Goal: Task Accomplishment & Management: Manage account settings

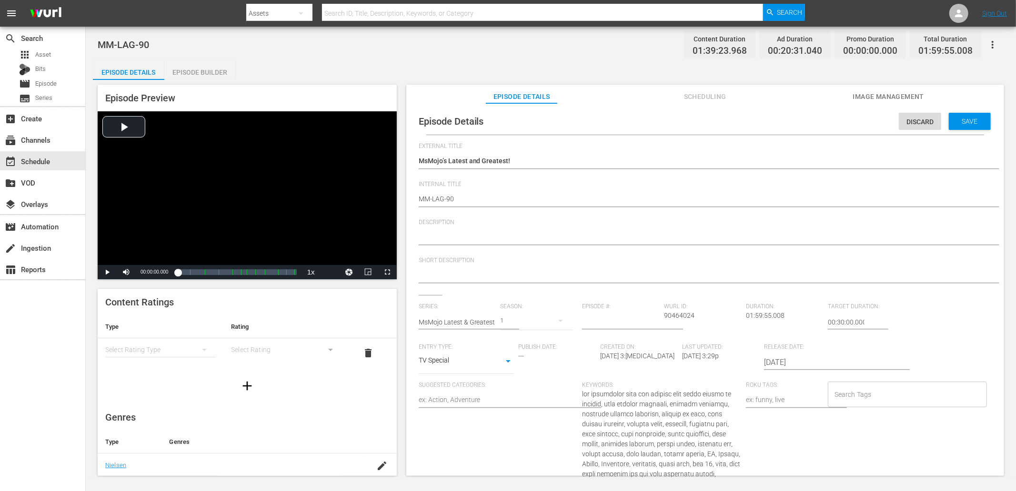
click at [465, 229] on div at bounding box center [703, 238] width 568 height 23
click at [449, 232] on textarea at bounding box center [703, 237] width 568 height 11
paste textarea "The funniest, most unforgettable Friends moments, bloopers, and classic lines y…"
type textarea "The funniest, most unforgettable Friends moments, bloopers, and classic lines y…"
click at [476, 278] on textarea at bounding box center [703, 275] width 568 height 11
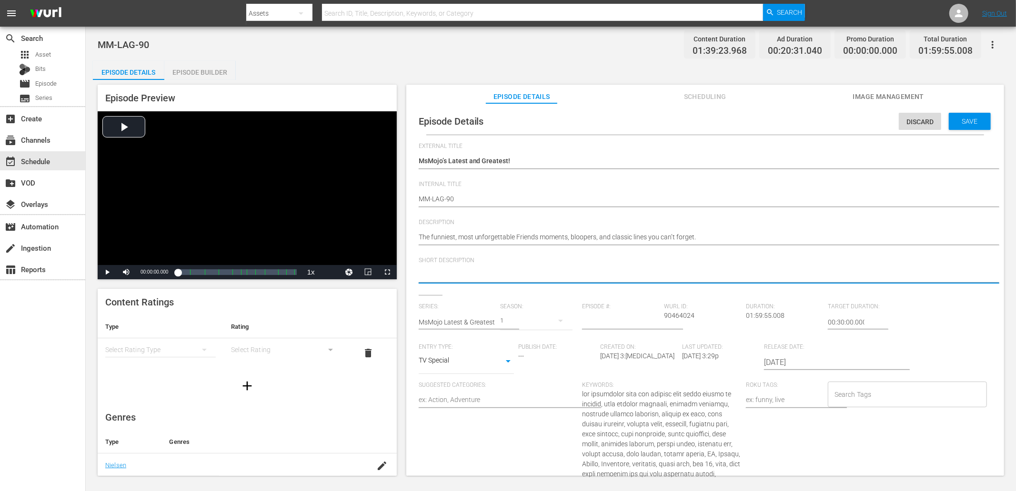
paste textarea "Could this BE any more fun? From Chandler’s most relatable quips to Joey and Ph…"
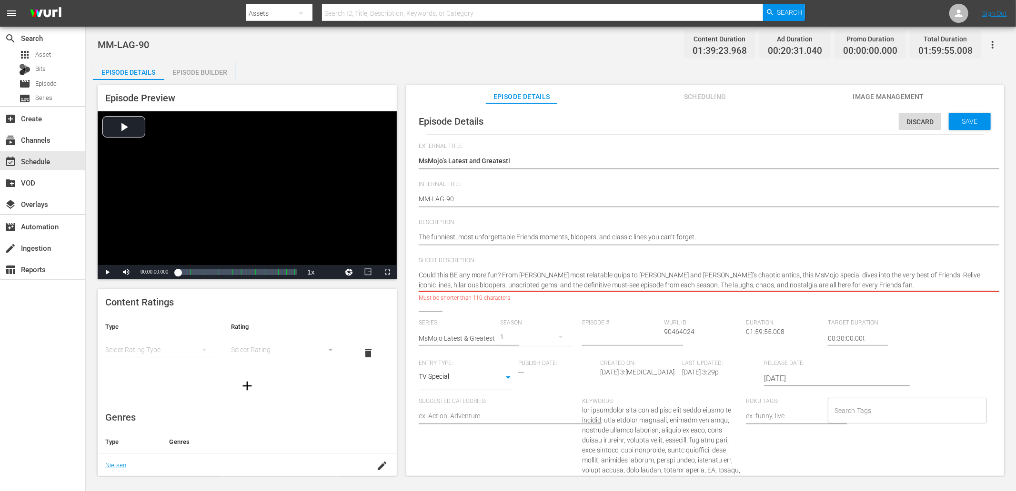
type textarea "Could this BE any more fun? From Chandler’s most relatable quips to Joey and Ph…"
drag, startPoint x: 703, startPoint y: 240, endPoint x: 362, endPoint y: 227, distance: 341.2
click at [362, 227] on div "Episode Preview Video Player is loading. Play Video Play Mute Current Time 00:0…" at bounding box center [551, 282] width 916 height 404
paste textarea "Could this BE any more fun? From Chandler’s most relatable quips to Joey and Ph…"
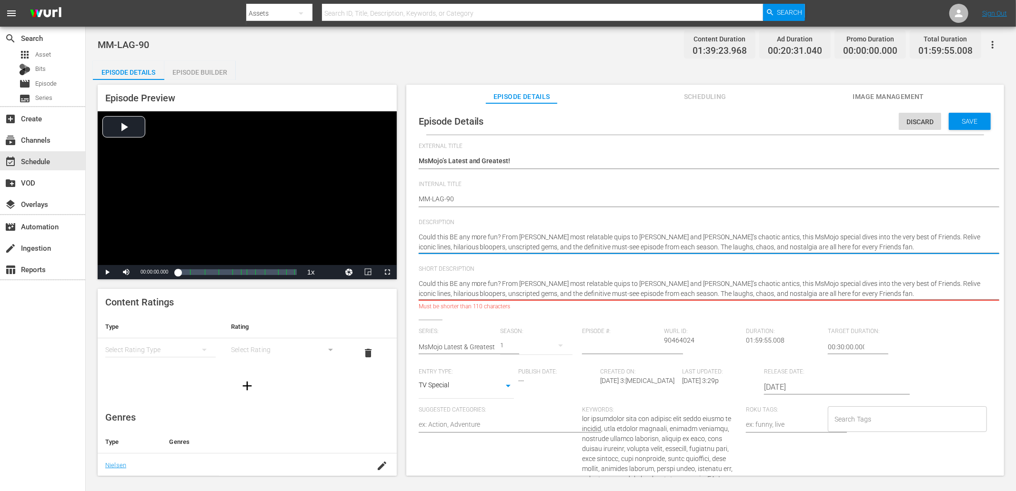
type textarea "Could this BE any more fun? From Chandler’s most relatable quips to Joey and Ph…"
click at [731, 291] on textarea "Could this BE any more fun? From Chandler’s most relatable quips to Joey and Ph…" at bounding box center [703, 289] width 568 height 20
paste textarea "The funniest, most unforgettable Friends moments, bloopers, and classic lines y…"
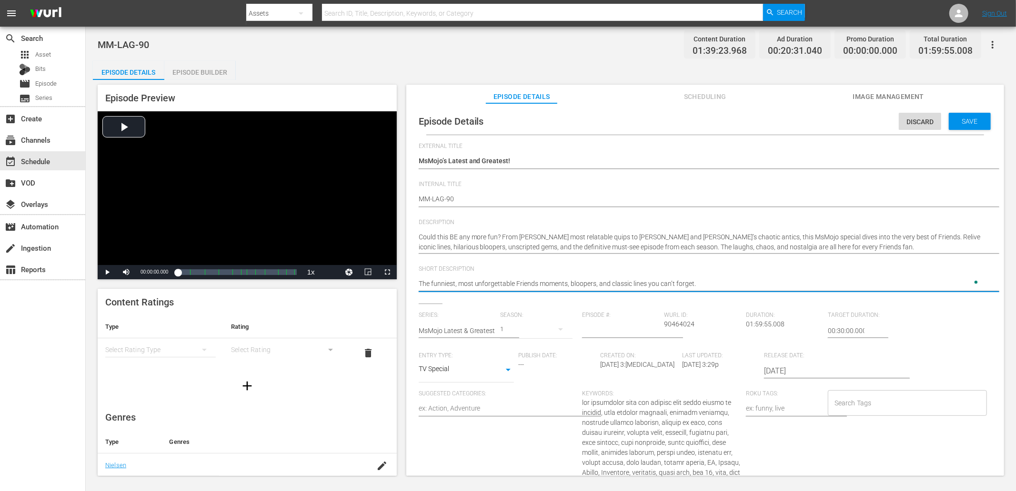
click at [864, 415] on div "Search Tags" at bounding box center [907, 403] width 159 height 26
type textarea "The funniest, most unforgettable Friends moments, bloopers, and classic lines y…"
click at [881, 405] on input "Search Tags" at bounding box center [900, 403] width 136 height 17
paste input "Friends"
type input "Friends"
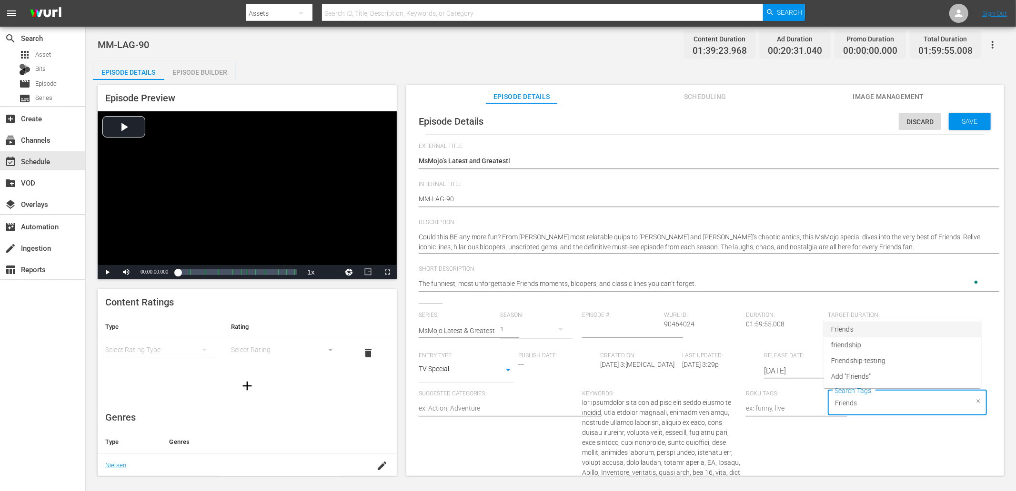
click at [848, 329] on span "Friends" at bounding box center [842, 330] width 22 height 10
click at [886, 413] on div "Friends Search Tags" at bounding box center [907, 403] width 159 height 26
paste input "Friends"
type input "F"
paste input "Friends"
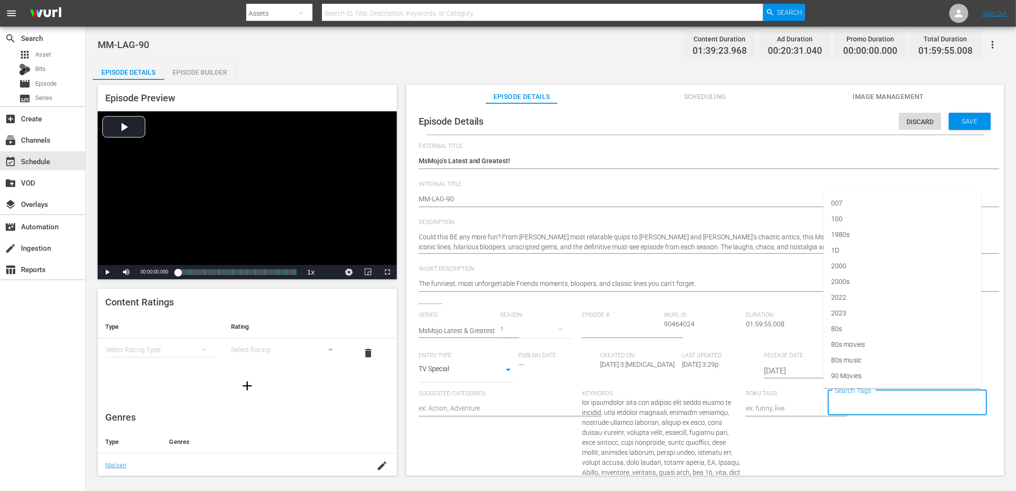
type input "Friends"
click at [841, 328] on span "Friends" at bounding box center [842, 330] width 22 height 10
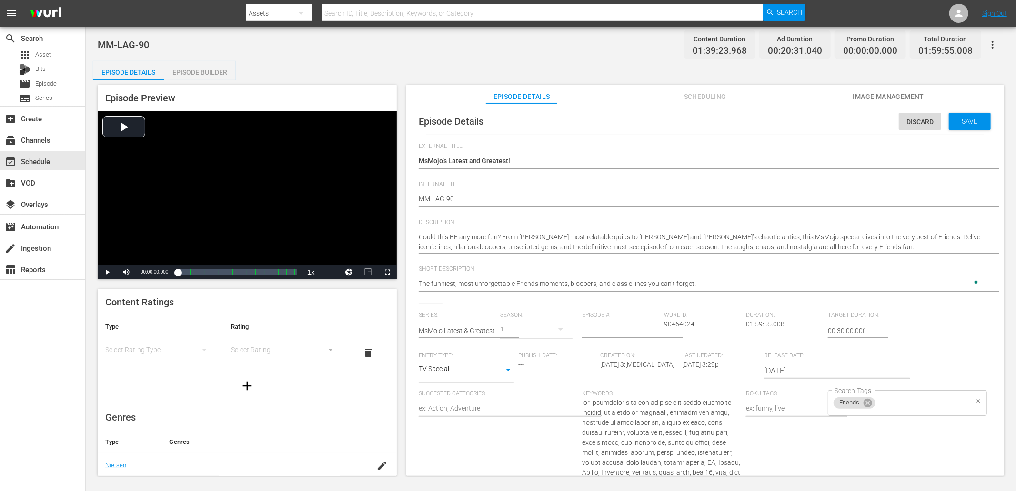
click at [887, 408] on input "Search Tags" at bounding box center [922, 403] width 91 height 17
paste input "TV"
type input "TV"
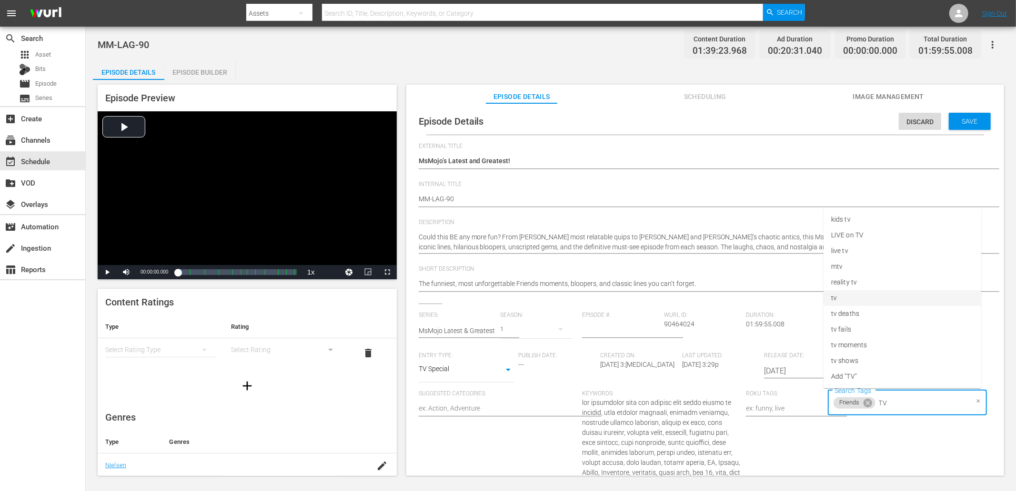
click at [833, 299] on span "tv" at bounding box center [834, 298] width 6 height 10
paste input "TV"
type input "TV"
click at [850, 363] on span "tv shows" at bounding box center [844, 361] width 27 height 10
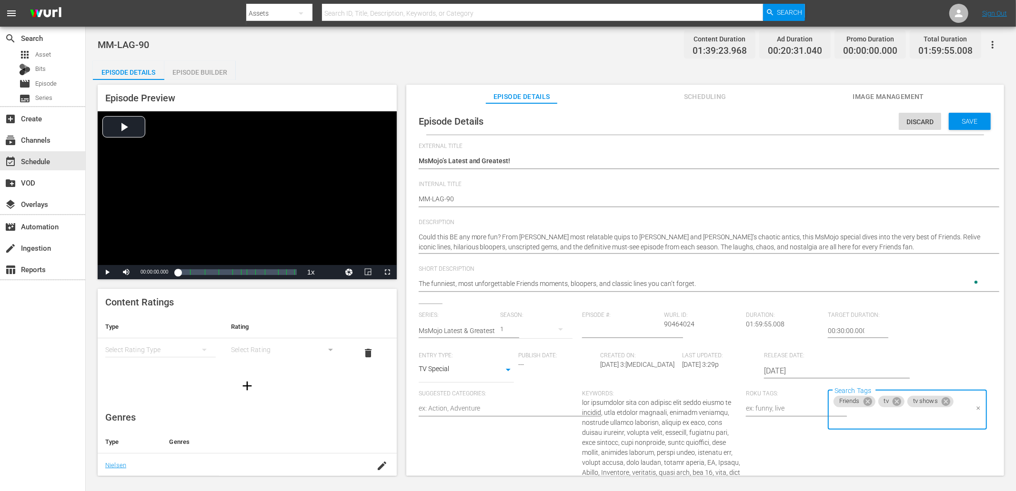
paste input "TV"
type input "TV"
click at [856, 343] on span "tv moments" at bounding box center [849, 345] width 36 height 10
click at [923, 412] on input "Search Tags" at bounding box center [941, 403] width 51 height 17
paste input "Chandler"
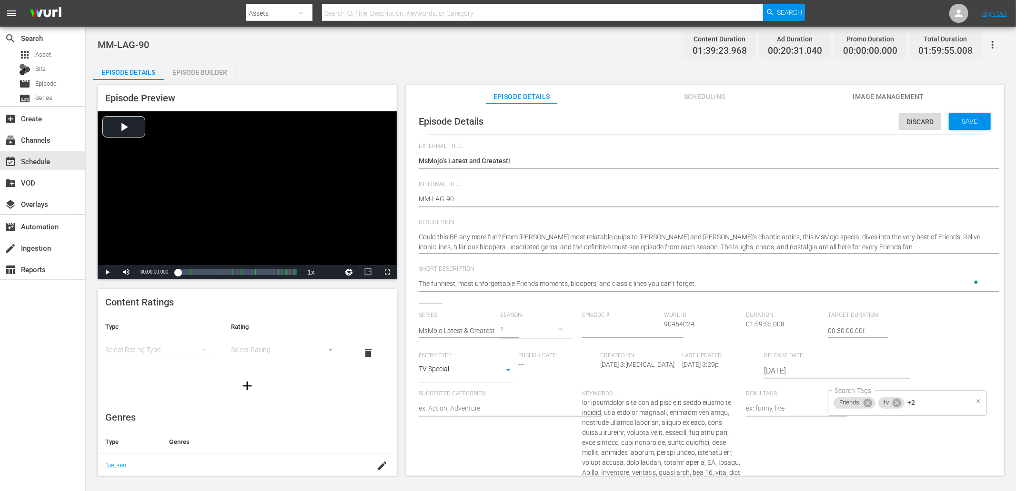
type input "Chandler"
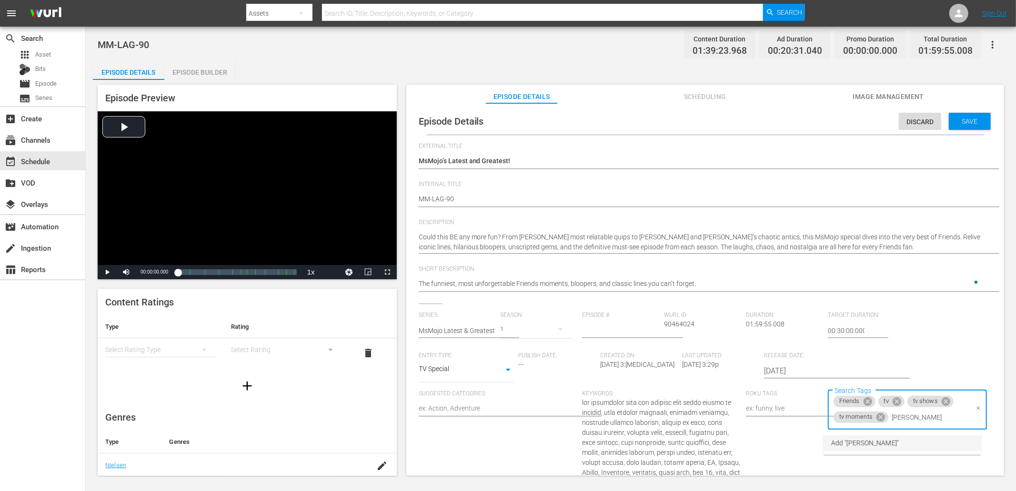
click at [856, 450] on li "Add "Chandler"" at bounding box center [902, 444] width 158 height 16
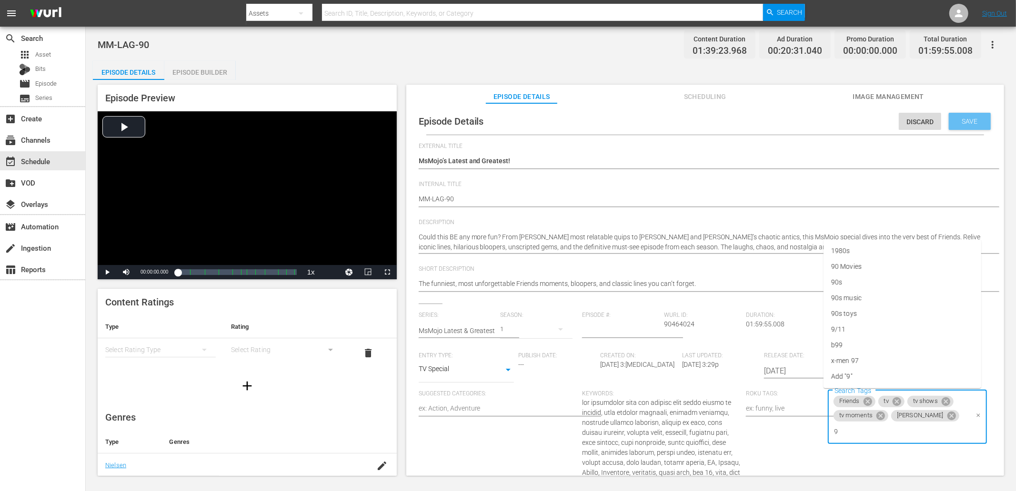
type input "90"
click at [849, 327] on li "90s" at bounding box center [902, 330] width 158 height 16
type input "90"
click at [833, 154] on div "MsMojo’s Latest and Greatest! MsMojo’s Latest and Greatest!" at bounding box center [703, 161] width 568 height 23
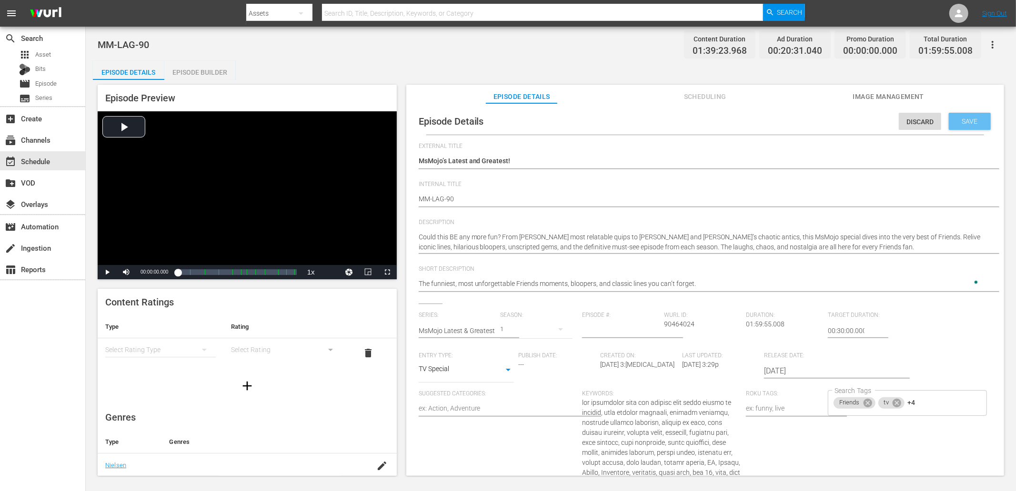
click at [955, 123] on span "Save" at bounding box center [969, 122] width 31 height 8
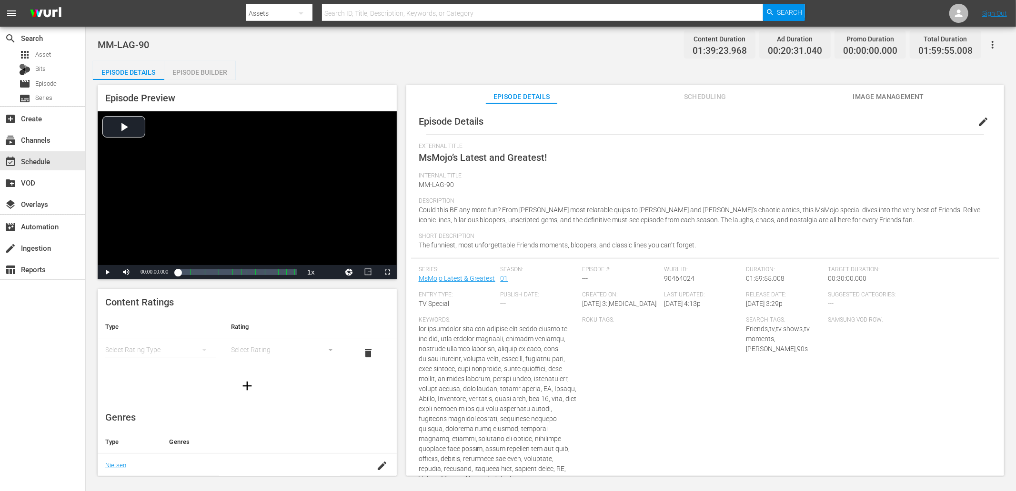
click at [883, 97] on span "Image Management" at bounding box center [887, 97] width 71 height 12
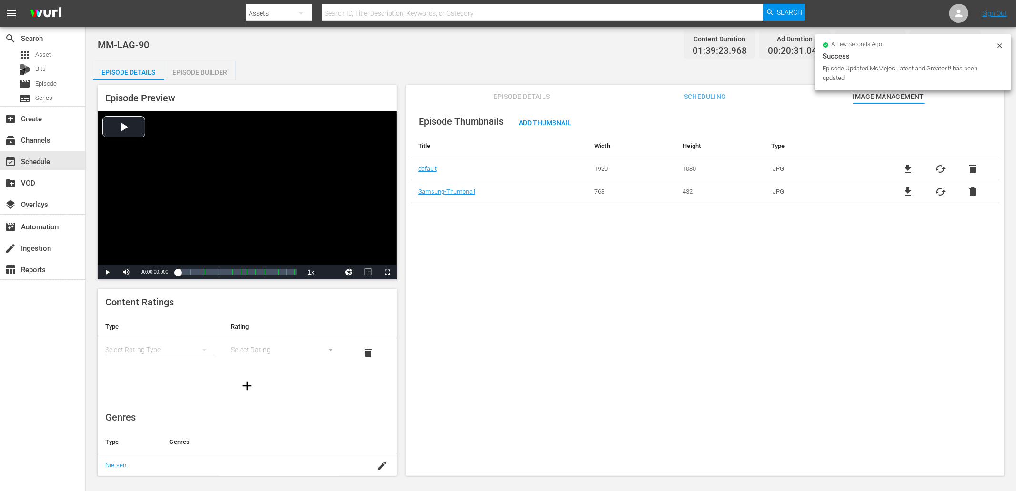
click at [190, 80] on div "Episode Preview Video Player is loading. Play Video Play Mute Current Time 00:0…" at bounding box center [551, 282] width 916 height 404
click at [190, 73] on div "Episode Builder" at bounding box center [199, 72] width 71 height 23
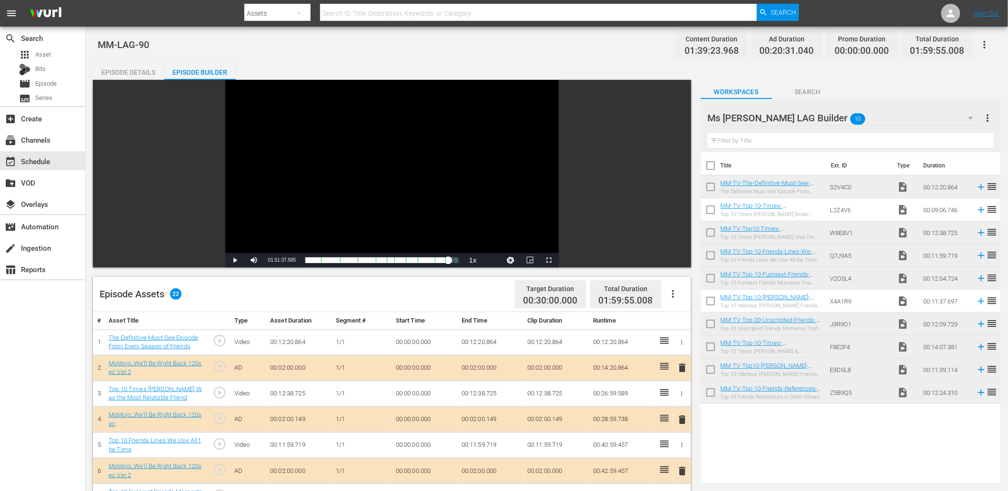
click at [106, 70] on div "Episode Details" at bounding box center [128, 72] width 71 height 23
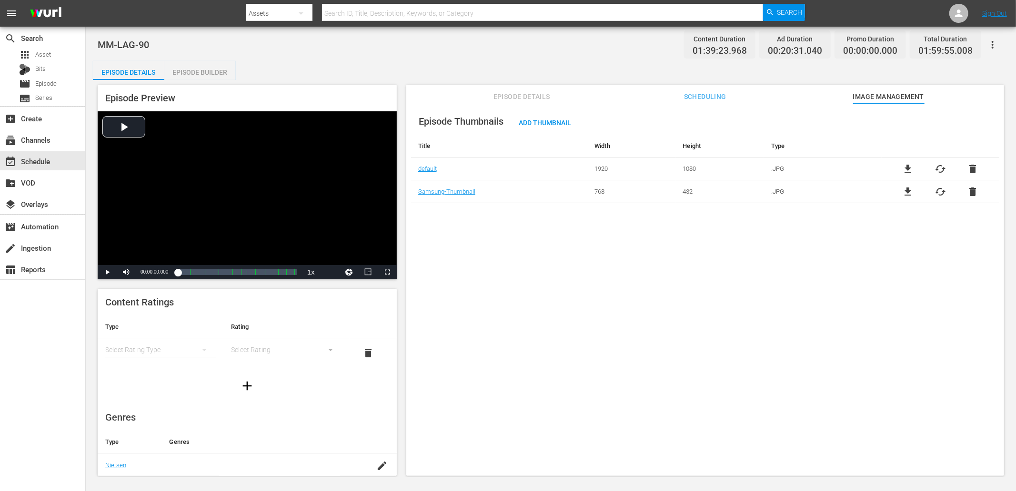
click at [509, 99] on span "Episode Details" at bounding box center [521, 97] width 71 height 12
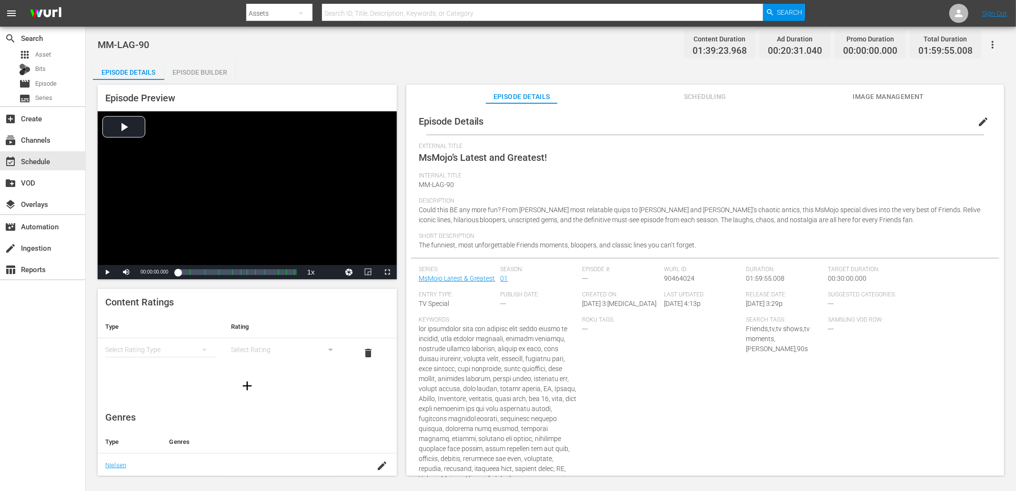
click at [977, 123] on span "edit" at bounding box center [982, 121] width 11 height 11
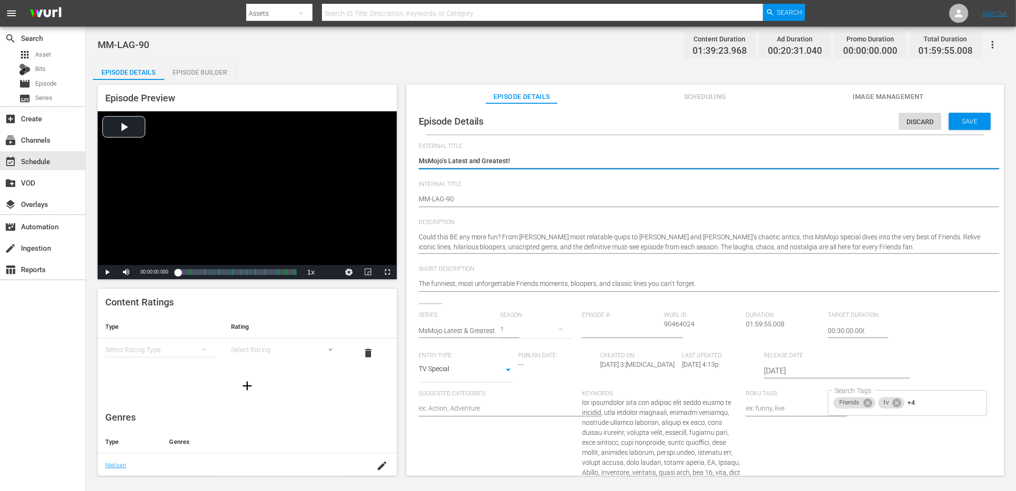
click at [525, 165] on textarea "MsMojo’s Latest and Greatest!" at bounding box center [703, 161] width 568 height 11
type textarea "MsMojo’s Latest and Greatest!"
type textarea "MsMojo’s Latest and Greatest! Friends: Funniest Moments, Iconic Lines & Bloopers"
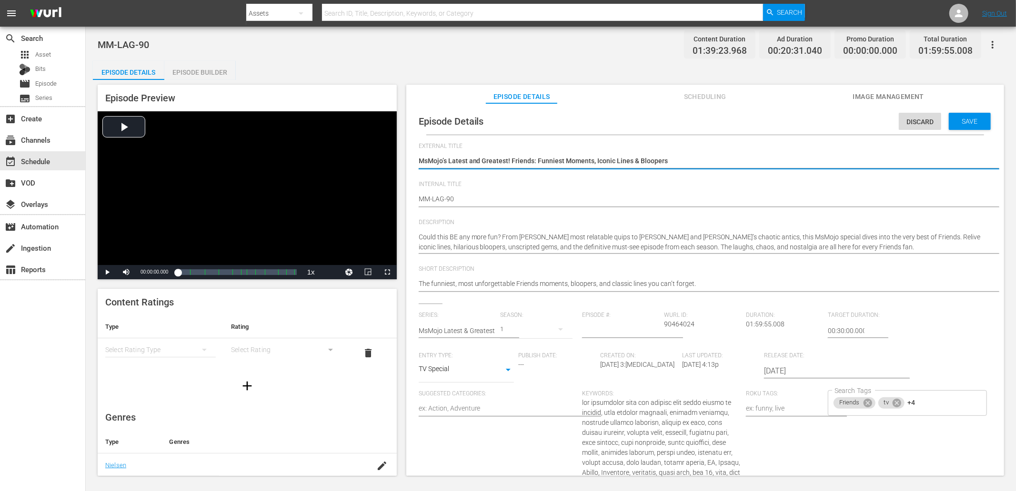
click at [486, 207] on hr at bounding box center [715, 207] width 592 height 1
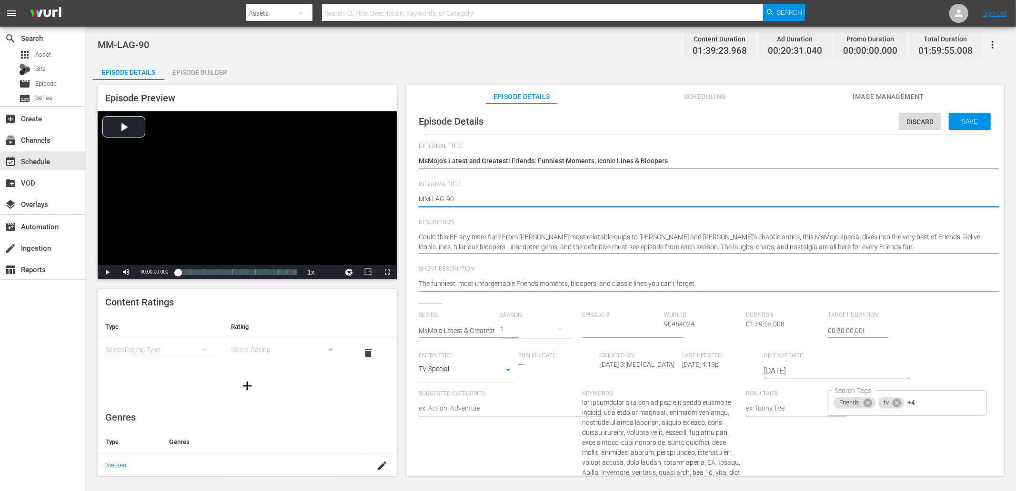
type textarea "MM-LAG-90"
type textarea "MM-LAG-90 ("
type textarea "MM-LAG-90 ()"
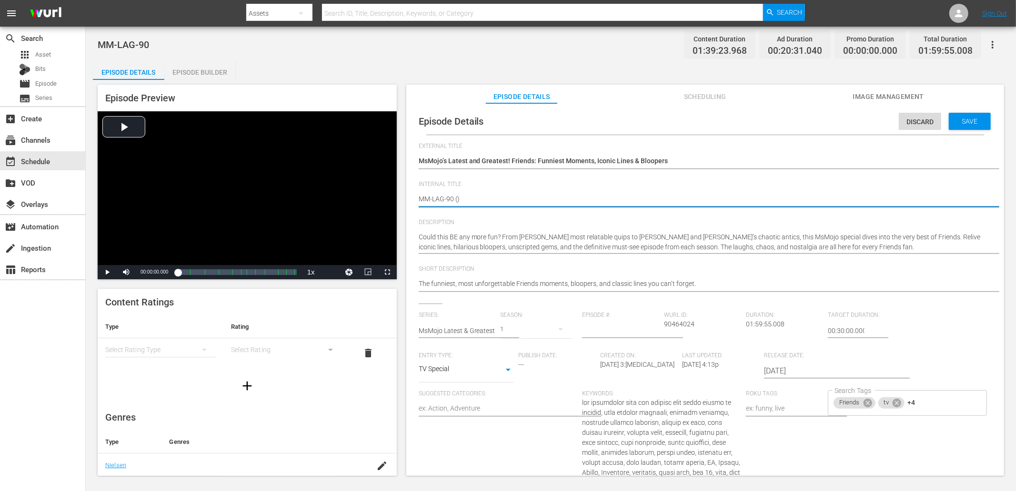
type textarea "MM-LAG-90 ()"
click at [348, 50] on div "MM-LAG-90 Content Duration 01:39:23.968 Ad Duration 00:20:31.040 Promo Duration…" at bounding box center [551, 44] width 906 height 21
click at [459, 207] on hr at bounding box center [715, 207] width 592 height 1
type textarea "MM-LAG-90 (F)"
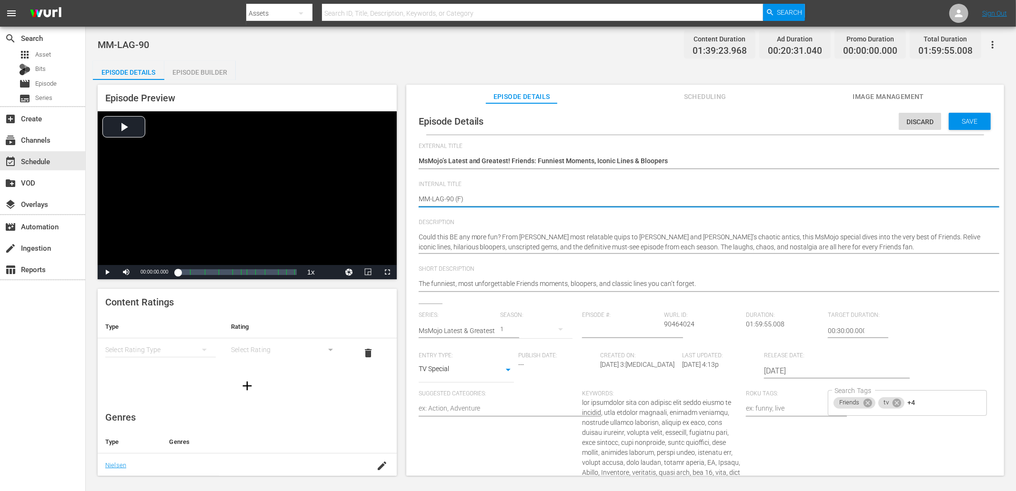
type textarea "MM-LAG-90 (Fr)"
type textarea "MM-LAG-90 (Fri)"
type textarea "MM-LAG-90 (Frie)"
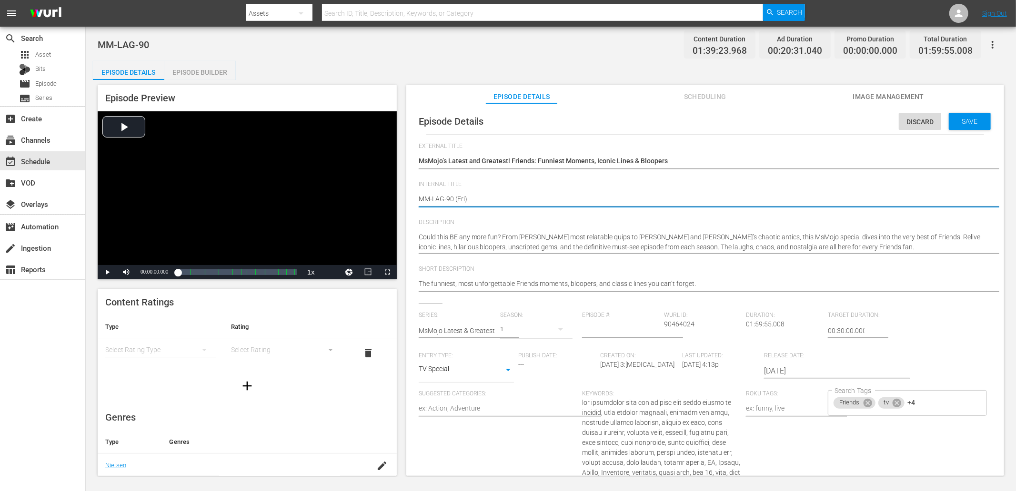
type textarea "MM-LAG-90 (Frie)"
type textarea "MM-LAG-90 (Frien)"
type textarea "MM-LAG-90 (Friend)"
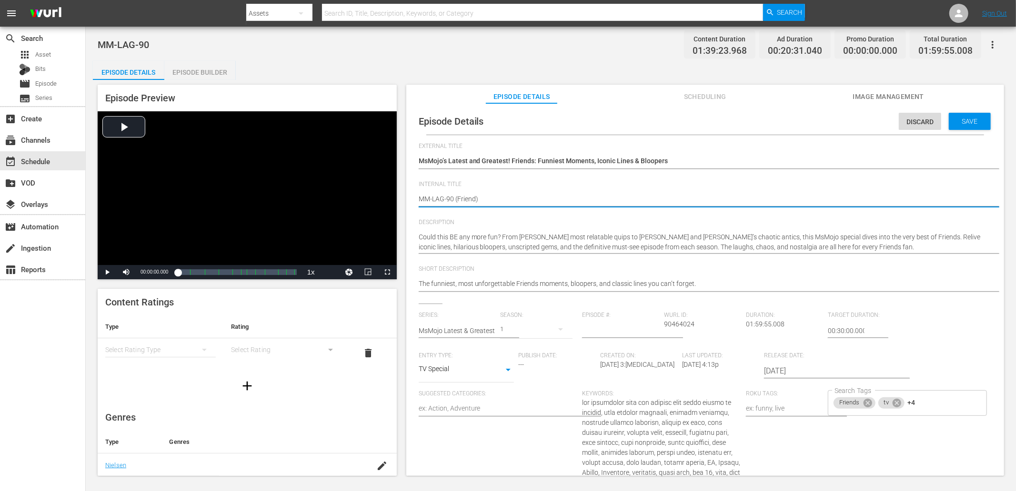
type textarea "MM-LAG-90 (Friends)"
click at [967, 115] on div "Save" at bounding box center [970, 121] width 42 height 17
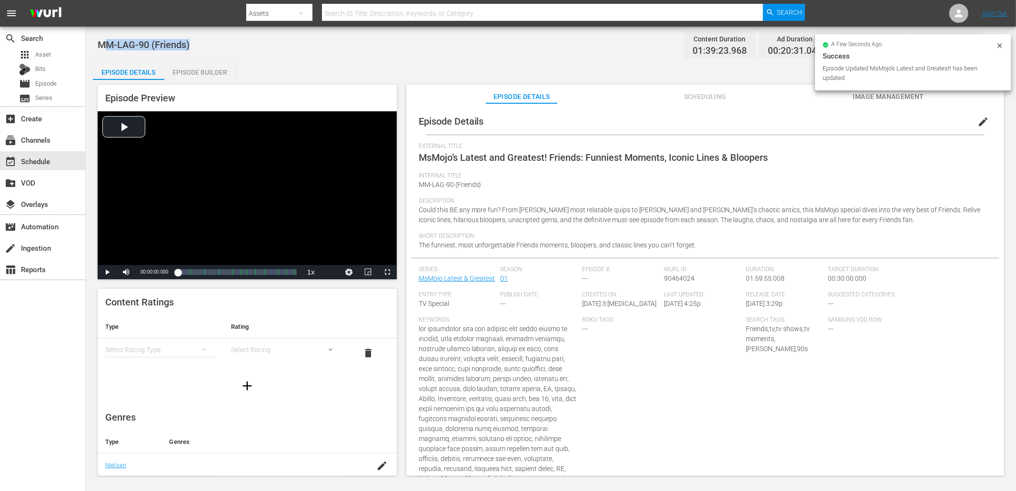
drag, startPoint x: 196, startPoint y: 43, endPoint x: 103, endPoint y: 51, distance: 93.2
click at [103, 51] on div "MM-LAG-90 (Friends) Content Duration 01:39:23.968 Ad Duration 00:20:31.040 Prom…" at bounding box center [551, 44] width 906 height 21
copy span "MM-LAG-90 (Friends)"
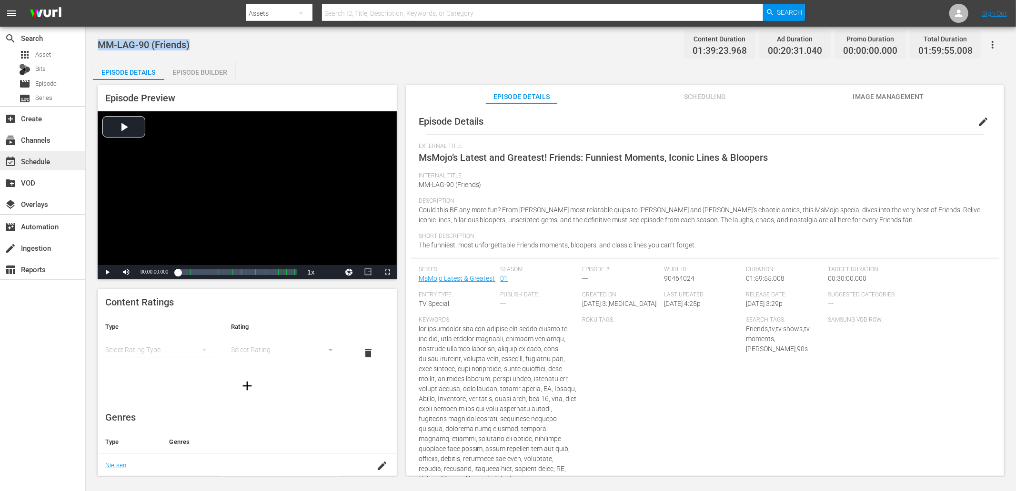
click at [38, 156] on div "event_available Schedule" at bounding box center [26, 160] width 53 height 9
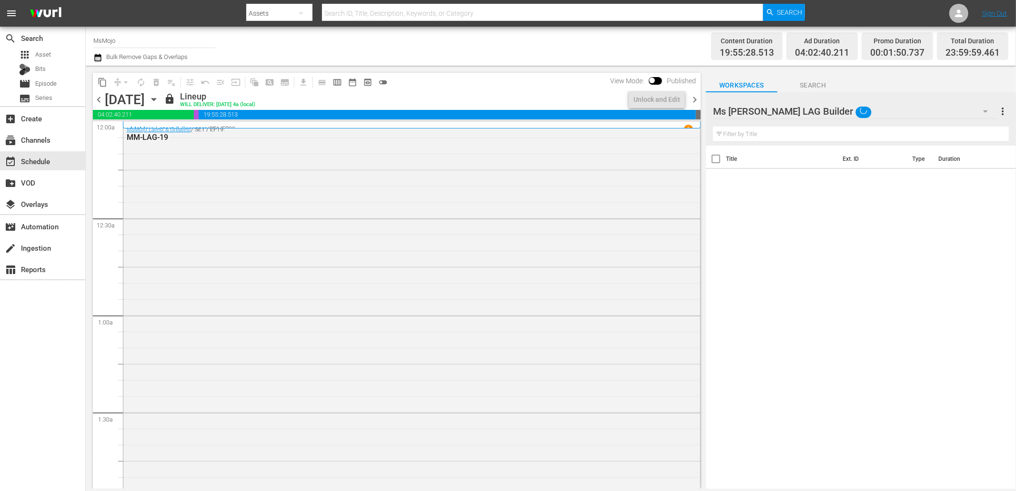
click at [159, 100] on icon "button" at bounding box center [154, 99] width 10 height 10
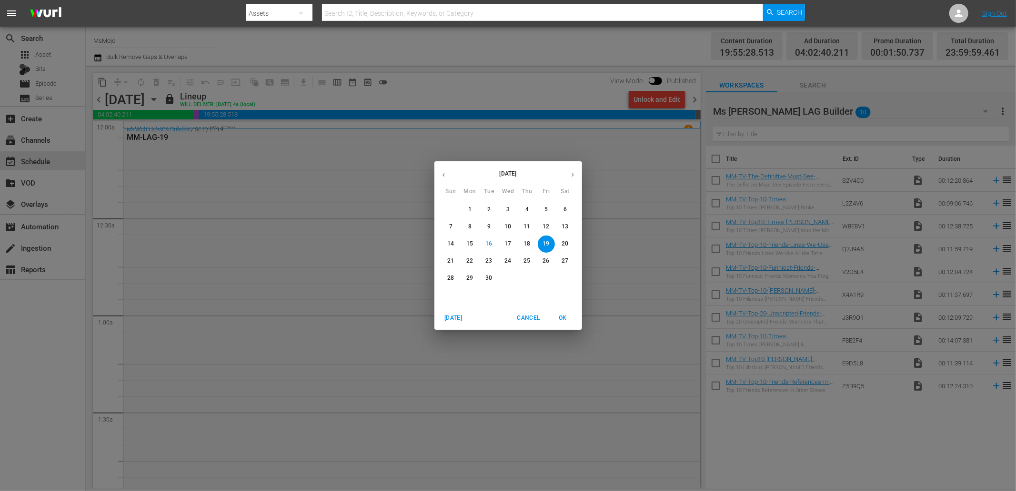
click at [468, 259] on p "22" at bounding box center [469, 261] width 7 height 8
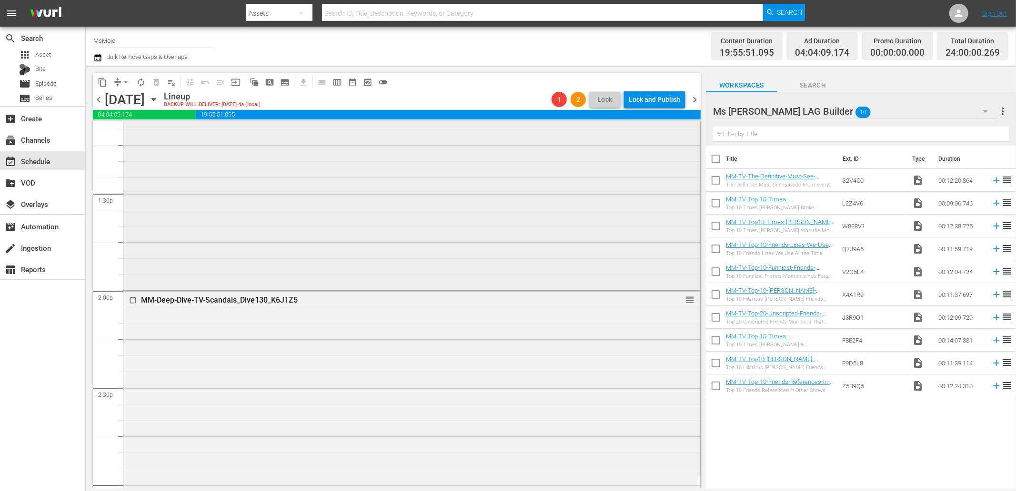
scroll to position [2645, 0]
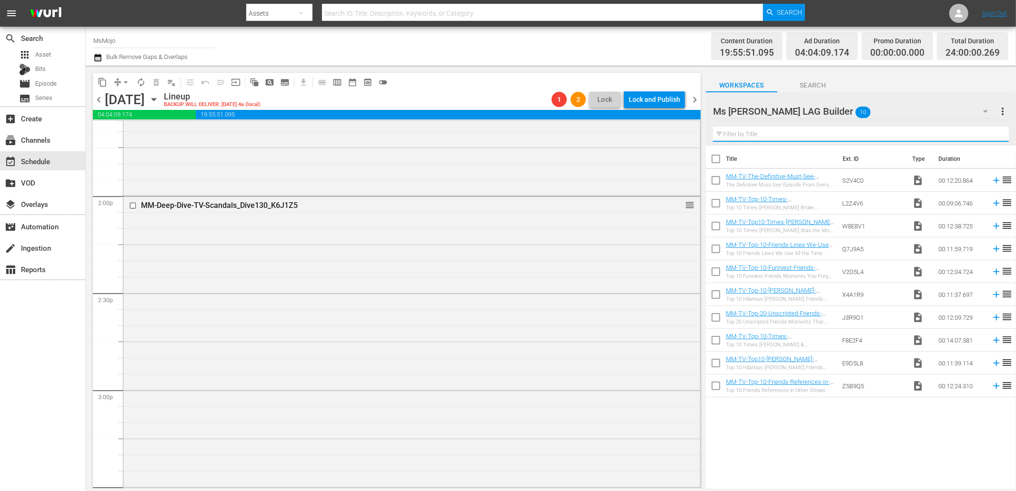
click at [779, 131] on input "text" at bounding box center [861, 134] width 296 height 15
click at [923, 116] on div "Ms Mojo LAG Builder 10" at bounding box center [855, 111] width 284 height 27
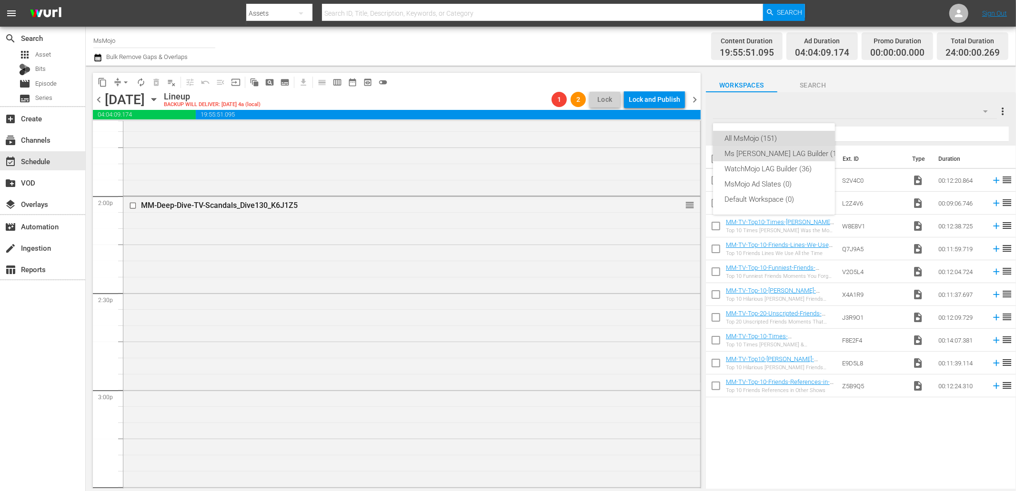
click at [741, 139] on div "All MsMojo (151)" at bounding box center [783, 138] width 118 height 15
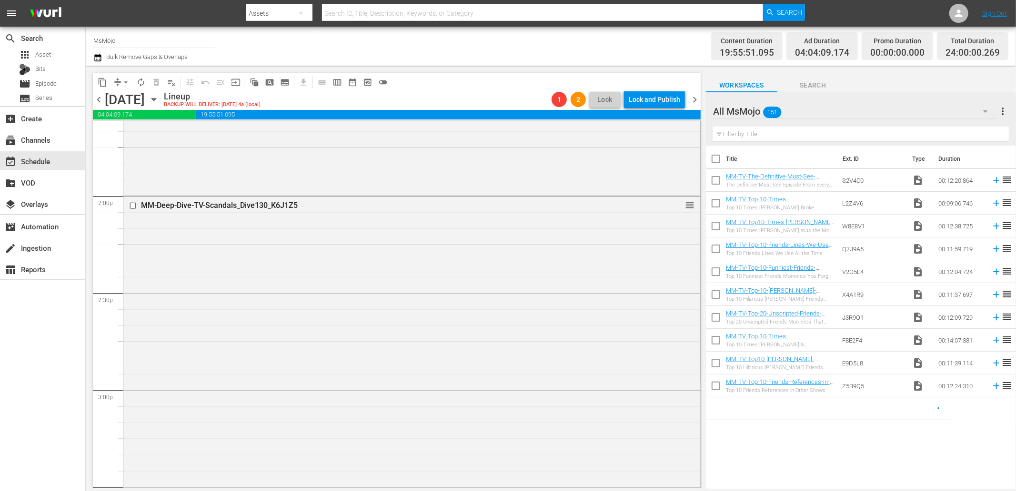
click at [745, 134] on input "text" at bounding box center [861, 134] width 296 height 15
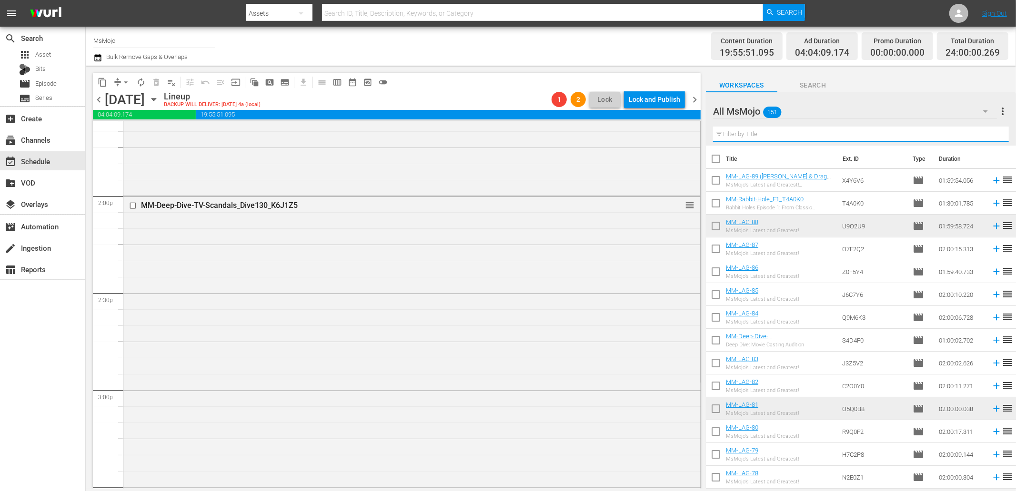
paste input "MM-Rabbit-Hole_E1_T4A0K0"
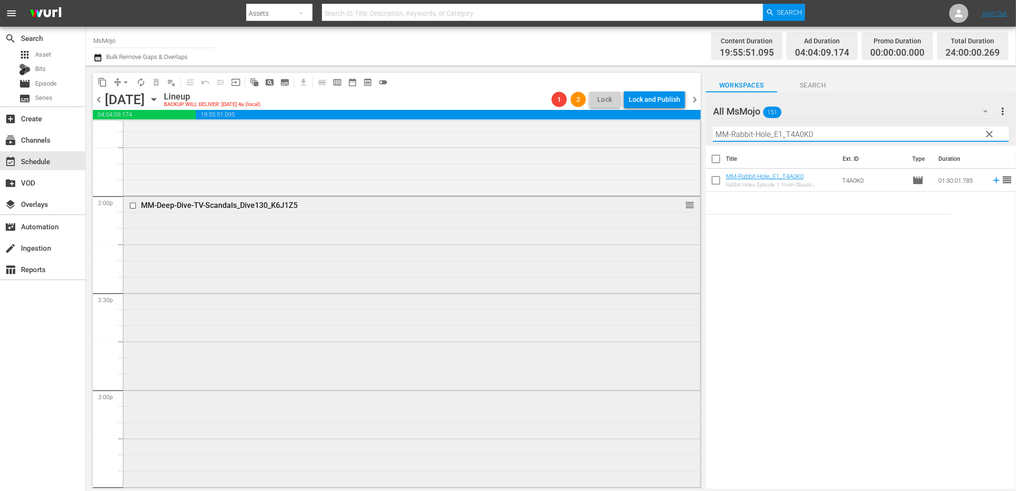
click at [135, 208] on input "checkbox" at bounding box center [134, 206] width 10 height 8
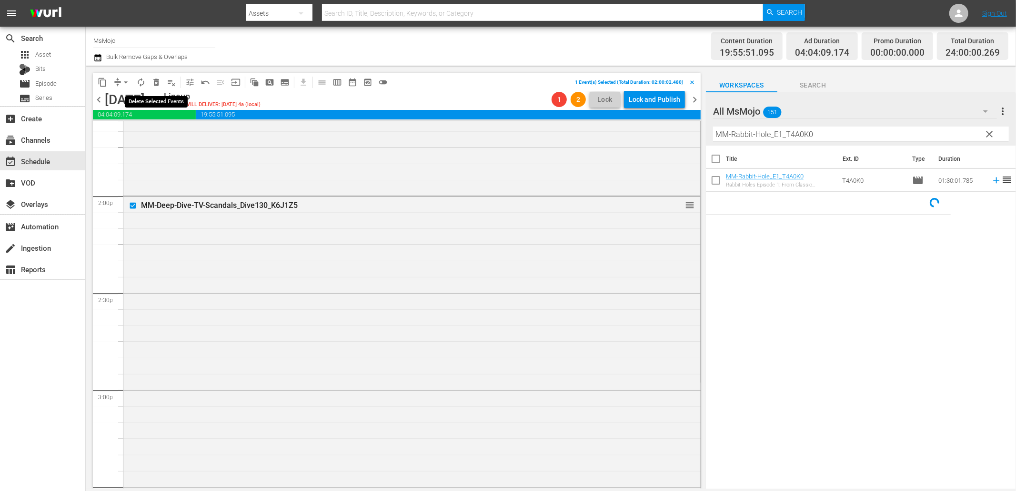
click at [157, 80] on span "delete_forever_outlined" at bounding box center [156, 83] width 10 height 10
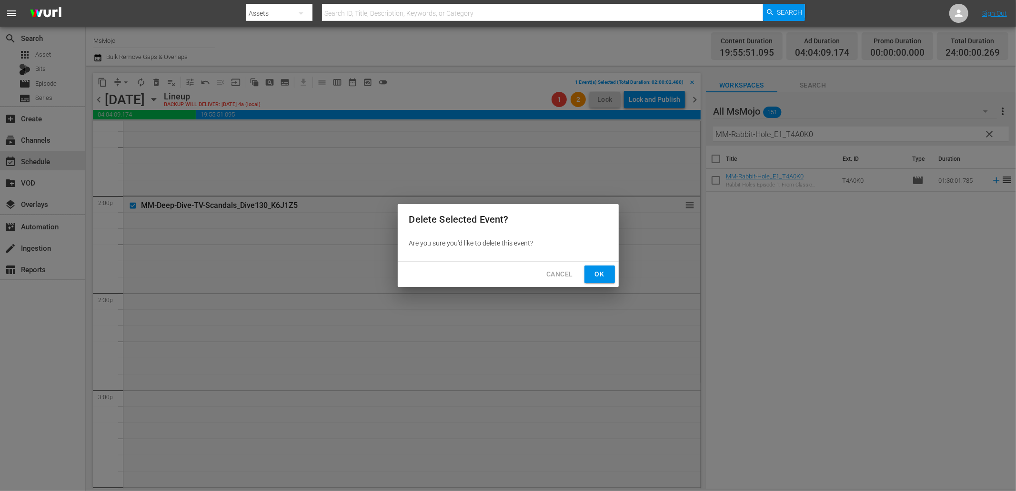
click at [599, 269] on span "Ok" at bounding box center [599, 275] width 15 height 12
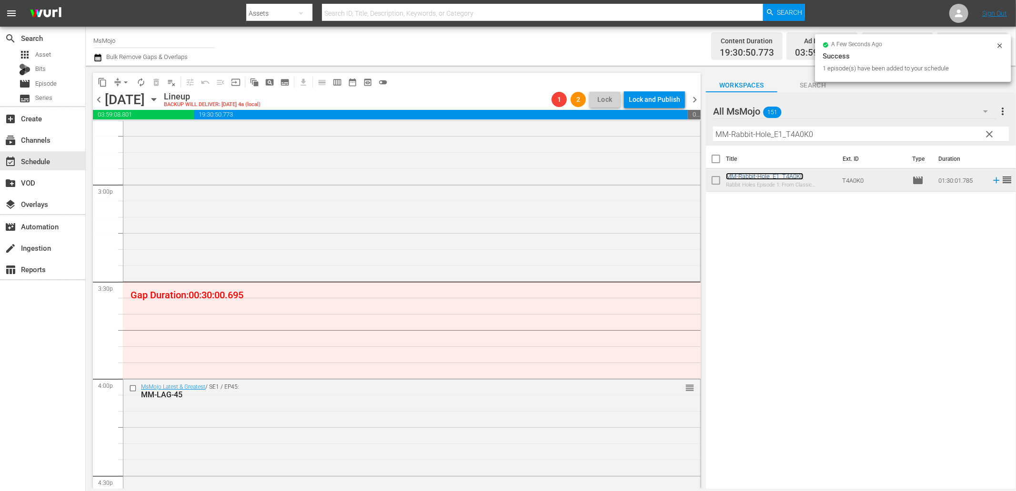
scroll to position [2857, 0]
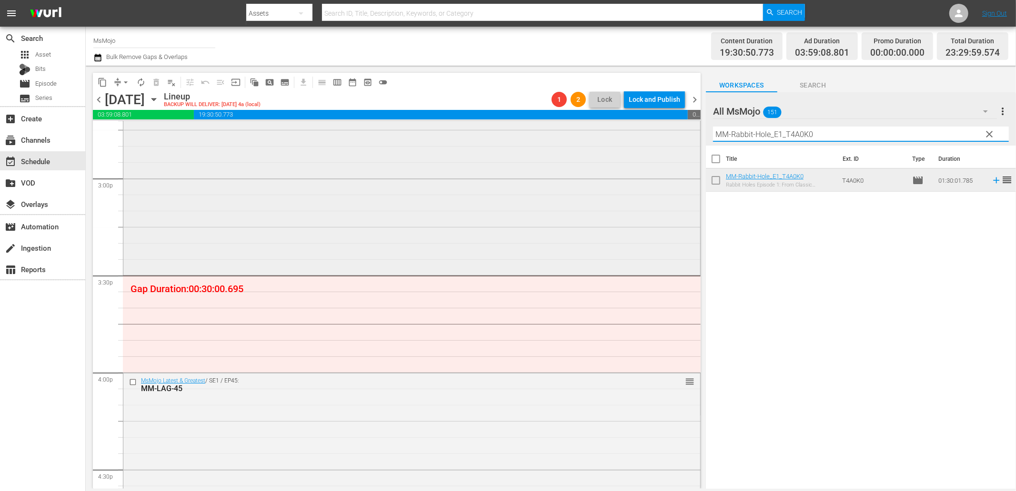
drag, startPoint x: 830, startPoint y: 126, endPoint x: 653, endPoint y: 122, distance: 177.7
click at [653, 122] on div "content_copy compress arrow_drop_down autorenew_outlined delete_forever_outline…" at bounding box center [551, 277] width 930 height 423
paste input "LAG-90 (Friends)"
type input "MM-LAG-90 (Friends)"
click at [130, 381] on input "checkbox" at bounding box center [134, 383] width 10 height 8
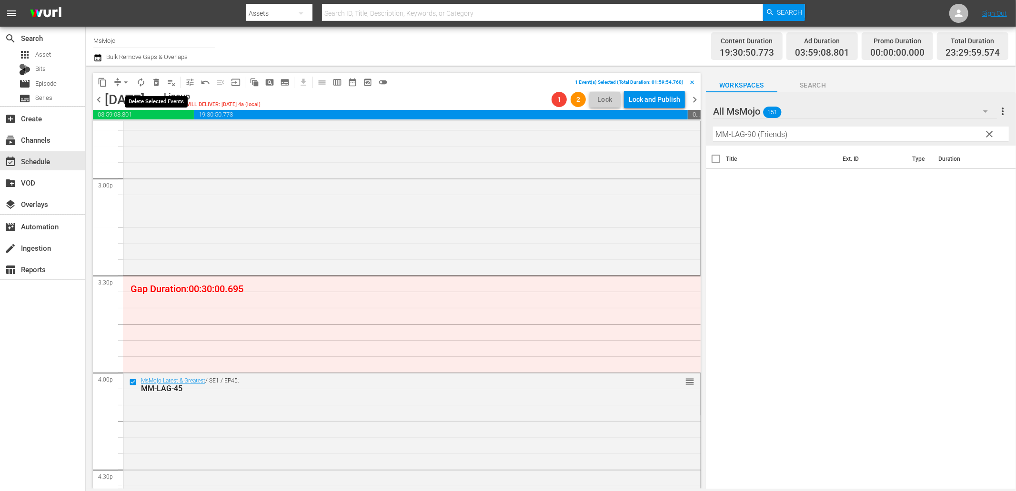
click at [153, 83] on span "delete_forever_outlined" at bounding box center [156, 83] width 10 height 10
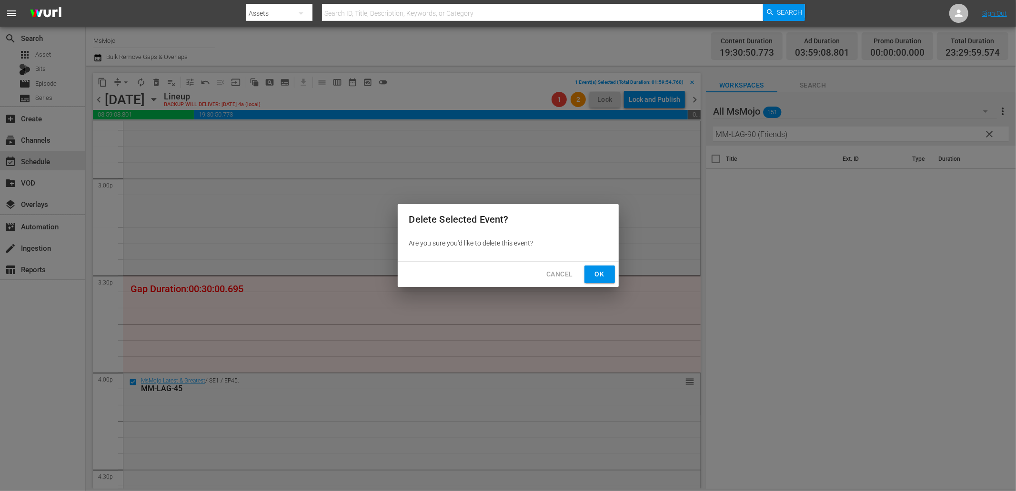
click at [599, 268] on button "Ok" at bounding box center [599, 275] width 30 height 18
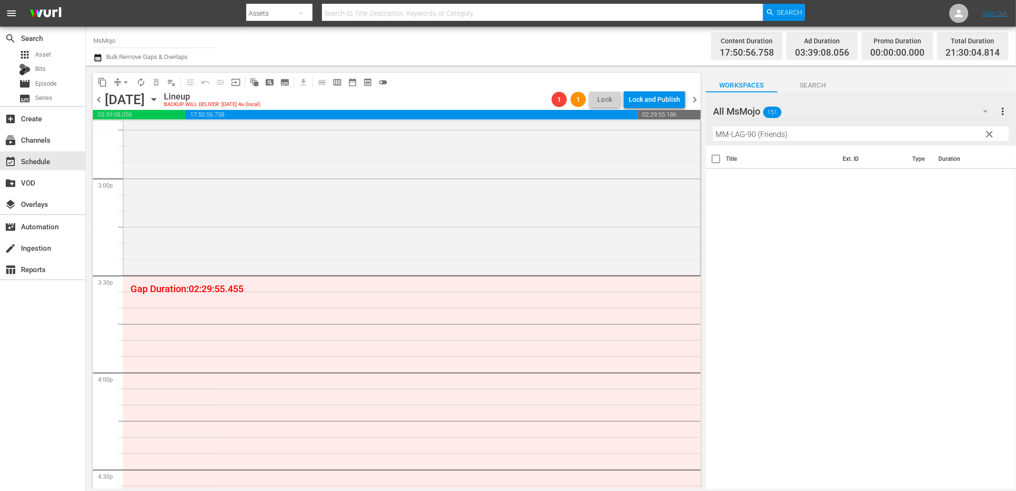
click at [798, 92] on button "Search" at bounding box center [812, 82] width 71 height 19
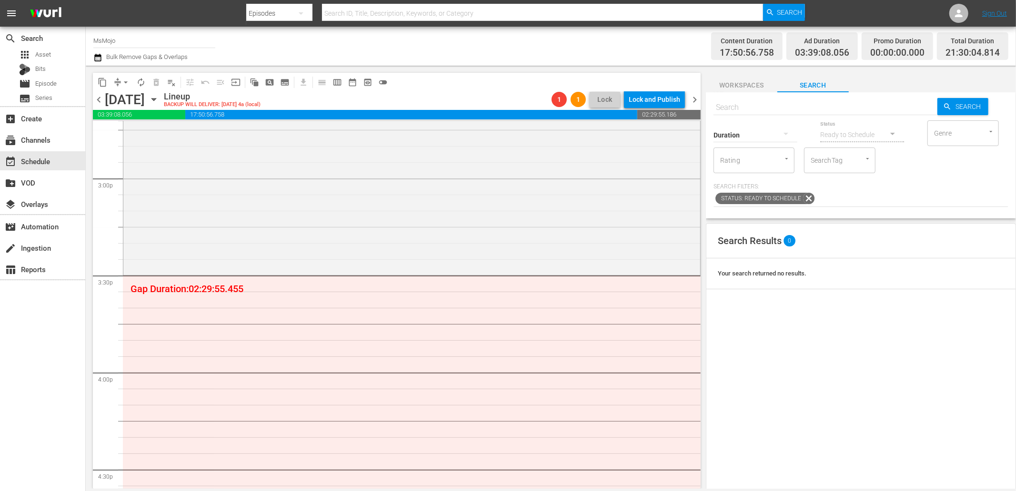
click at [718, 88] on span "Workspaces" at bounding box center [741, 86] width 71 height 12
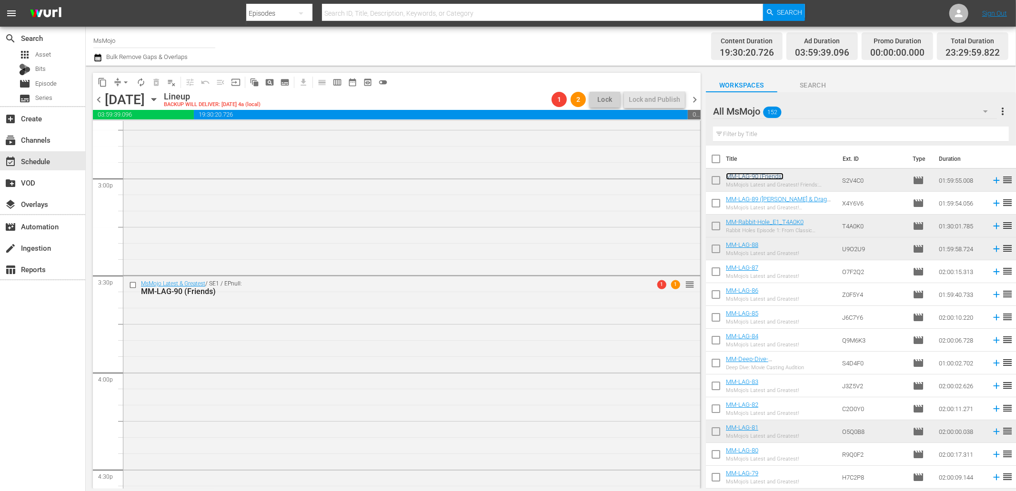
drag, startPoint x: 682, startPoint y: 283, endPoint x: 673, endPoint y: 387, distance: 103.8
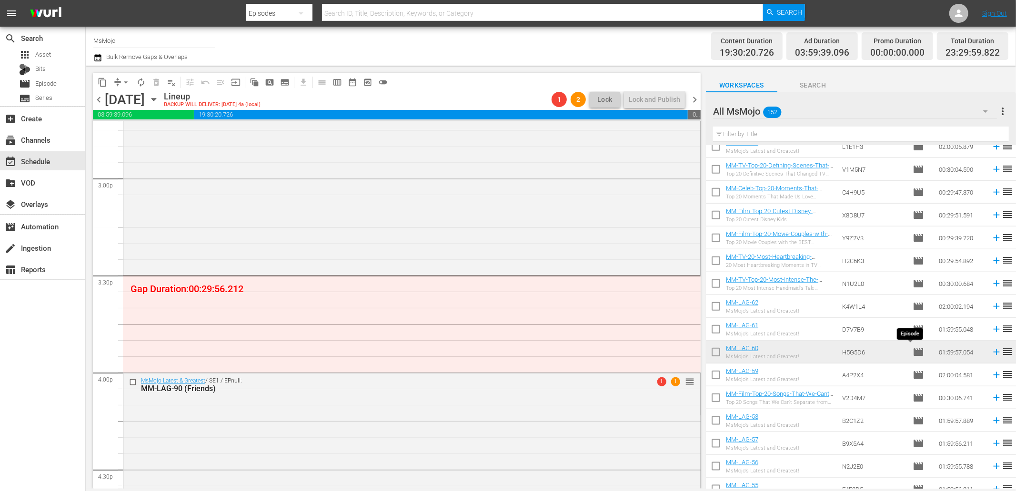
scroll to position [880, 0]
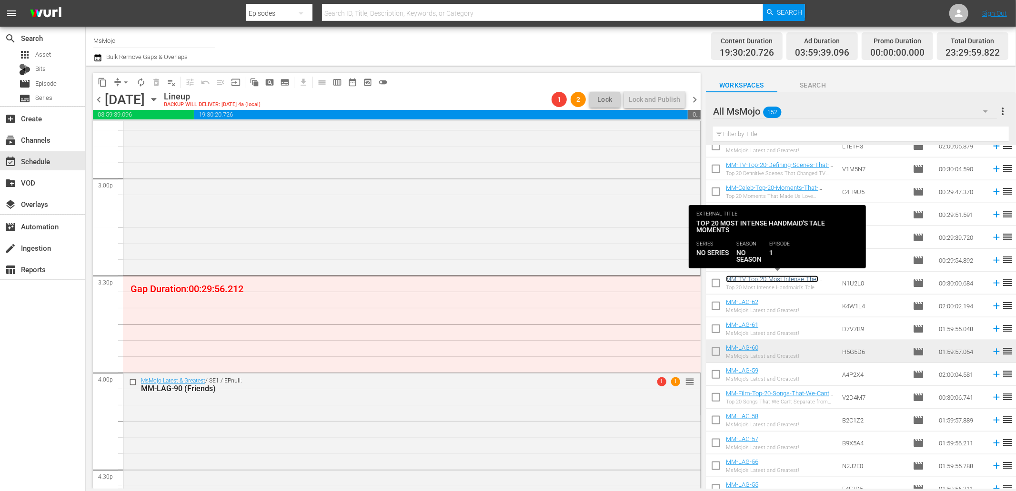
click at [784, 281] on link "MM-TV-Top-20-Most-Intense-The-Handmaids-Tale-Moments_N1U2L0" at bounding box center [775, 283] width 98 height 14
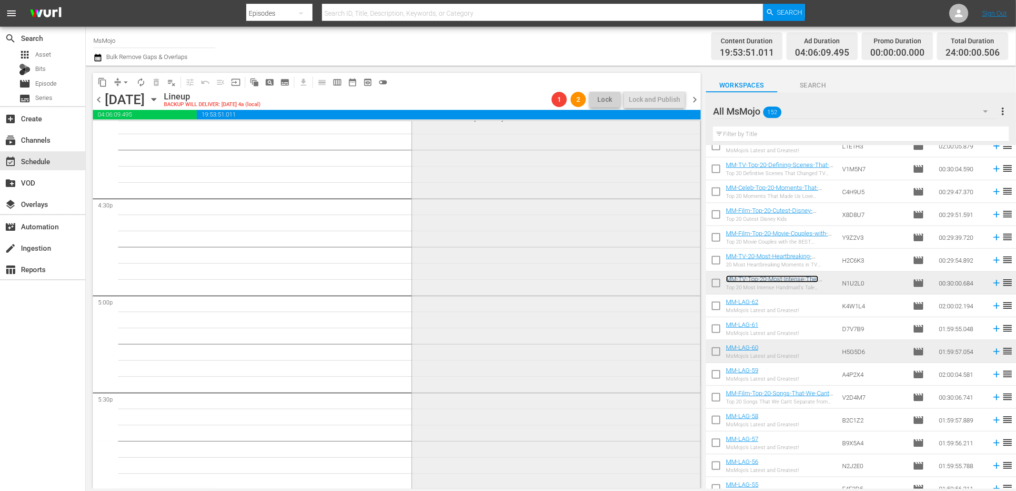
scroll to position [3350, 0]
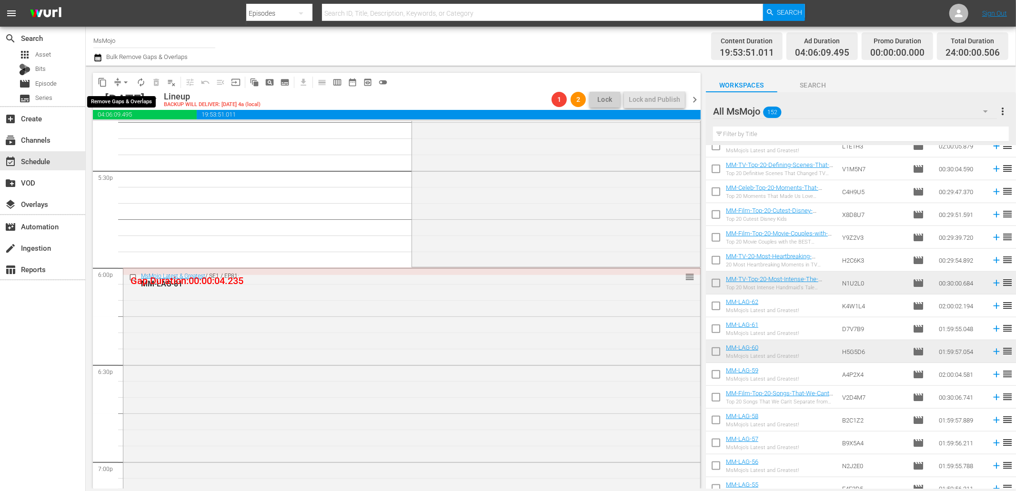
click at [121, 82] on span "arrow_drop_down" at bounding box center [126, 83] width 10 height 10
click at [130, 130] on li "Align to End of Previous Day" at bounding box center [126, 133] width 100 height 16
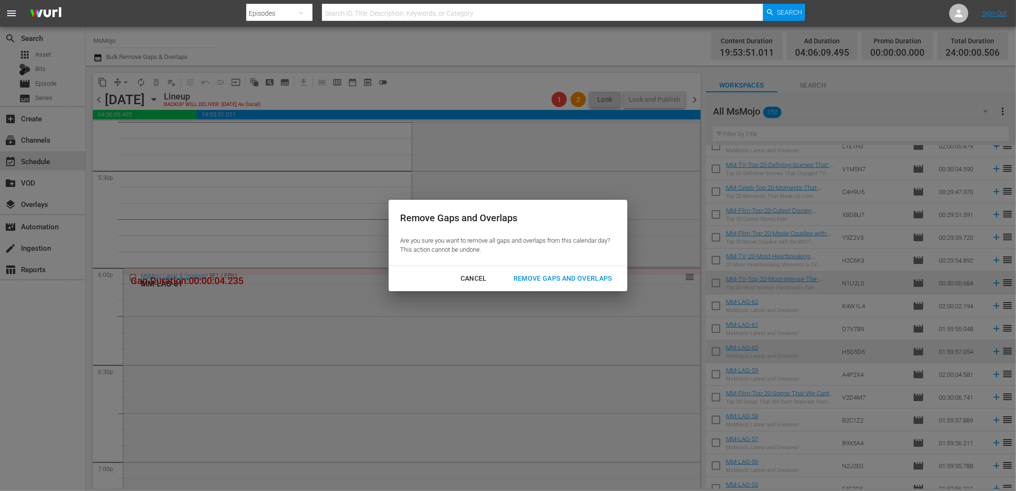
click at [545, 270] on button "Remove Gaps and Overlaps" at bounding box center [562, 279] width 121 height 18
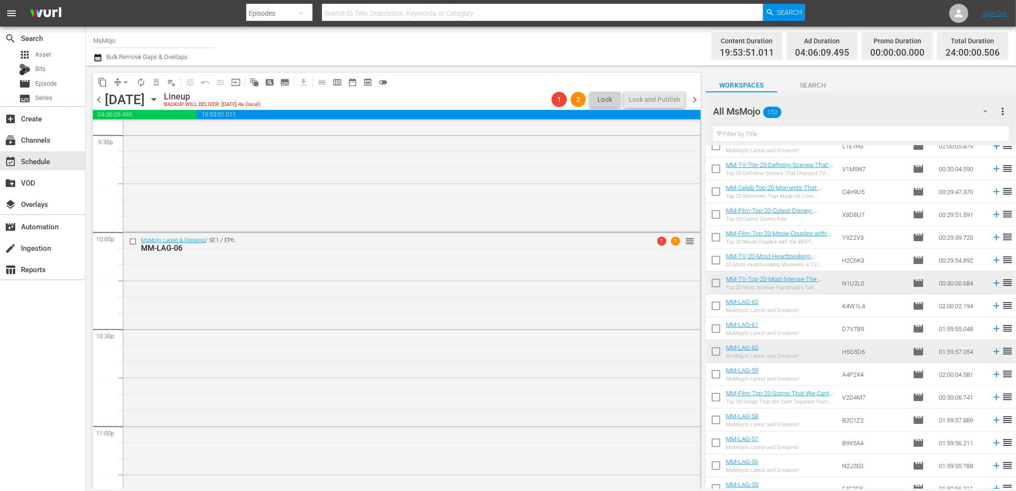
scroll to position [4295, 0]
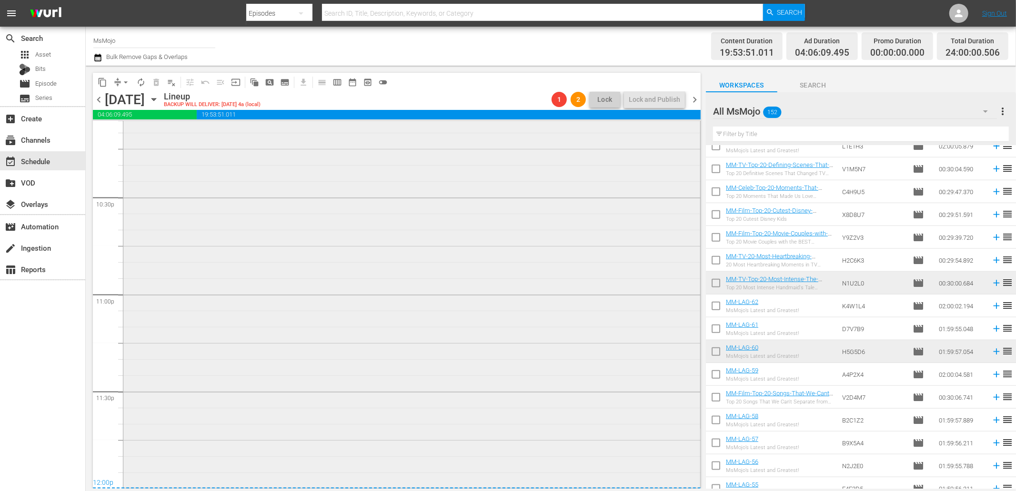
click at [399, 359] on div "MsMojo Latest & Greatest / SE1 / EP6: MM-LAG-06 1 1 reorder" at bounding box center [411, 294] width 577 height 386
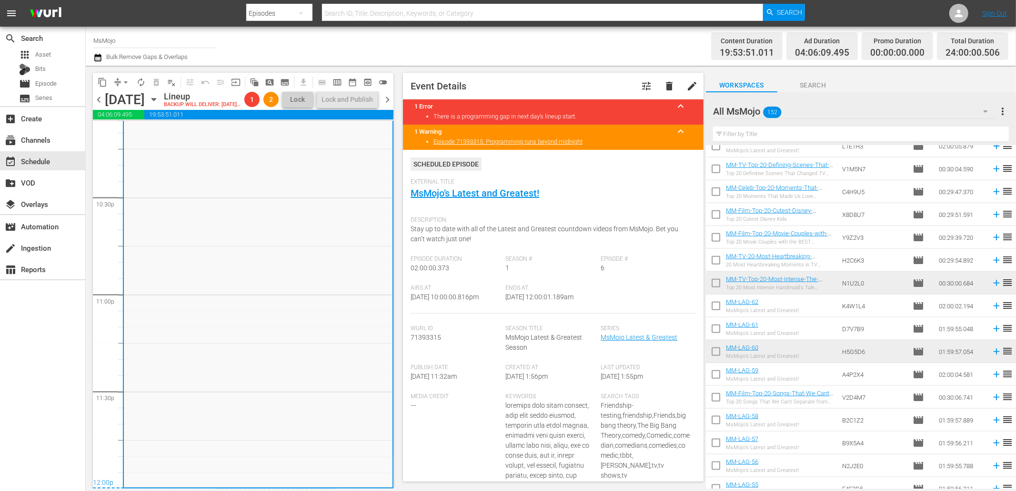
drag, startPoint x: 588, startPoint y: 303, endPoint x: 540, endPoint y: 305, distance: 47.6
click at [540, 305] on div "Ends At 9/23/25 @ 12:00:01.189am" at bounding box center [553, 299] width 95 height 29
copy span "12:00:01.189am"
click at [159, 105] on icon "button" at bounding box center [154, 99] width 10 height 10
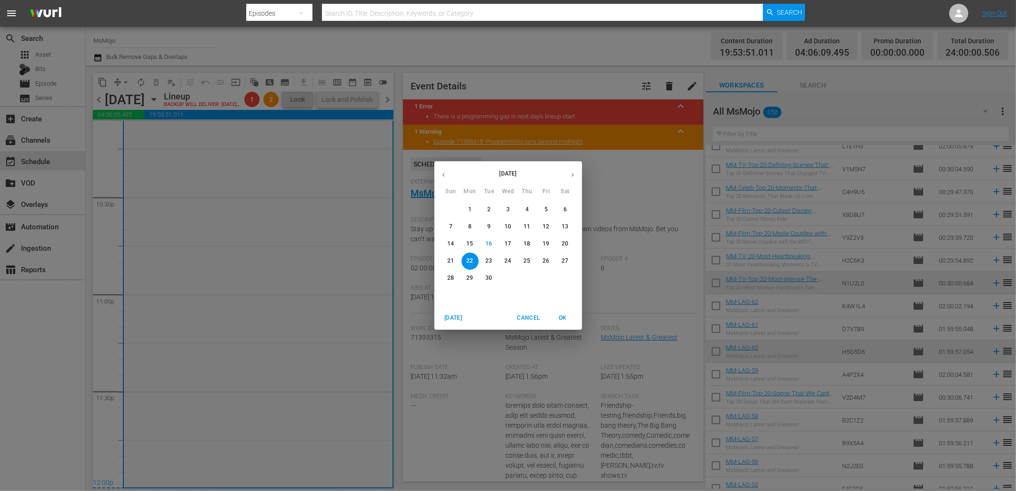
click at [530, 259] on span "25" at bounding box center [527, 261] width 17 height 8
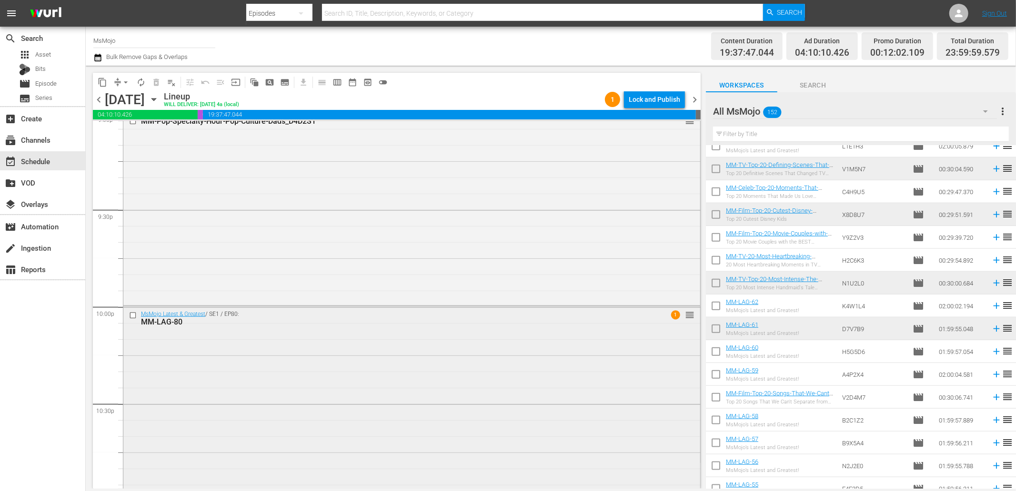
scroll to position [4083, 0]
click at [98, 94] on span "chevron_left" at bounding box center [99, 100] width 12 height 12
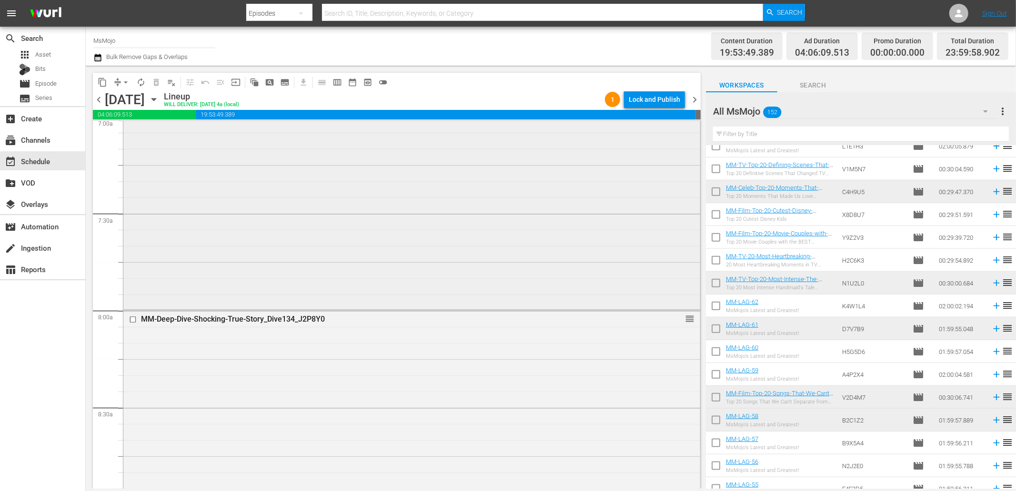
scroll to position [1492, 0]
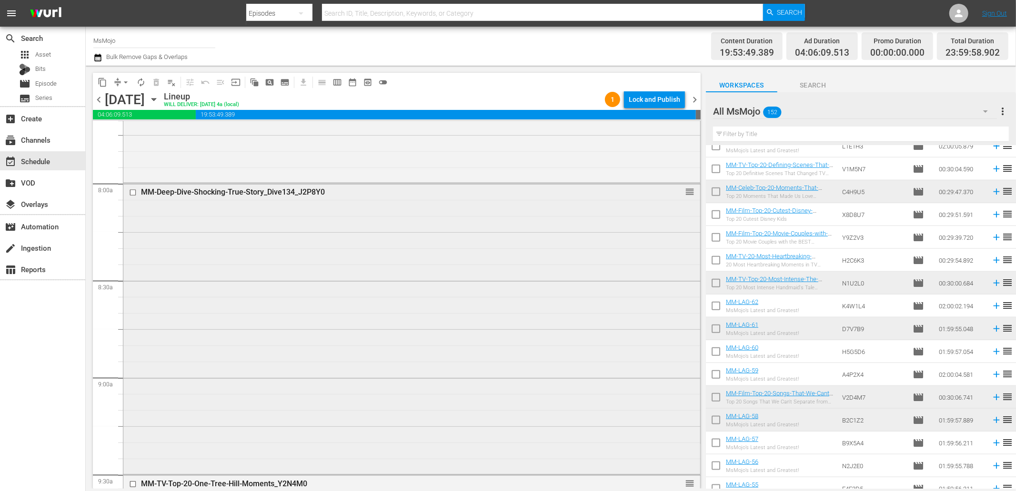
click at [137, 193] on input "checkbox" at bounding box center [134, 193] width 10 height 8
click at [156, 80] on span "delete_forever_outlined" at bounding box center [156, 83] width 10 height 10
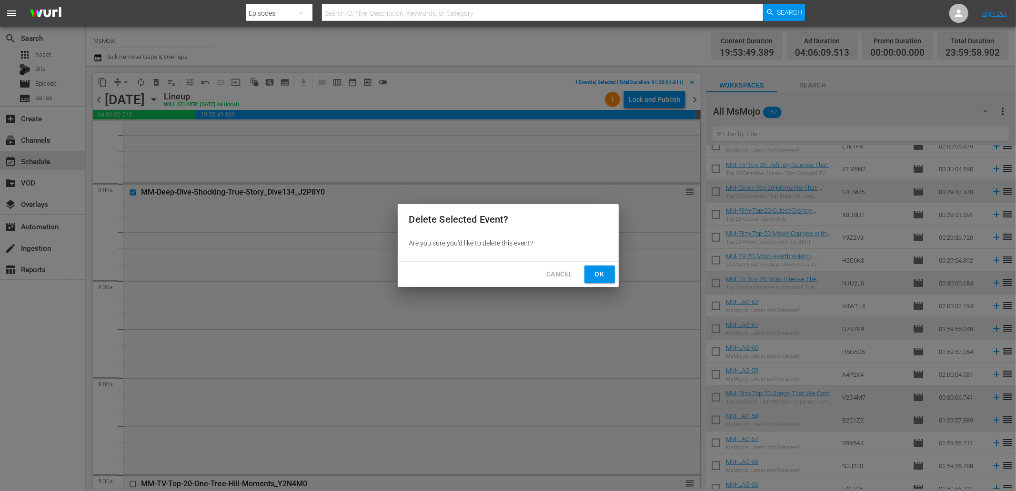
click at [600, 270] on span "Ok" at bounding box center [599, 275] width 15 height 12
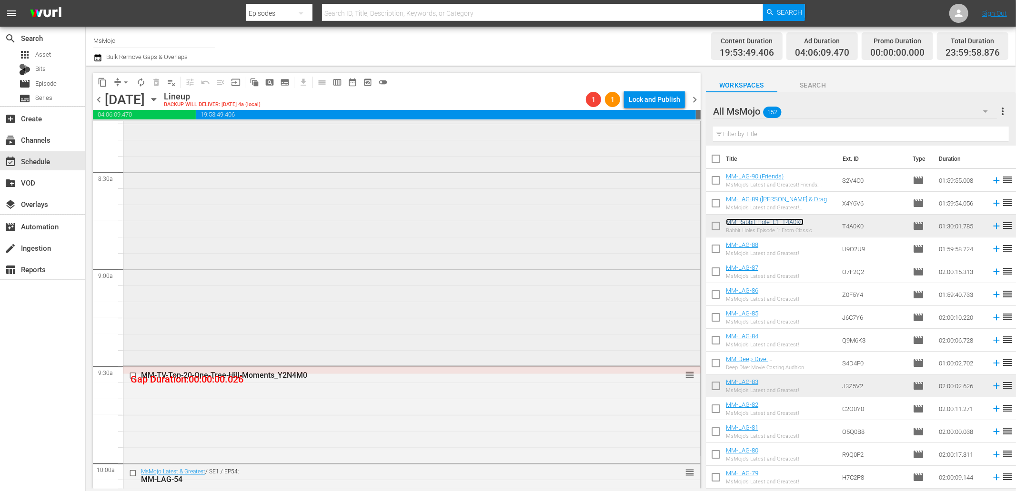
scroll to position [1563, 0]
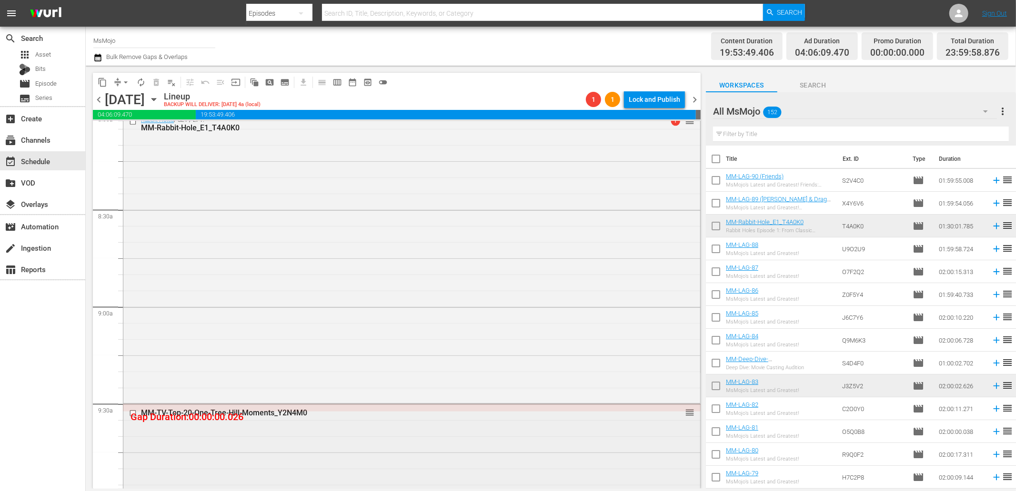
click at [299, 439] on div "MM-TV-Top-20-One-Tree-Hill-Moments_Y2N4M0 reorder" at bounding box center [411, 452] width 577 height 95
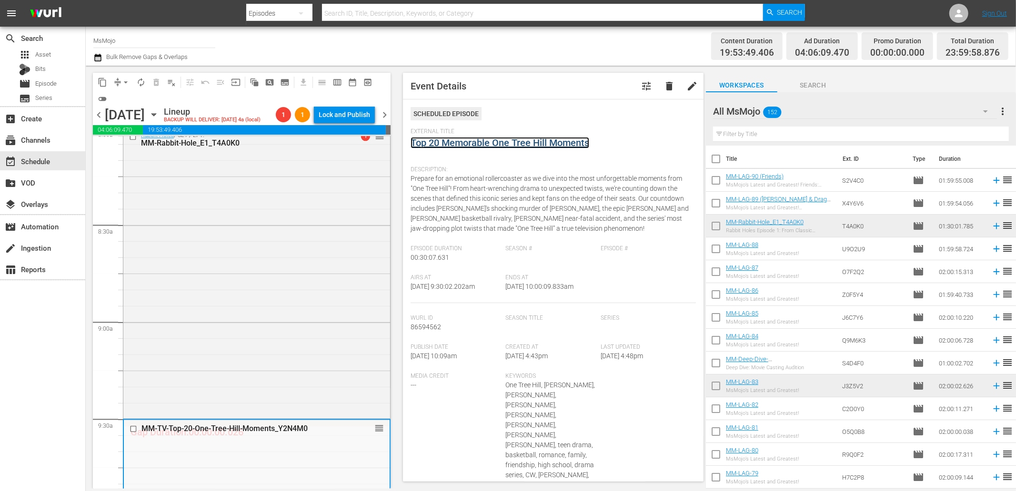
click at [491, 140] on link "Top 20 Memorable One Tree Hill Moments" at bounding box center [499, 142] width 179 height 11
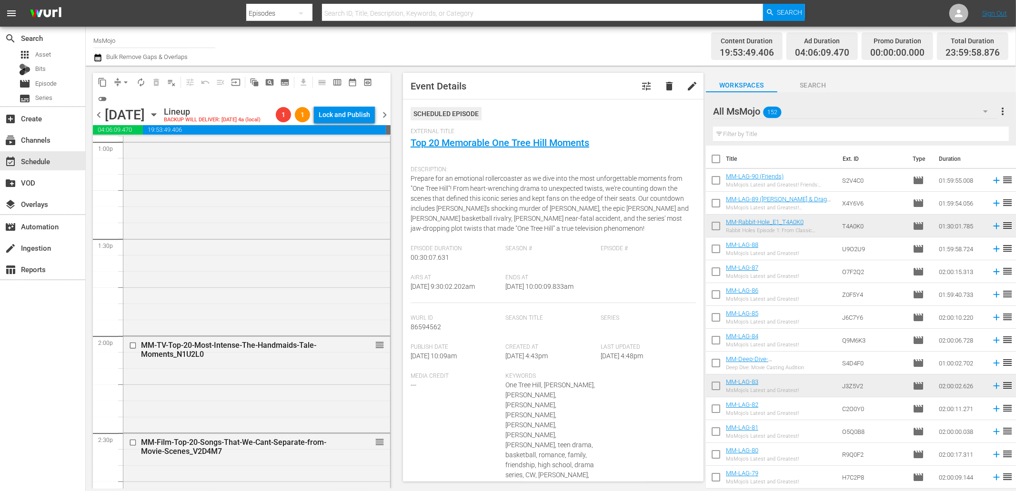
scroll to position [2621, 0]
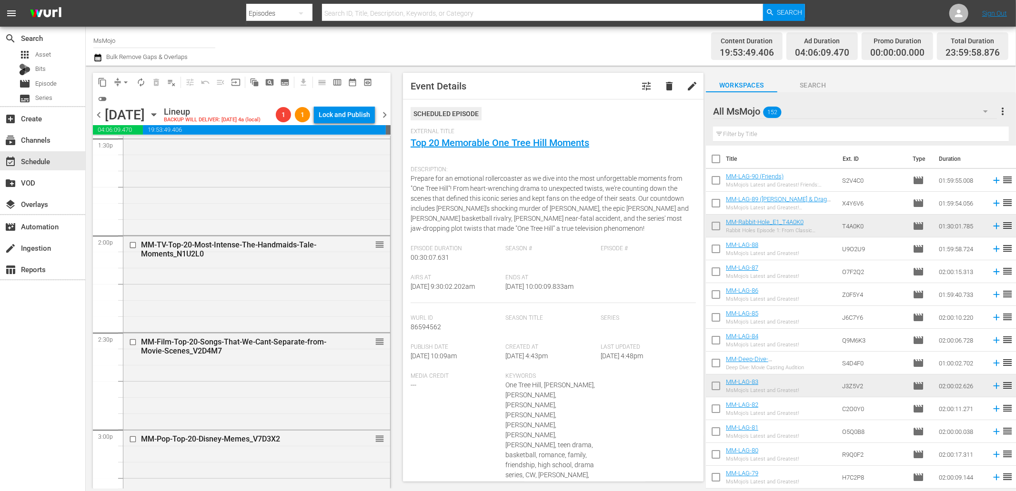
click at [385, 121] on span "chevron_right" at bounding box center [385, 115] width 12 height 12
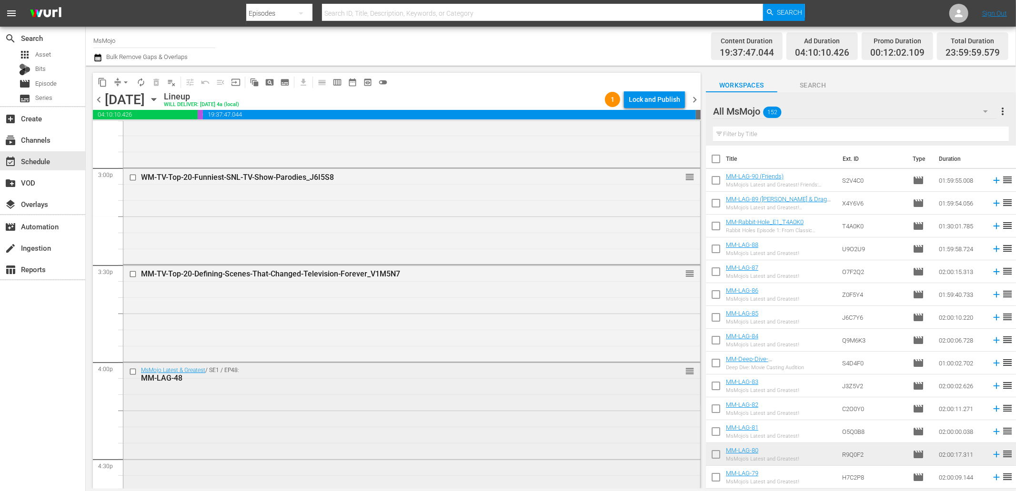
scroll to position [2903, 0]
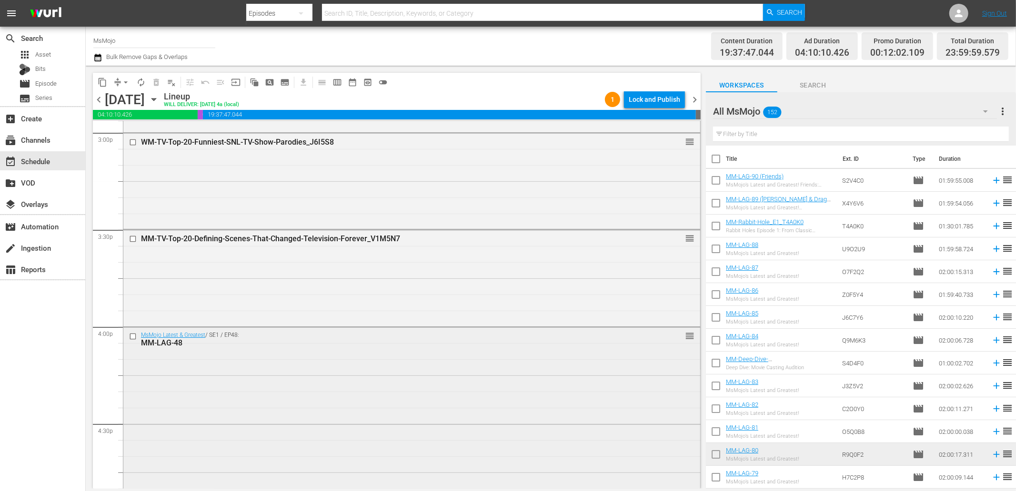
click at [130, 338] on input "checkbox" at bounding box center [134, 337] width 10 height 8
click at [159, 79] on span "delete_forever_outlined" at bounding box center [156, 83] width 10 height 10
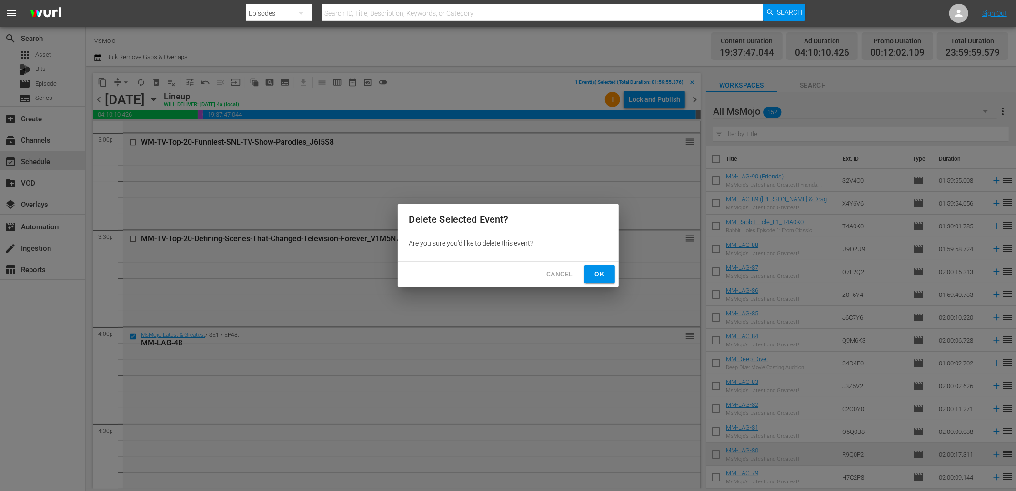
click at [599, 275] on span "Ok" at bounding box center [599, 275] width 15 height 12
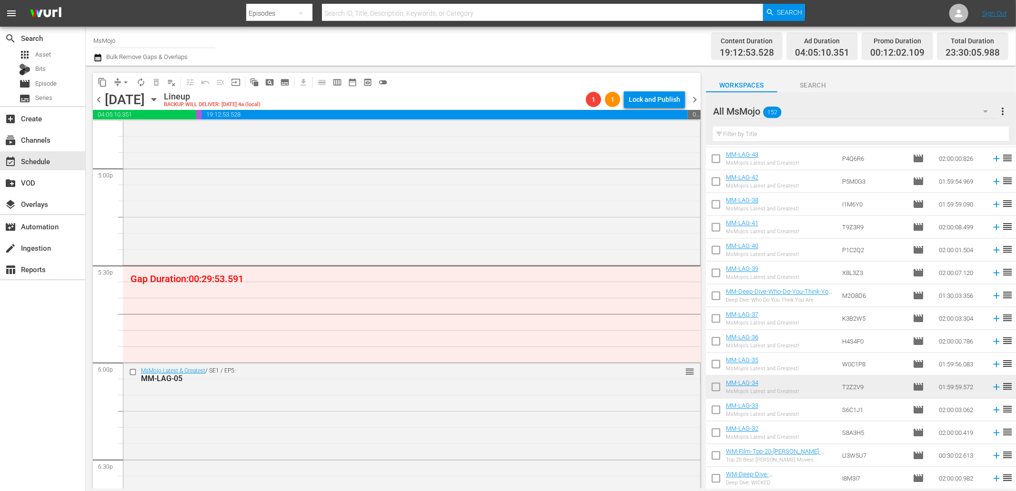
scroll to position [1758, 0]
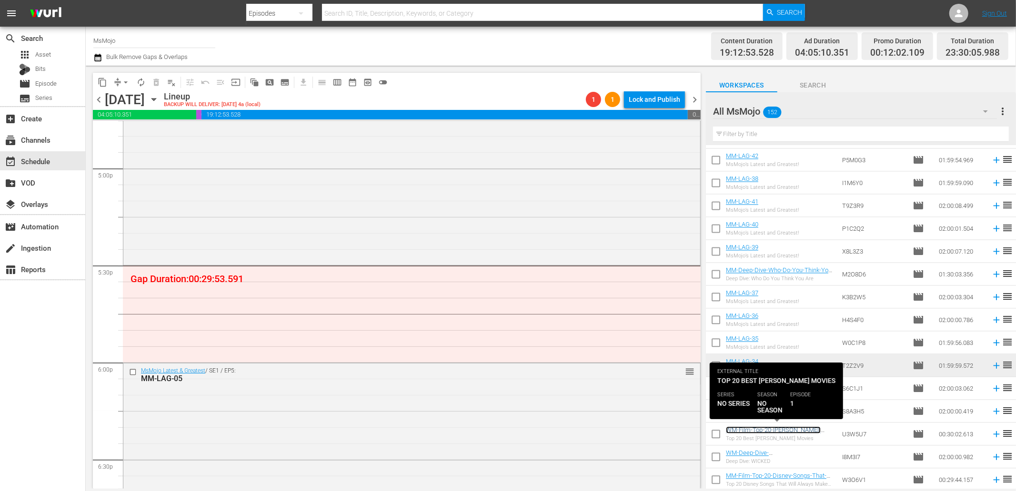
click at [765, 429] on link "WM-Film-Top-20-Robin-Williams-Movies_U3W5U7" at bounding box center [773, 434] width 95 height 14
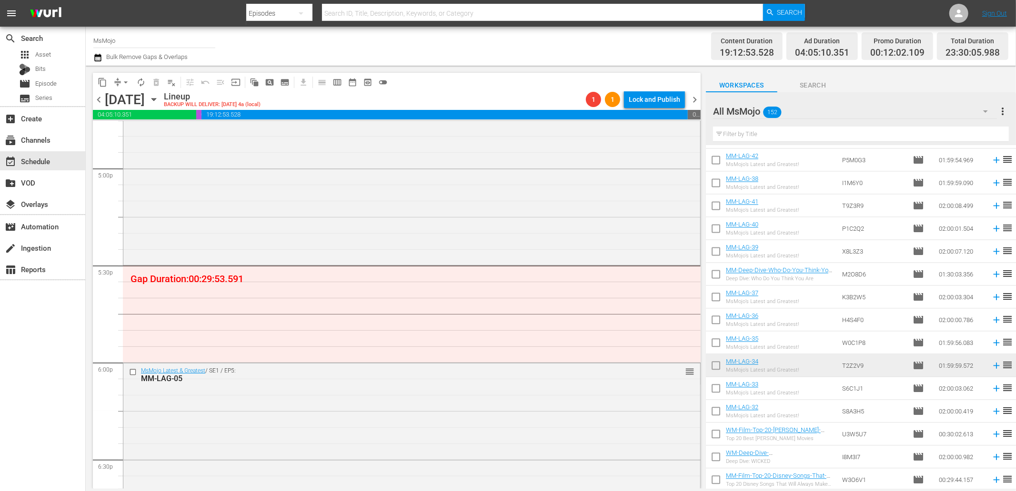
click at [735, 137] on input "text" at bounding box center [861, 134] width 296 height 15
paste input "WM-Film-Top-20-Robin-Williams-Movies_U3W5U7"
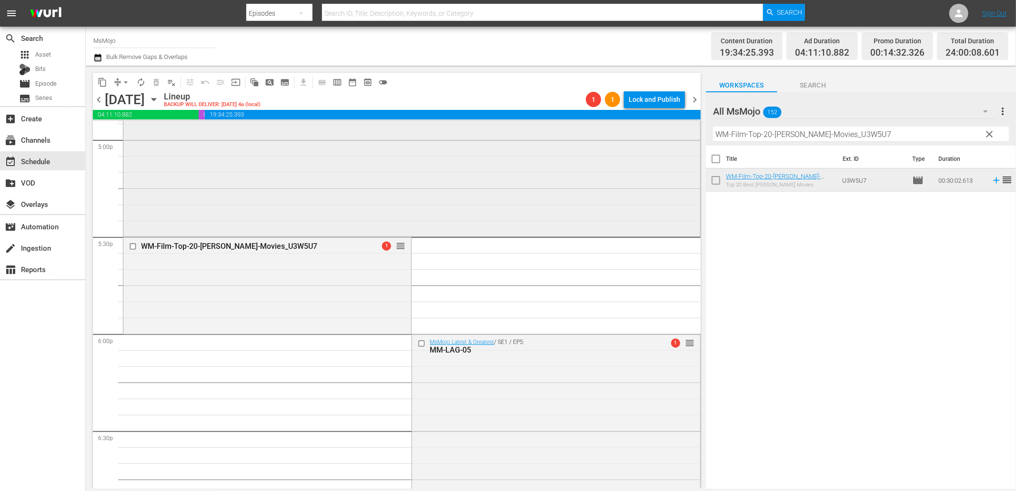
scroll to position [3326, 0]
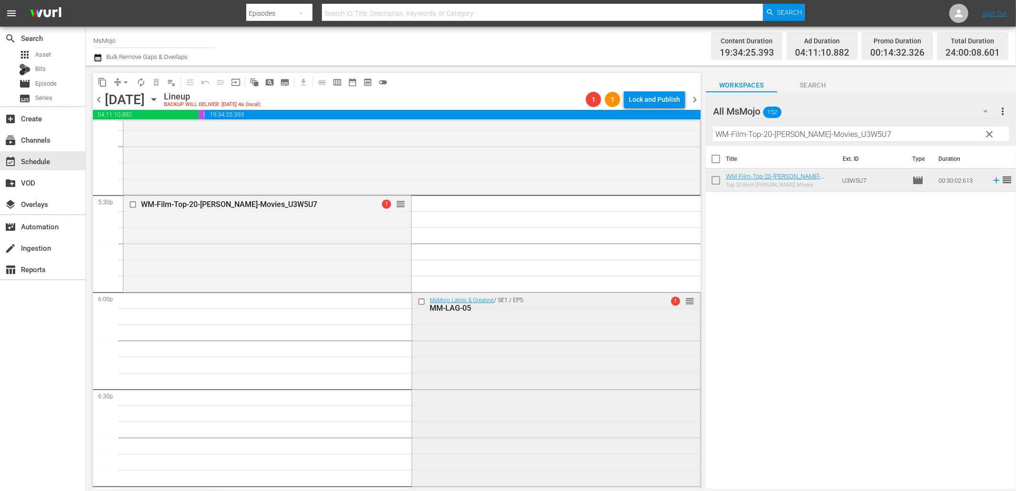
click at [418, 302] on input "checkbox" at bounding box center [423, 302] width 10 height 8
click at [152, 82] on span "delete_forever_outlined" at bounding box center [156, 83] width 10 height 10
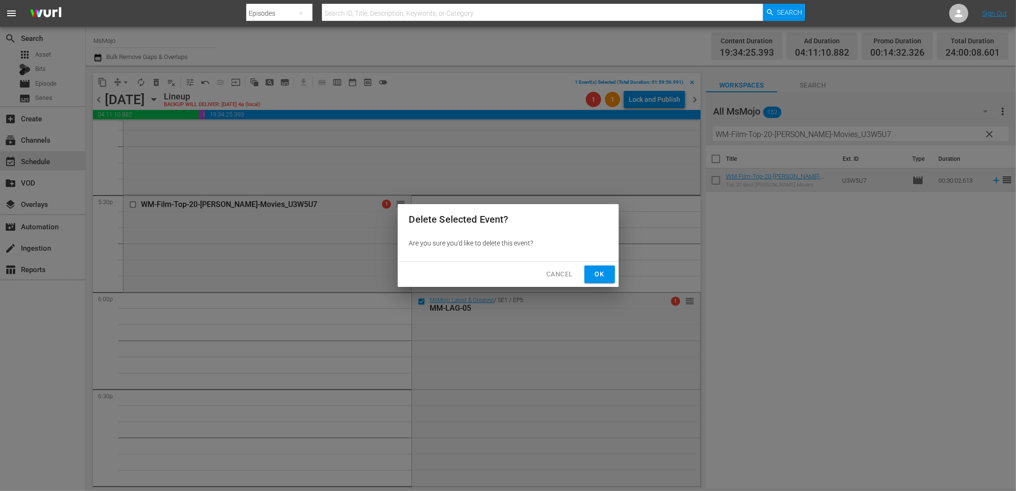
click at [603, 273] on span "Ok" at bounding box center [599, 275] width 15 height 12
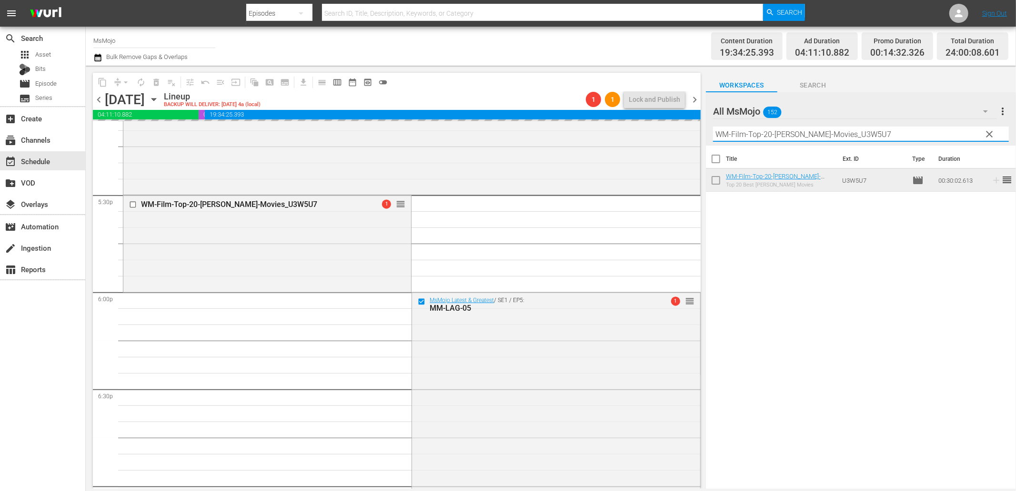
click at [690, 130] on div "content_copy compress arrow_drop_down autorenew_outlined delete_forever_outline…" at bounding box center [551, 277] width 930 height 423
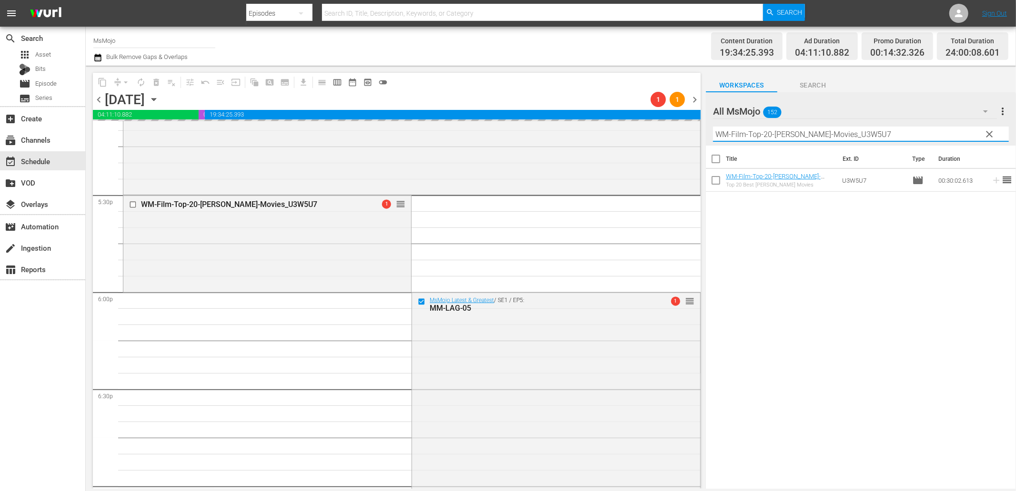
paste input "MM-Pop-Top-100-Greatest-Musicals-of-All-Time_Y3C4J"
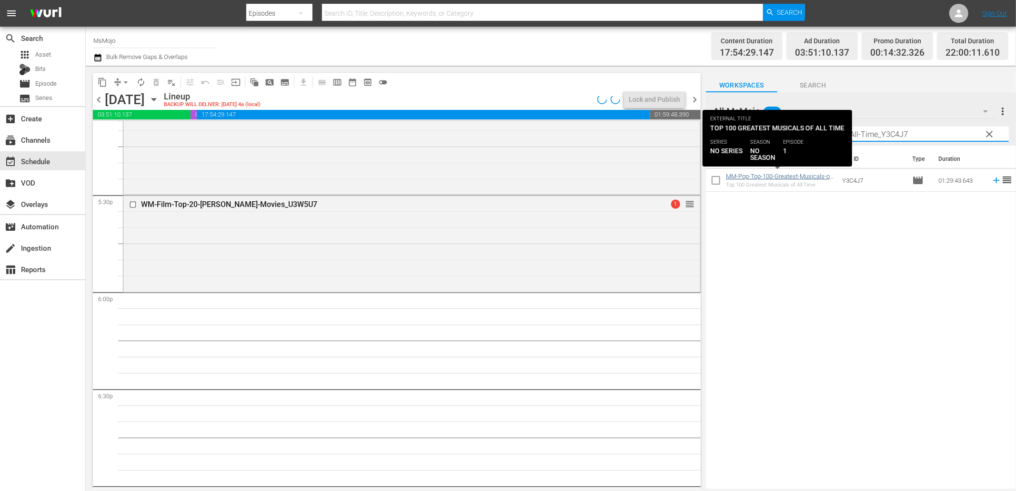
type input "MM-Pop-Top-100-Greatest-Musicals-of-All-Time_Y3C4J7"
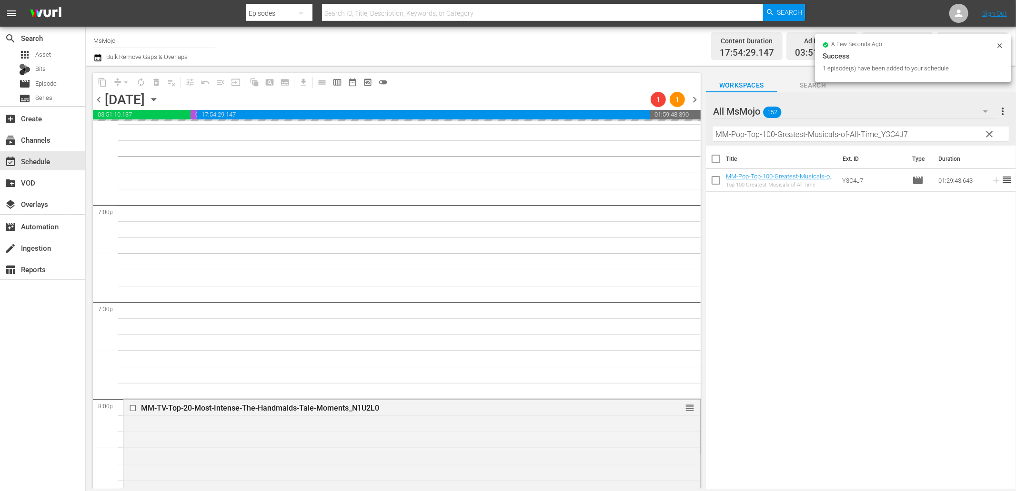
scroll to position [3608, 0]
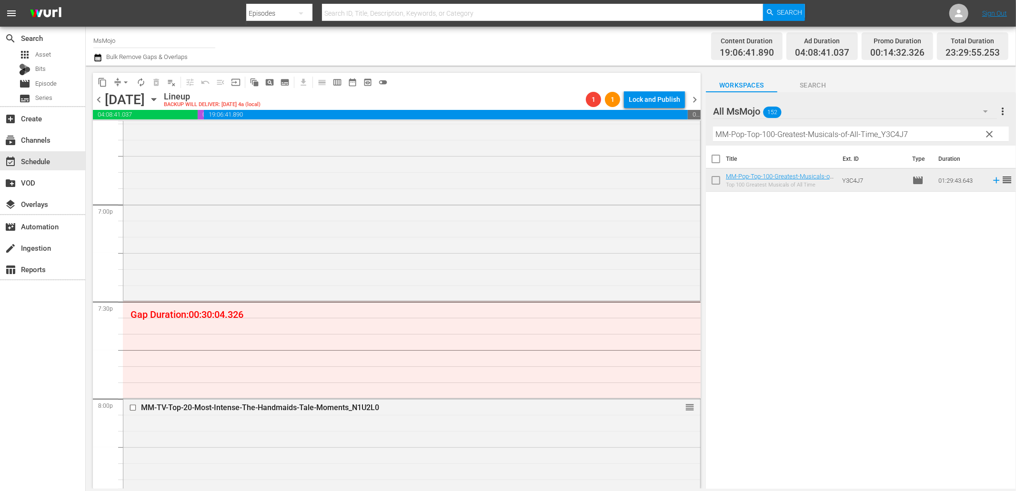
drag, startPoint x: 990, startPoint y: 132, endPoint x: 840, endPoint y: 141, distance: 150.7
click at [990, 132] on span "clear" at bounding box center [989, 134] width 11 height 11
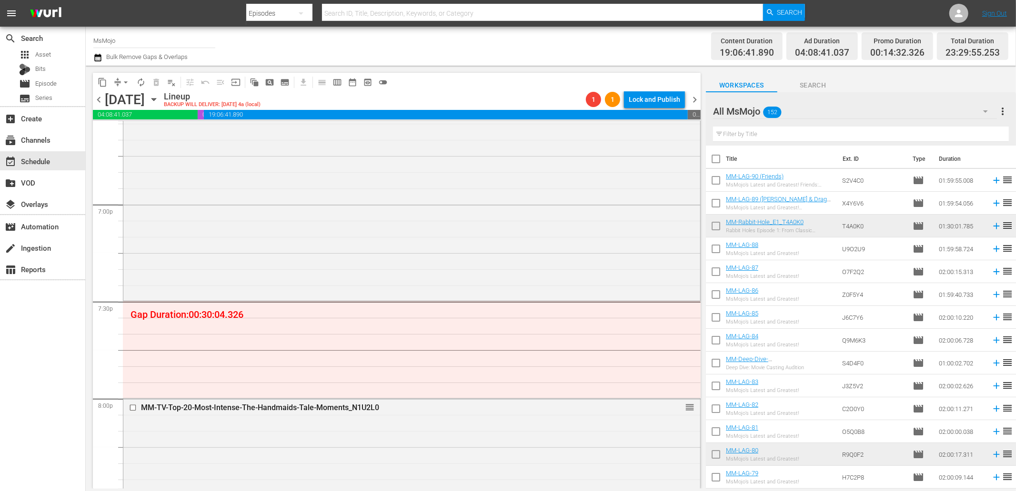
click at [807, 130] on input "text" at bounding box center [861, 134] width 296 height 15
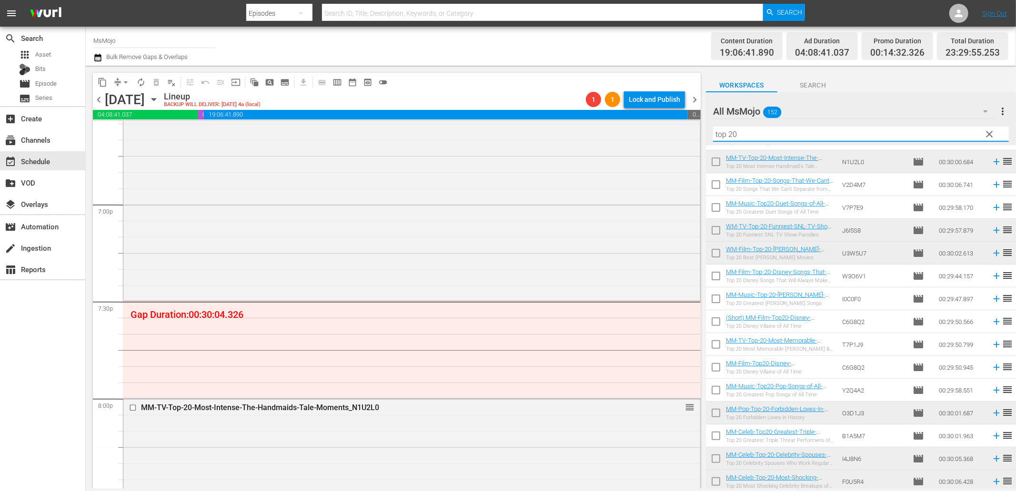
scroll to position [227, 0]
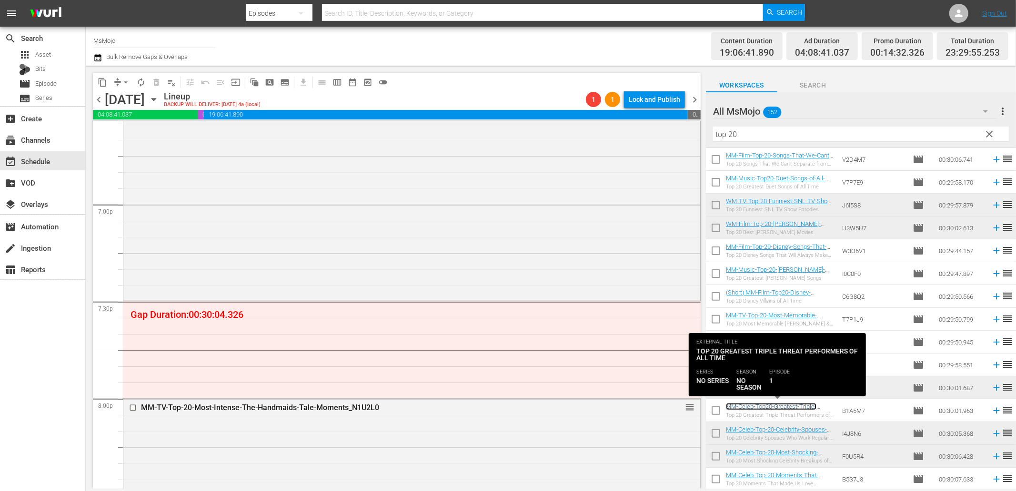
click at [774, 409] on link "MM-Celeb-Top20-Greatest-Triple-Threat-Performers_B1A5M7" at bounding box center [771, 410] width 90 height 14
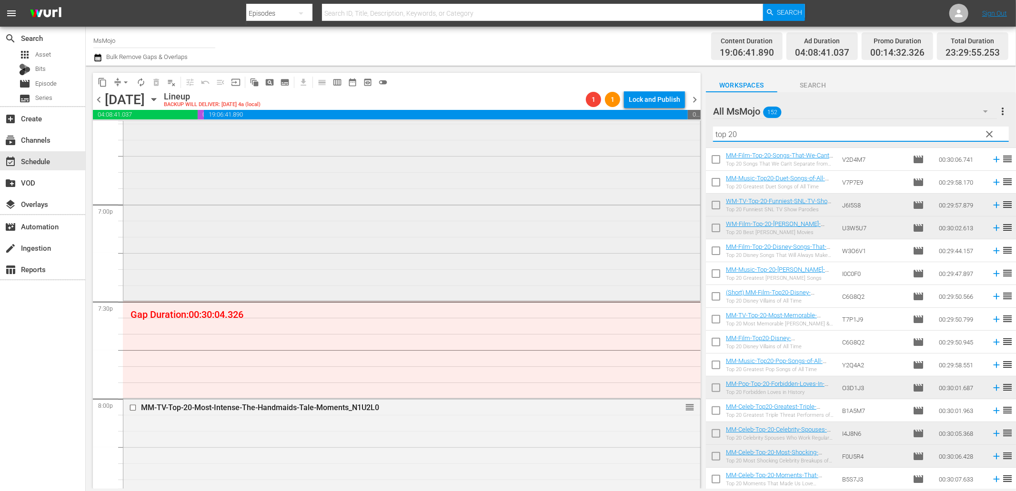
paste input "MM-Celeb-Top20-Greatest-Triple-Threat-Performers_B1A5M7"
drag, startPoint x: 777, startPoint y: 130, endPoint x: 685, endPoint y: 132, distance: 91.9
click at [683, 131] on div "content_copy compress arrow_drop_down autorenew_outlined delete_forever_outline…" at bounding box center [551, 277] width 930 height 423
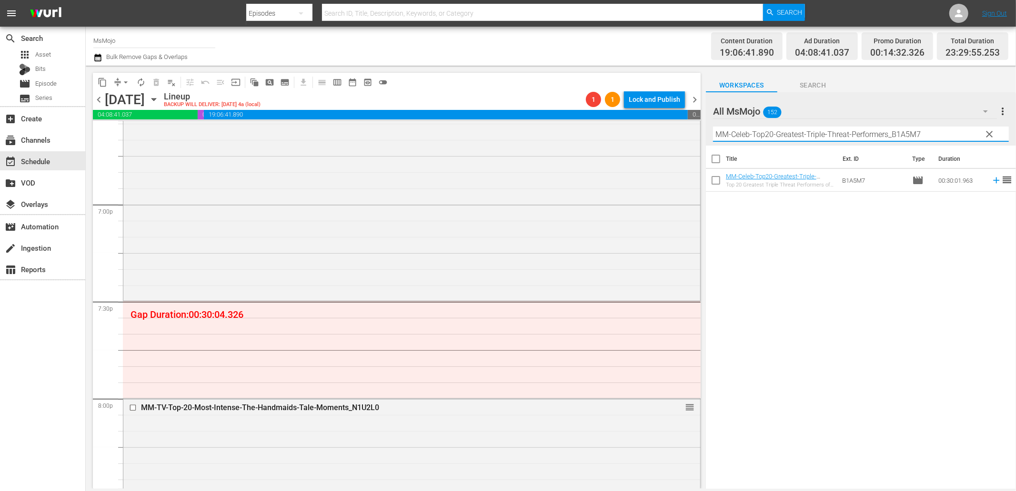
type input "MM-Celeb-Top20-Greatest-Triple-Threat-Performers_B1A5M7"
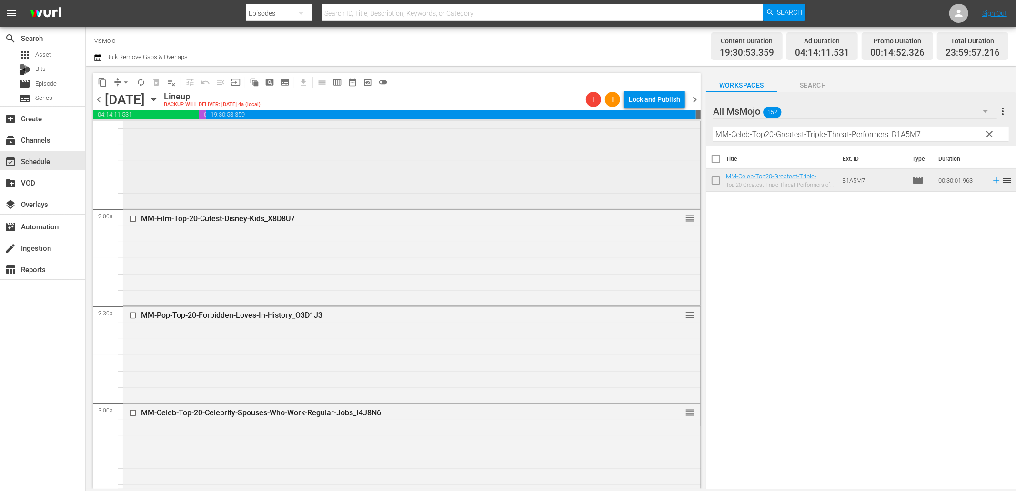
scroll to position [317, 0]
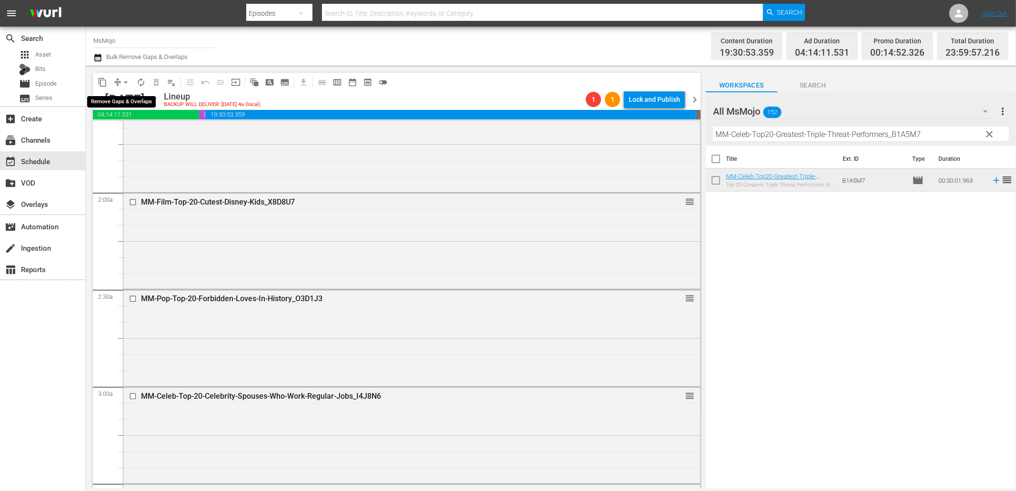
click at [120, 76] on button "arrow_drop_down" at bounding box center [125, 82] width 15 height 15
click at [120, 131] on li "Align to End of Previous Day" at bounding box center [126, 133] width 100 height 16
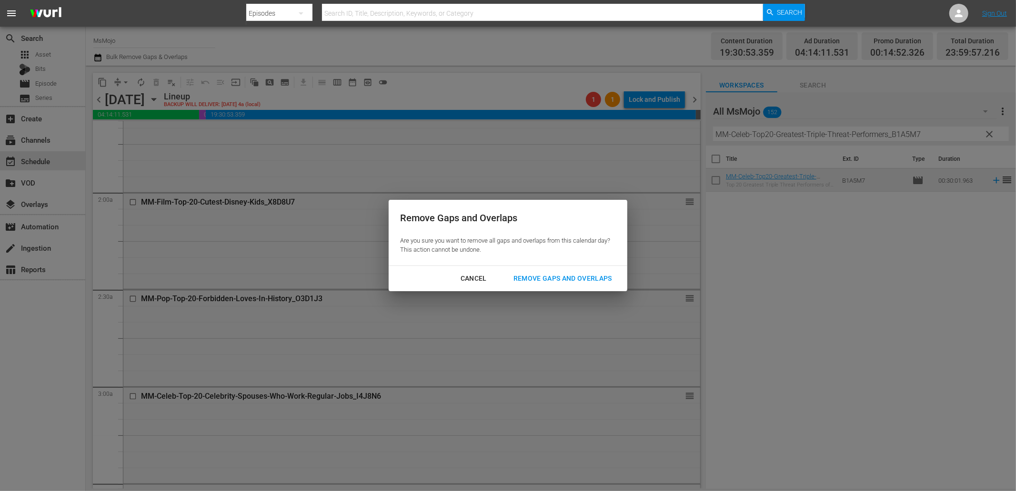
click at [535, 278] on div "Remove Gaps and Overlaps" at bounding box center [563, 279] width 114 height 12
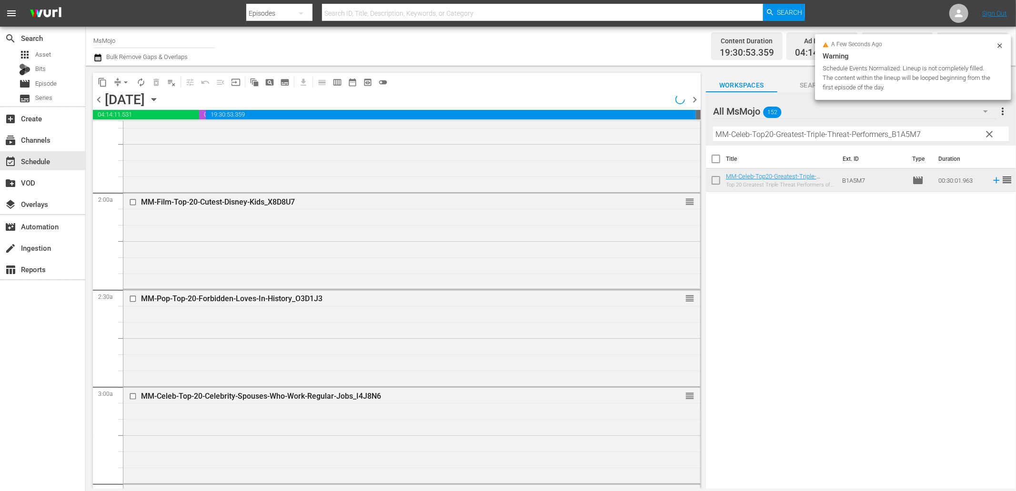
click at [697, 94] on span "chevron_right" at bounding box center [695, 100] width 12 height 12
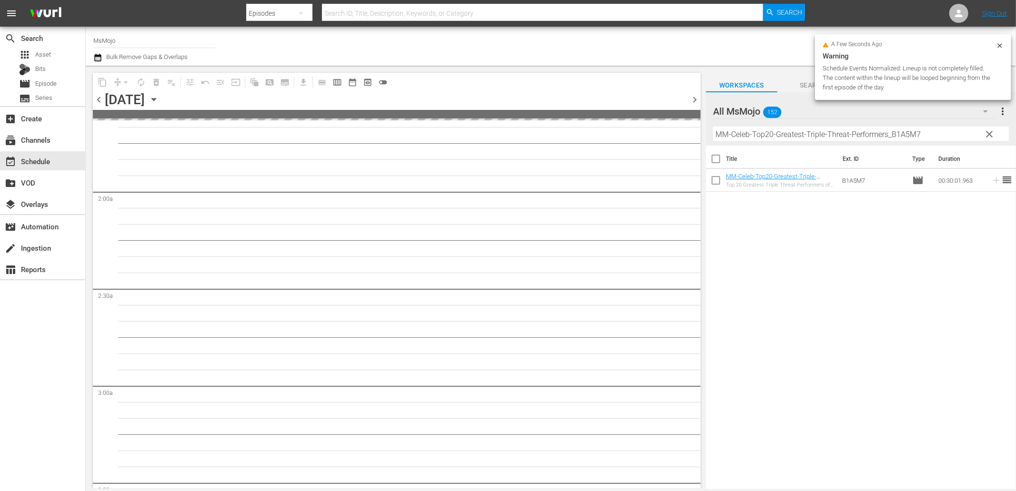
scroll to position [334, 0]
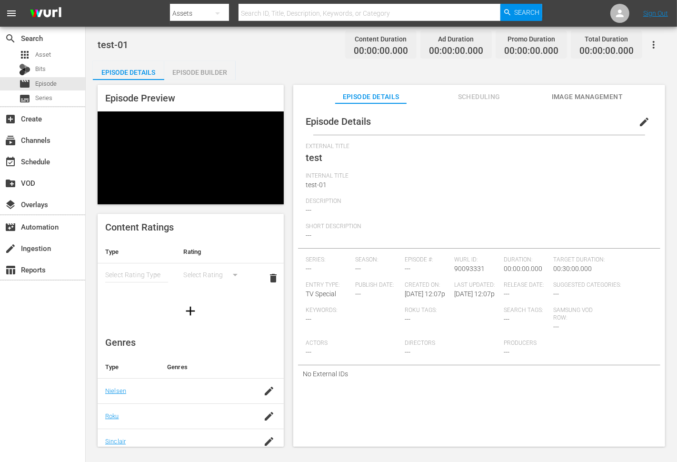
click at [646, 35] on button "button" at bounding box center [653, 44] width 23 height 23
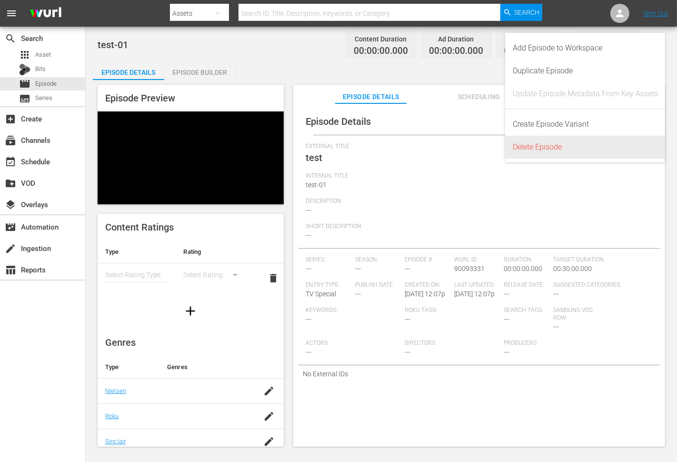
click at [543, 149] on div "Delete Episode" at bounding box center [585, 147] width 145 height 23
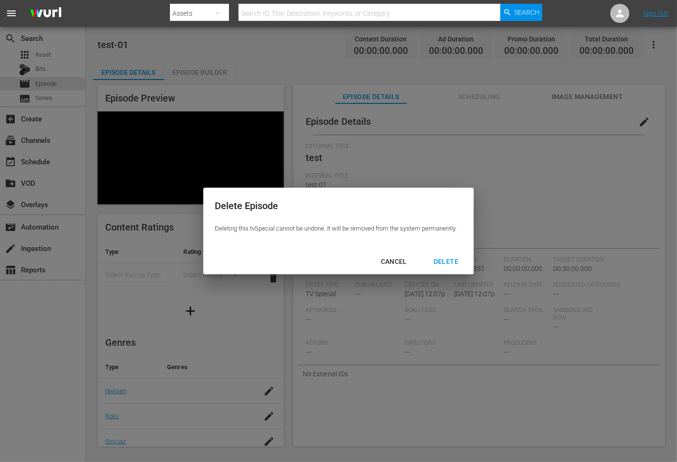
click at [443, 259] on div "DELETE" at bounding box center [446, 262] width 40 height 12
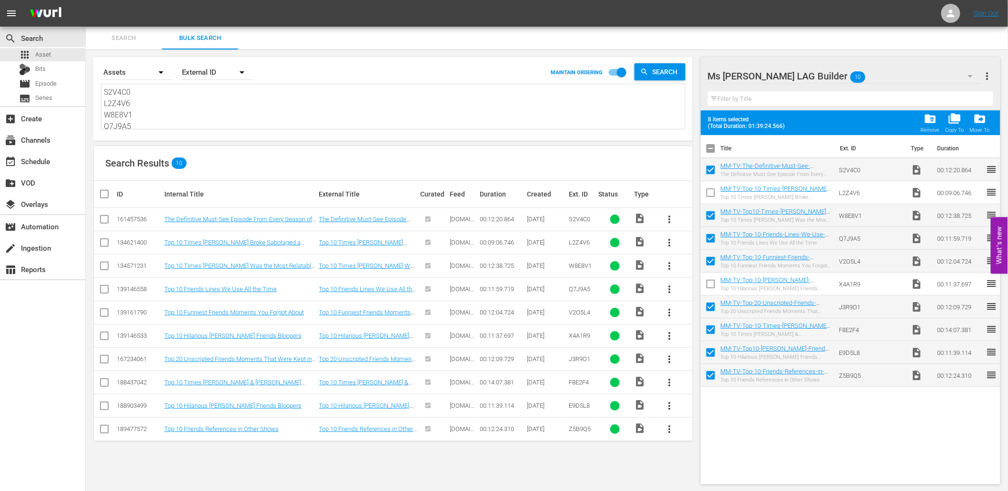
click at [931, 70] on div "Ms Mojo LAG Builder 10" at bounding box center [845, 76] width 274 height 27
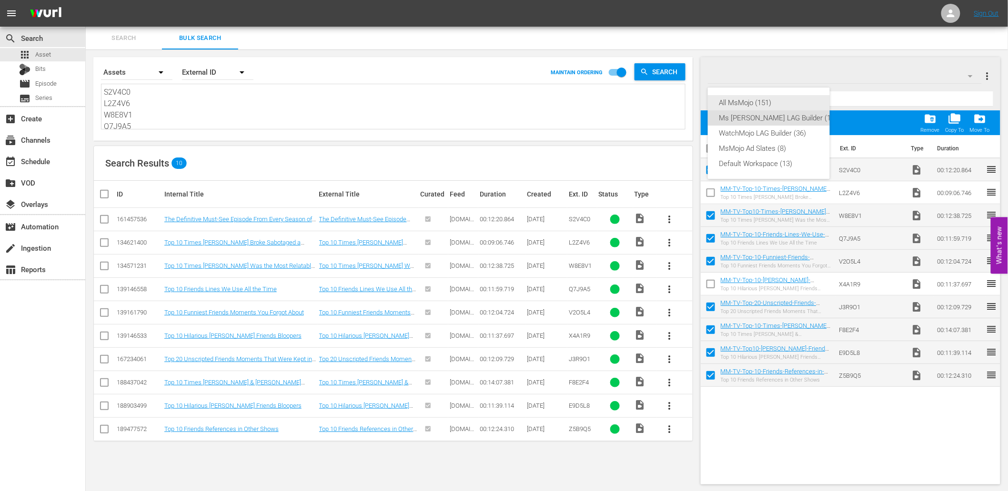
click at [743, 105] on div "All MsMojo (151)" at bounding box center [778, 102] width 118 height 15
checkbox input "false"
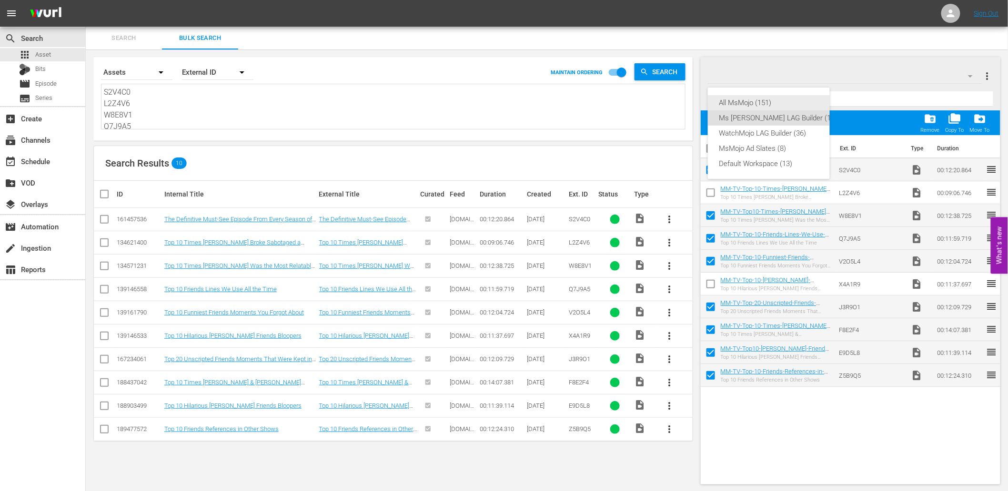
checkbox input "false"
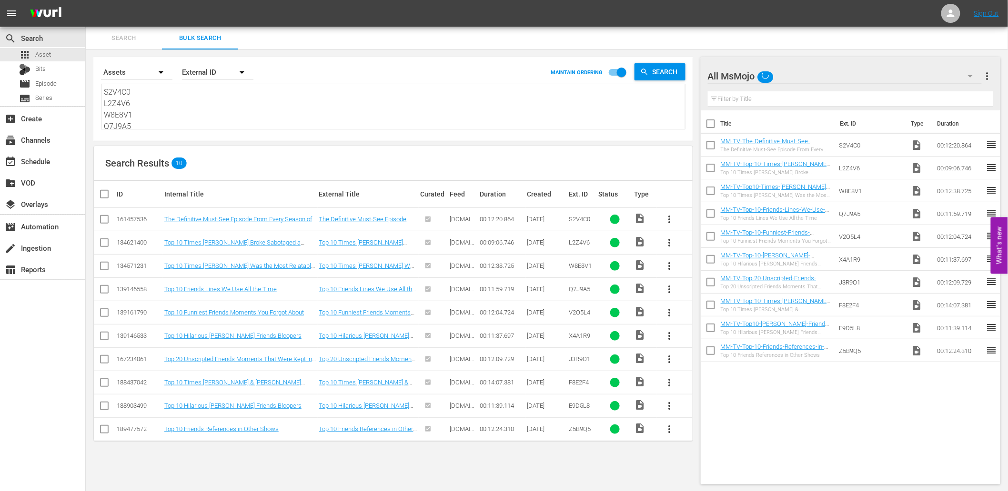
click at [740, 100] on input "text" at bounding box center [850, 98] width 285 height 15
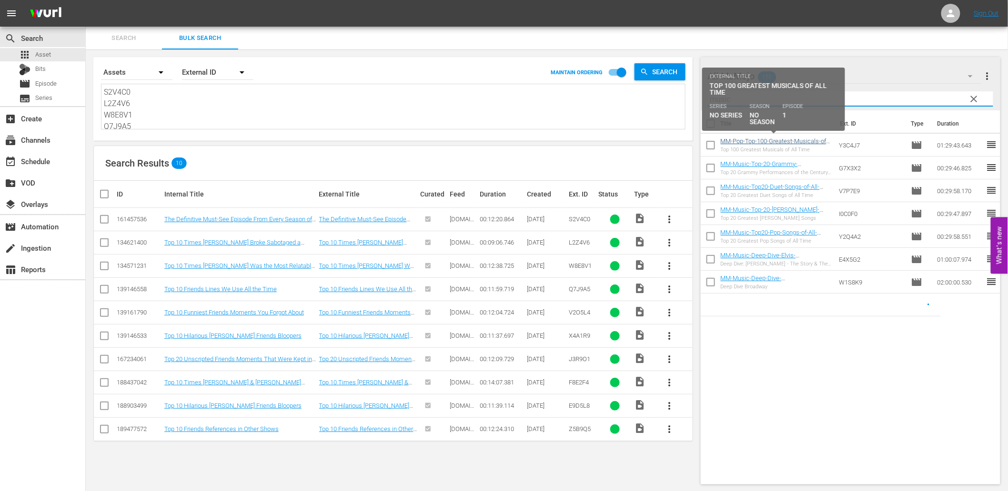
type input "music"
click at [789, 145] on link "MM-Pop-Top-100-Greatest-Musicals-of-All-Time_Y3C4J7" at bounding box center [774, 145] width 108 height 14
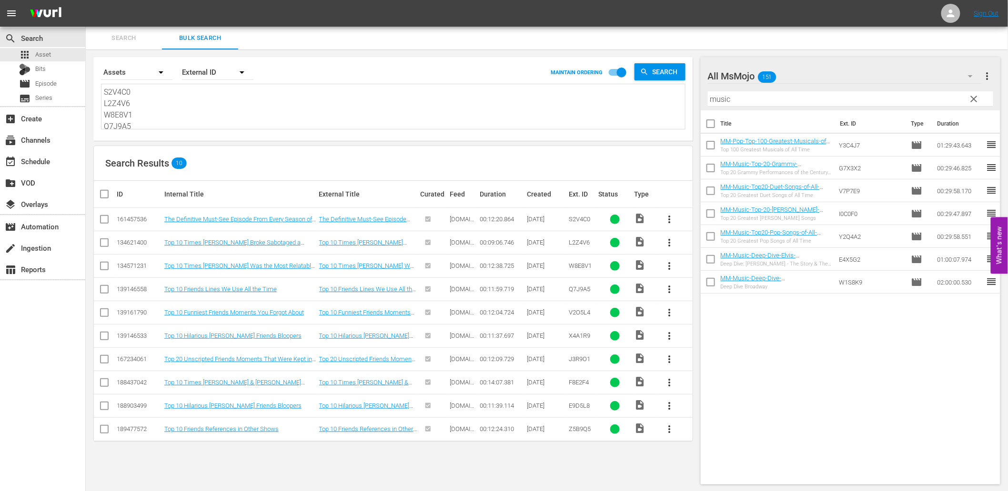
click at [776, 194] on div "Top 20 Greatest Duet Songs of All Time" at bounding box center [775, 195] width 111 height 6
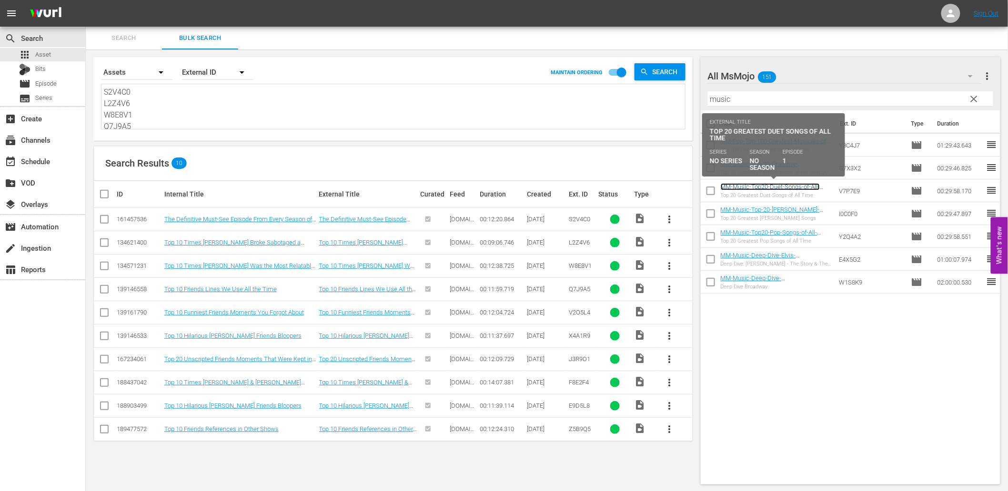
click at [787, 188] on link "MM-Music-Top20-Duet-Songs-of-All-Time_V7P7E9" at bounding box center [769, 190] width 99 height 14
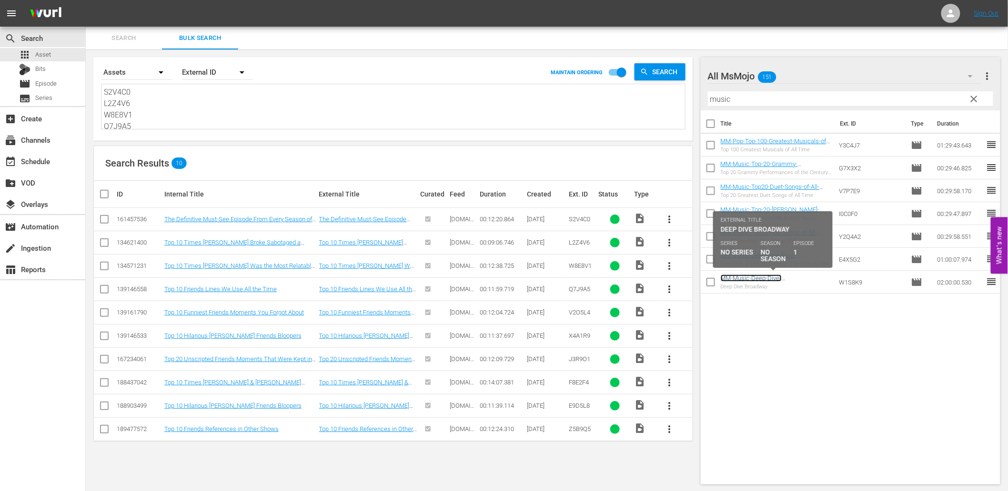
click at [756, 282] on link "MM-Music-Deep-Dive-Broadway_W1S8K9" at bounding box center [750, 282] width 61 height 14
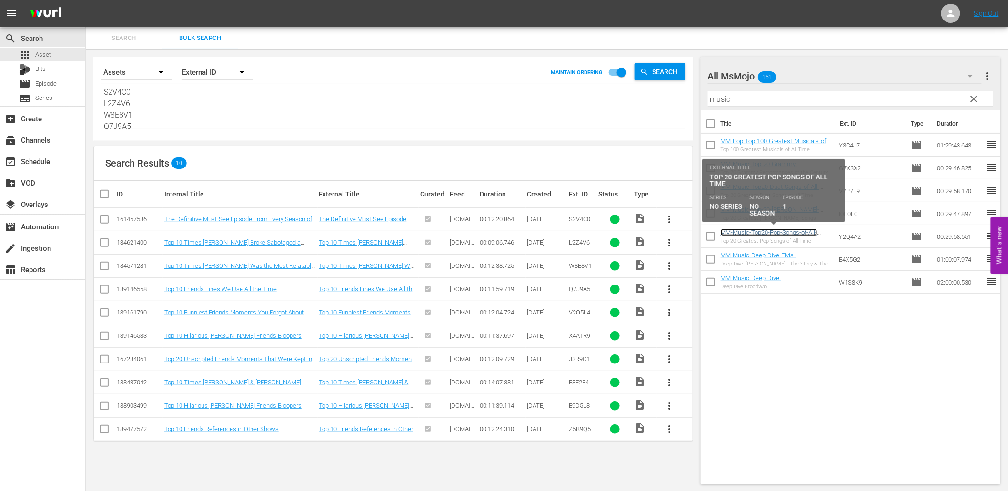
click at [780, 234] on link "MM-Music-Top20-Pop-Songs-of-All-Time_Y2Q4A2" at bounding box center [768, 236] width 97 height 14
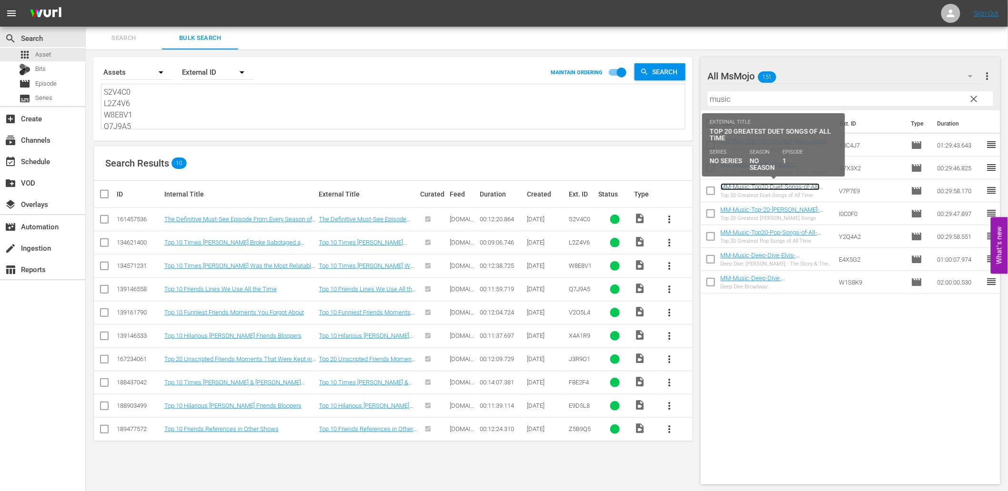
click at [786, 186] on link "MM-Music-Top20-Duet-Songs-of-All-Time_V7P7E9" at bounding box center [769, 190] width 99 height 14
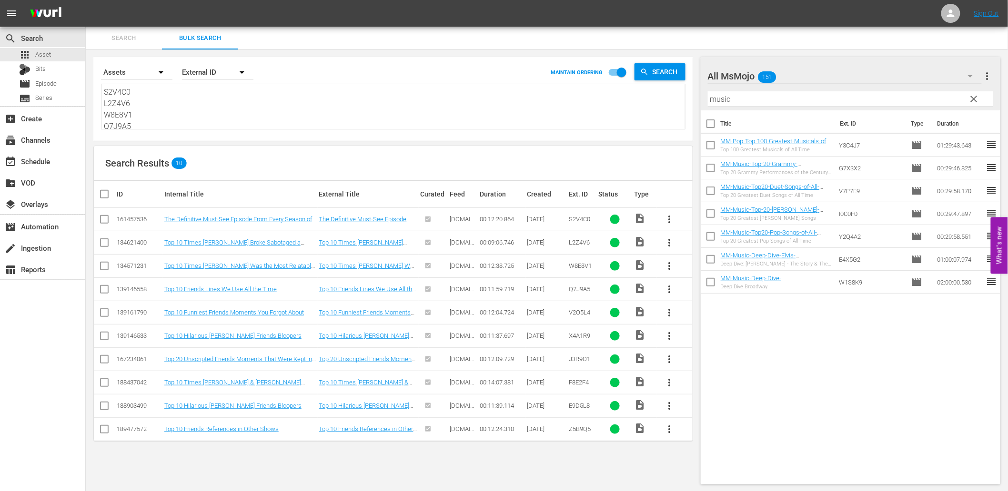
click at [973, 93] on span "clear" at bounding box center [973, 98] width 11 height 11
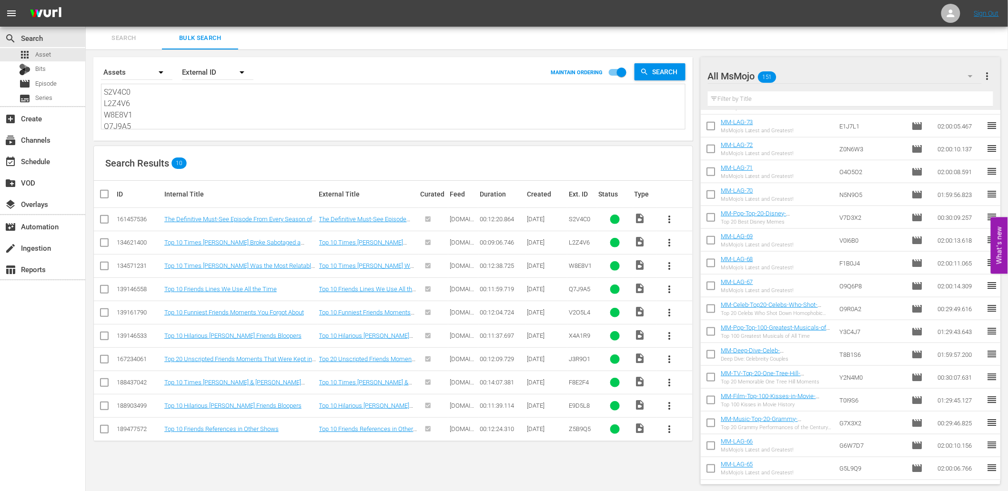
scroll to position [564, 0]
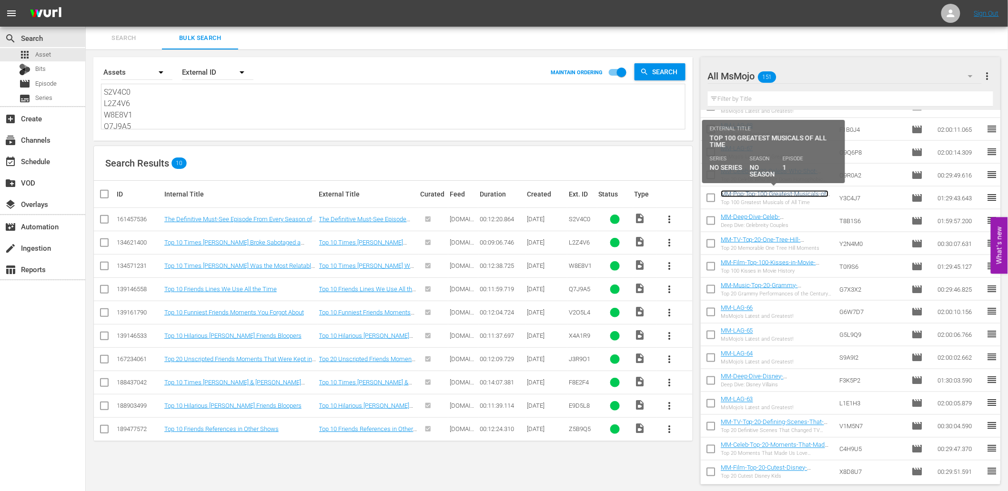
click at [791, 195] on link "MM-Pop-Top-100-Greatest-Musicals-of-All-Time_Y3C4J7" at bounding box center [774, 197] width 108 height 14
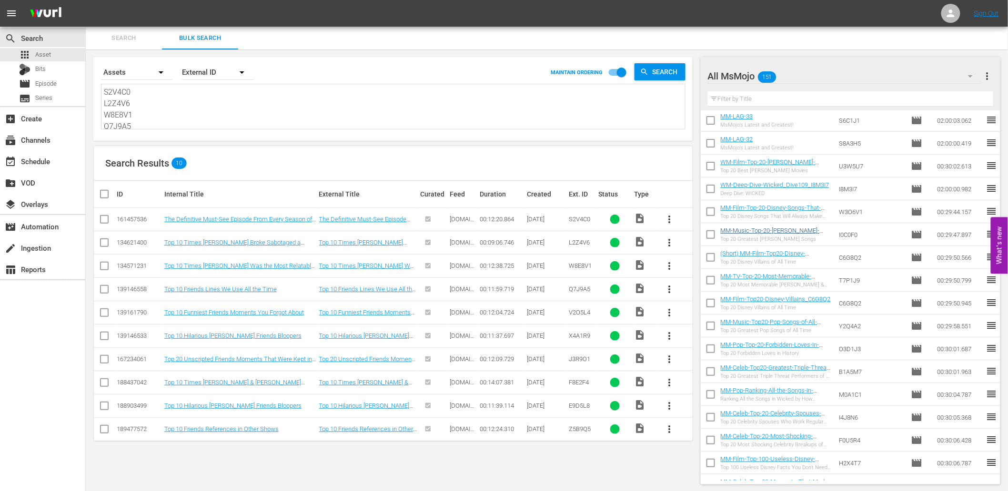
scroll to position [1975, 0]
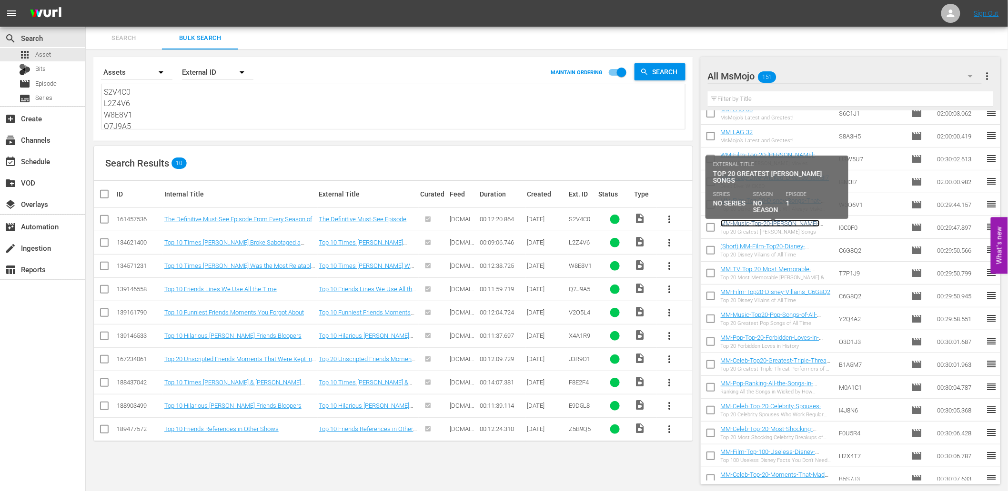
click at [777, 221] on link "MM-Music-Top-20-Celine-Dion-Songs_I0C0F0" at bounding box center [769, 227] width 99 height 14
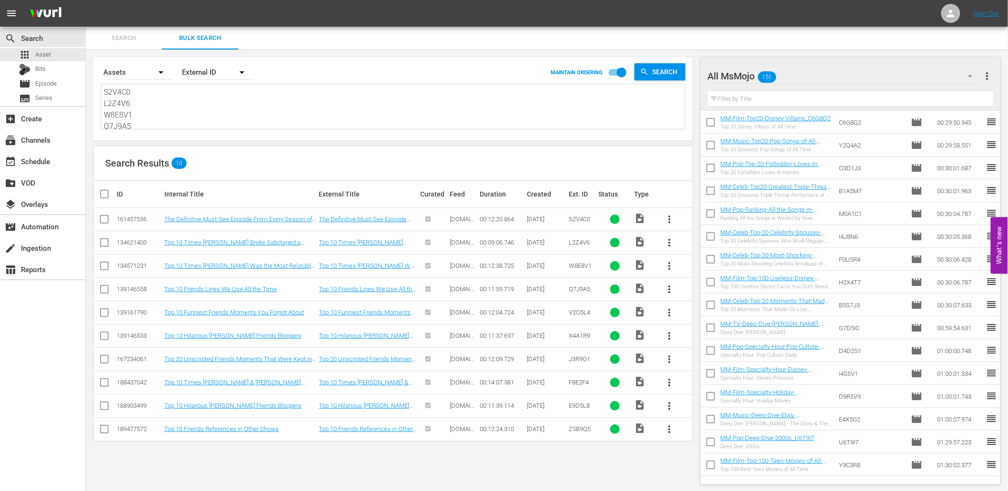
scroll to position [2187, 0]
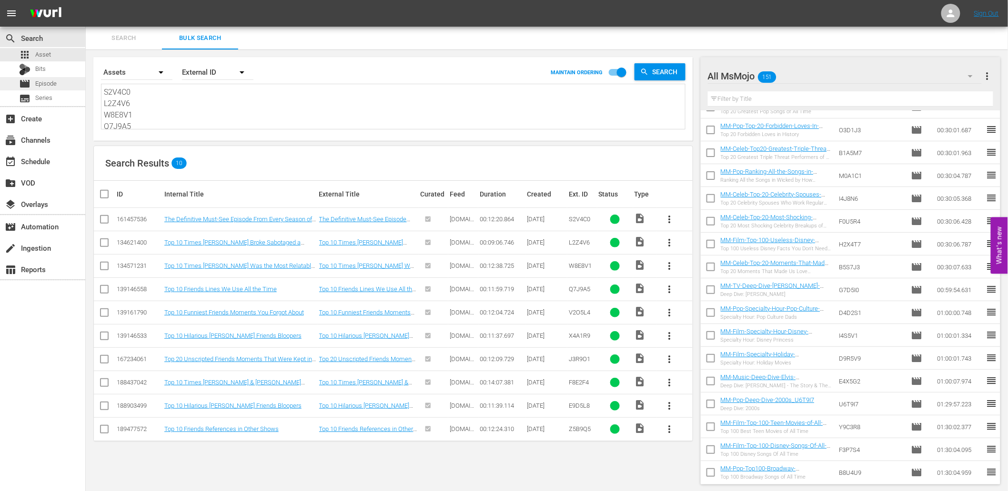
click at [41, 79] on span "Episode" at bounding box center [45, 84] width 21 height 10
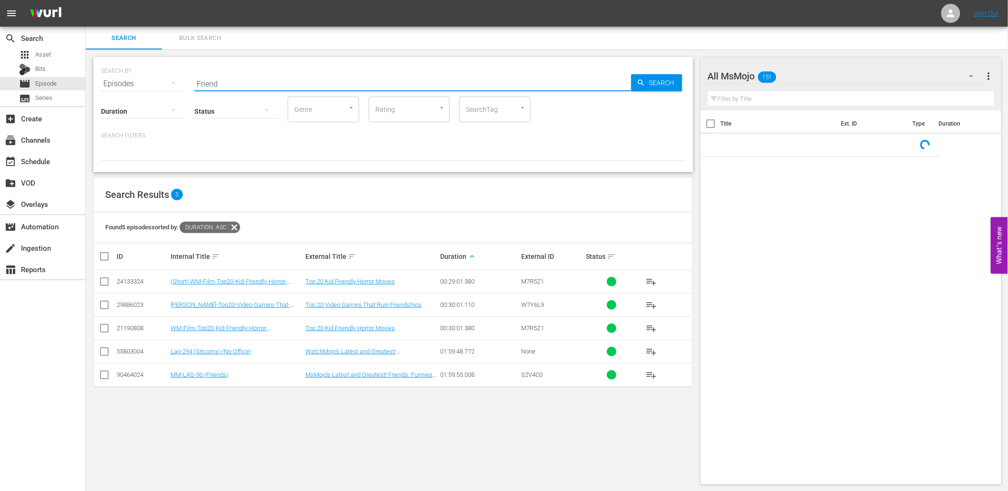
drag, startPoint x: 223, startPoint y: 82, endPoint x: 151, endPoint y: 79, distance: 71.5
click at [151, 79] on div "SEARCH BY Search By Episodes Search ID, Title, Description, Keywords, or Catego…" at bounding box center [393, 78] width 584 height 34
paste input "MM-LAG-90 (Friends)"
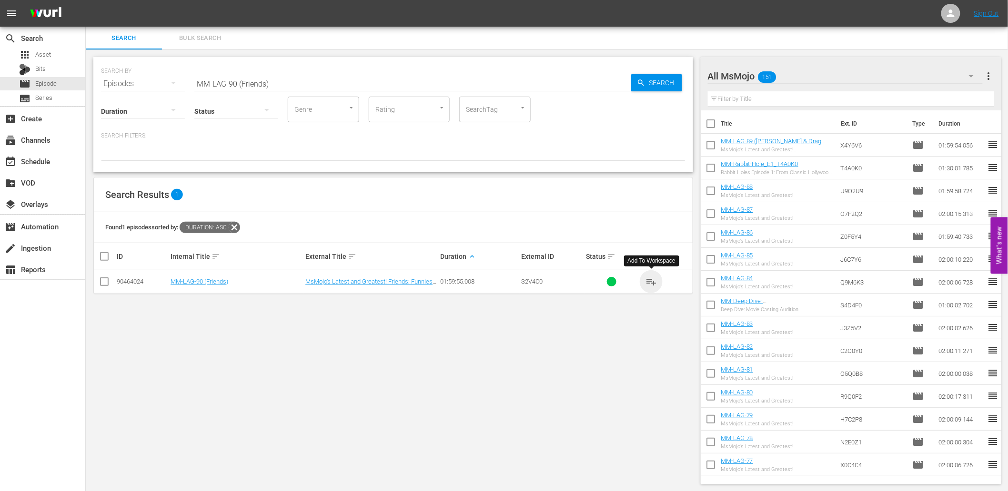
click at [649, 282] on span "playlist_add" at bounding box center [650, 281] width 11 height 11
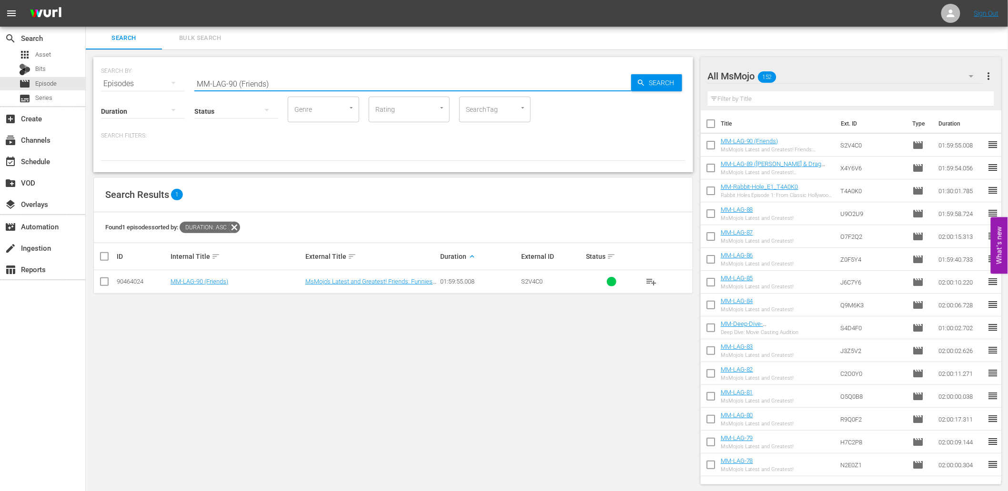
drag, startPoint x: 287, startPoint y: 82, endPoint x: 227, endPoint y: 84, distance: 59.5
click at [227, 84] on input "MM-LAG-90 (Friends)" at bounding box center [412, 83] width 437 height 23
type input "MM-LAG"
click at [641, 429] on div "SEARCH BY Search By Episodes Search ID, Title, Description, Keywords, or Catego…" at bounding box center [393, 271] width 615 height 443
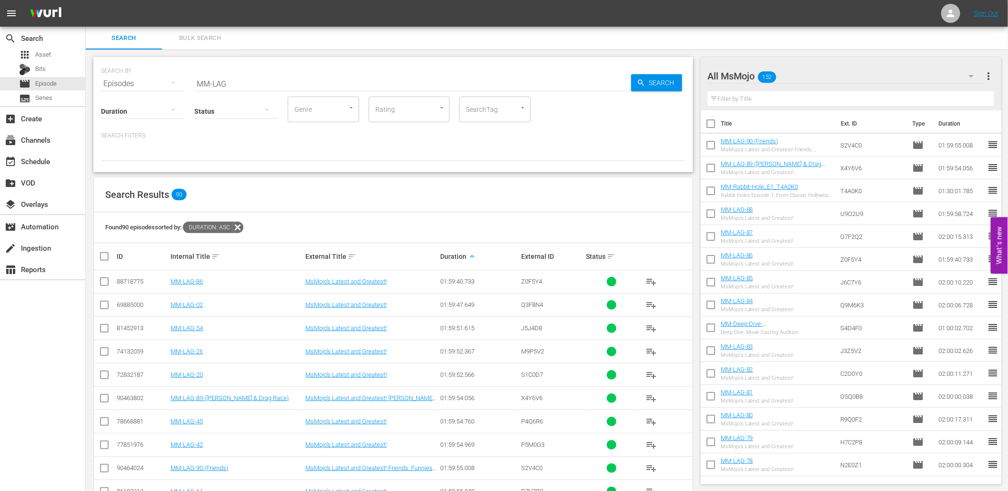
click at [477, 253] on div "Duration keyboard_arrow_up" at bounding box center [479, 256] width 78 height 11
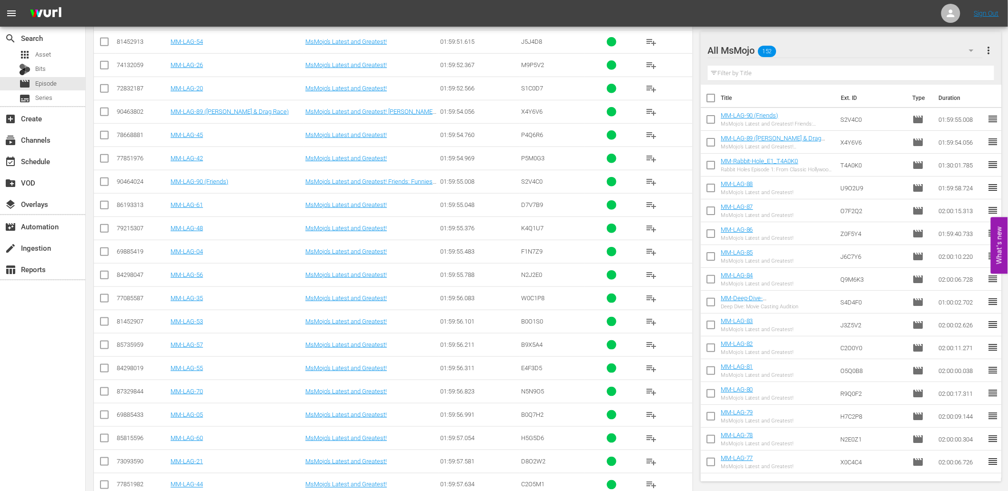
scroll to position [392, 0]
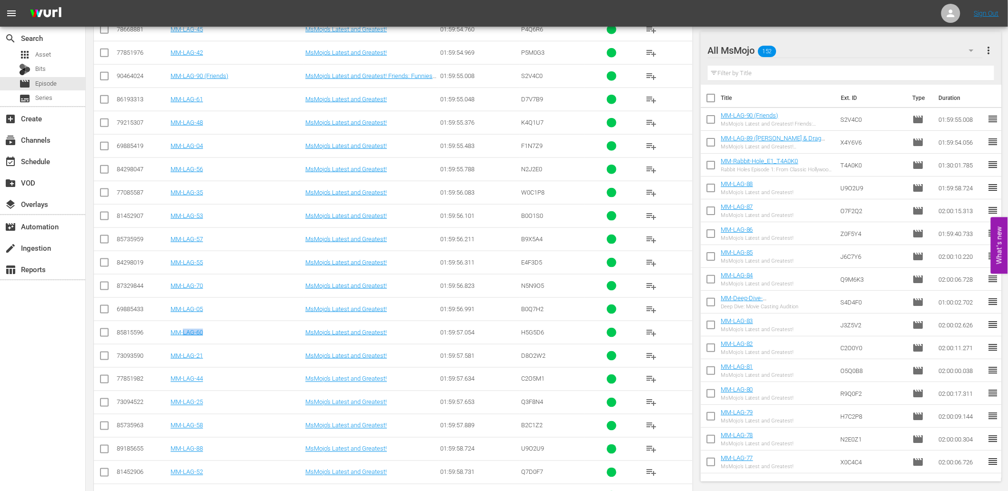
drag, startPoint x: 205, startPoint y: 337, endPoint x: 183, endPoint y: 339, distance: 21.6
click at [183, 339] on td "MM-LAG-60" at bounding box center [236, 332] width 135 height 23
drag, startPoint x: 210, startPoint y: 426, endPoint x: 174, endPoint y: 430, distance: 36.0
click at [174, 430] on td "MM-LAG-58" at bounding box center [236, 425] width 135 height 23
drag, startPoint x: 202, startPoint y: 451, endPoint x: 170, endPoint y: 454, distance: 32.0
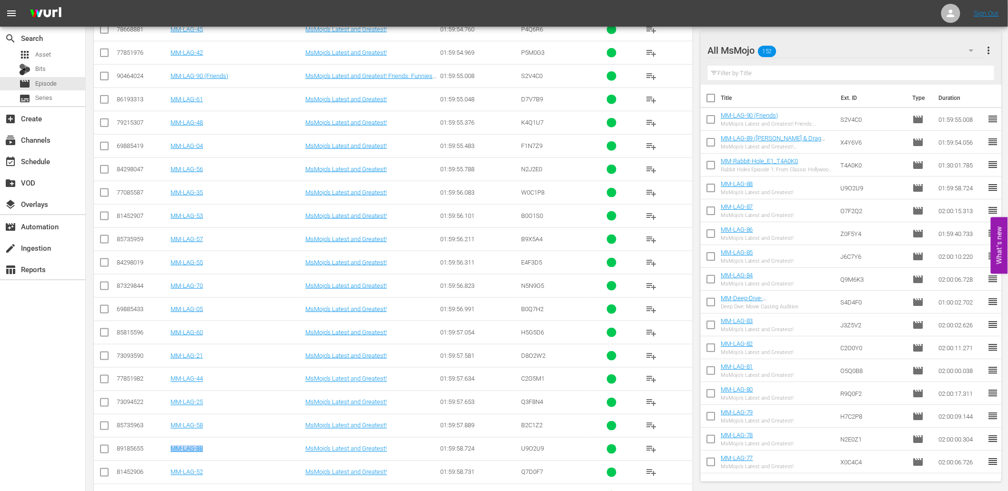
click at [170, 454] on td "MM-LAG-88" at bounding box center [236, 449] width 135 height 23
copy link "MM-LAG-88"
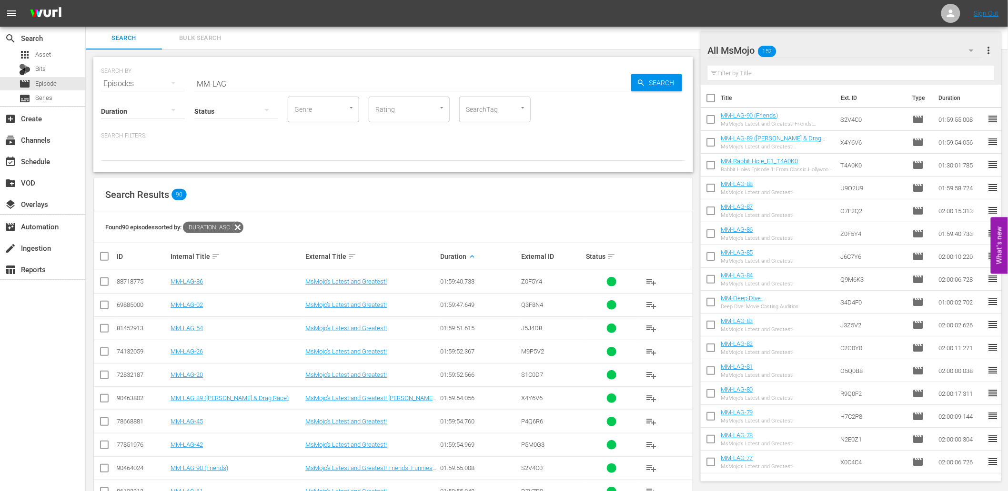
scroll to position [282, 0]
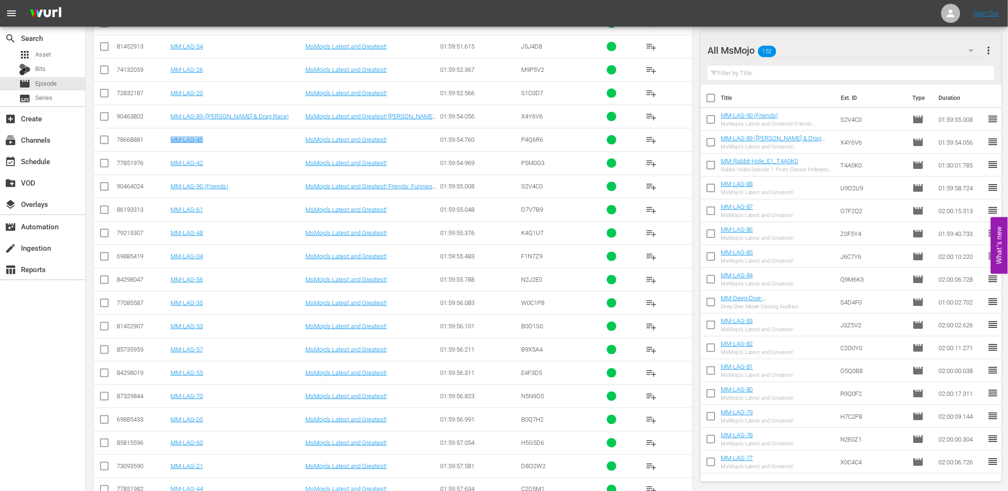
drag, startPoint x: 229, startPoint y: 144, endPoint x: 172, endPoint y: 145, distance: 56.7
click at [172, 145] on td "MM-LAG-45" at bounding box center [236, 139] width 135 height 23
drag, startPoint x: 236, startPoint y: 182, endPoint x: 165, endPoint y: 186, distance: 71.5
click at [165, 186] on tr "90464024 MM-LAG-90 (Friends) MsMojo’s Latest and Greatest! Friends: Funniest Mo…" at bounding box center [393, 186] width 599 height 23
copy tr "MM-LAG-90 (Friends)"
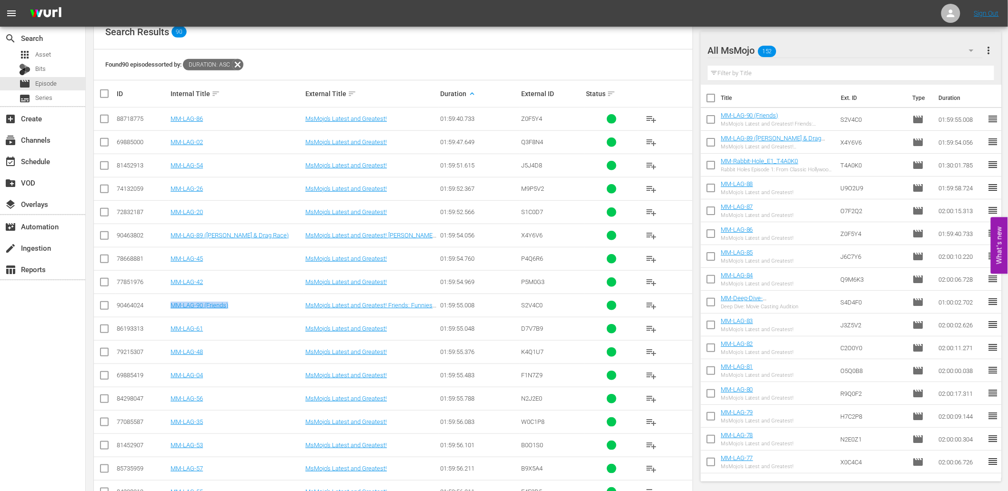
scroll to position [0, 0]
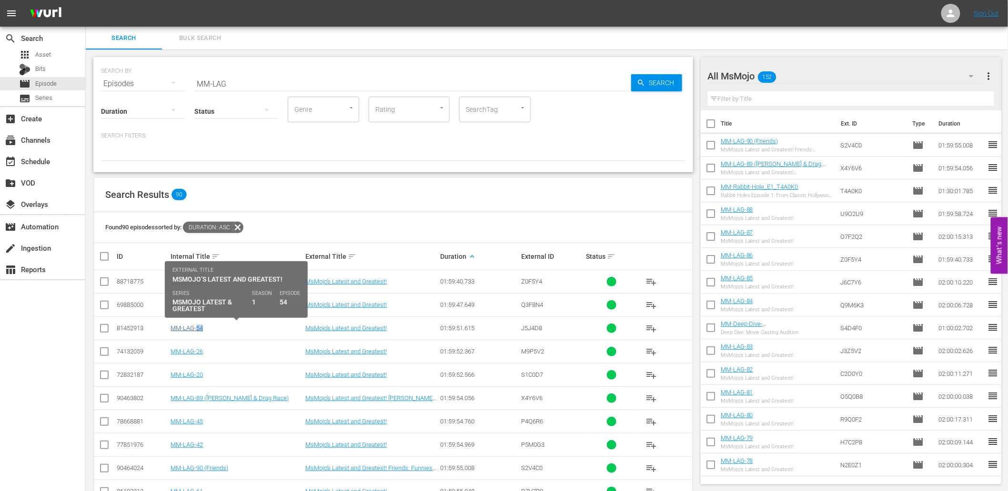
drag, startPoint x: 247, startPoint y: 329, endPoint x: 197, endPoint y: 329, distance: 50.0
click at [197, 329] on div "MM-LAG-54" at bounding box center [236, 328] width 132 height 7
copy link "MM-LAG-54"
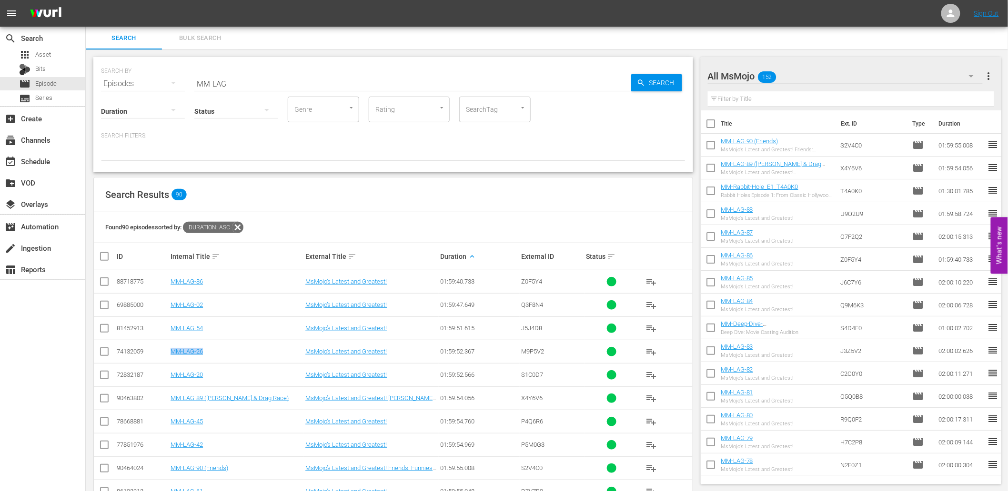
drag, startPoint x: 212, startPoint y: 356, endPoint x: 171, endPoint y: 359, distance: 41.0
click at [171, 359] on td "MM-LAG-26" at bounding box center [236, 351] width 135 height 23
copy link "MM-LAG-26"
drag, startPoint x: 215, startPoint y: 380, endPoint x: 189, endPoint y: 381, distance: 26.7
click at [189, 381] on td "MM-LAG-20" at bounding box center [236, 374] width 135 height 23
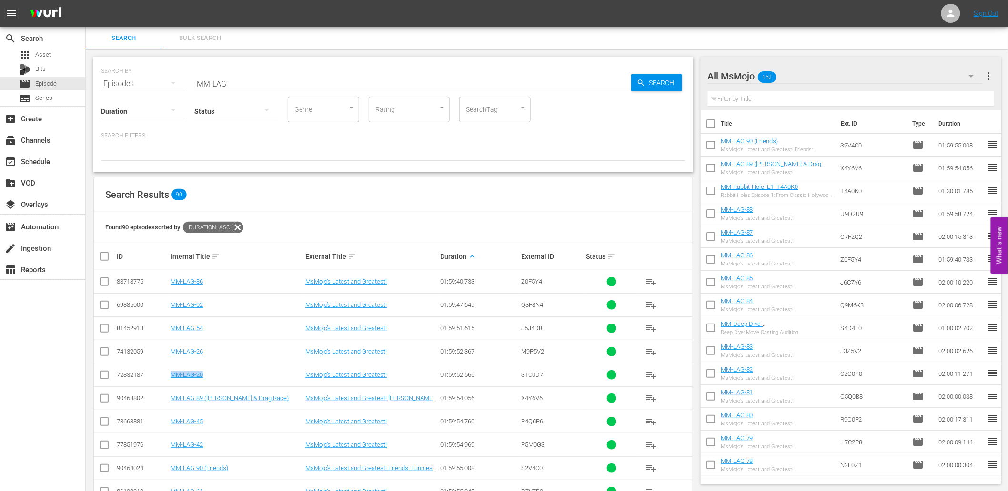
copy link "MM-LAG-20"
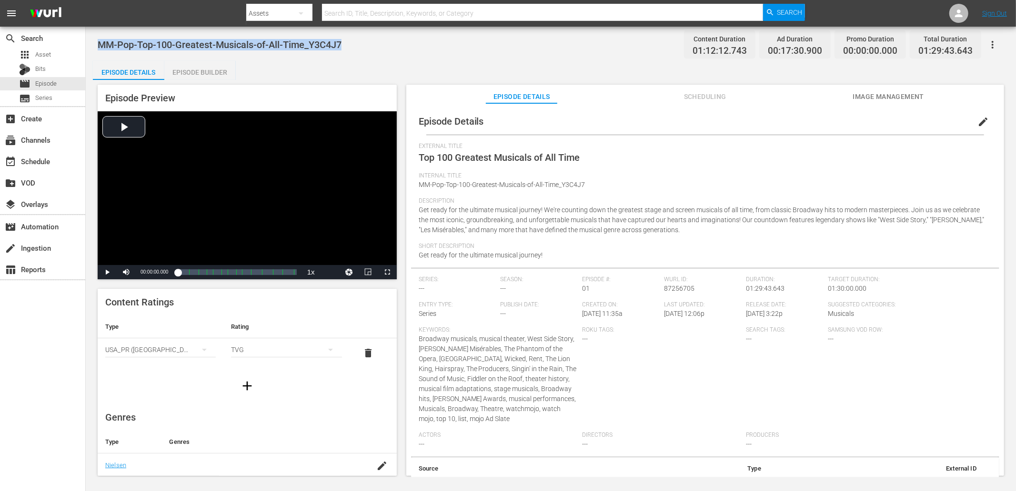
drag, startPoint x: 334, startPoint y: 47, endPoint x: 101, endPoint y: 50, distance: 232.9
click at [101, 50] on div "MM-Pop-Top-100-Greatest-Musicals-of-All-Time_Y3C4J7 Content Duration 01:12:12.7…" at bounding box center [551, 44] width 906 height 21
copy span "MM-Pop-Top-100-Greatest-Musicals-of-All-Time_Y3C4J7"
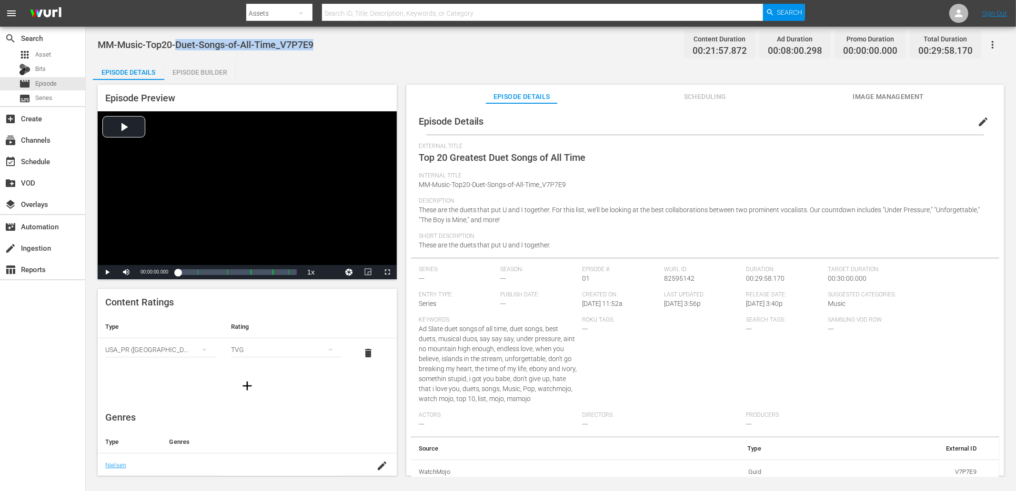
drag, startPoint x: 318, startPoint y: 40, endPoint x: 178, endPoint y: 43, distance: 140.0
click at [178, 43] on div "MM-Music-Top20-Duet-Songs-of-All-Time_V7P7E9 Content Duration 00:21:57.872 Ad D…" at bounding box center [551, 44] width 906 height 21
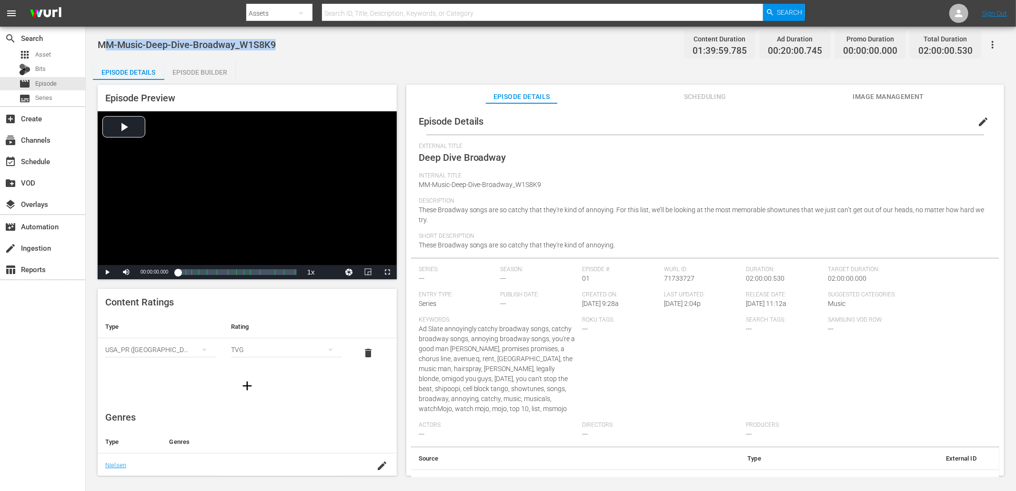
drag, startPoint x: 273, startPoint y: 40, endPoint x: 107, endPoint y: 41, distance: 166.7
click at [106, 39] on div "MM-Music-Deep-Dive-Broadway_W1S8K9 Content Duration 01:39:59.785 Ad Duration 00…" at bounding box center [551, 44] width 906 height 21
click at [115, 40] on span "MM-Music-Deep-Dive-Broadway_W1S8K9" at bounding box center [187, 44] width 178 height 11
click at [179, 44] on span "MM-Music-Deep-Dive-Broadway_W1S8K9" at bounding box center [187, 44] width 178 height 11
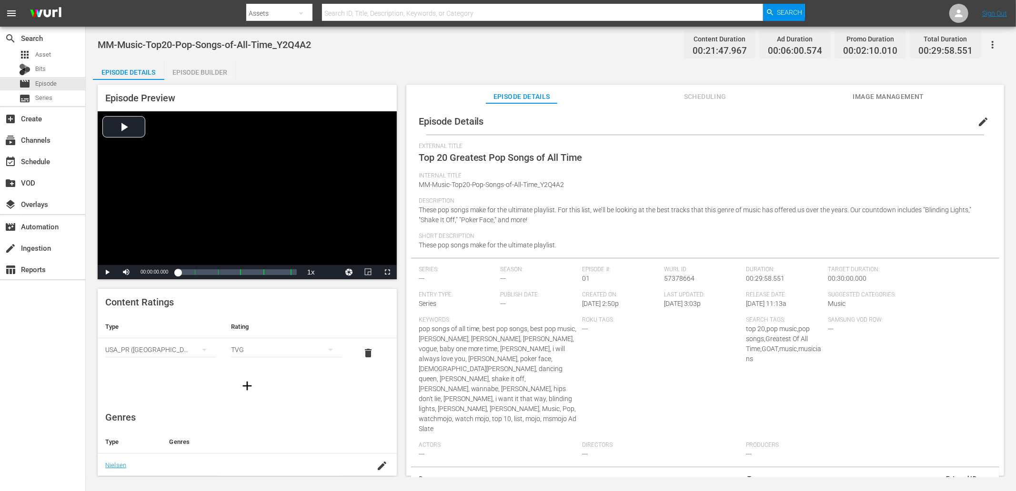
click at [355, 41] on div "MM-Music-Top20-Pop-Songs-of-All-Time_Y2Q4A2 Content Duration 00:21:47.967 Ad Du…" at bounding box center [551, 44] width 906 height 21
drag, startPoint x: 355, startPoint y: 41, endPoint x: 96, endPoint y: 53, distance: 259.3
click at [96, 53] on div "MM-Music-Top20-Pop-Songs-of-All-Time_Y2Q4A2 Content Duration 00:21:47.967 Ad Du…" at bounding box center [551, 252] width 930 height 451
copy span "MM-Music-Top20-Pop-Songs-of-All-Time_Y2Q4A2"
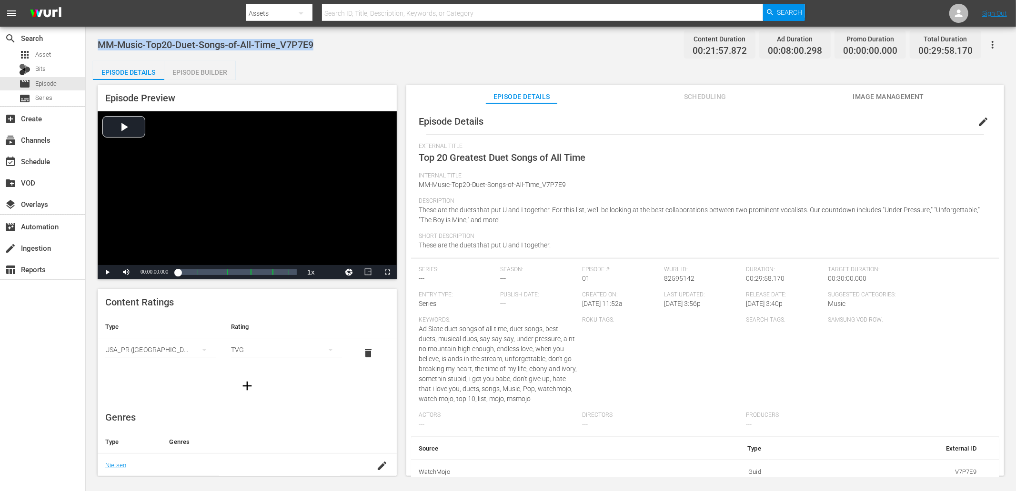
drag, startPoint x: 262, startPoint y: 43, endPoint x: 99, endPoint y: 45, distance: 163.3
click at [99, 45] on div "MM-Music-Top20-Duet-Songs-of-All-Time_V7P7E9 Content Duration 00:21:57.872 Ad D…" at bounding box center [551, 44] width 906 height 21
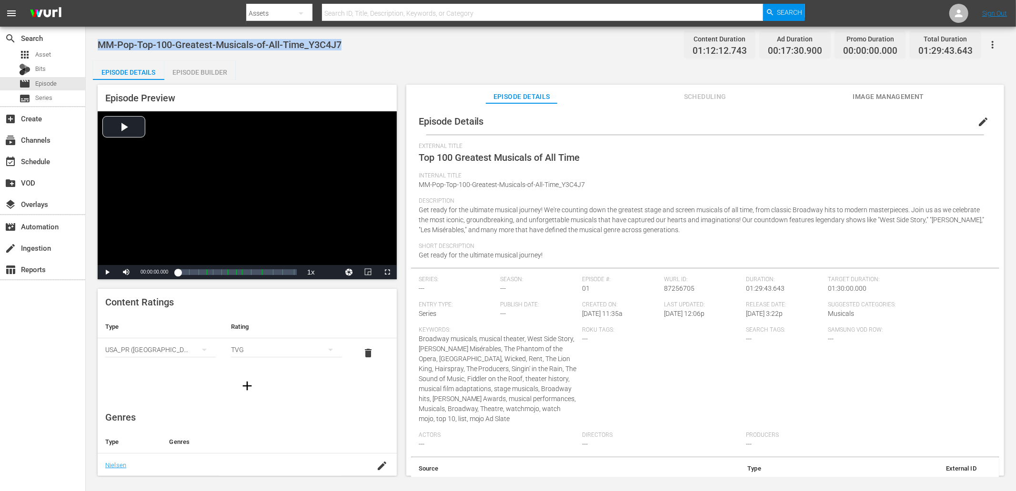
drag, startPoint x: 358, startPoint y: 46, endPoint x: 101, endPoint y: 33, distance: 257.0
click at [101, 34] on div "MM-Pop-Top-100-Greatest-Musicals-of-All-Time_Y3C4J7 Content Duration 01:12:12.7…" at bounding box center [551, 44] width 906 height 21
copy span "MM-Pop-Top-100-Greatest-Musicals-of-All-Time_Y3C4J7"
click at [177, 156] on div "Video Player" at bounding box center [247, 188] width 299 height 154
click at [187, 167] on div "Video Player" at bounding box center [247, 188] width 299 height 154
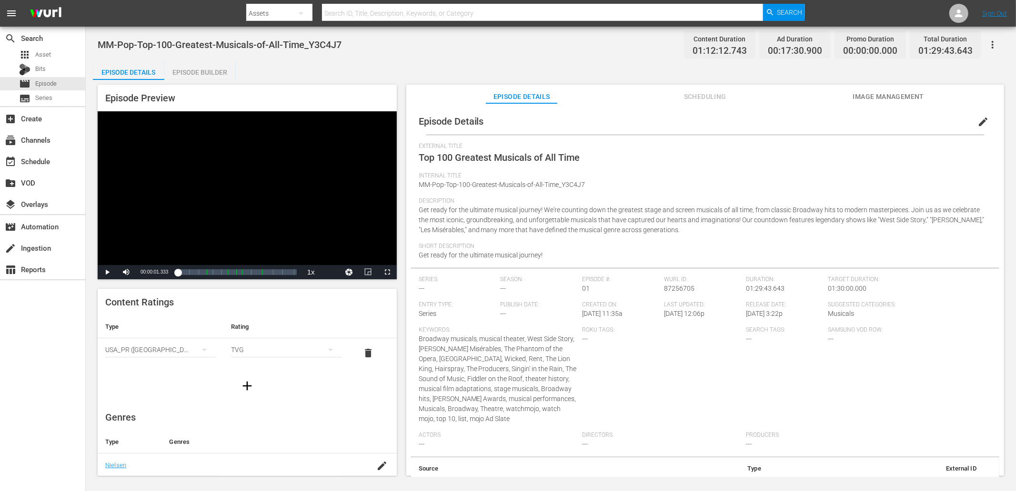
click at [187, 167] on div "Video Player" at bounding box center [247, 188] width 299 height 154
click at [250, 236] on div "Video Player" at bounding box center [247, 188] width 299 height 154
click at [341, 41] on span "MM-Pop-Top-100-Greatest-Musicals-of-All-Time_Y3C4J7" at bounding box center [220, 44] width 244 height 11
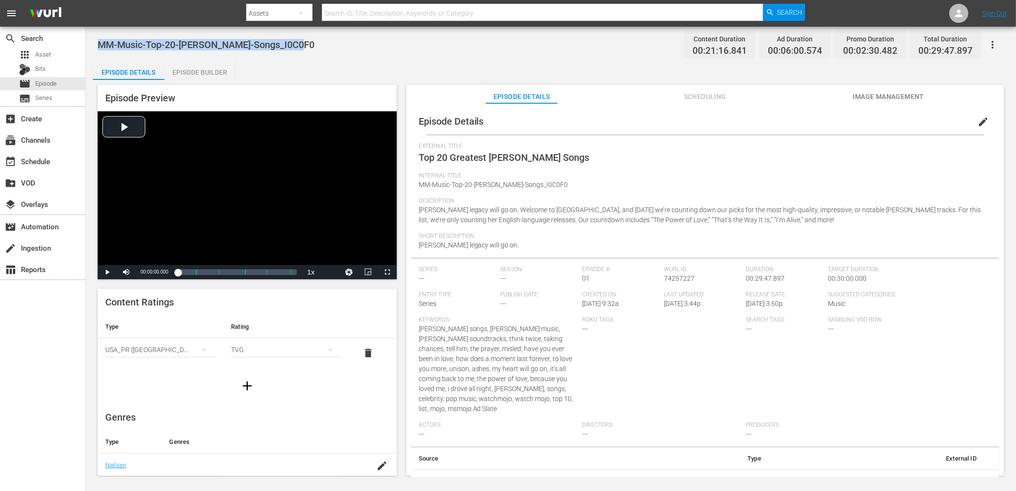
drag, startPoint x: 280, startPoint y: 45, endPoint x: 110, endPoint y: 40, distance: 170.5
click at [101, 37] on div "MM-Music-Top-20-[PERSON_NAME]-Songs_I0C0F0 Content Duration 00:21:16.841 Ad Dur…" at bounding box center [551, 44] width 906 height 21
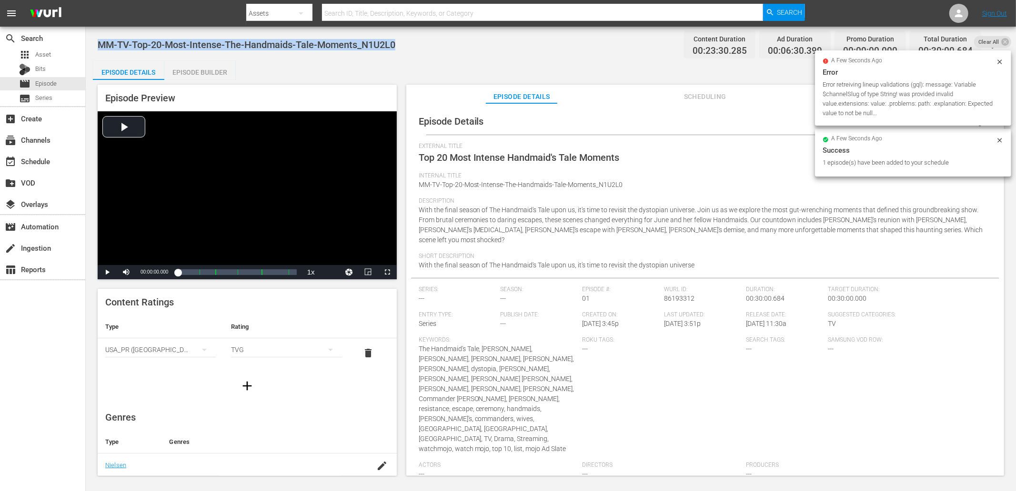
drag, startPoint x: 386, startPoint y: 50, endPoint x: 98, endPoint y: 41, distance: 288.7
click at [98, 41] on div "MM-TV-Top-20-Most-Intense-The-Handmaids-Tale-Moments_N1U2L0 Content Duration 00…" at bounding box center [551, 44] width 906 height 21
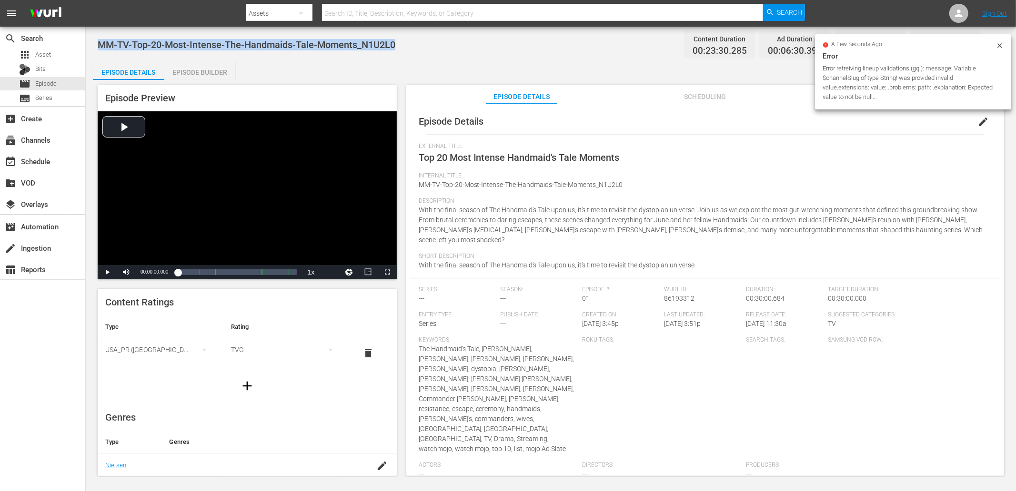
copy span "MM-TV-Top-20-Most-Intense-The-Handmaids-Tale-Moments_N1U2L0"
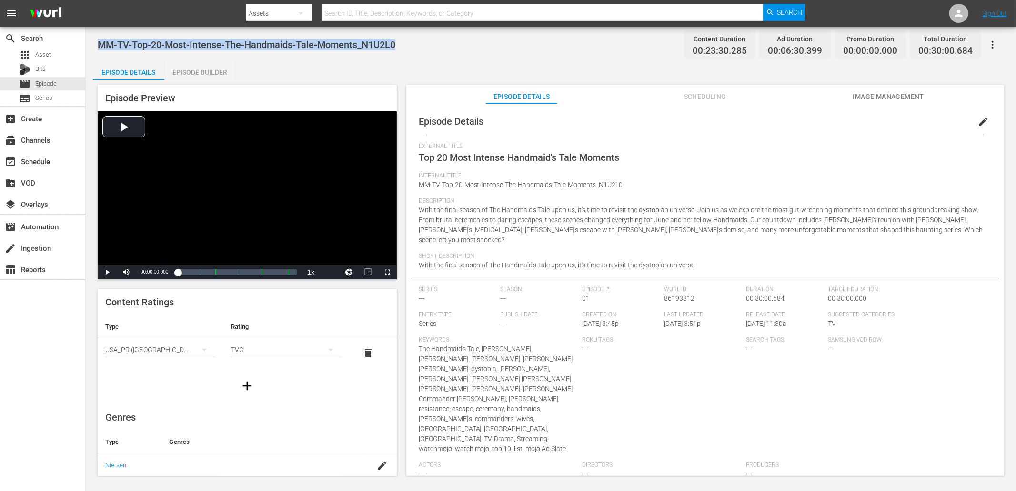
click at [297, 106] on div "Episode Preview Video Player is loading. Play Video Play Mute Current Time 00:0…" at bounding box center [247, 182] width 299 height 195
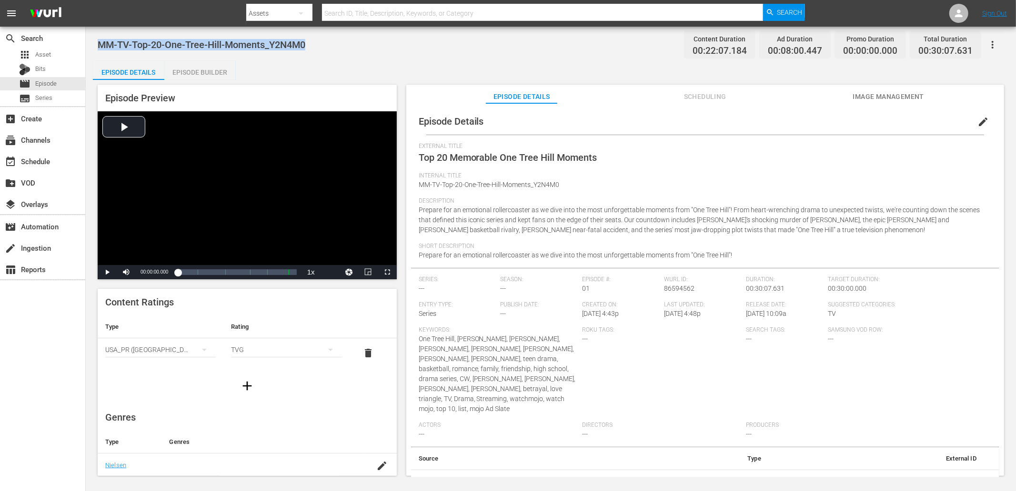
drag, startPoint x: 320, startPoint y: 41, endPoint x: 92, endPoint y: 51, distance: 227.8
click at [92, 51] on div "MM-TV-Top-20-One-Tree-Hill-Moments_Y2N4M0 Content Duration 00:22:07.184 Ad Dura…" at bounding box center [551, 252] width 930 height 451
copy span "MM-TV-Top-20-One-Tree-Hill-Moments_Y2N4M0"
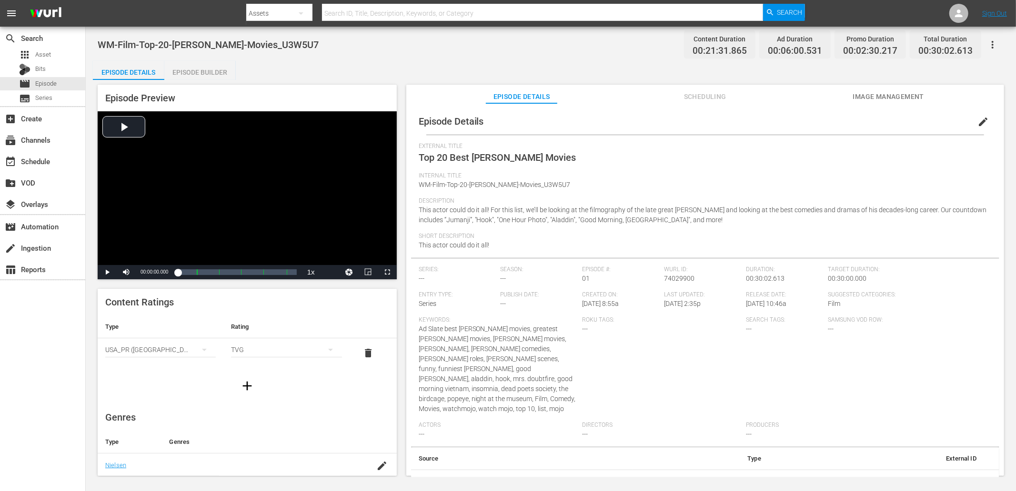
drag, startPoint x: 324, startPoint y: 49, endPoint x: 98, endPoint y: 43, distance: 226.2
click at [98, 43] on div "WM-Film-Top-20-[PERSON_NAME]-Movies_U3W5U7 Content Duration 00:21:31.865 Ad Dur…" at bounding box center [551, 44] width 906 height 21
copy span "WM-Film-Top-20-[PERSON_NAME]-Movies_U3W5U7"
click at [397, 65] on div "Episode Details Episode Builder Episode Preview Video Player is loading. Play V…" at bounding box center [551, 272] width 916 height 423
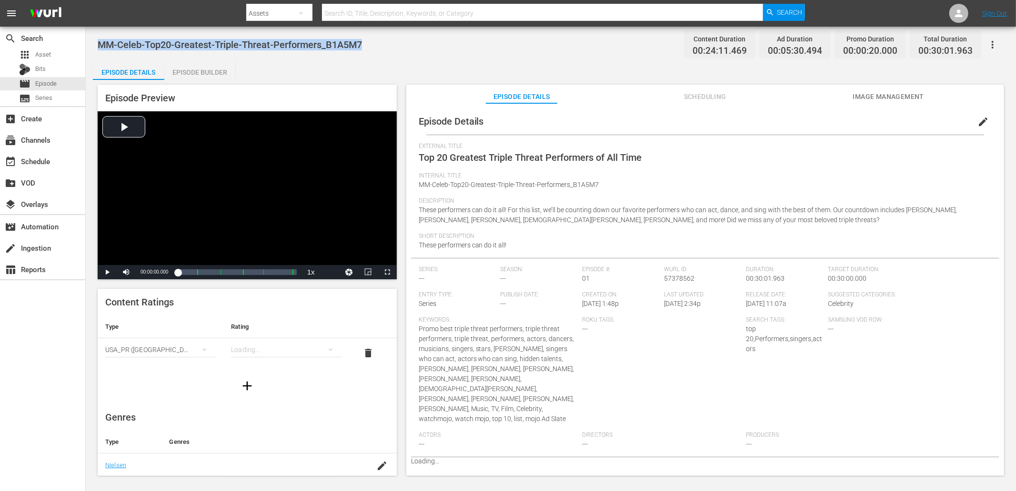
drag, startPoint x: 373, startPoint y: 47, endPoint x: 100, endPoint y: 53, distance: 272.4
click at [100, 53] on div "MM-Celeb-Top20-Greatest-Triple-Threat-Performers_B1A5M7 Content Duration 00:24:…" at bounding box center [551, 44] width 906 height 21
click at [399, 59] on div "MM-Celeb-Top20-Greatest-Triple-Threat-Performers_B1A5M7 Content Duration 00:24:…" at bounding box center [551, 252] width 930 height 451
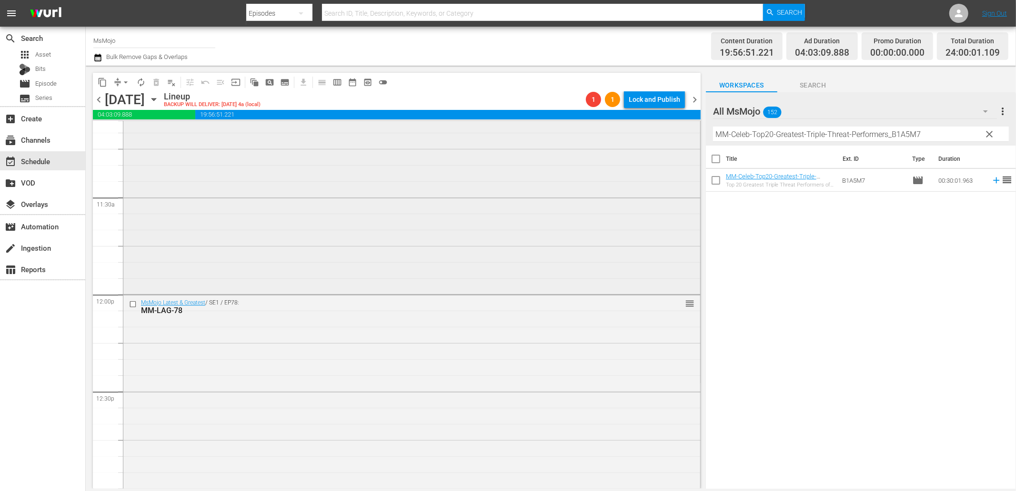
scroll to position [2168, 0]
click at [132, 294] on input "checkbox" at bounding box center [134, 294] width 10 height 8
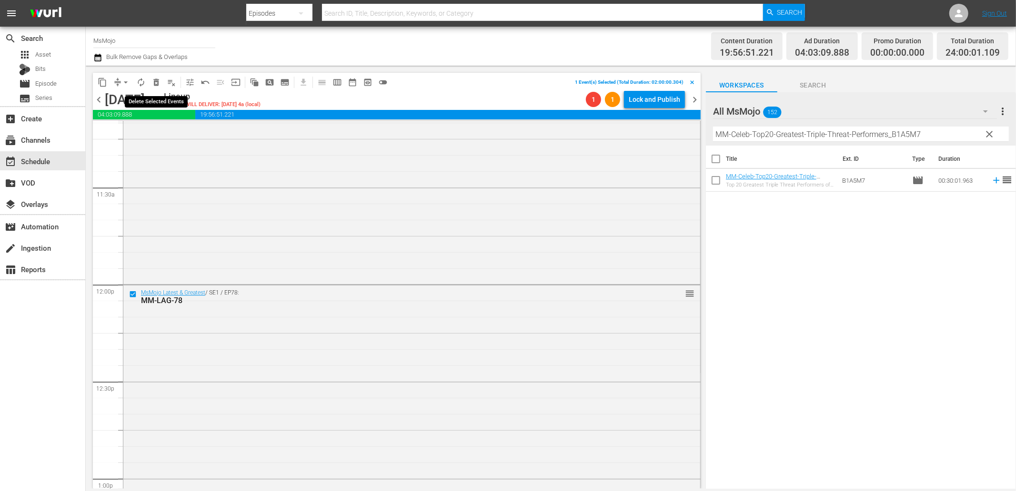
click at [156, 80] on span "delete_forever_outlined" at bounding box center [156, 83] width 10 height 10
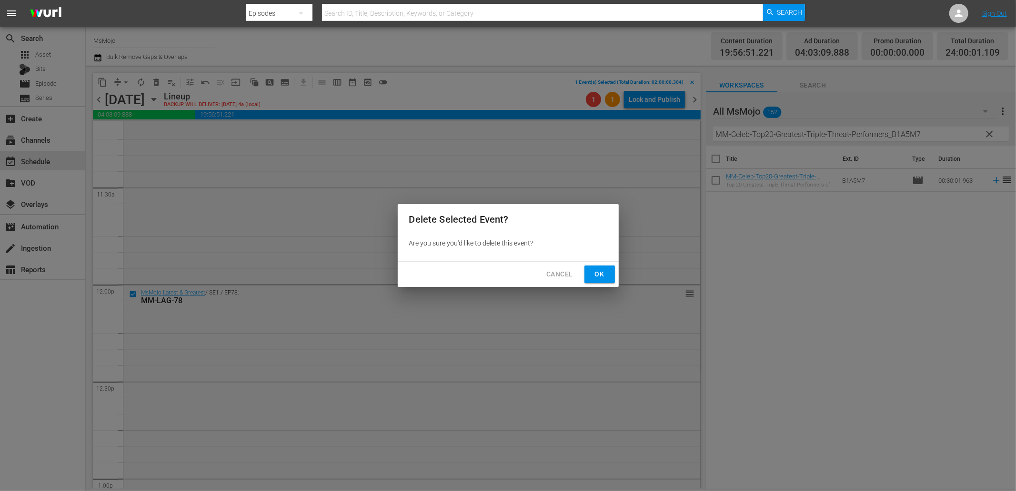
click at [595, 266] on button "Ok" at bounding box center [599, 275] width 30 height 18
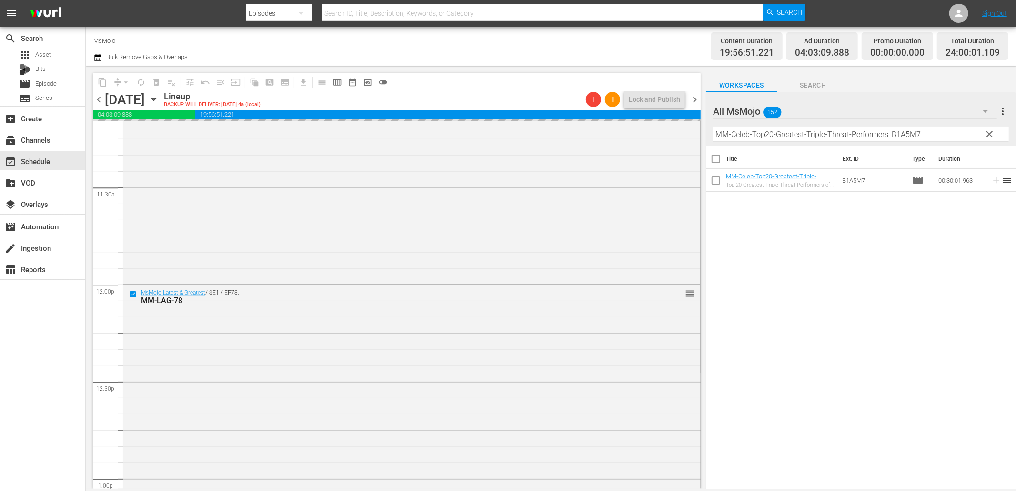
click at [988, 132] on span "clear" at bounding box center [989, 134] width 11 height 11
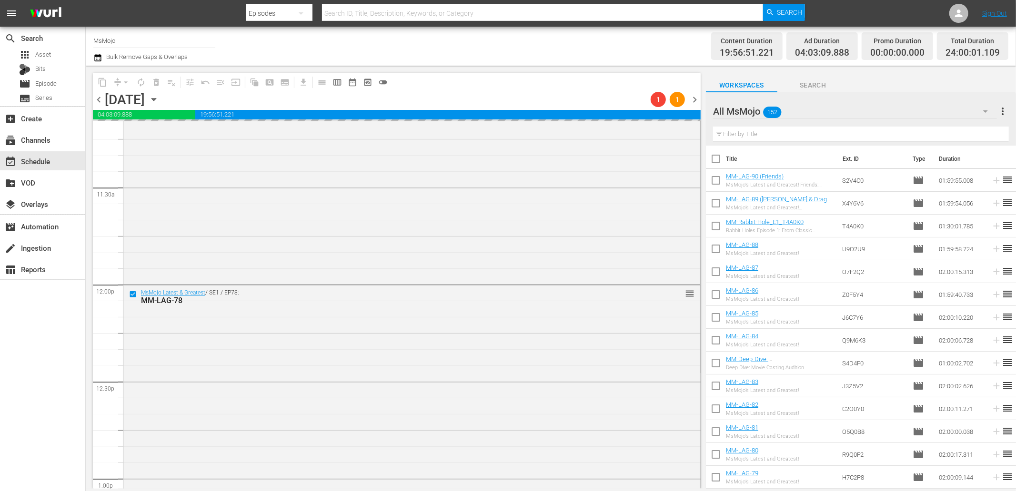
click at [839, 127] on input "text" at bounding box center [861, 134] width 296 height 15
paste input "MM-Music-Top20-Pop-Songs-of-All-Time_Y2Q4A2"
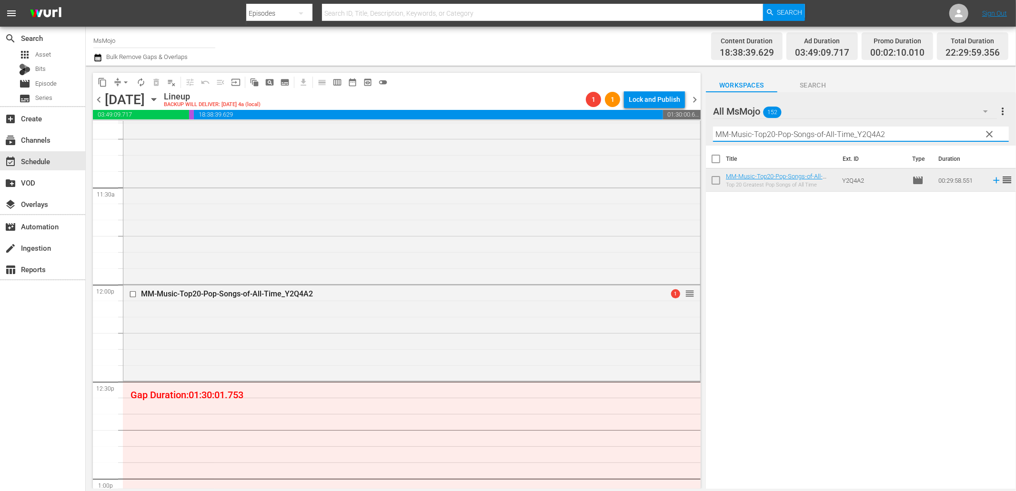
drag, startPoint x: 918, startPoint y: 127, endPoint x: 693, endPoint y: 140, distance: 225.1
click at [693, 140] on div "content_copy compress arrow_drop_down autorenew_outlined delete_forever_outline…" at bounding box center [551, 277] width 930 height 423
paste input "Duet-Songs-of-All-Time_V7P7E9"
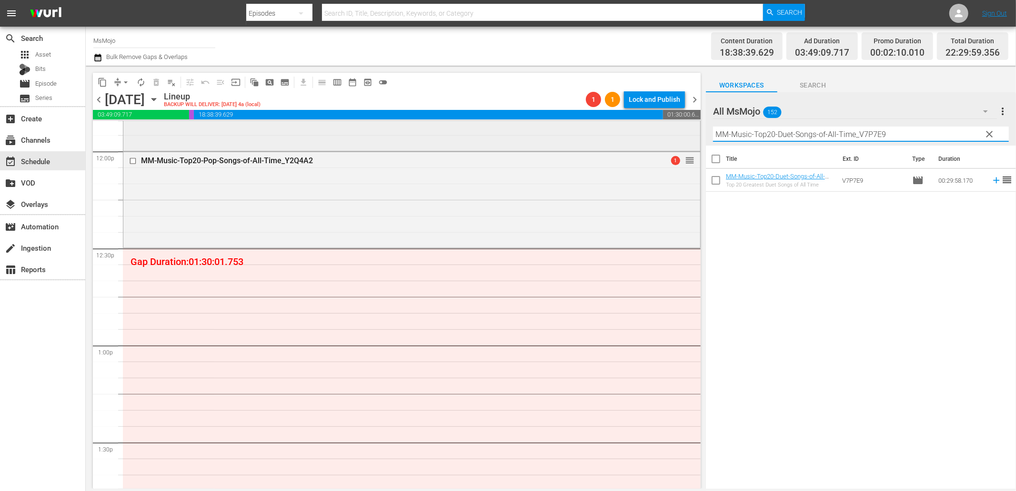
scroll to position [2308, 0]
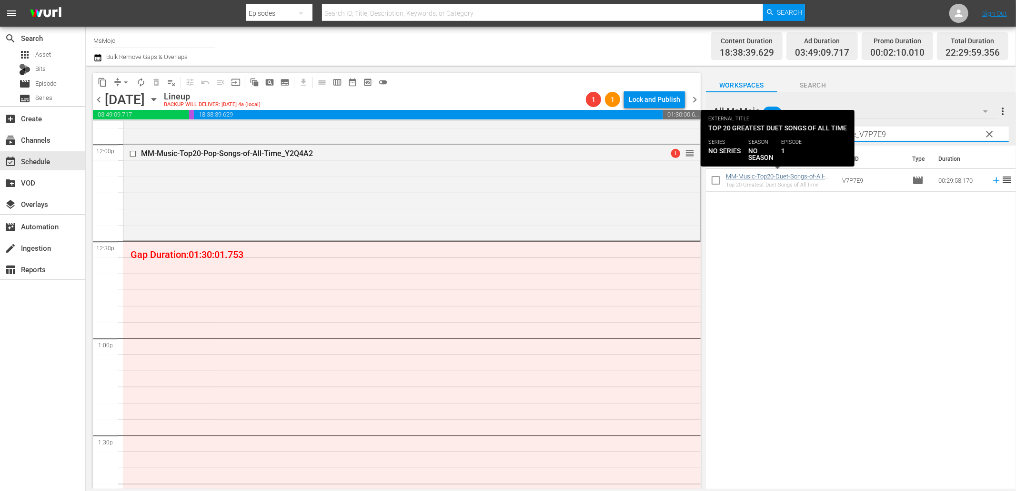
type input "MM-Music-Top20-Duet-Songs-of-All-Time_V7P7E9"
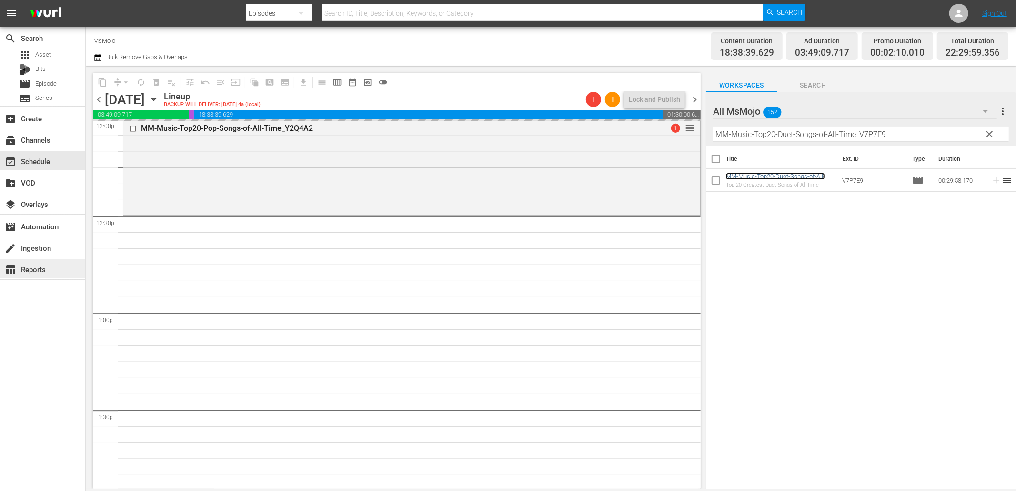
scroll to position [2344, 0]
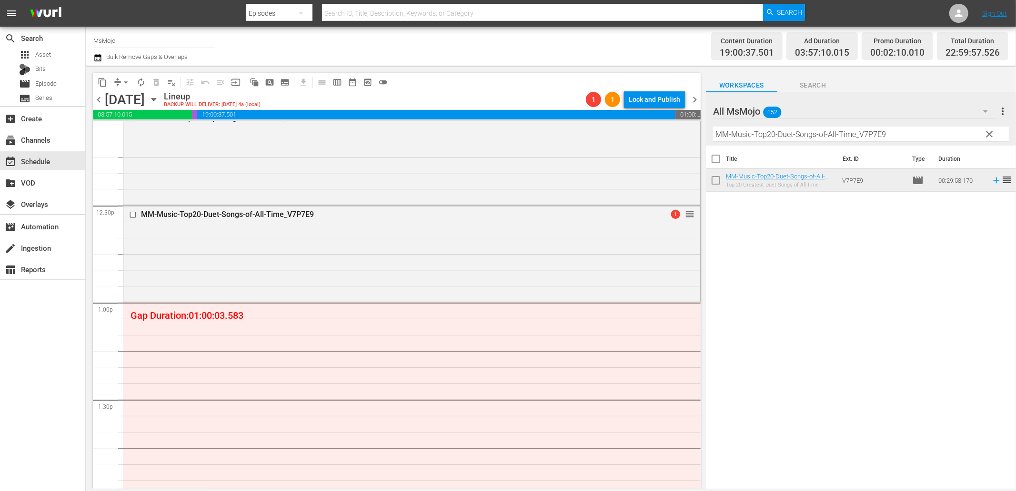
drag, startPoint x: 987, startPoint y: 131, endPoint x: 925, endPoint y: 135, distance: 62.0
click at [987, 131] on span "clear" at bounding box center [989, 134] width 11 height 11
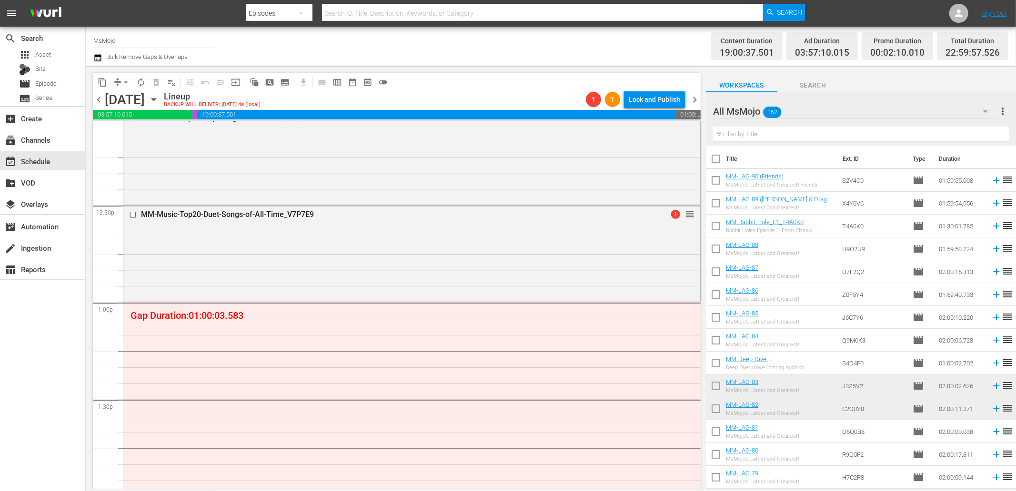
click at [894, 134] on input "text" at bounding box center [861, 134] width 296 height 15
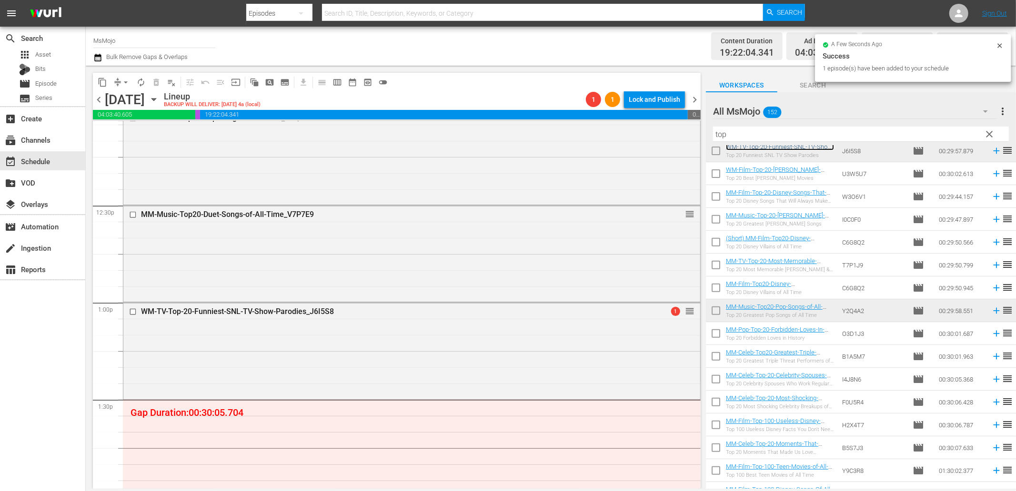
scroll to position [364, 0]
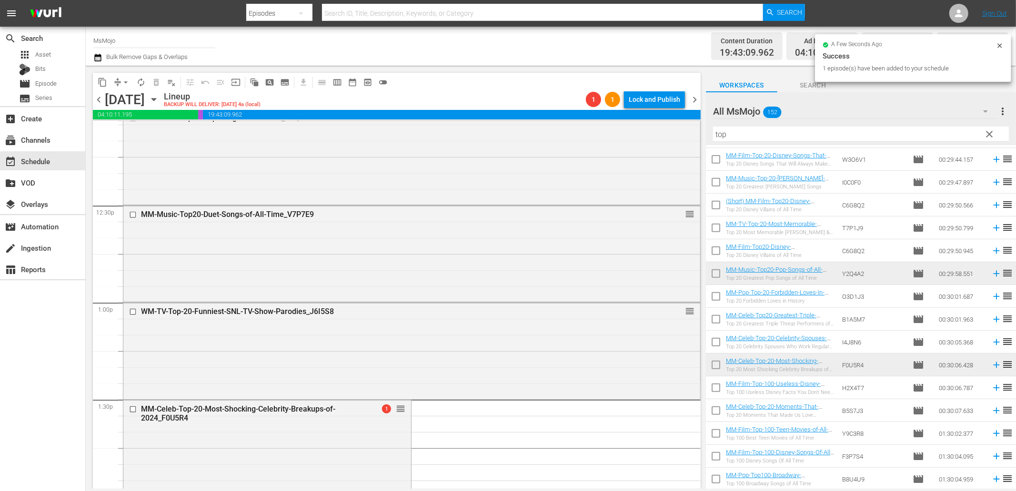
click at [277, 341] on div "WM-TV-Top-20-Funniest-SNL-TV-Show-Parodies_J6I5S8 reorder" at bounding box center [411, 350] width 577 height 94
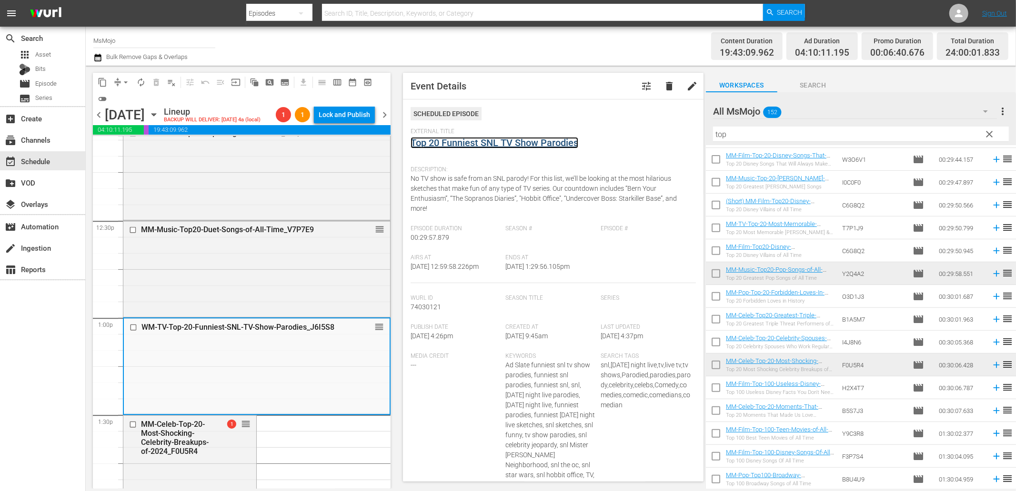
click at [453, 138] on link "Top 20 Funniest SNL TV Show Parodies" at bounding box center [494, 142] width 168 height 11
click at [181, 432] on div "MM-Celeb-Top-20-Most-Shocking-Celebrity-Breakups-of-2024_F0U5R4" at bounding box center [177, 438] width 73 height 36
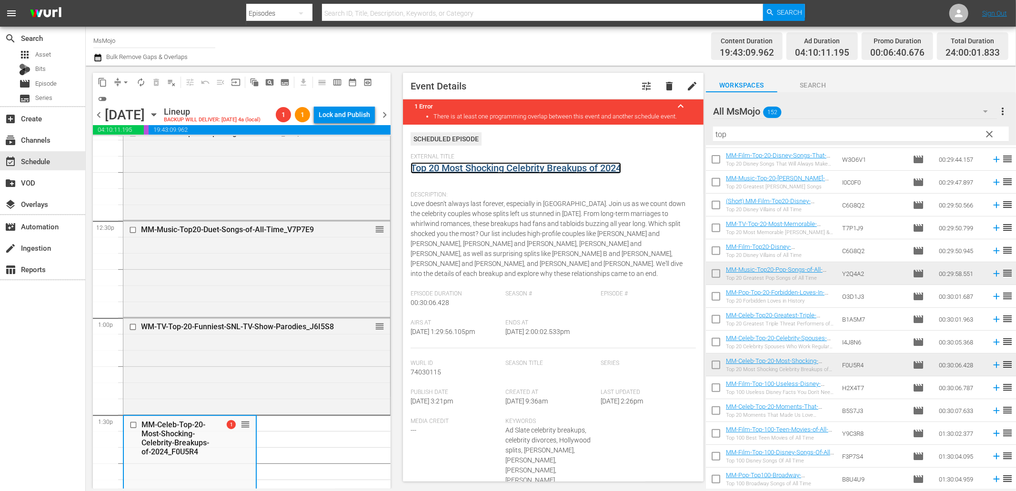
click at [467, 170] on link "Top 20 Most Shocking Celebrity Breakups of 2024" at bounding box center [515, 167] width 210 height 11
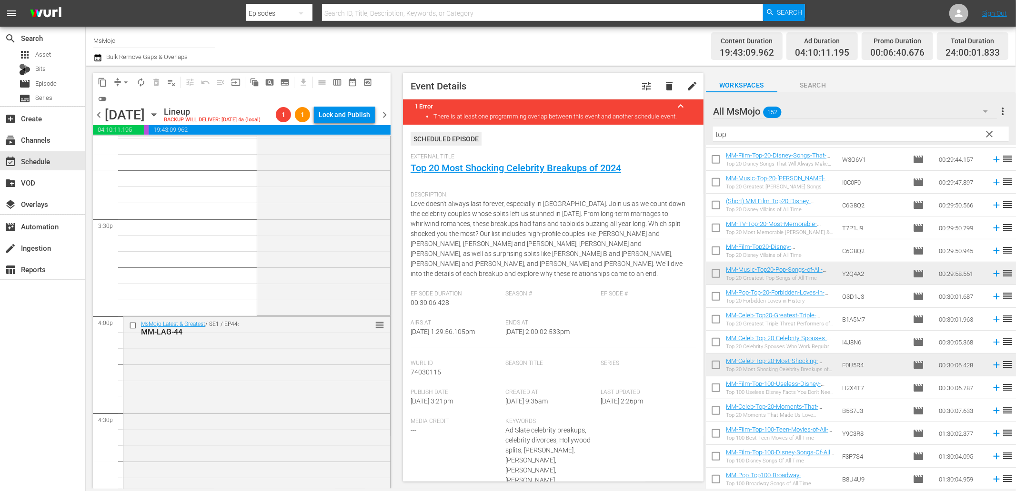
scroll to position [3085, 0]
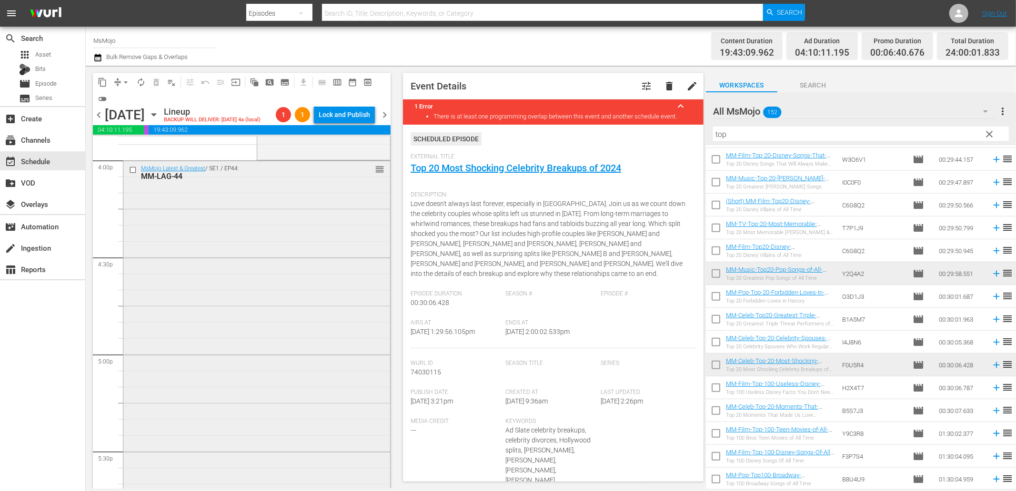
click at [132, 169] on input "checkbox" at bounding box center [134, 170] width 10 height 8
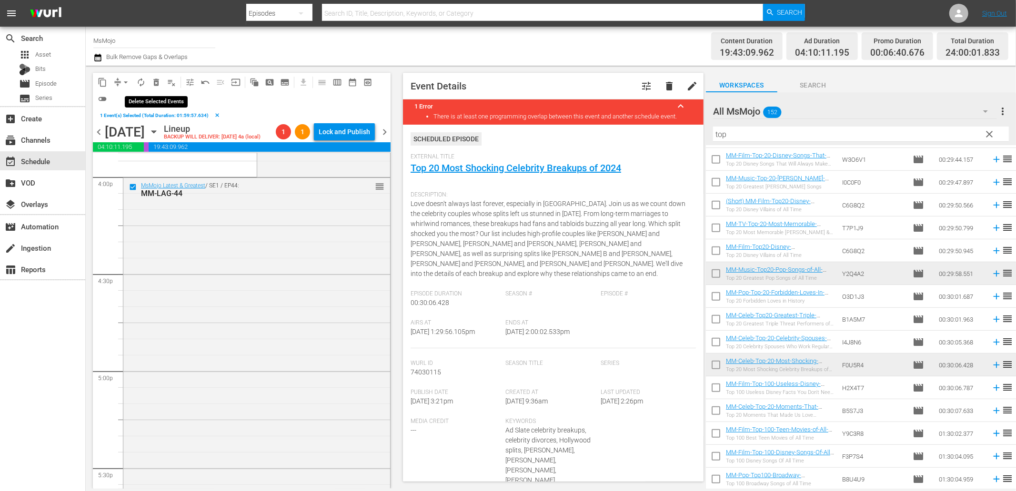
click at [156, 78] on span "delete_forever_outlined" at bounding box center [156, 83] width 10 height 10
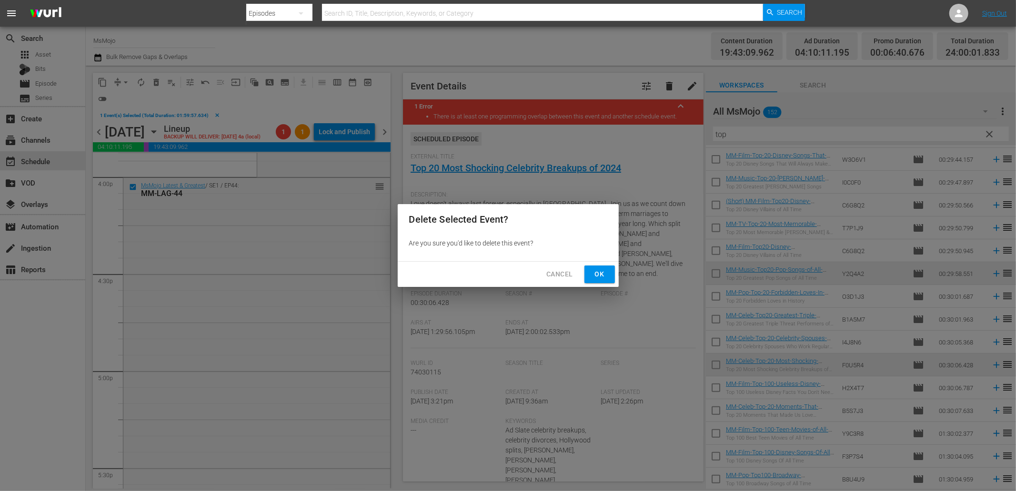
click at [603, 272] on span "Ok" at bounding box center [599, 275] width 15 height 12
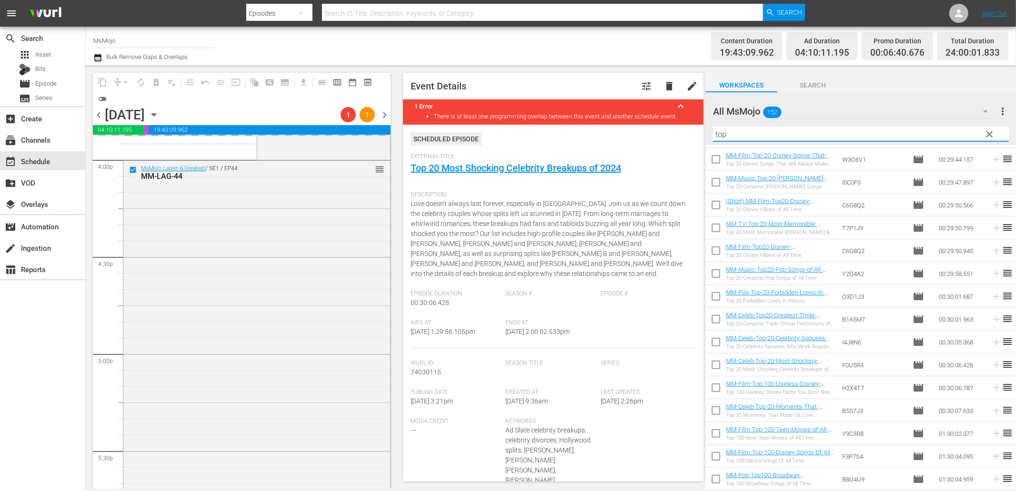
drag, startPoint x: 697, startPoint y: 134, endPoint x: 653, endPoint y: 133, distance: 43.8
click at [653, 133] on div "content_copy compress arrow_drop_down autorenew_outlined delete_forever_outline…" at bounding box center [551, 277] width 930 height 423
paste input ""MM-LAG-89 (RuPaul & Drag Race) ""
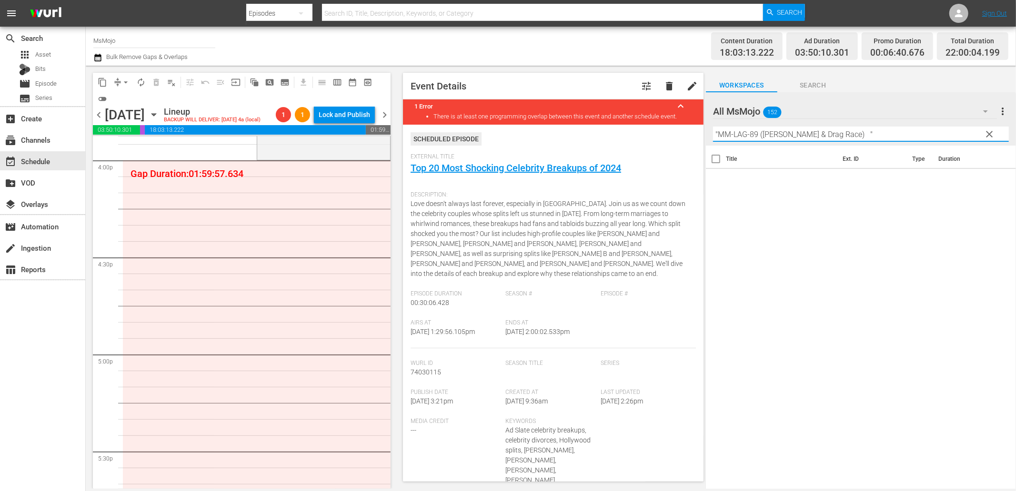
click at [855, 136] on input ""MM-LAG-89 (RuPaul & Drag Race) "" at bounding box center [861, 134] width 296 height 15
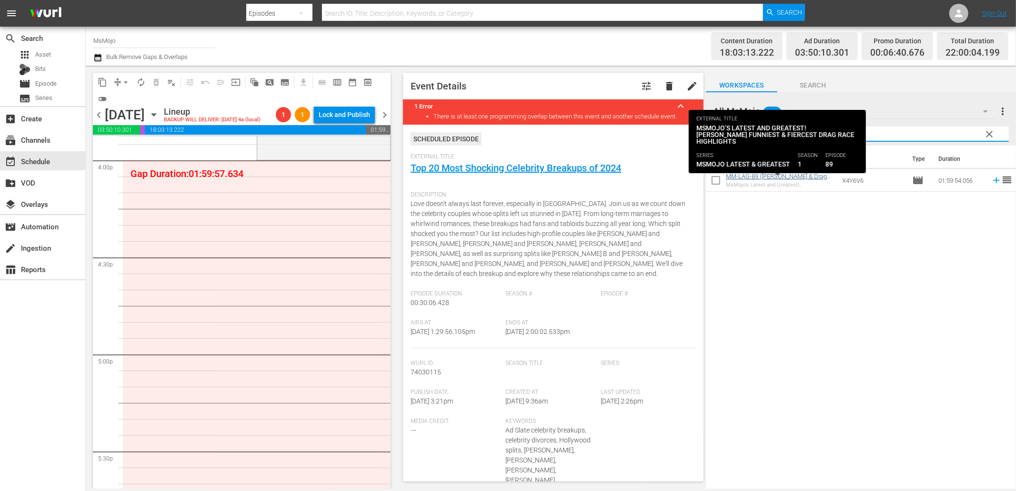
type input "MM-LAG-89 (RuPaul & Drag Race)"
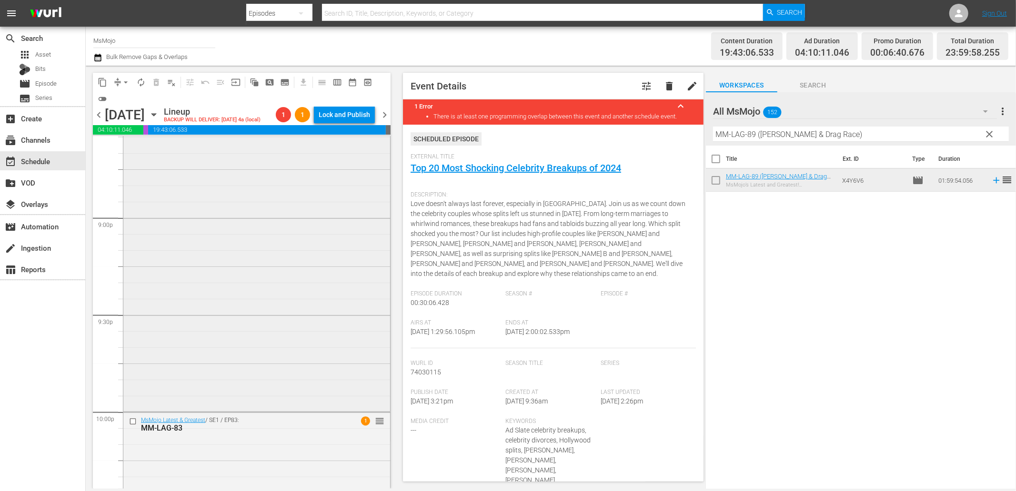
scroll to position [4073, 0]
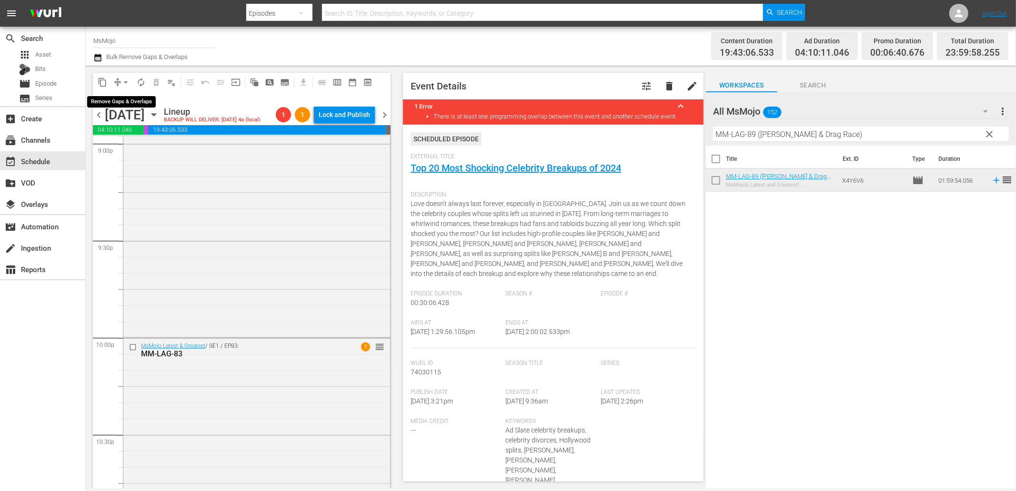
click at [120, 76] on button "arrow_drop_down" at bounding box center [125, 82] width 15 height 15
click at [186, 206] on div "MM-Pop-Top-100-Greatest-Musicals-of-All-Time_Y3C4J7 reorder" at bounding box center [256, 192] width 267 height 288
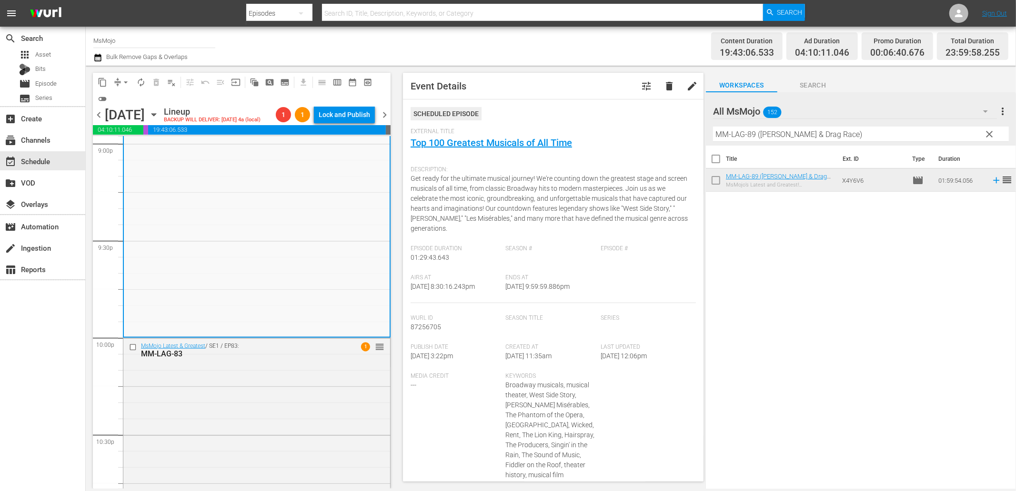
click at [384, 111] on span "chevron_right" at bounding box center [385, 115] width 12 height 12
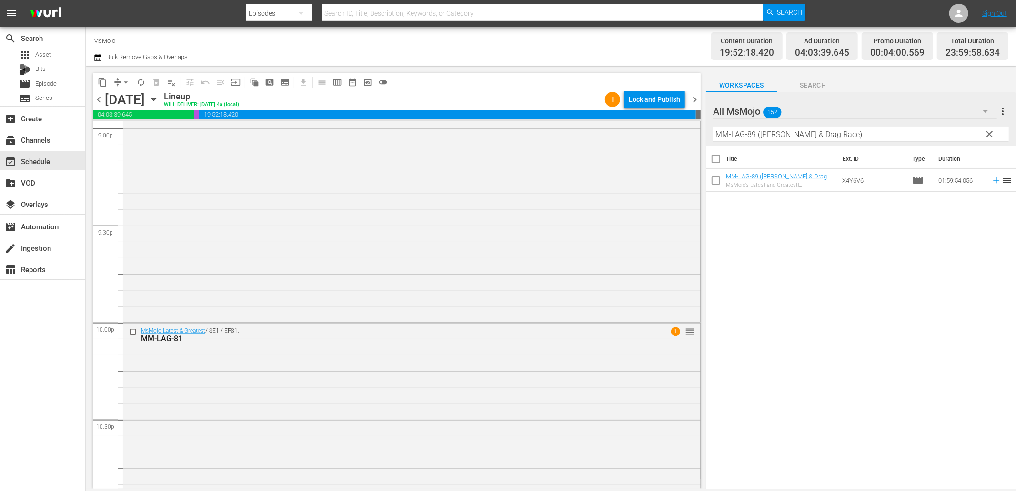
scroll to position [4056, 0]
click at [988, 131] on span "clear" at bounding box center [989, 134] width 11 height 11
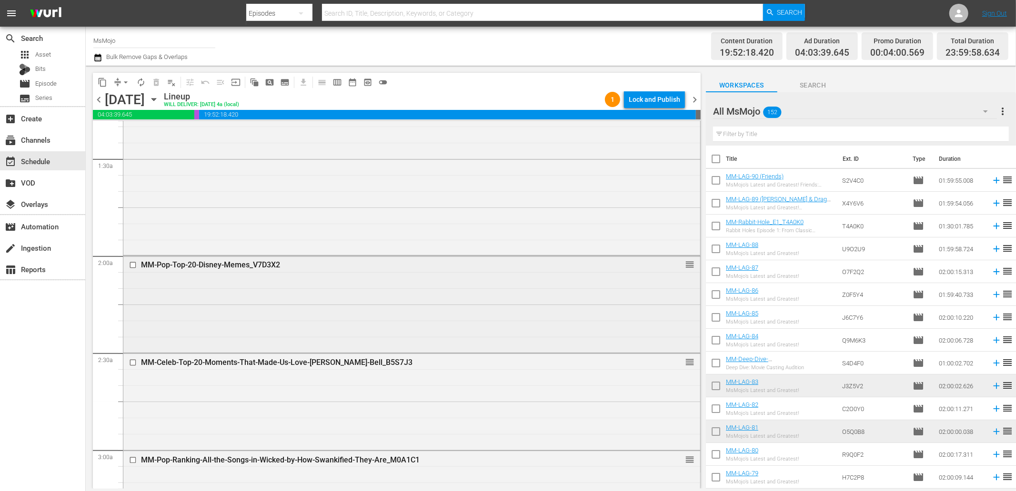
scroll to position [317, 0]
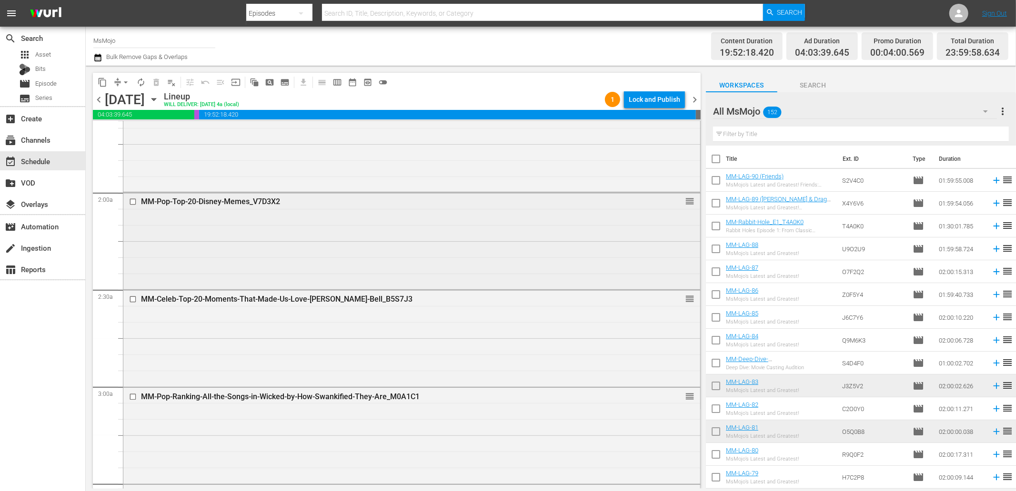
click at [134, 202] on input "checkbox" at bounding box center [134, 202] width 10 height 8
click at [131, 297] on input "checkbox" at bounding box center [134, 300] width 10 height 8
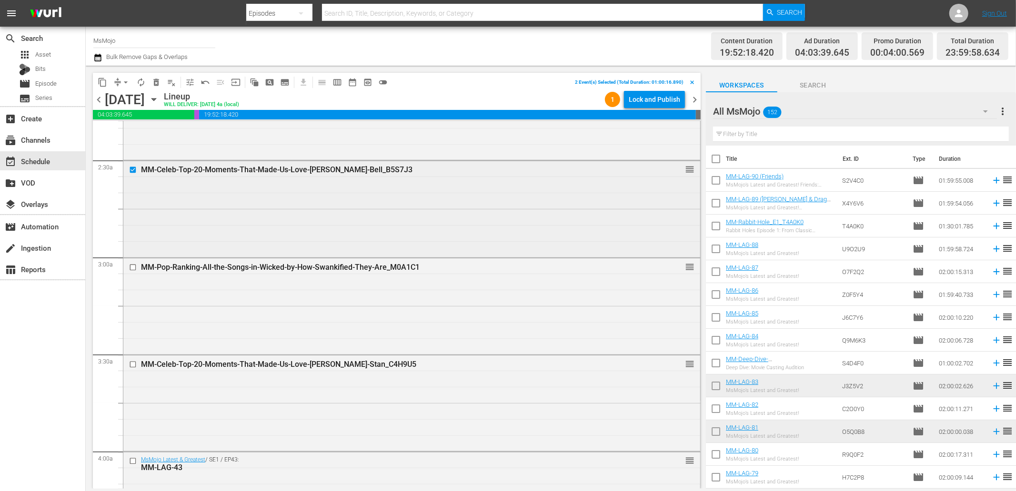
scroll to position [459, 0]
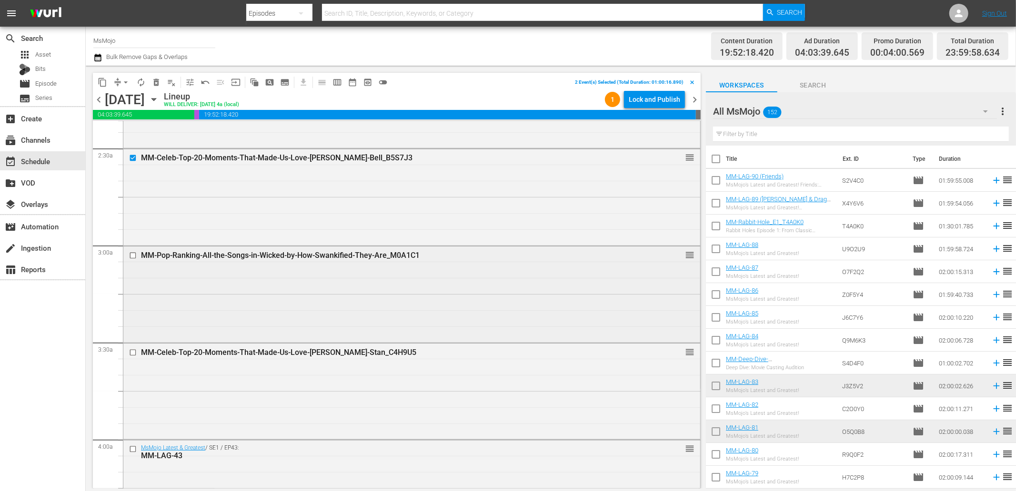
click at [131, 256] on input "checkbox" at bounding box center [134, 255] width 10 height 8
click at [133, 351] on input "checkbox" at bounding box center [134, 353] width 10 height 8
click at [154, 80] on span "delete_forever_outlined" at bounding box center [156, 83] width 10 height 10
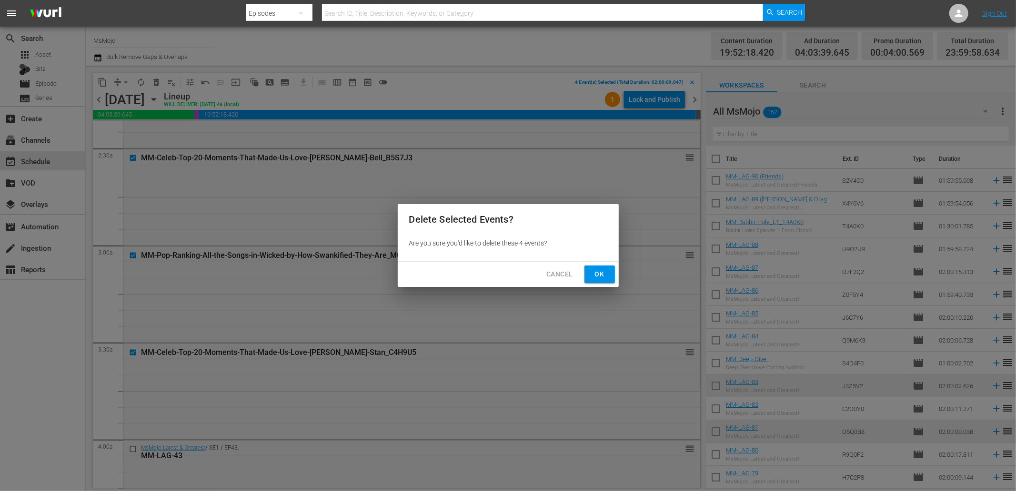
click at [605, 270] on span "Ok" at bounding box center [599, 275] width 15 height 12
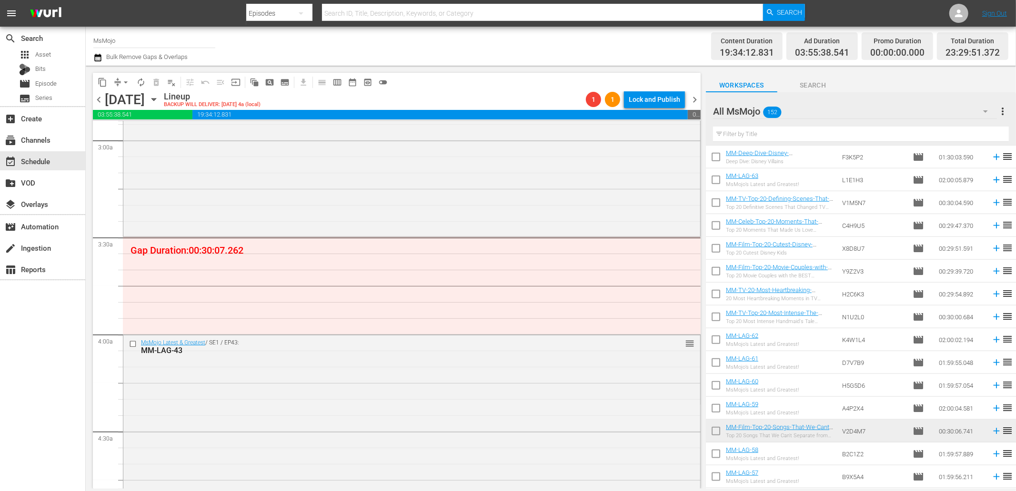
scroll to position [917, 0]
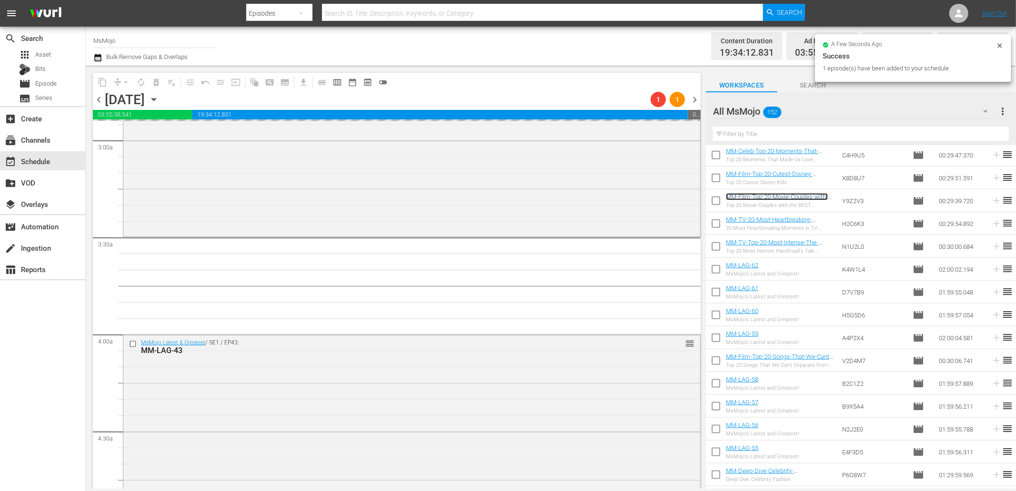
click at [786, 193] on link "MM-Film-Top-20-Movie-Couples-with-the-BEST-Chemistry_Y9Z2V3" at bounding box center [777, 200] width 102 height 14
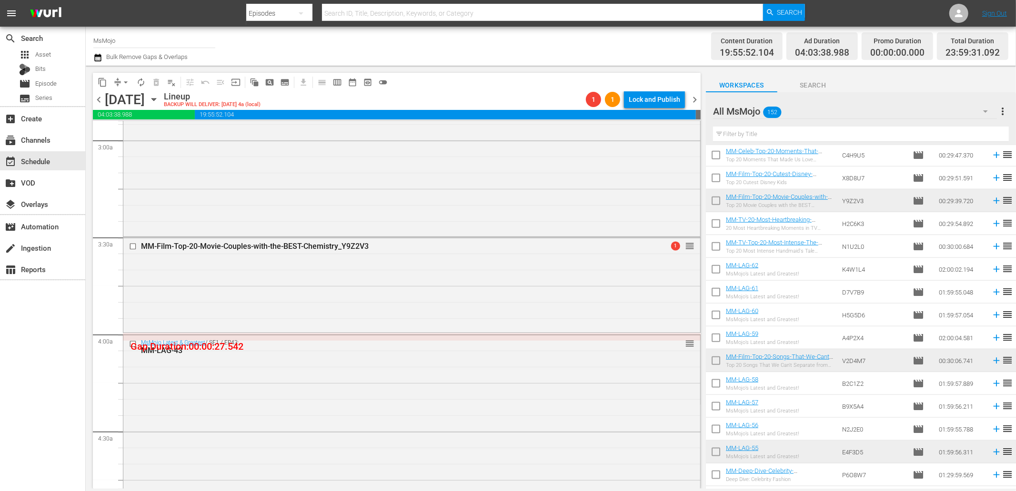
click at [694, 97] on span "chevron_right" at bounding box center [695, 100] width 12 height 12
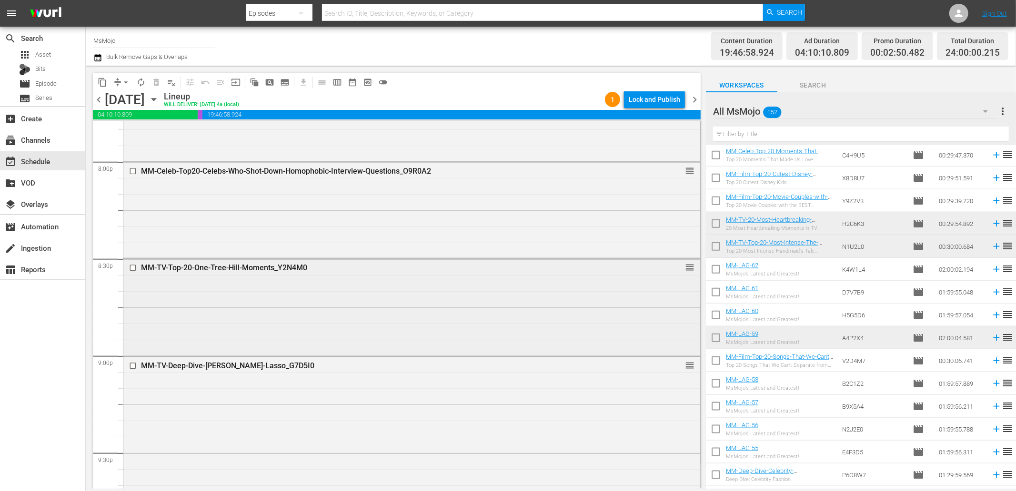
scroll to position [3844, 0]
click at [131, 368] on input "checkbox" at bounding box center [134, 367] width 10 height 8
click at [130, 271] on input "checkbox" at bounding box center [134, 269] width 10 height 8
click at [151, 78] on span "delete_forever_outlined" at bounding box center [156, 83] width 10 height 10
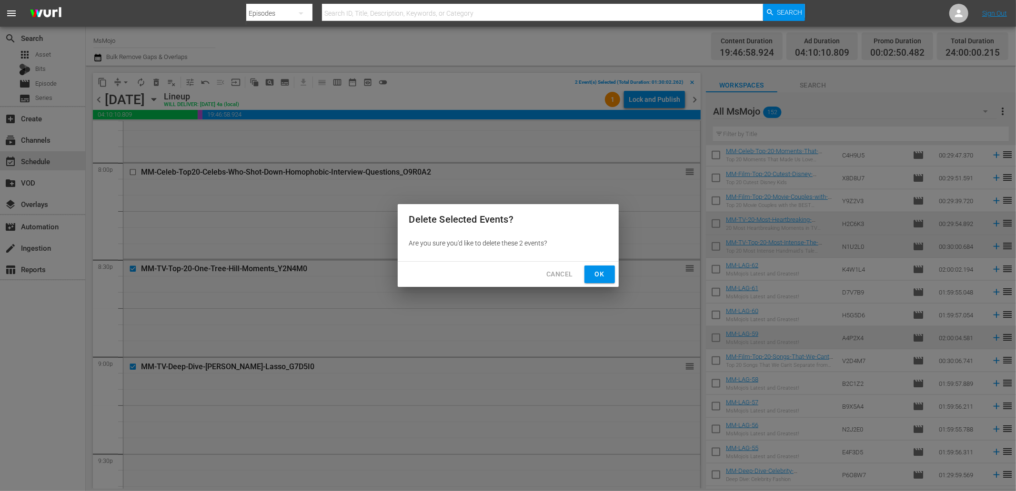
click at [603, 277] on span "Ok" at bounding box center [599, 275] width 15 height 12
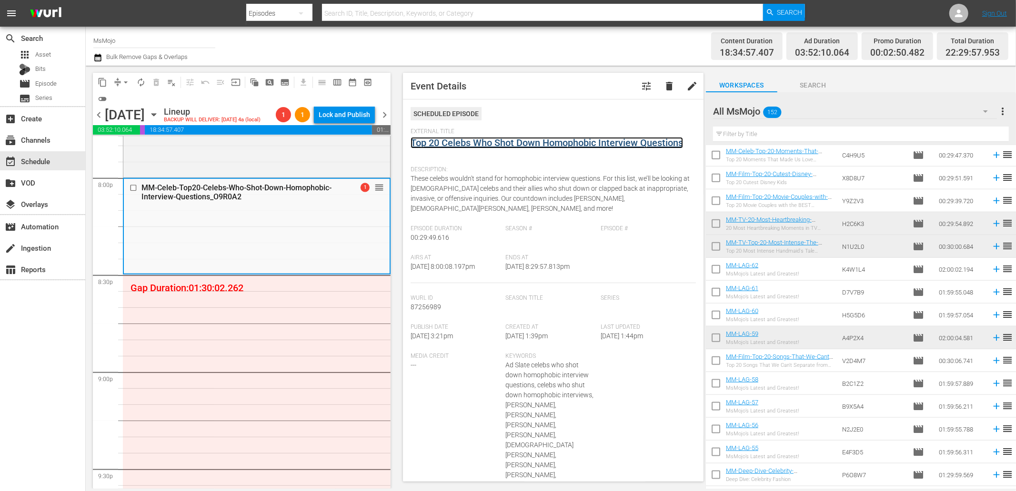
click at [476, 148] on link "Top 20 Celebs Who Shot Down Homophobic Interview Questions" at bounding box center [546, 142] width 272 height 11
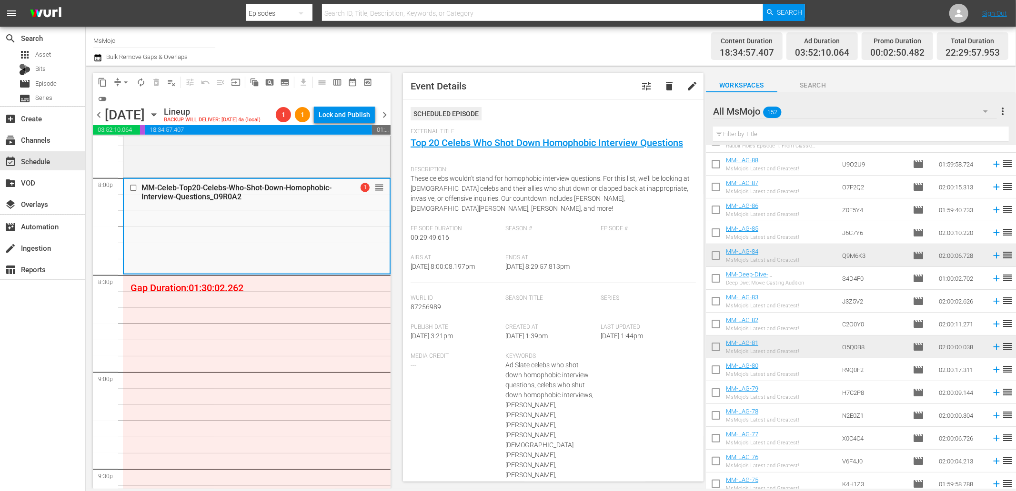
scroll to position [0, 0]
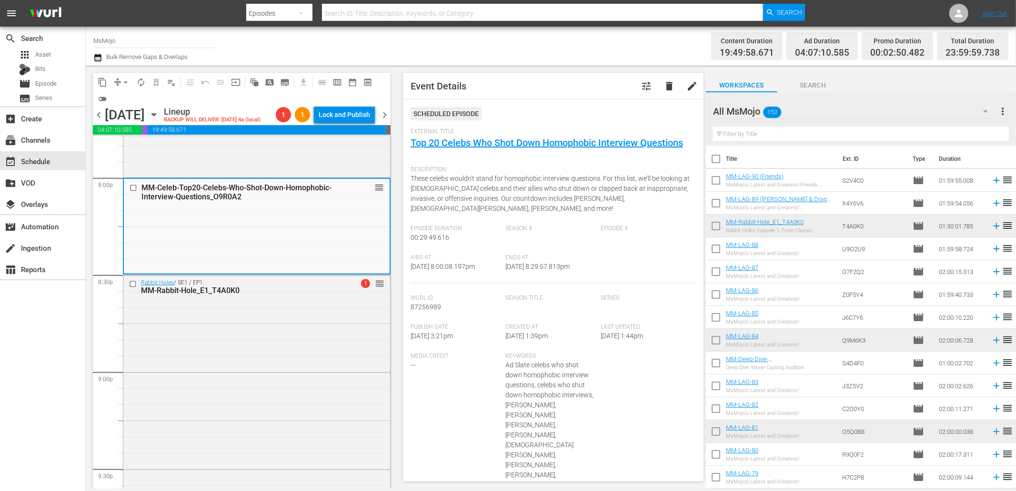
click at [159, 112] on icon "button" at bounding box center [154, 115] width 10 height 10
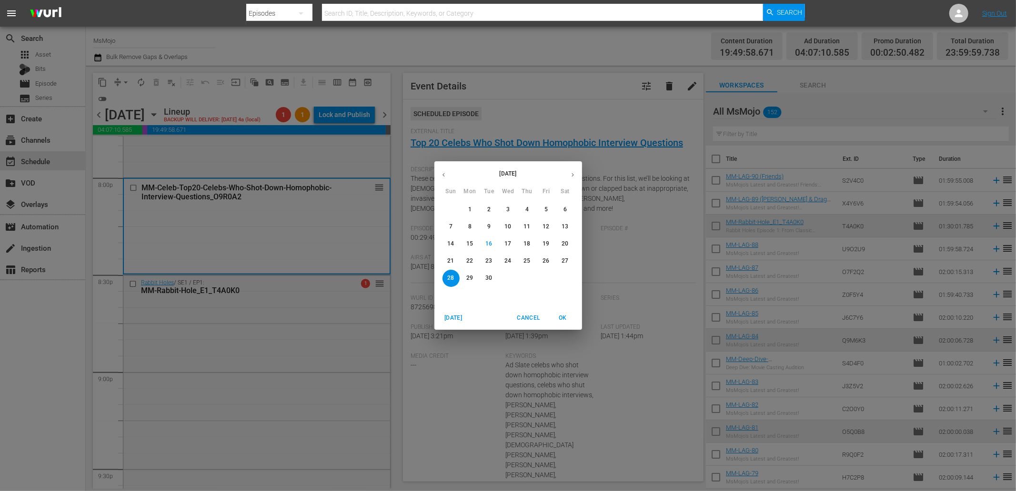
click at [473, 260] on span "22" at bounding box center [469, 261] width 17 height 8
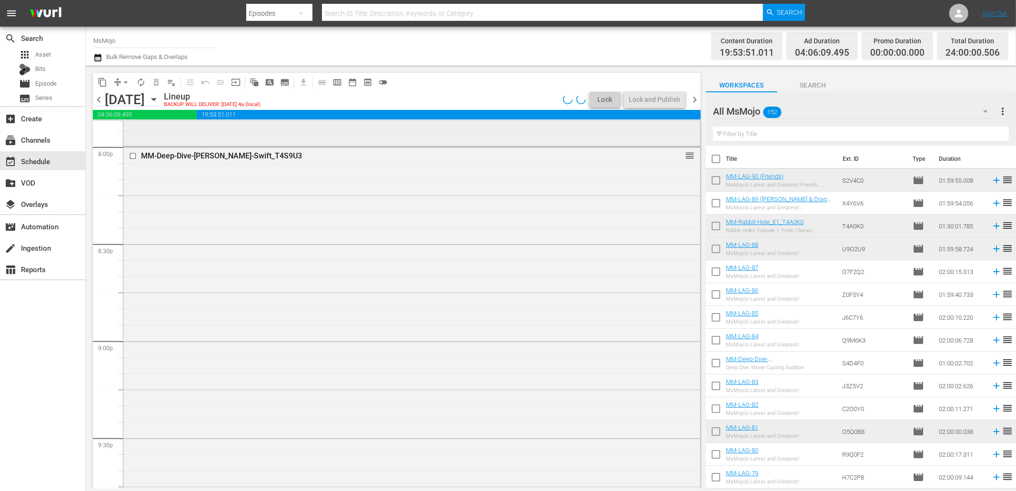
scroll to position [3844, 0]
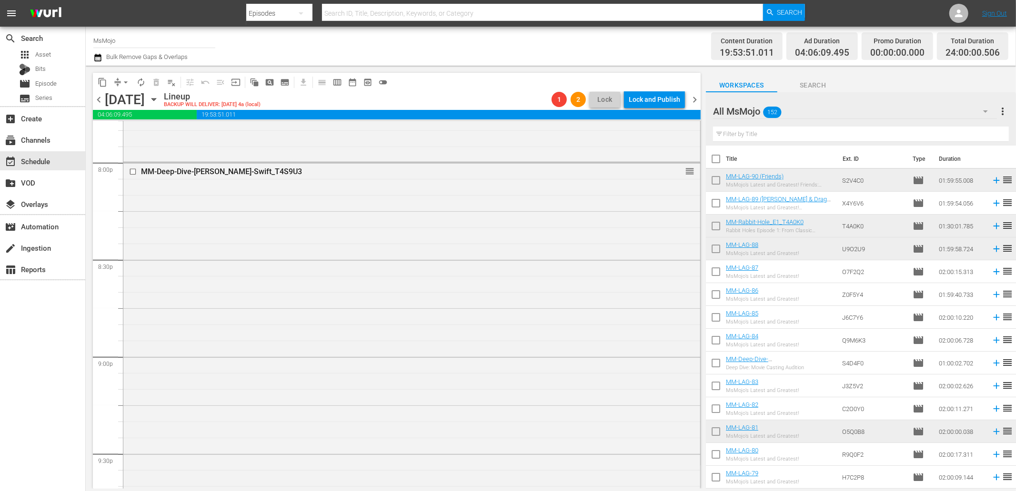
click at [99, 102] on span "chevron_left" at bounding box center [99, 100] width 12 height 12
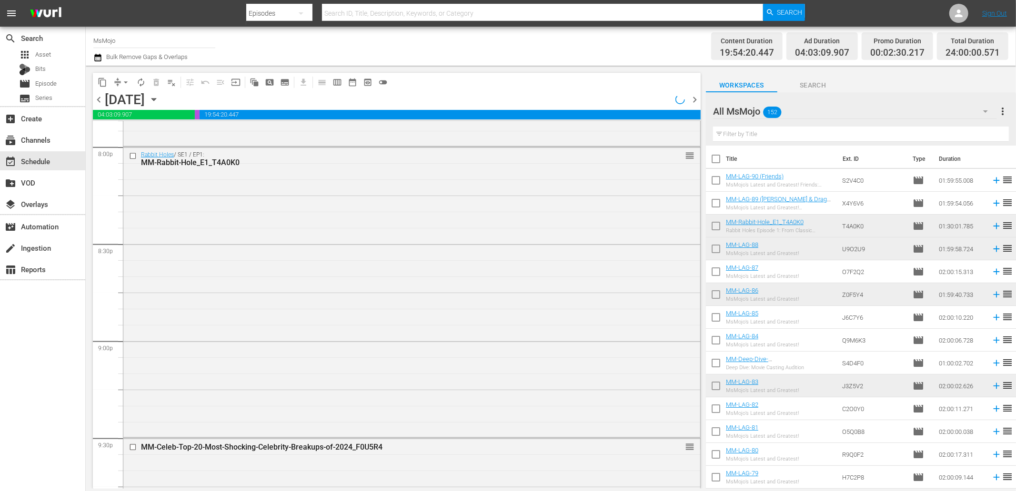
scroll to position [3844, 0]
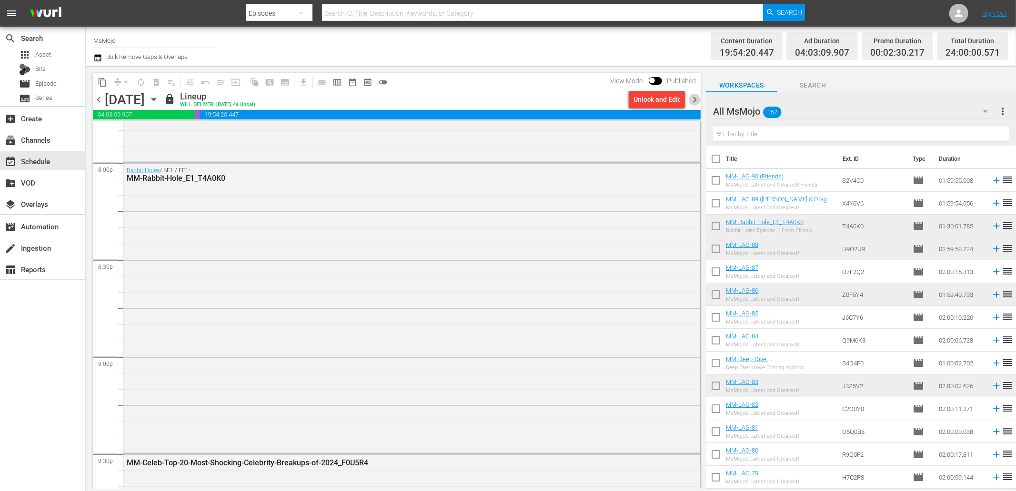
click at [691, 100] on span "chevron_right" at bounding box center [695, 100] width 12 height 12
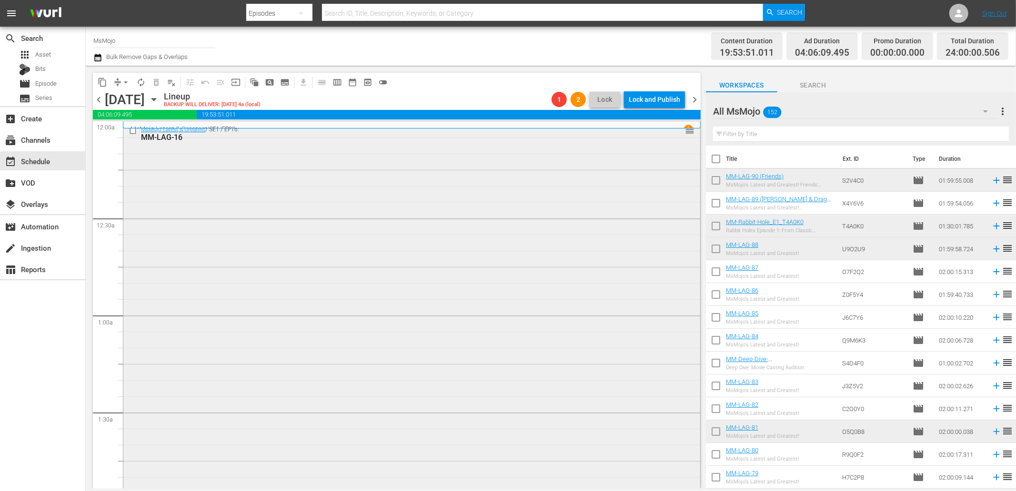
click at [346, 244] on div "MsMojo Latest & Greatest / SE1 / EP16: MM-LAG-16 reorder" at bounding box center [411, 315] width 577 height 386
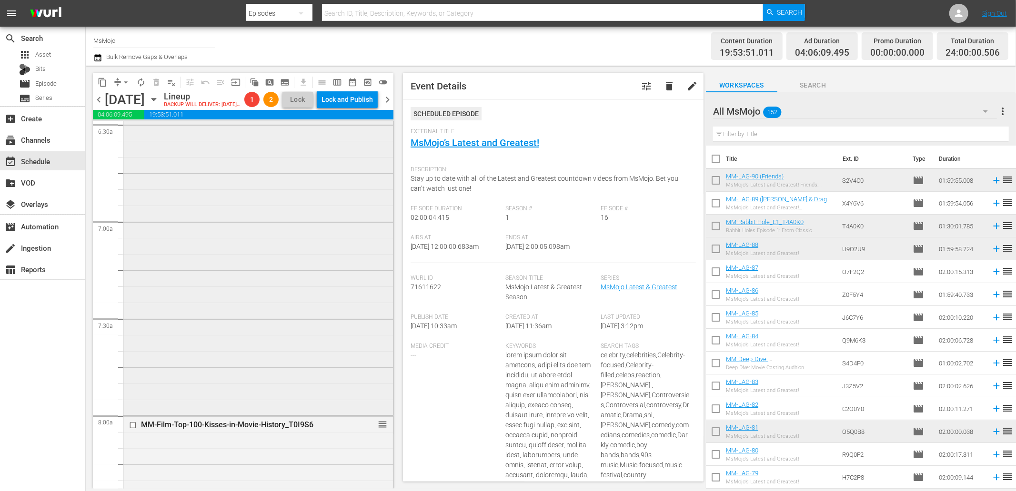
scroll to position [1269, 0]
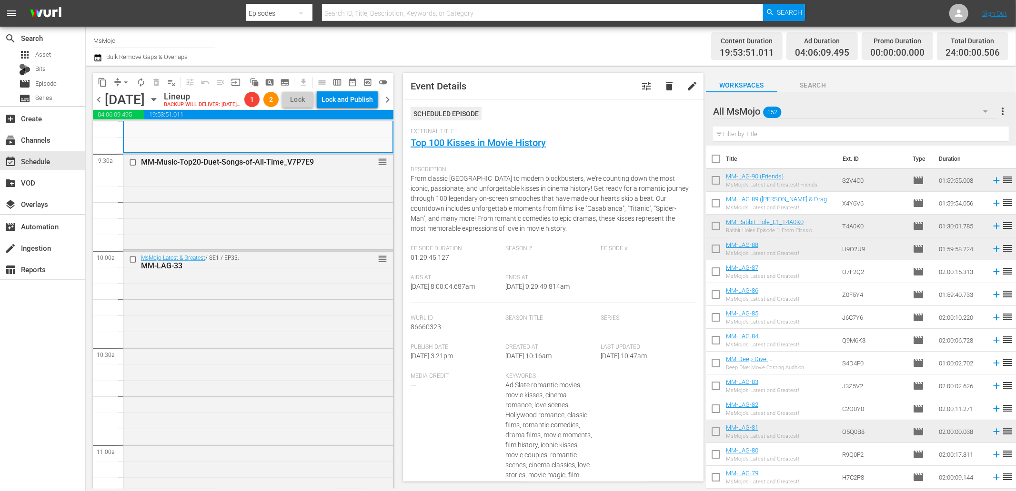
scroll to position [1869, 0]
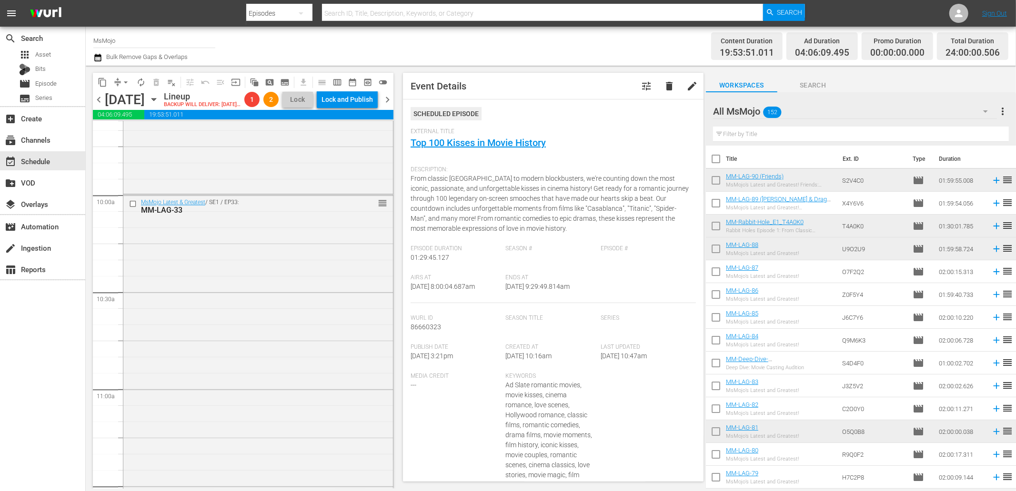
click at [220, 450] on div "MsMojo Latest & Greatest / SE1 / EP33: MM-LAG-33 reorder" at bounding box center [258, 388] width 270 height 386
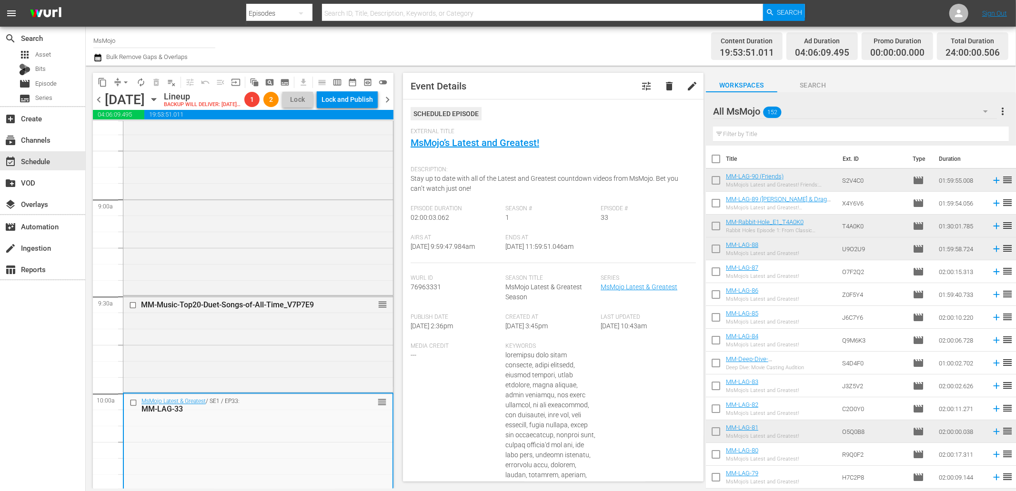
scroll to position [1622, 0]
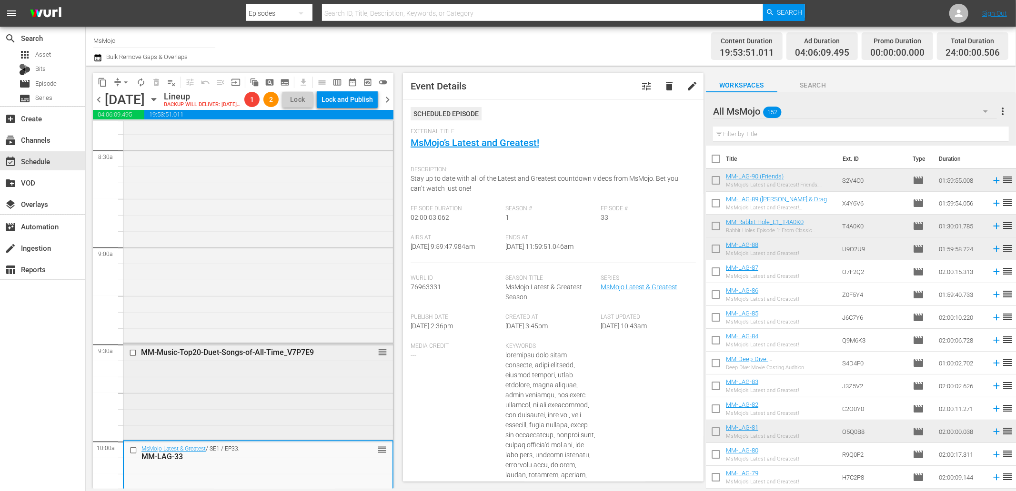
click at [193, 429] on div "MM-Music-Top20-Duet-Songs-of-All-Time_V7P7E9 reorder" at bounding box center [258, 391] width 270 height 94
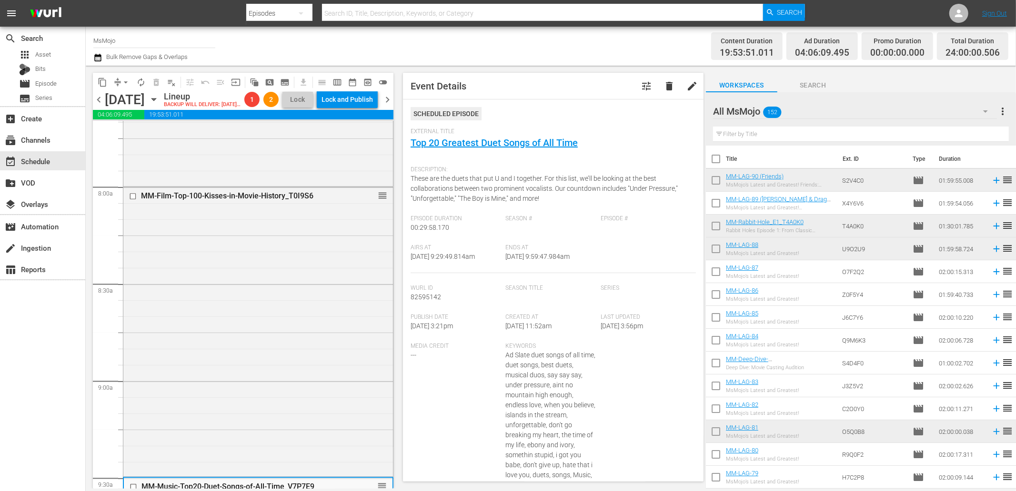
scroll to position [1446, 0]
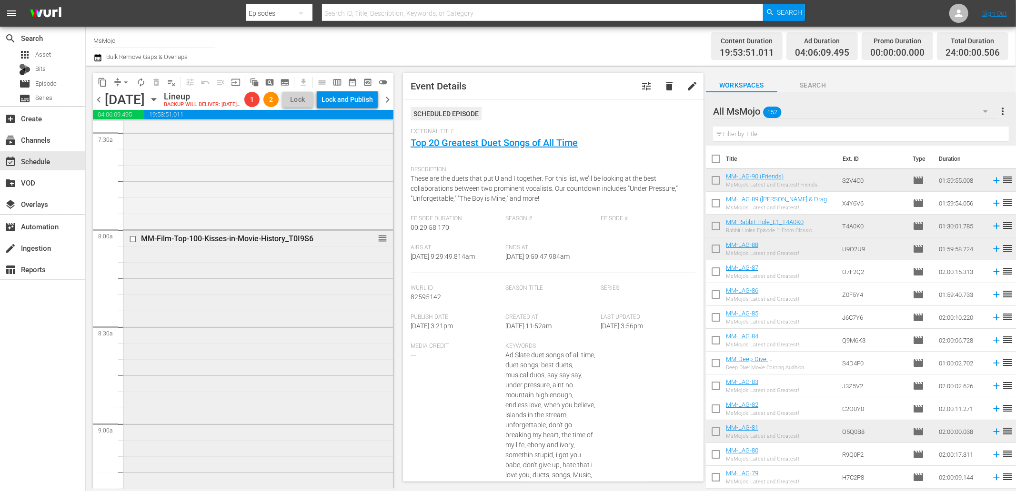
click at [189, 420] on div "MM-Film-Top-100-Kisses-in-Movie-History_T0I9S6 reorder" at bounding box center [258, 374] width 270 height 288
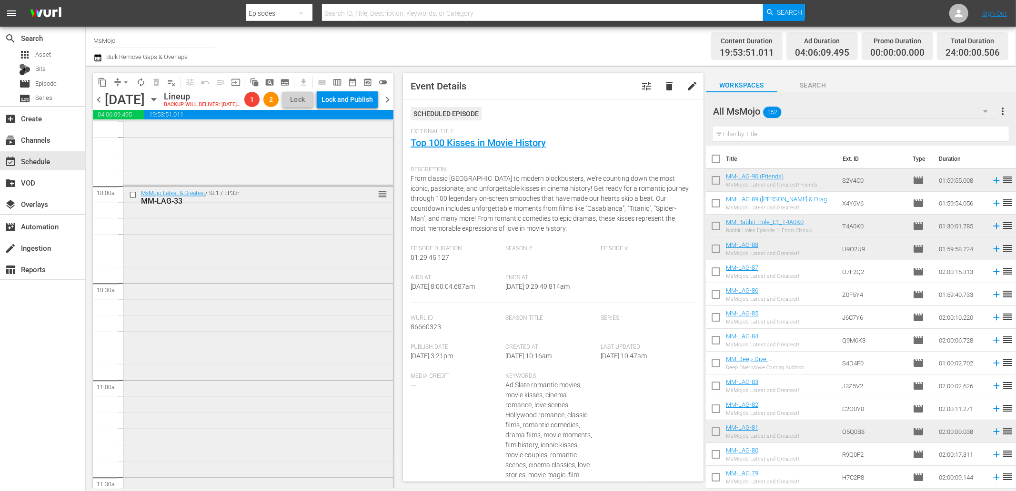
scroll to position [1869, 0]
click at [189, 418] on div "MsMojo Latest & Greatest / SE1 / EP33: MM-LAG-33 reorder" at bounding box center [258, 388] width 270 height 386
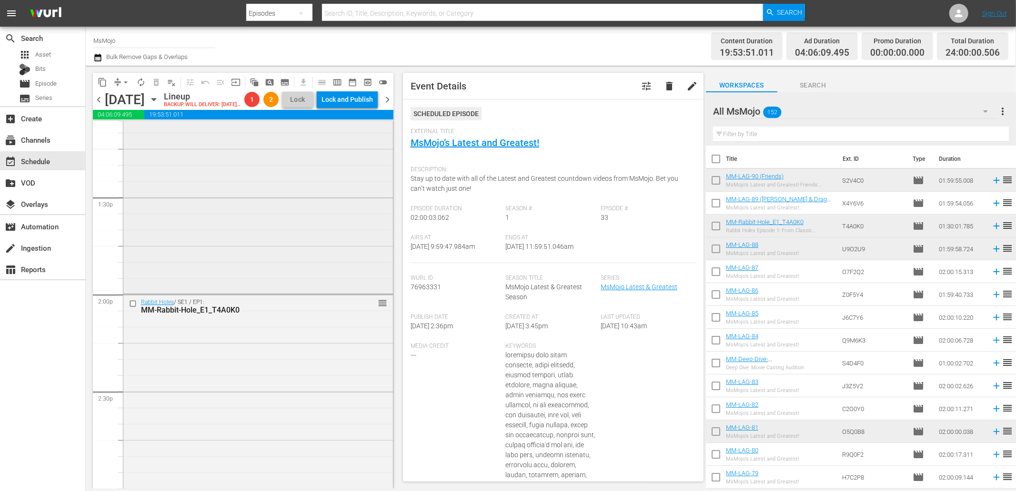
scroll to position [2681, 0]
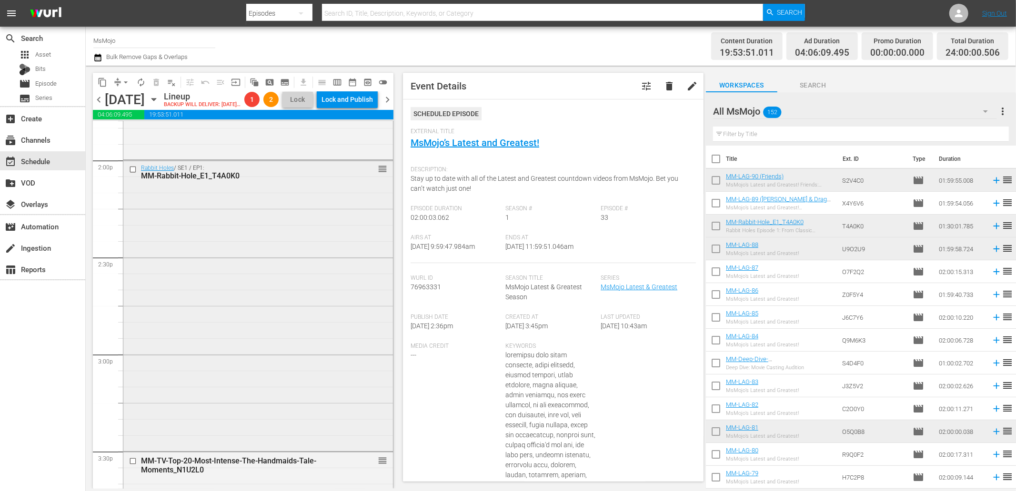
click at [193, 402] on div "Rabbit Holes / SE1 / EP1: MM-Rabbit-Hole_E1_T4A0K0 reorder" at bounding box center [258, 304] width 270 height 289
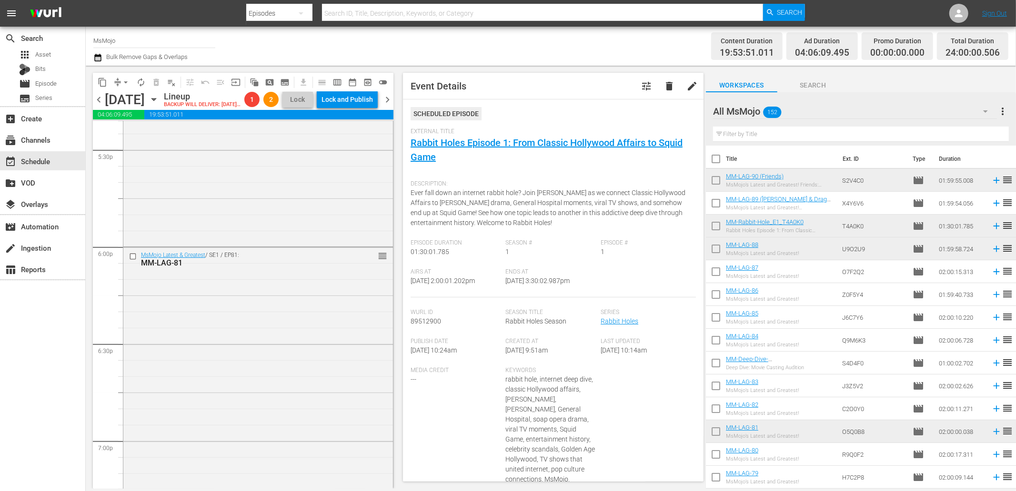
scroll to position [3386, 0]
click at [190, 393] on div "MsMojo Latest & Greatest / SE1 / EP81: MM-LAG-81 reorder" at bounding box center [258, 426] width 270 height 386
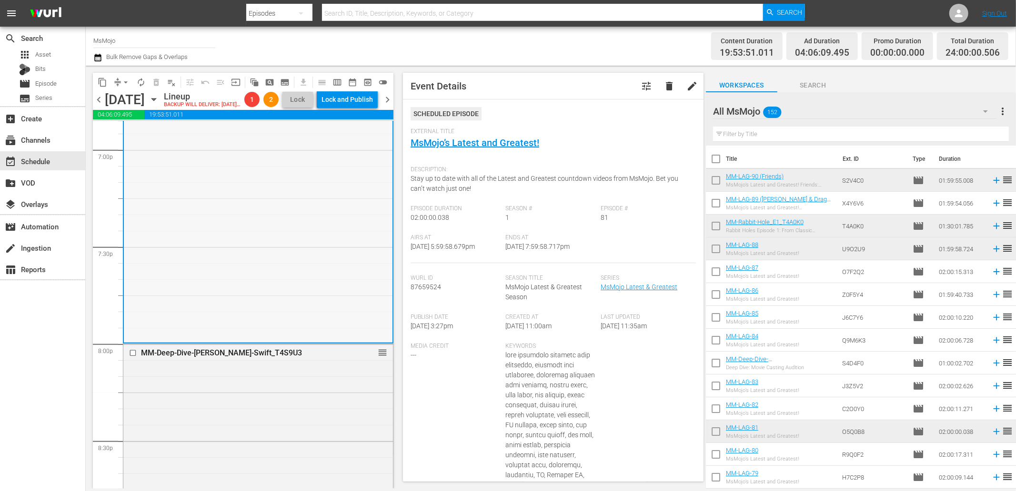
scroll to position [3809, 0]
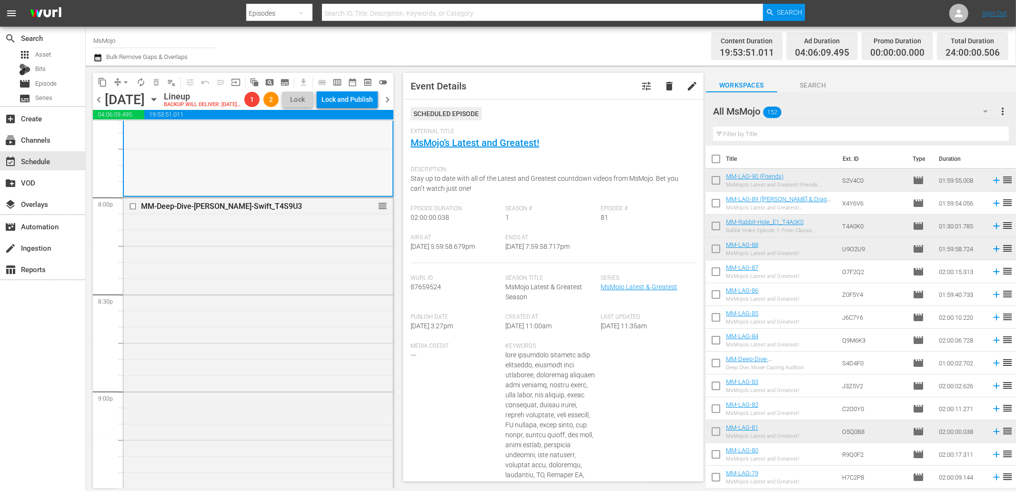
click at [174, 406] on div "MM-Deep-Dive-Taylor-Swift_T4S9U3 reorder" at bounding box center [258, 391] width 270 height 386
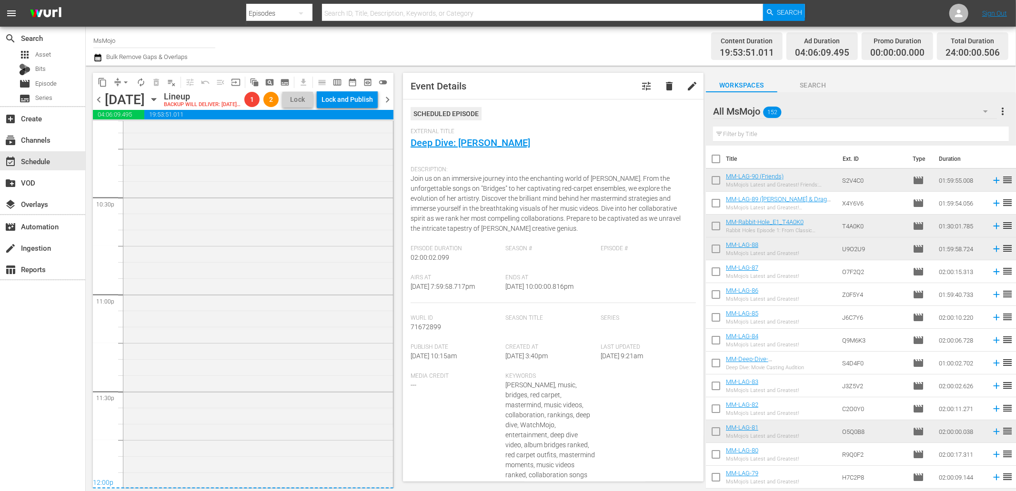
scroll to position [4310, 0]
click at [167, 403] on div "MsMojo Latest & Greatest / SE1 / EP6: MM-LAG-06 1 1 reorder" at bounding box center [258, 294] width 270 height 386
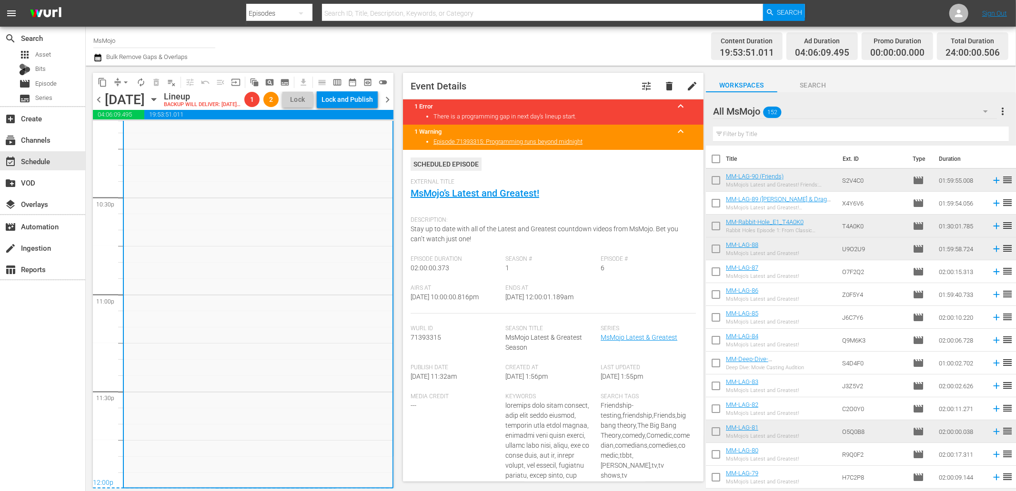
click at [386, 106] on span "chevron_right" at bounding box center [387, 100] width 12 height 12
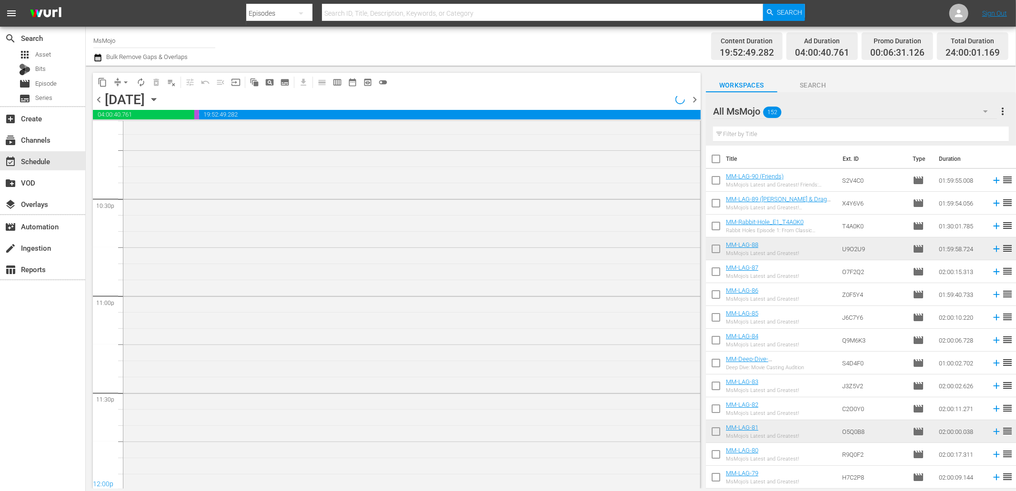
scroll to position [4295, 0]
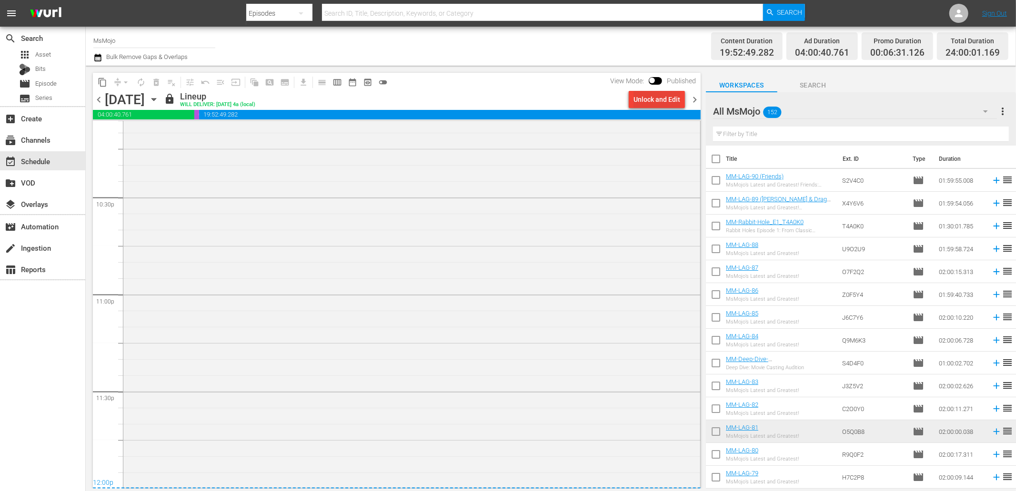
click at [662, 106] on div "Unlock and Edit" at bounding box center [656, 99] width 47 height 17
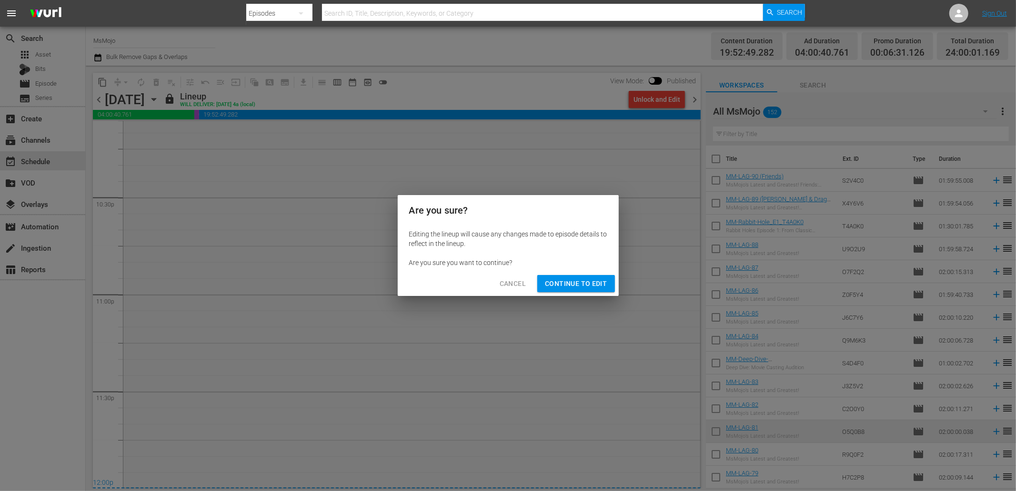
click at [586, 276] on button "Continue to Edit" at bounding box center [575, 284] width 77 height 18
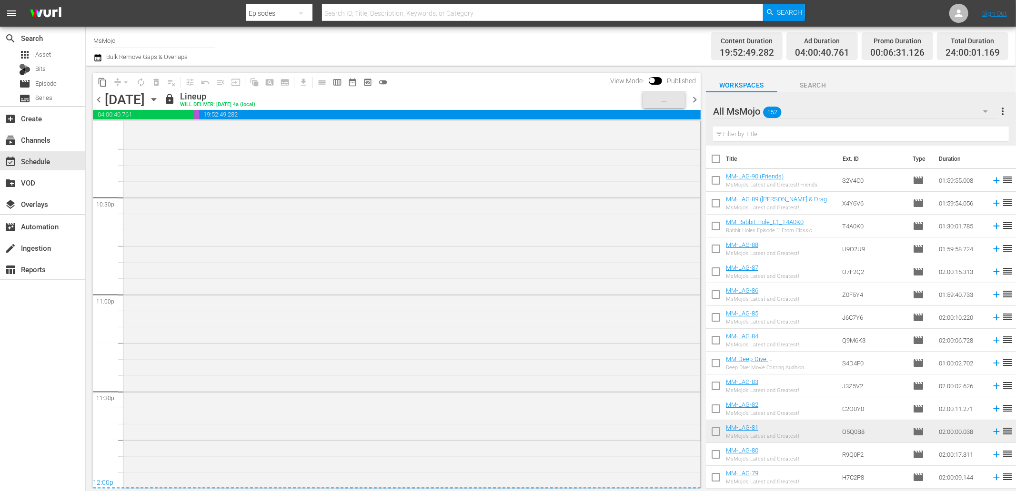
click at [100, 99] on span "chevron_left" at bounding box center [99, 100] width 12 height 12
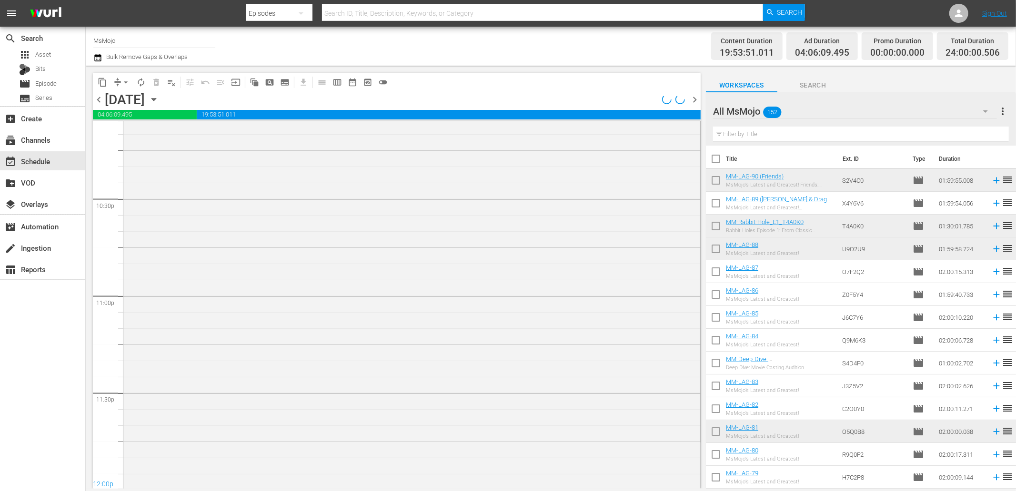
scroll to position [4295, 0]
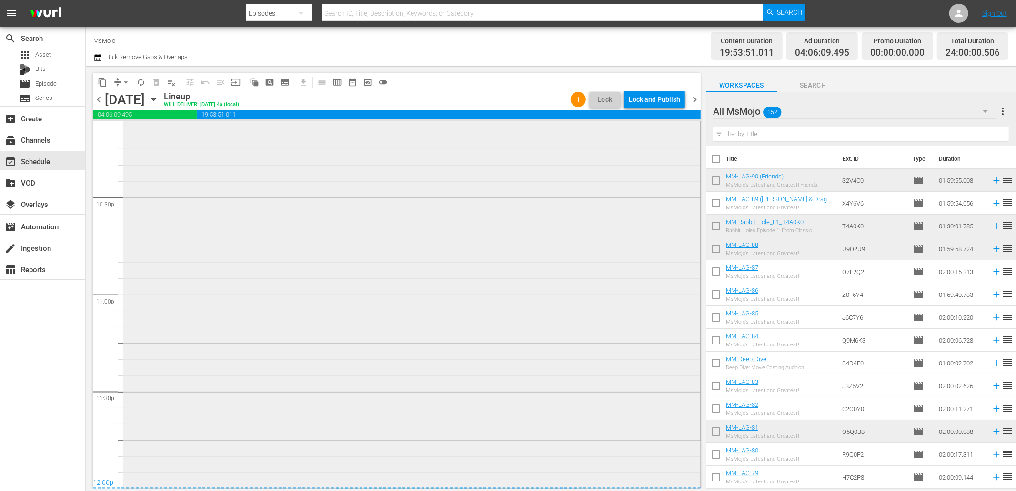
click at [316, 291] on div "MsMojo Latest & Greatest / SE1 / EP6: MM-LAG-06 1 reorder" at bounding box center [411, 294] width 577 height 386
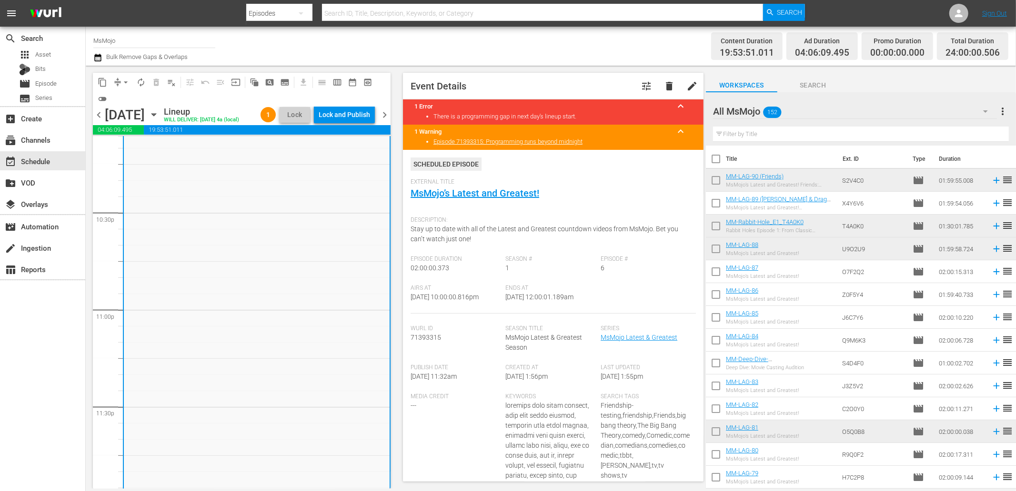
scroll to position [4310, 0]
click at [124, 80] on span "arrow_drop_down" at bounding box center [126, 83] width 10 height 10
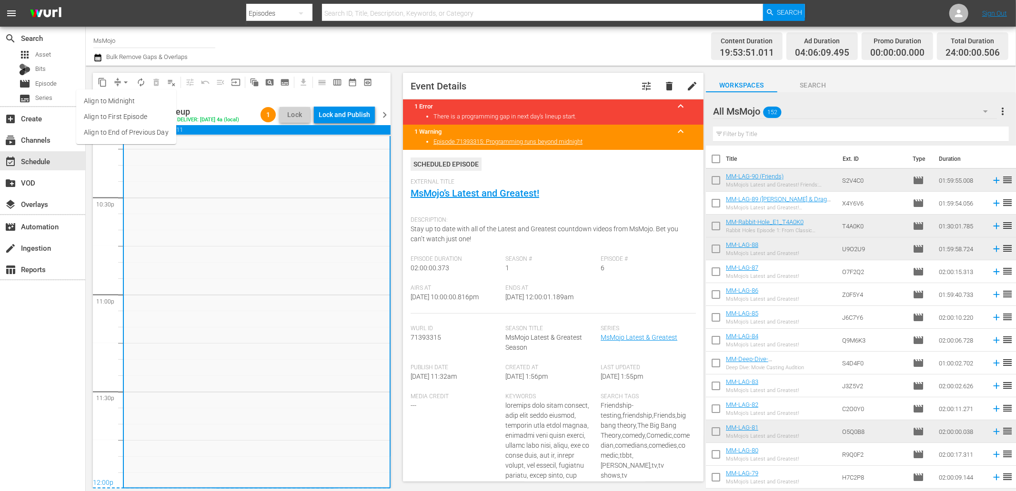
click at [149, 130] on li "Align to End of Previous Day" at bounding box center [126, 133] width 100 height 16
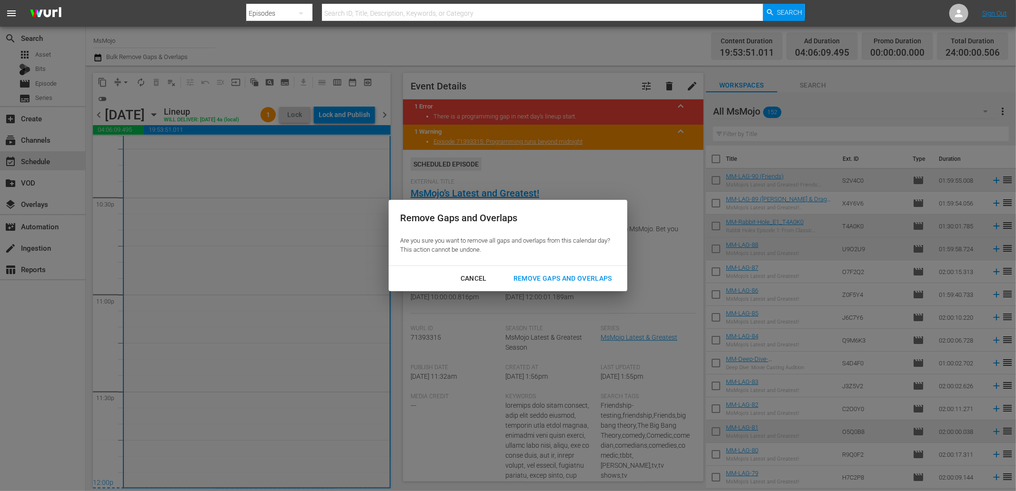
click at [551, 276] on div "Remove Gaps and Overlaps" at bounding box center [563, 279] width 114 height 12
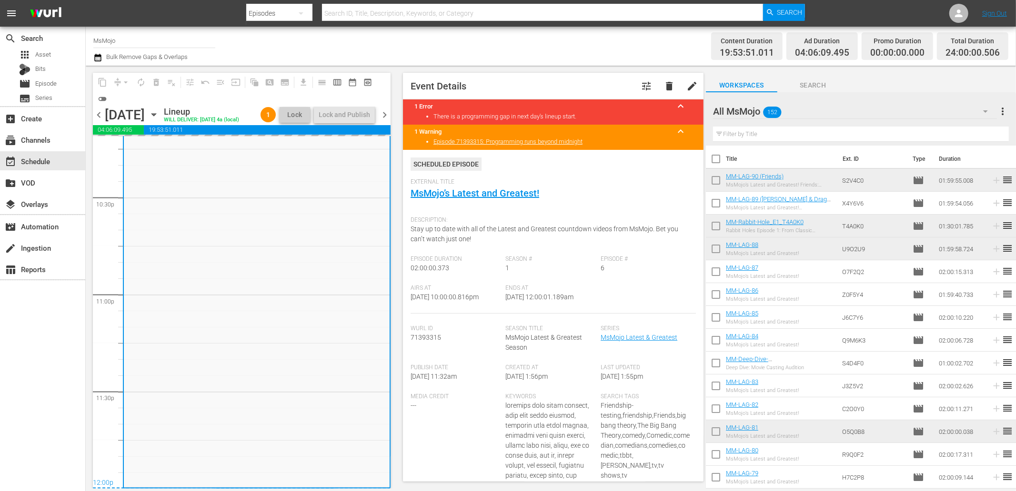
drag, startPoint x: 594, startPoint y: 296, endPoint x: 539, endPoint y: 300, distance: 54.9
click at [539, 300] on div "Ends At 9/23/25 @ 12:00:01.189am" at bounding box center [553, 299] width 95 height 29
copy span "12:00:01.189am"
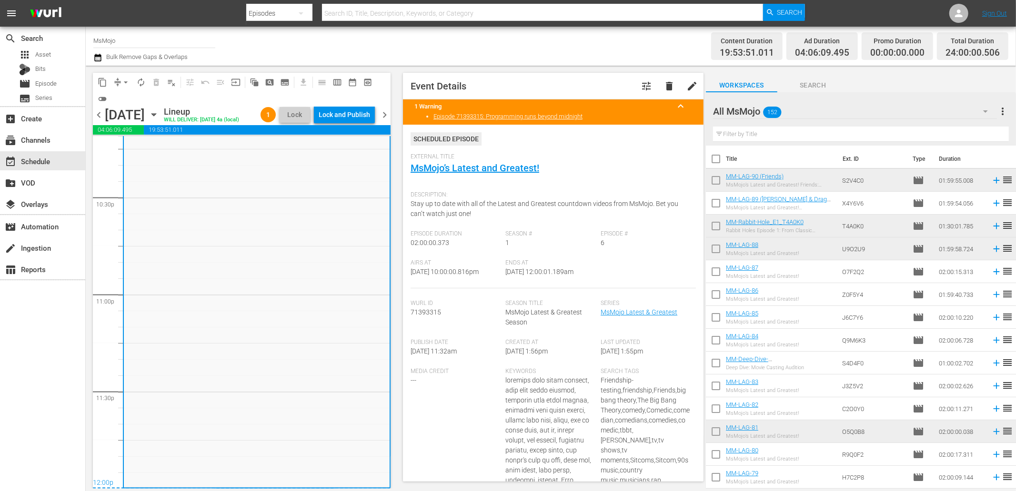
click at [349, 116] on div "Lock and Publish" at bounding box center [344, 114] width 51 height 17
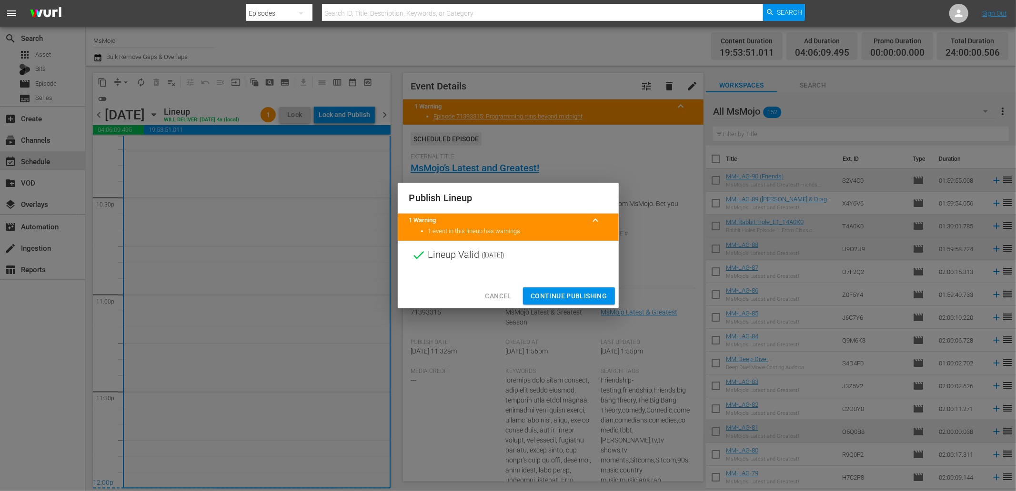
click at [555, 300] on span "Continue Publishing" at bounding box center [568, 296] width 77 height 12
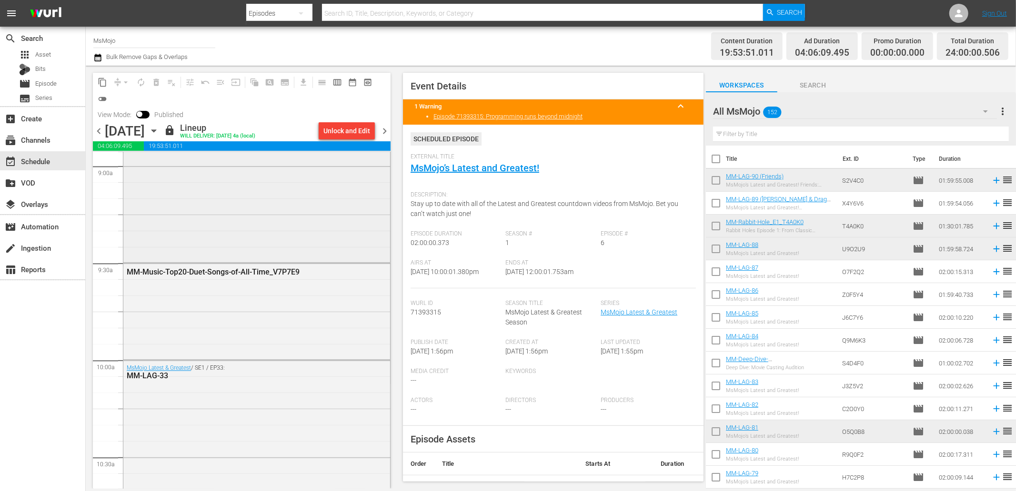
scroll to position [1716, 0]
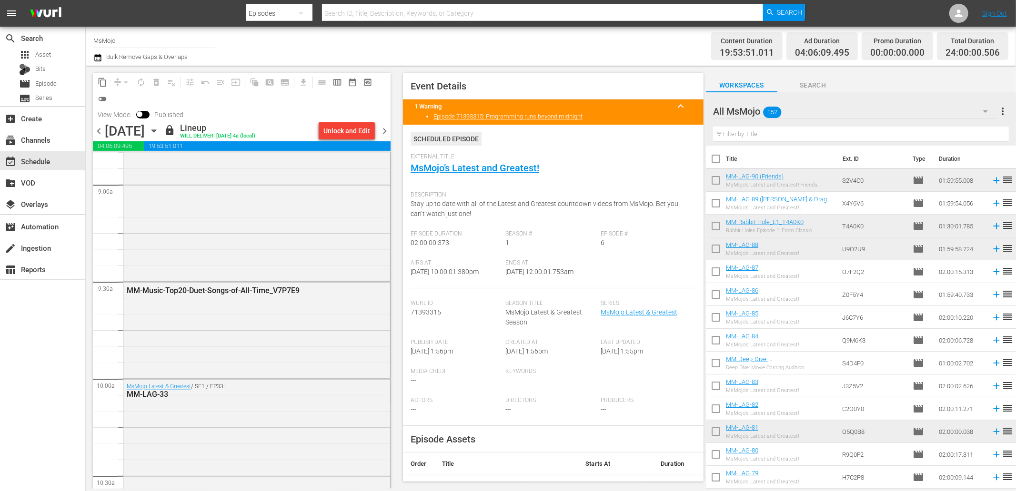
drag, startPoint x: 383, startPoint y: 134, endPoint x: 8, endPoint y: 445, distance: 487.4
click at [383, 134] on span "chevron_right" at bounding box center [385, 131] width 12 height 12
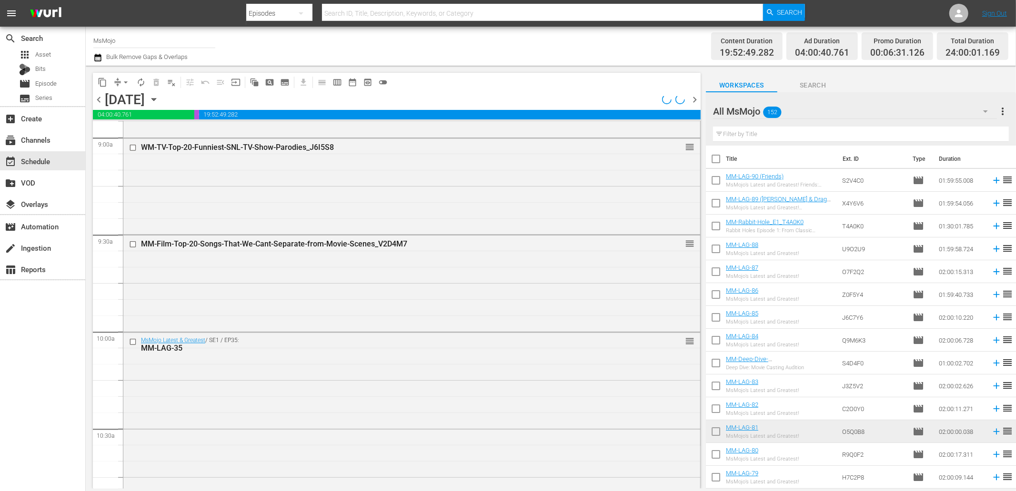
scroll to position [1716, 0]
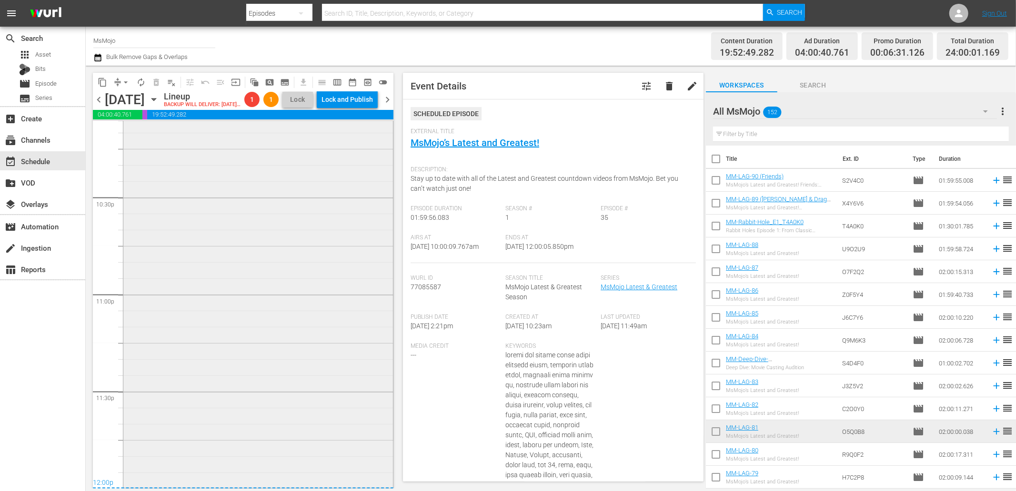
scroll to position [4310, 0]
click at [234, 407] on div "MsMojo Latest & Greatest / SE1 / EP4: MM-LAG-04 1 reorder" at bounding box center [258, 293] width 270 height 385
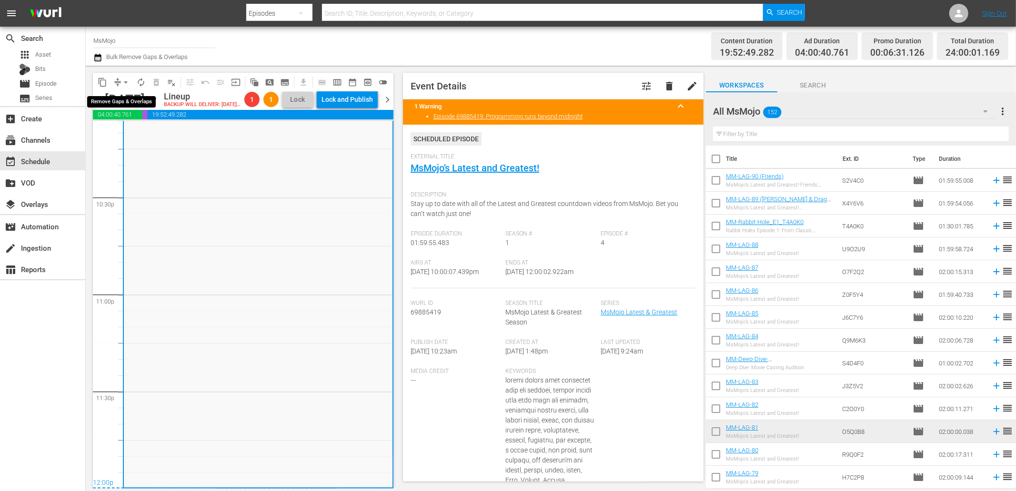
click at [122, 79] on span "arrow_drop_down" at bounding box center [126, 83] width 10 height 10
click at [125, 140] on li "Align to End of Previous Day" at bounding box center [126, 133] width 100 height 16
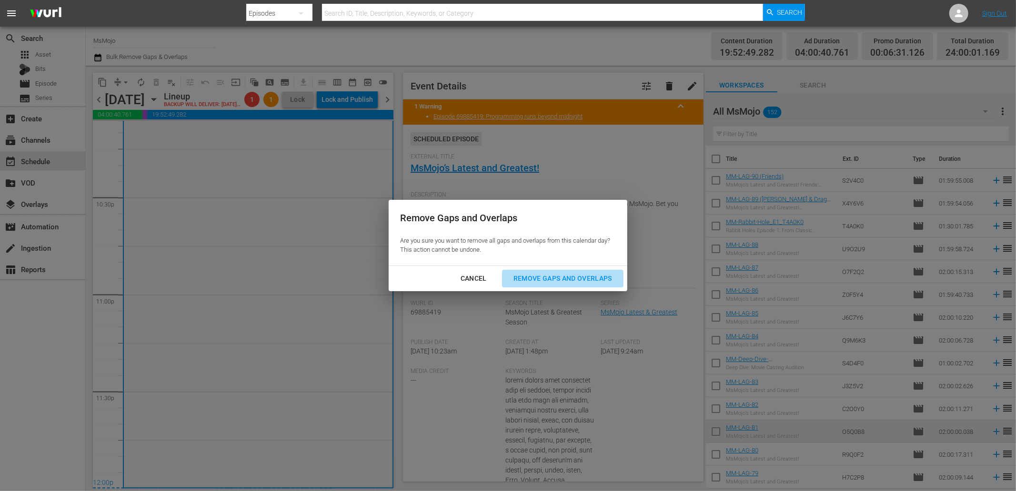
click at [555, 280] on div "Remove Gaps and Overlaps" at bounding box center [563, 279] width 114 height 12
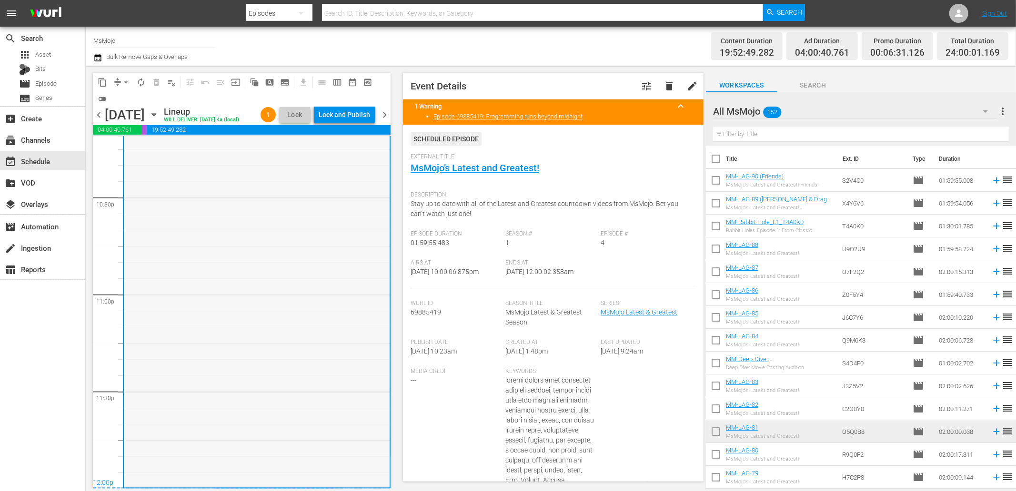
click at [254, 382] on div "MsMojo Latest & Greatest / SE1 / EP4: MM-LAG-04 1 reorder" at bounding box center [257, 293] width 266 height 385
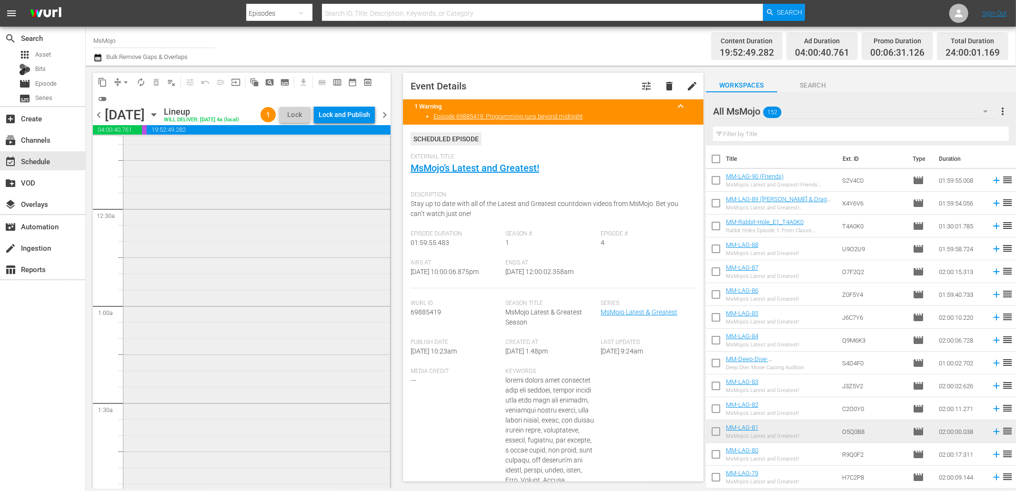
scroll to position [0, 0]
click at [353, 113] on div "Lock and Publish" at bounding box center [344, 114] width 51 height 17
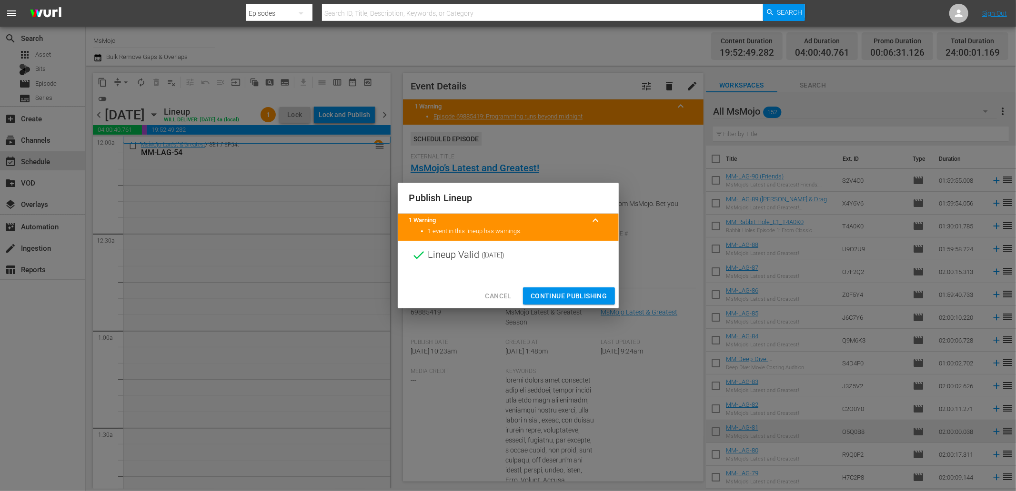
click at [546, 291] on span "Continue Publishing" at bounding box center [568, 296] width 77 height 12
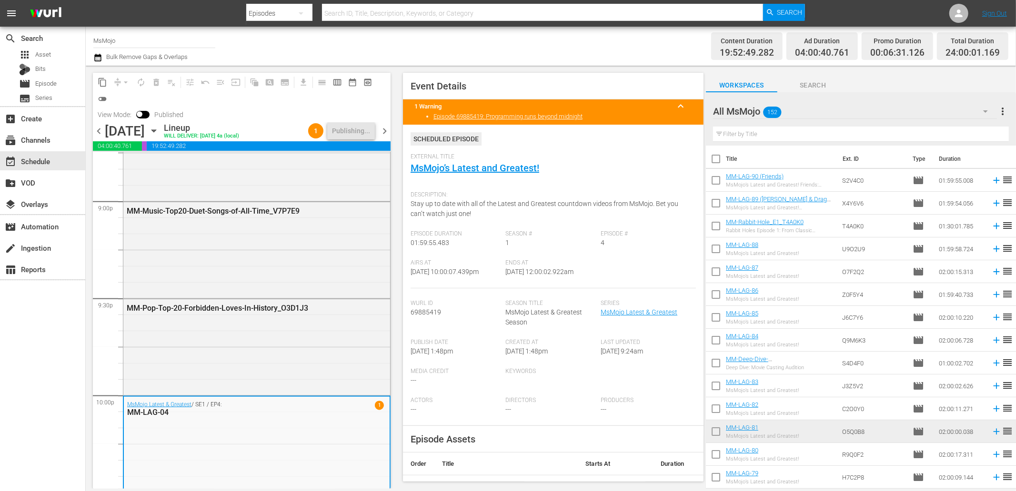
scroll to position [4326, 0]
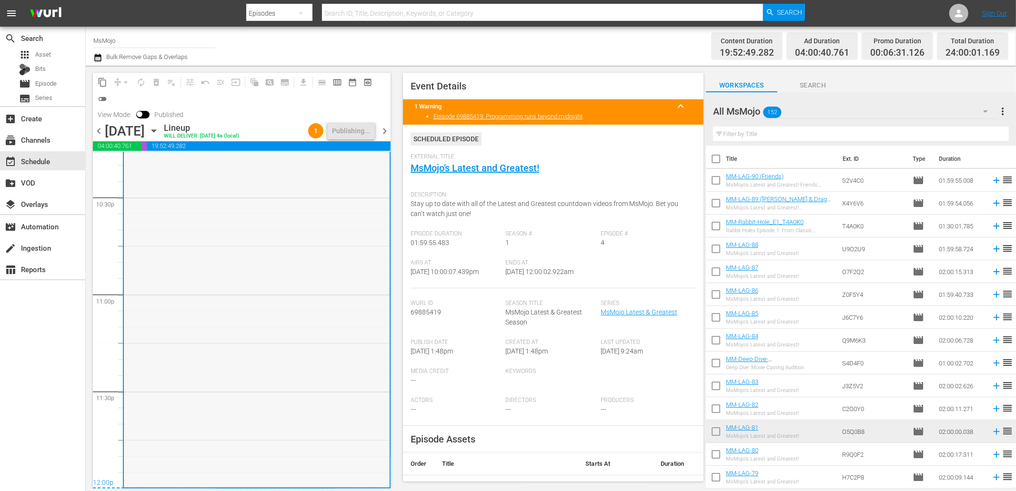
click at [321, 430] on div "MsMojo Latest & Greatest / SE1 / EP4: MM-LAG-04 1" at bounding box center [257, 294] width 266 height 385
drag, startPoint x: 582, startPoint y: 279, endPoint x: 540, endPoint y: 282, distance: 41.5
click at [540, 282] on div "Ends At 9/24/25 @ 12:00:02.922am" at bounding box center [553, 274] width 95 height 29
copy span "12:00:02.922am"
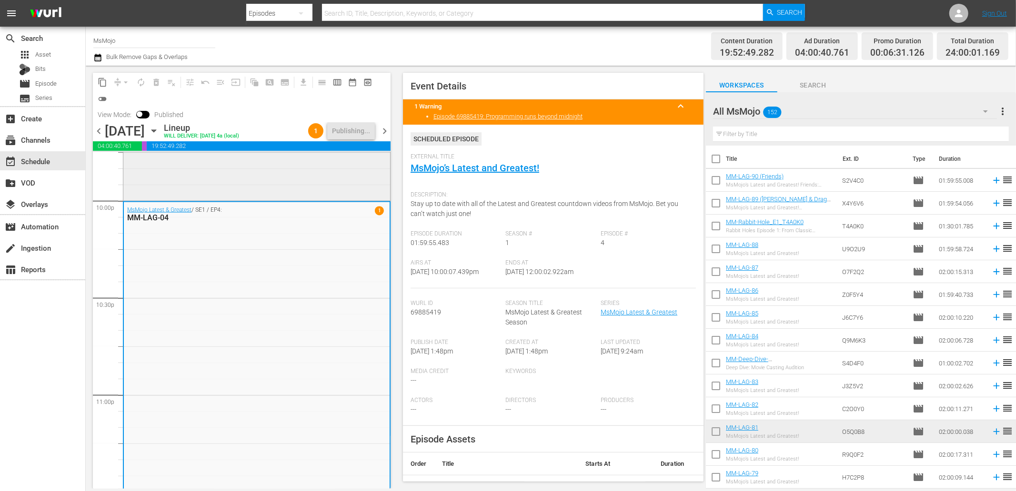
scroll to position [4185, 0]
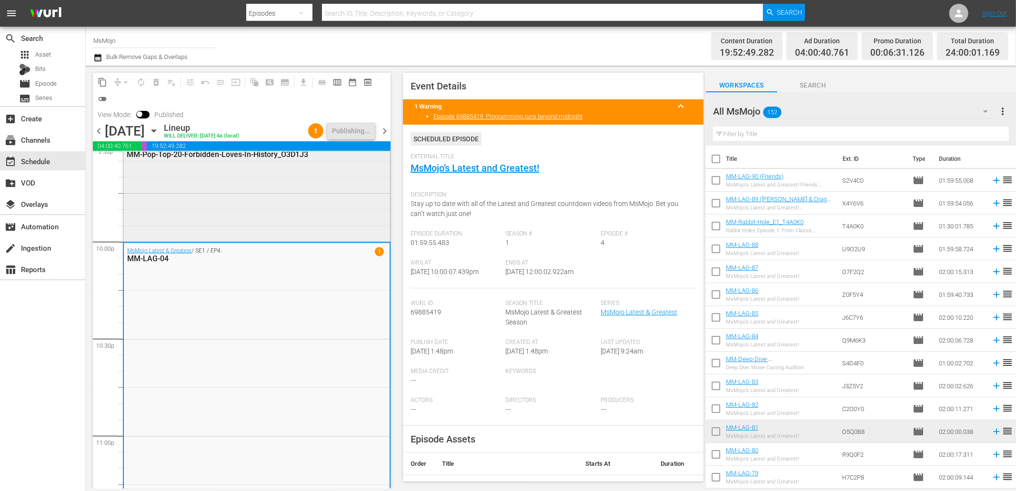
click at [251, 201] on div "MM-Pop-Top-20-Forbidden-Loves-In-History_O3D1J3" at bounding box center [256, 193] width 267 height 94
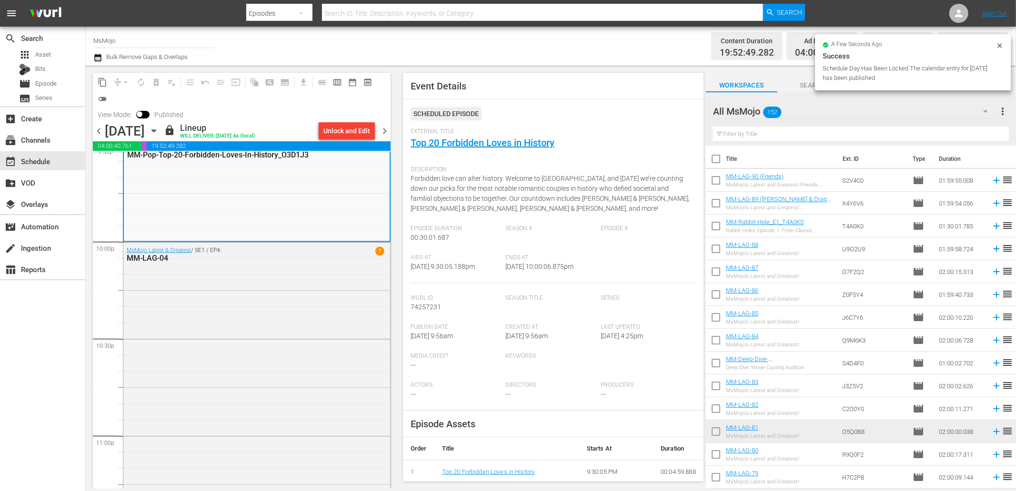
click at [324, 321] on div "MsMojo Latest & Greatest / SE1 / EP4: MM-LAG-04 1" at bounding box center [256, 435] width 267 height 385
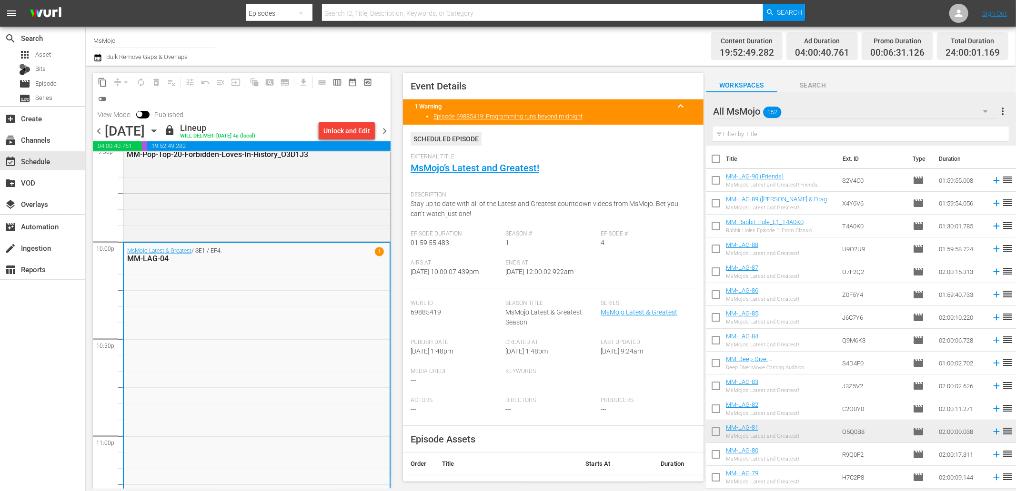
click at [389, 130] on span "chevron_right" at bounding box center [385, 131] width 12 height 12
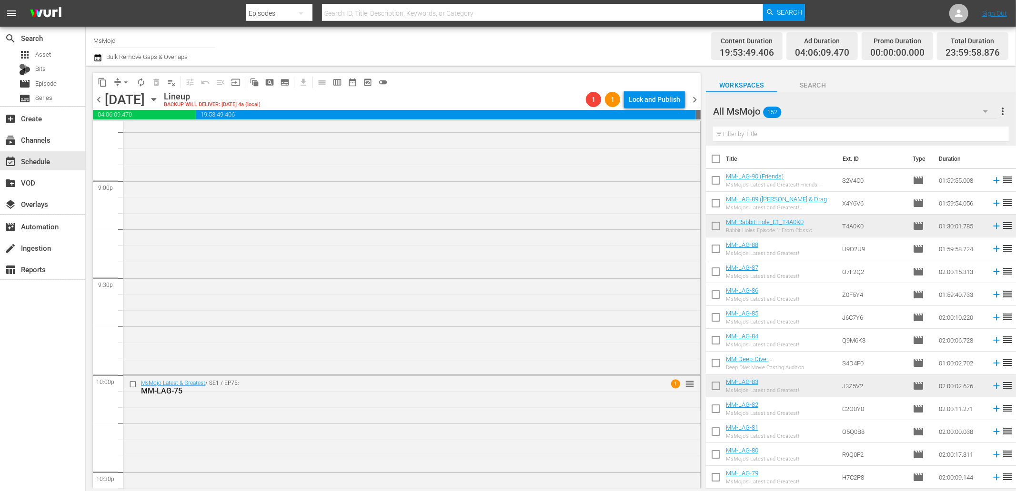
scroll to position [4295, 0]
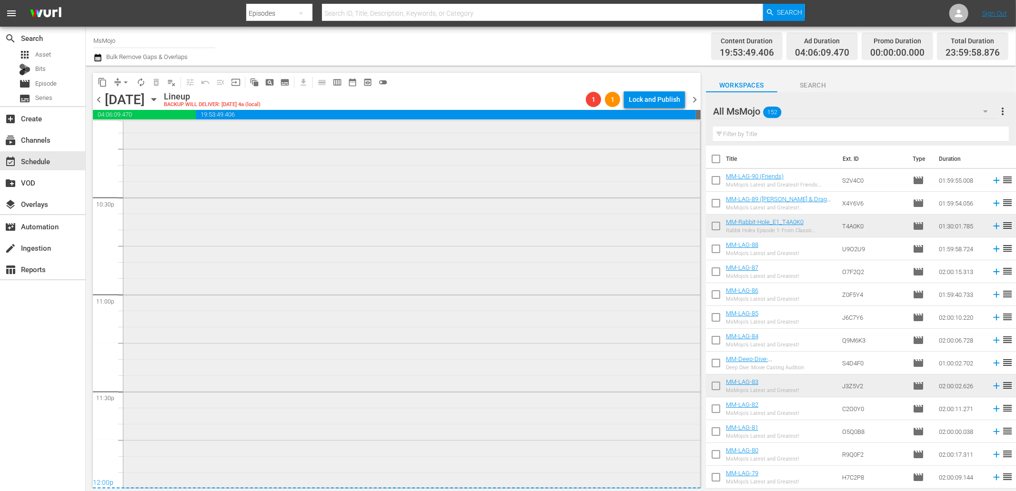
click at [477, 451] on div "MsMojo Latest & Greatest / SE1 / EP75: MM-LAG-75 1 reorder" at bounding box center [411, 294] width 577 height 386
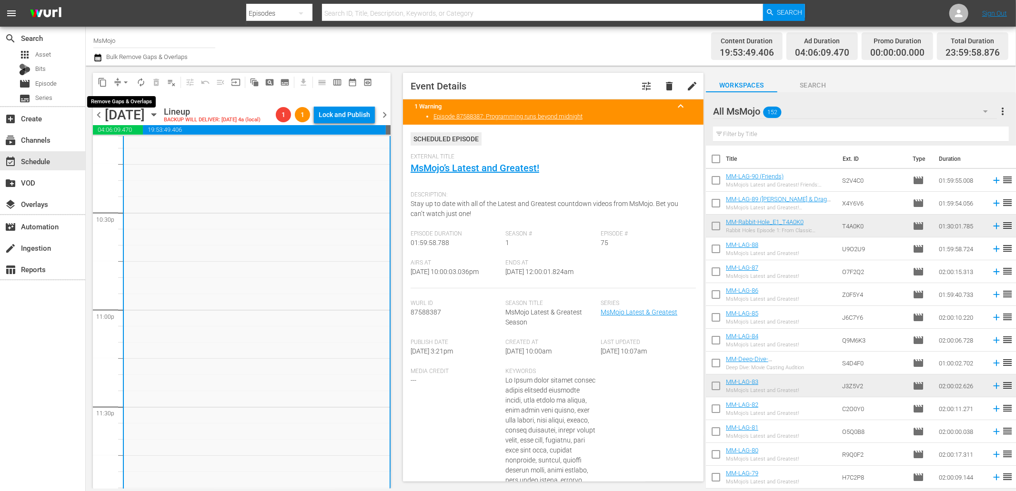
click at [124, 78] on span "arrow_drop_down" at bounding box center [126, 83] width 10 height 10
click at [135, 135] on li "Align to End of Previous Day" at bounding box center [126, 133] width 100 height 16
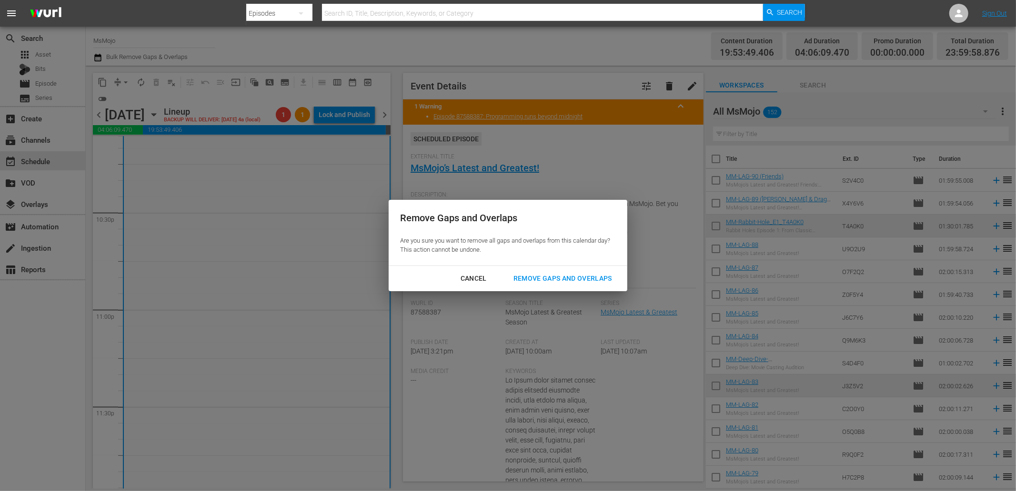
click at [535, 277] on div "Remove Gaps and Overlaps" at bounding box center [563, 279] width 114 height 12
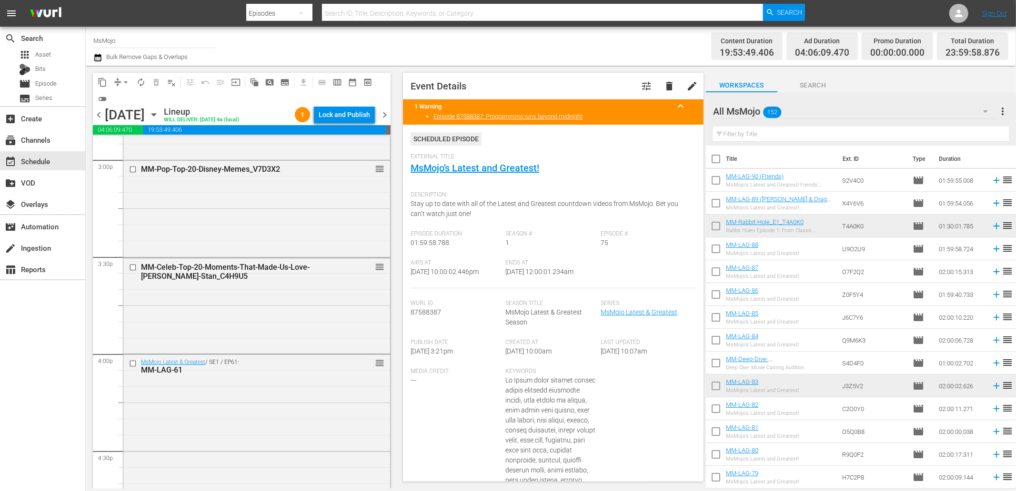
scroll to position [2884, 0]
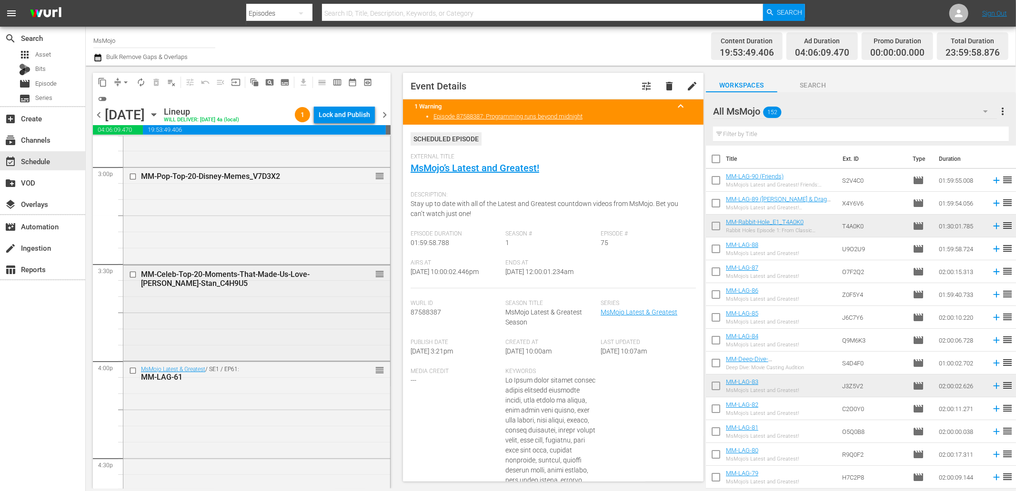
click at [212, 288] on div "MM-Celeb-Top-20-Moments-That-Made-Us-Love-Sebastian-Stan_C4H9U5" at bounding box center [241, 279] width 200 height 18
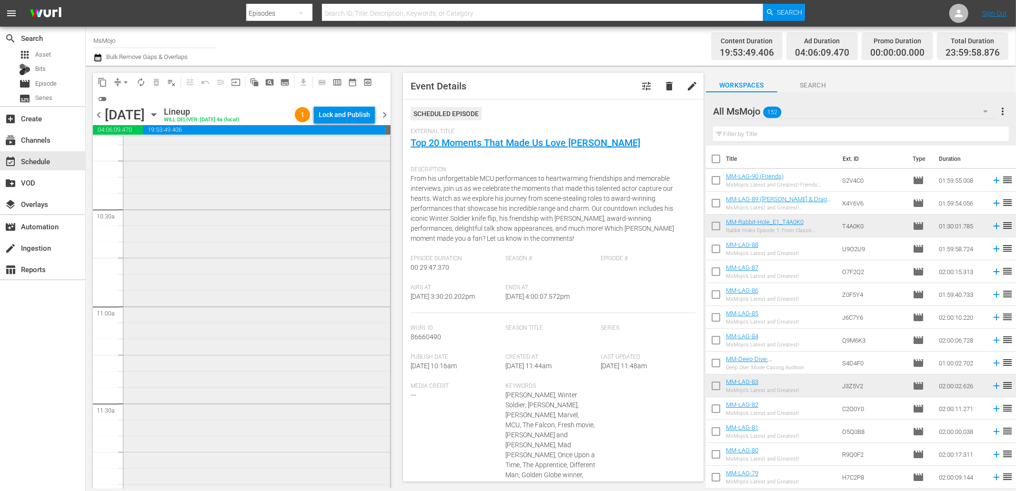
click at [186, 257] on div "MsMojo Latest & Greatest / SE1 / EP54: MM-LAG-54 reorder" at bounding box center [256, 305] width 267 height 385
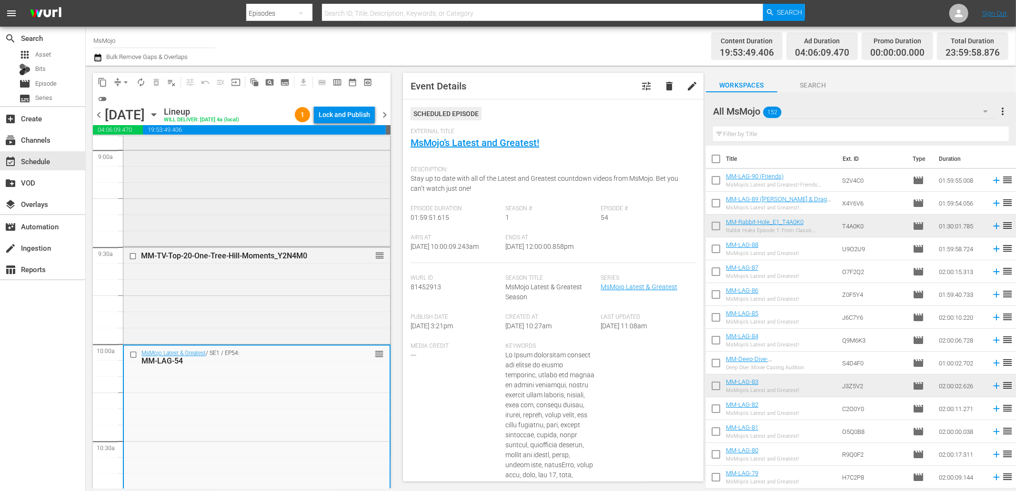
scroll to position [1826, 0]
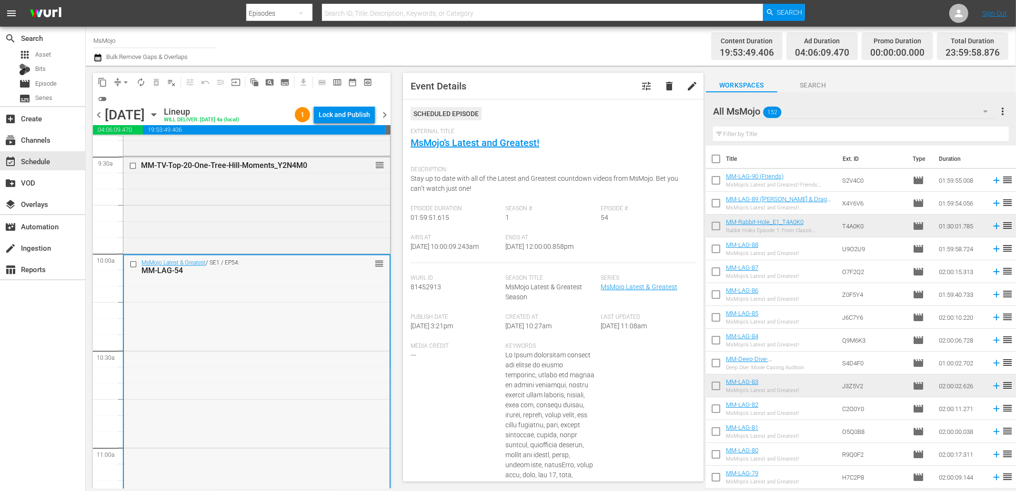
click at [231, 370] on div "MsMojo Latest & Greatest / SE1 / EP54: MM-LAG-54 reorder" at bounding box center [257, 447] width 266 height 385
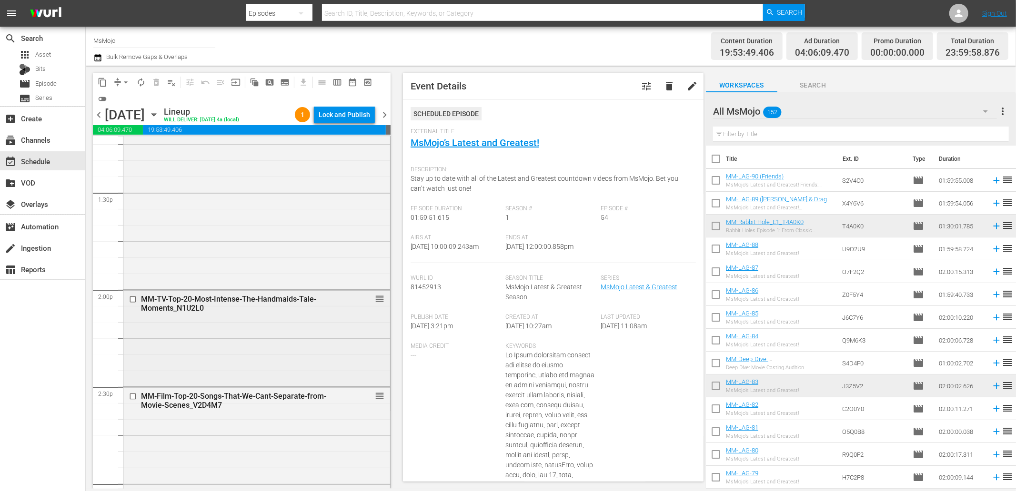
click at [198, 381] on div "MM-TV-Top-20-Most-Intense-The-Handmaids-Tale-Moments_N1U2L0 reorder" at bounding box center [256, 337] width 267 height 94
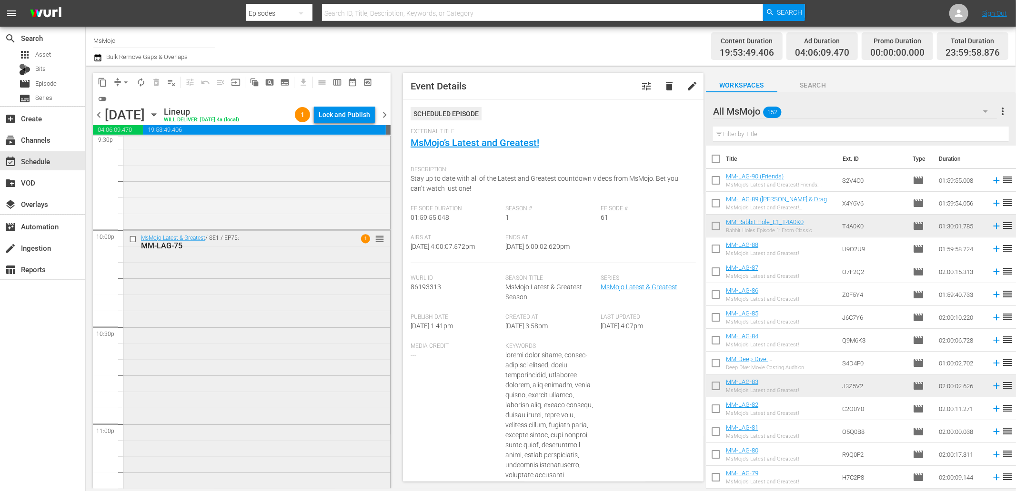
scroll to position [4189, 0]
click at [289, 337] on div "MsMojo Latest & Greatest / SE1 / EP75: MM-LAG-75 1 reorder" at bounding box center [256, 415] width 267 height 386
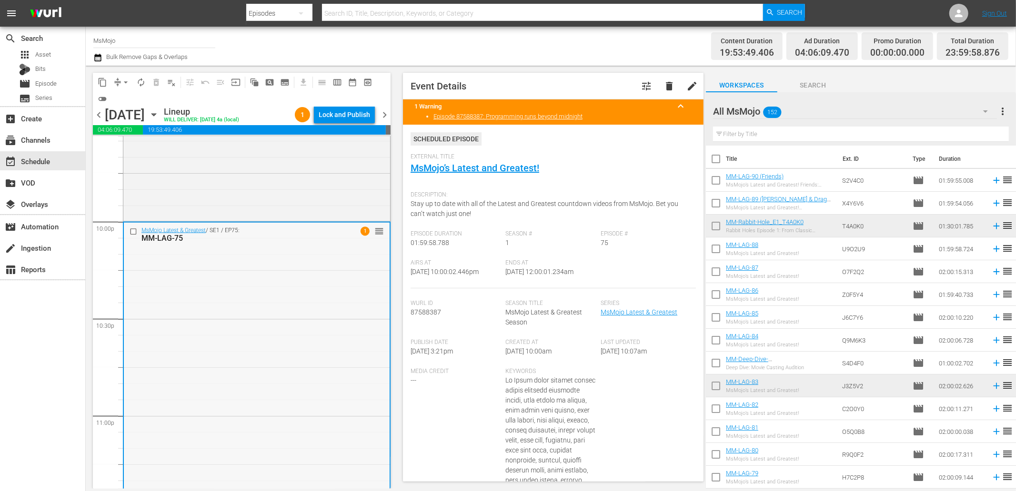
click at [222, 297] on div "MsMojo Latest & Greatest / SE1 / EP75: MM-LAG-75 1 reorder" at bounding box center [257, 416] width 266 height 386
click at [291, 318] on div "MsMojo Latest & Greatest / SE1 / EP75: MM-LAG-75 1 reorder" at bounding box center [257, 416] width 266 height 386
click at [749, 135] on input "text" at bounding box center [861, 134] width 296 height 15
paste input "MM-LAG-88"
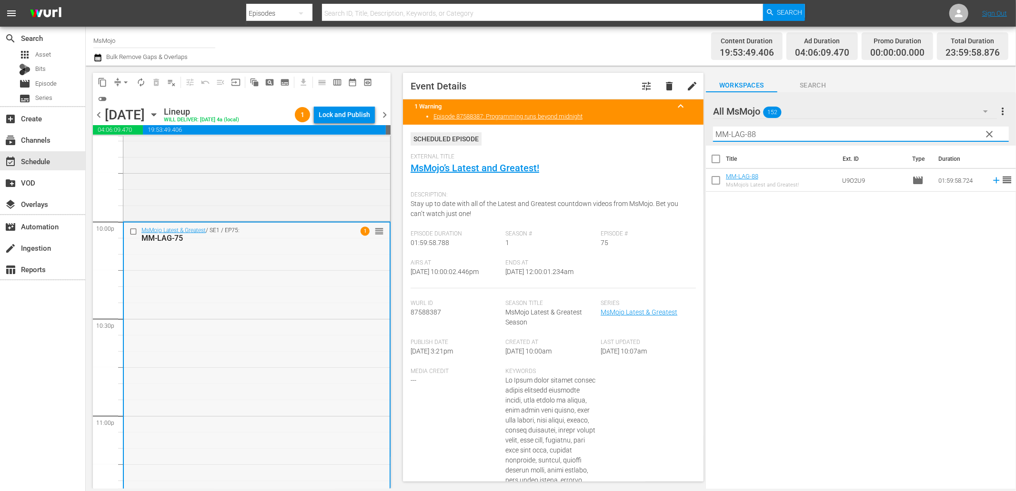
click at [133, 236] on input "checkbox" at bounding box center [135, 232] width 10 height 8
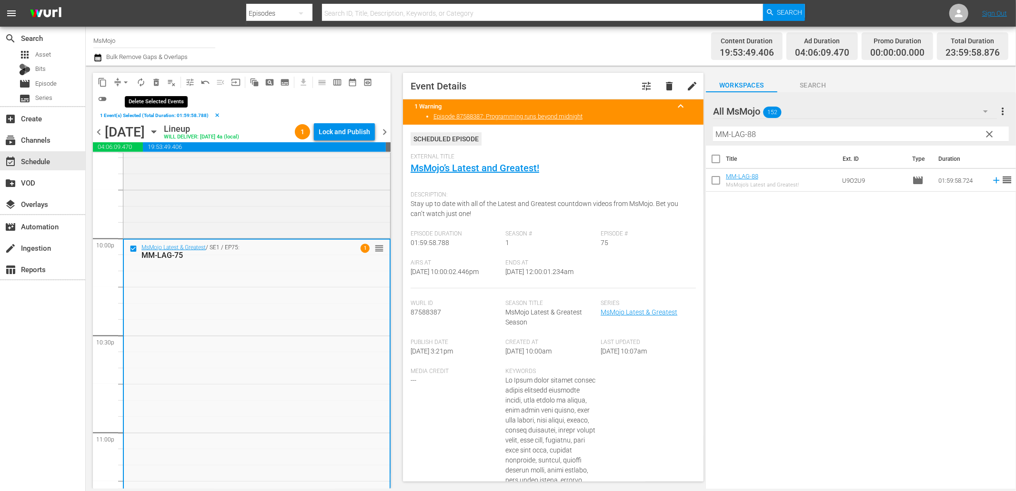
click at [155, 79] on span "delete_forever_outlined" at bounding box center [156, 83] width 10 height 10
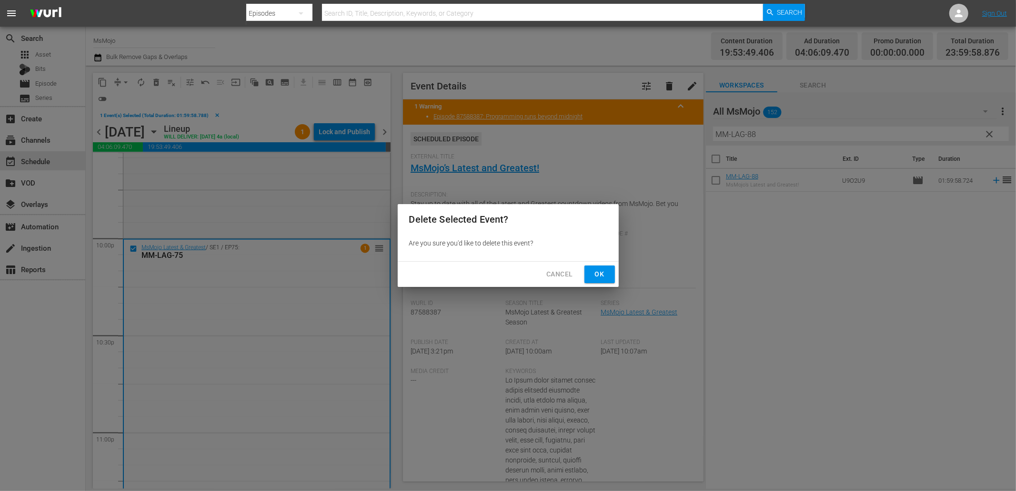
click at [596, 270] on span "Ok" at bounding box center [599, 275] width 15 height 12
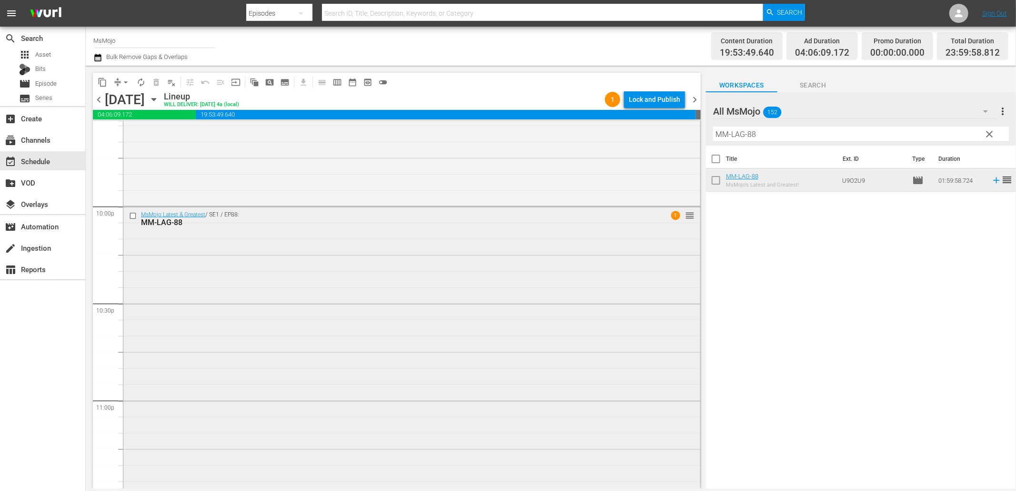
click at [250, 324] on div "MsMojo Latest & Greatest / SE1 / EP88: MM-LAG-88 1 reorder" at bounding box center [411, 400] width 577 height 386
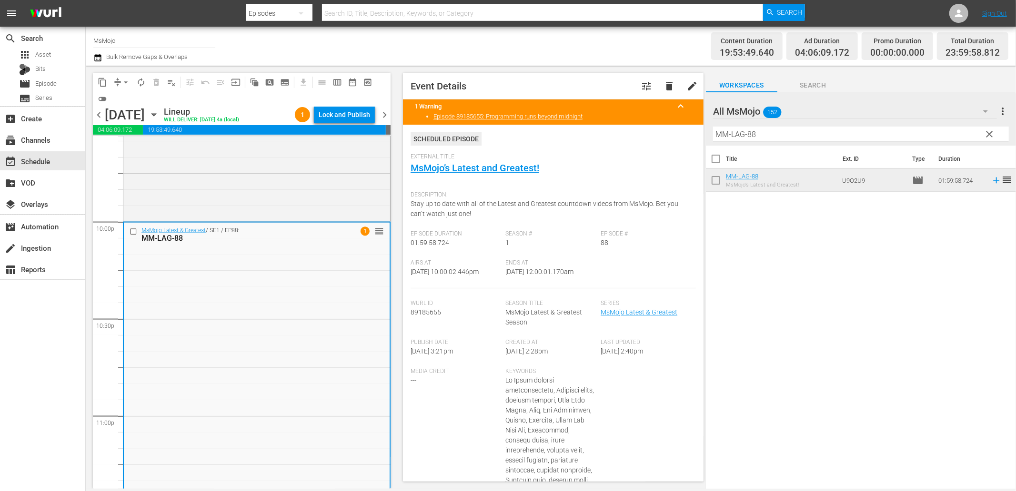
drag, startPoint x: 586, startPoint y: 272, endPoint x: 525, endPoint y: 277, distance: 61.2
click at [525, 277] on div "Ends At 9/25/25 @ 12:00:01.170am" at bounding box center [553, 274] width 95 height 29
copy span "12:00:01.170am"
click at [341, 113] on div "Lock and Publish" at bounding box center [344, 114] width 51 height 17
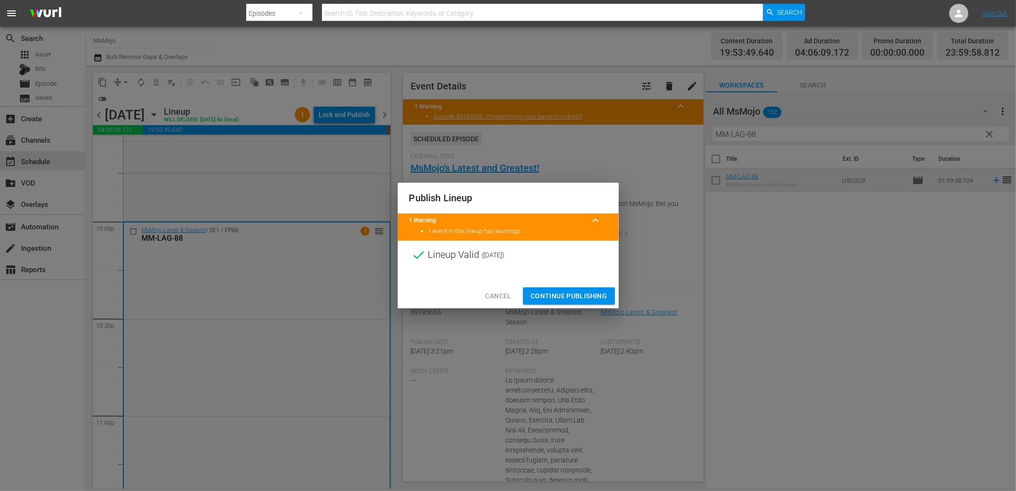
click at [539, 294] on span "Continue Publishing" at bounding box center [568, 296] width 77 height 12
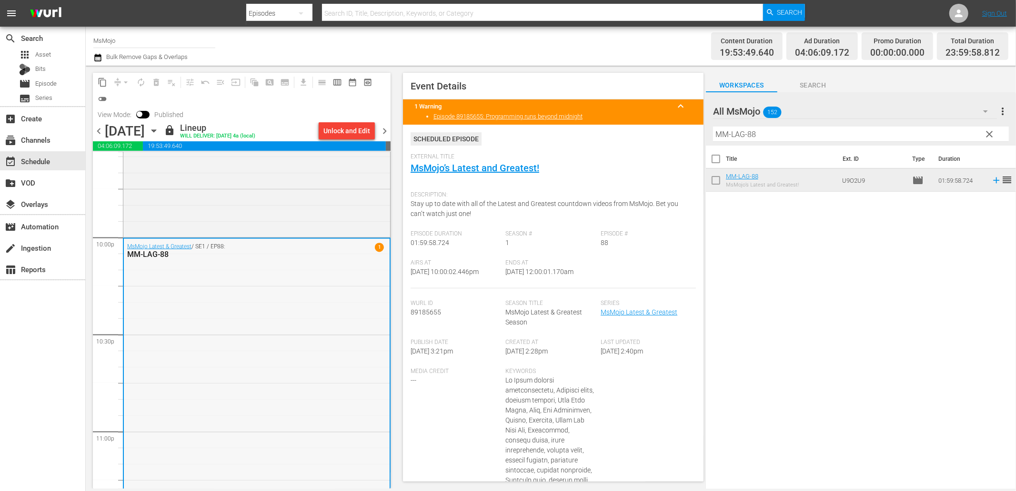
click at [310, 310] on div "MsMojo Latest & Greatest / SE1 / EP88: MM-LAG-88 1" at bounding box center [257, 432] width 266 height 386
click at [389, 130] on span "chevron_right" at bounding box center [385, 131] width 12 height 12
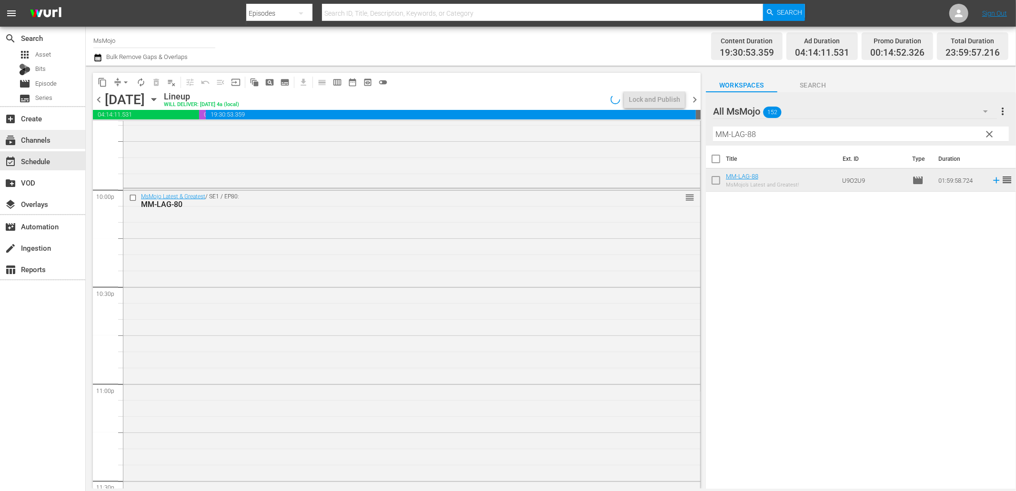
scroll to position [4189, 0]
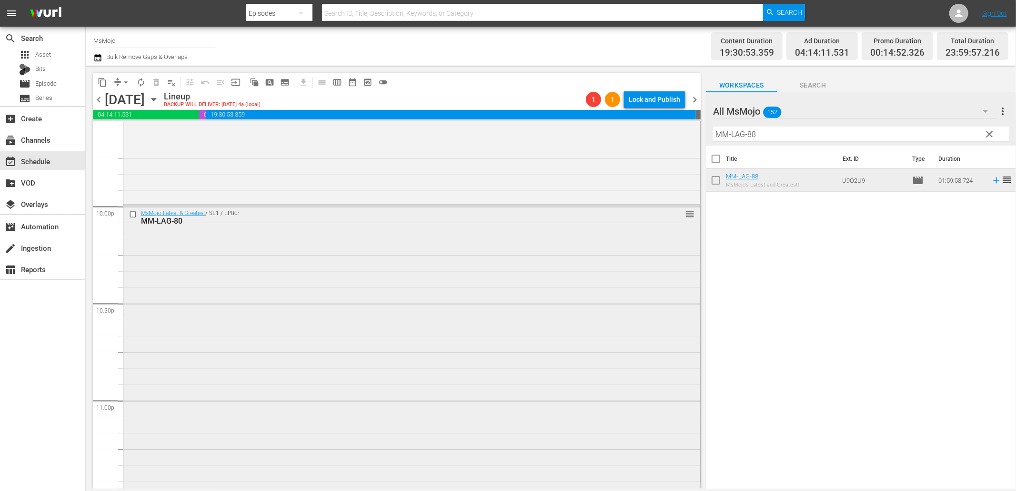
click at [235, 249] on div "MsMojo Latest & Greatest / SE1 / EP80: MM-LAG-80 reorder" at bounding box center [411, 399] width 577 height 387
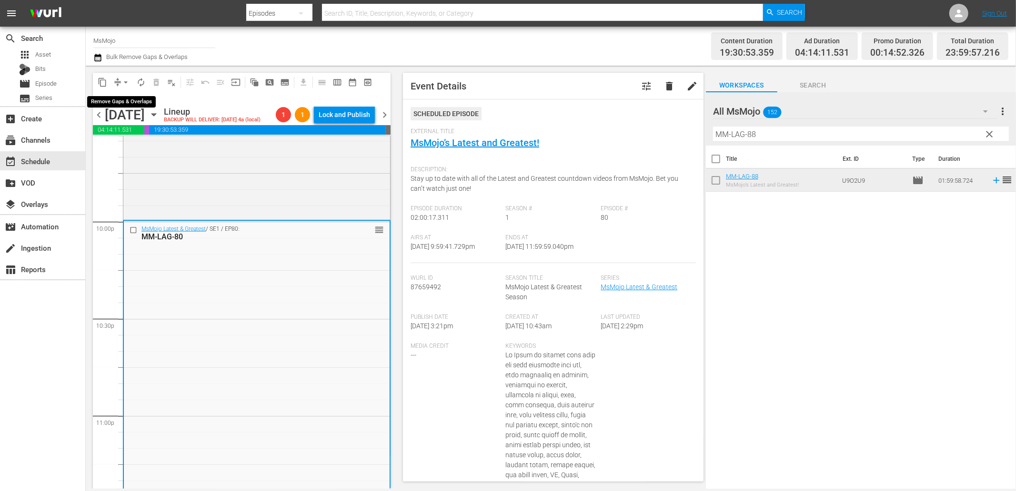
click at [126, 81] on span "arrow_drop_down" at bounding box center [126, 83] width 10 height 10
click at [143, 135] on li "Align to End of Previous Day" at bounding box center [126, 133] width 100 height 16
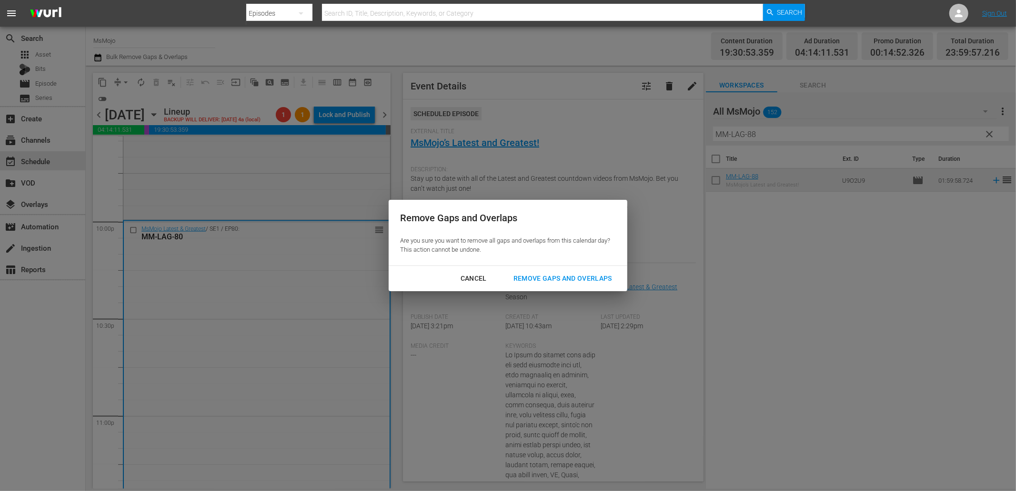
click at [549, 280] on div "Remove Gaps and Overlaps" at bounding box center [563, 279] width 114 height 12
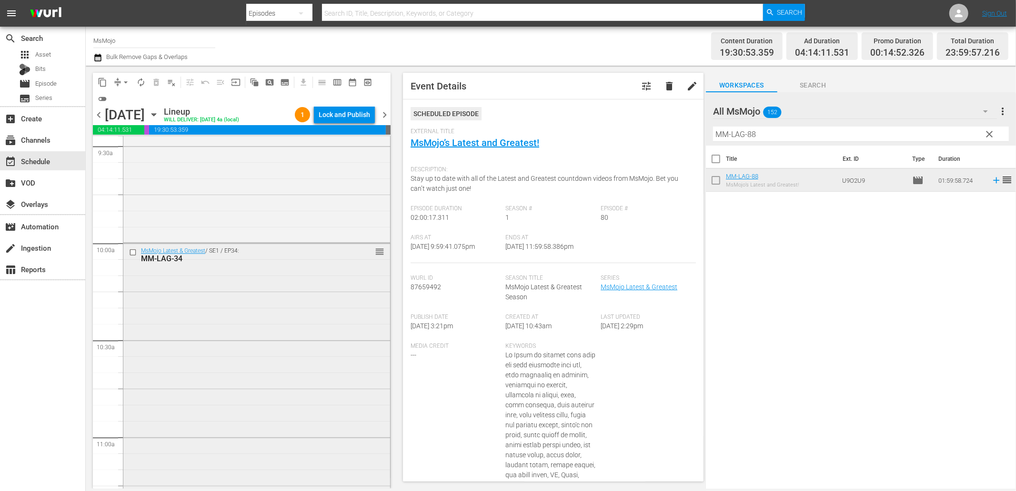
scroll to position [1826, 0]
click at [212, 293] on div "MsMojo Latest & Greatest / SE1 / EP34: MM-LAG-34 reorder" at bounding box center [256, 447] width 267 height 386
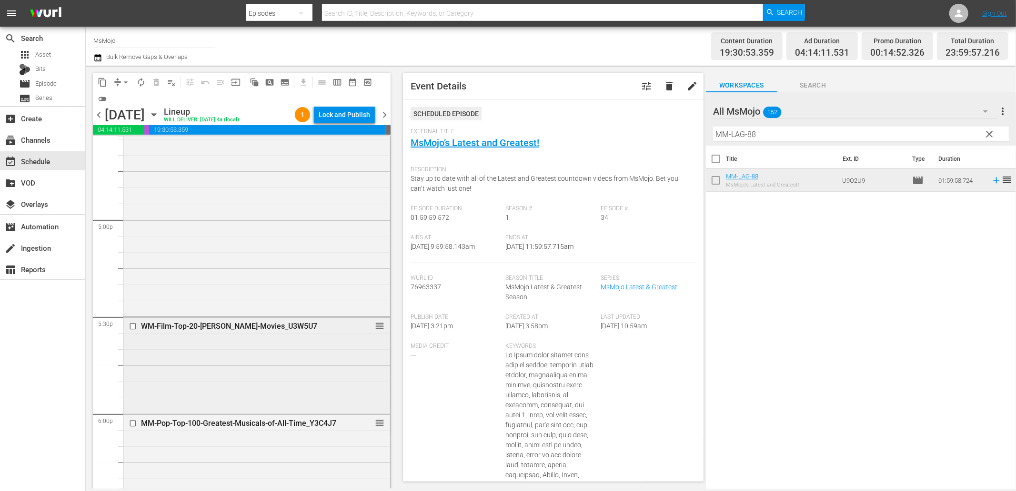
scroll to position [3307, 0]
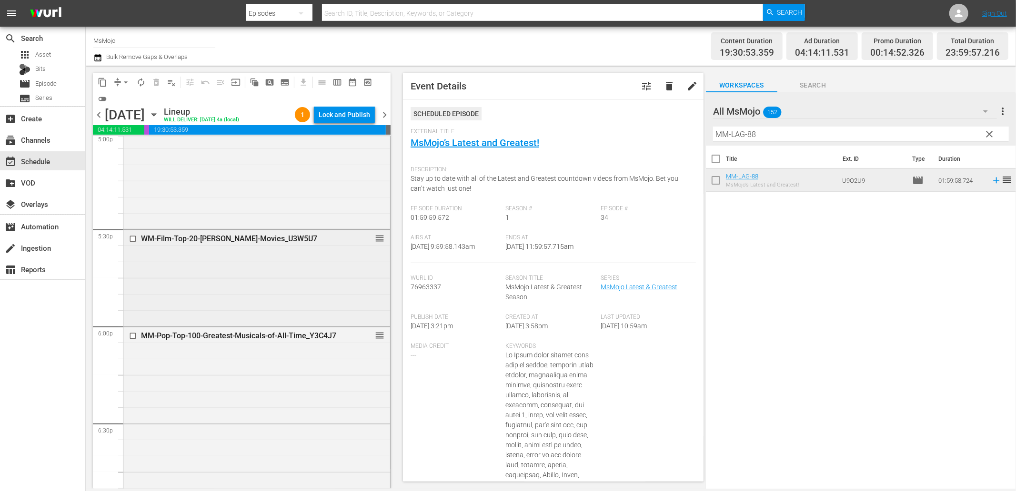
click at [222, 291] on div "WM-Film-Top-20-Robin-Williams-Movies_U3W5U7 reorder" at bounding box center [256, 277] width 267 height 94
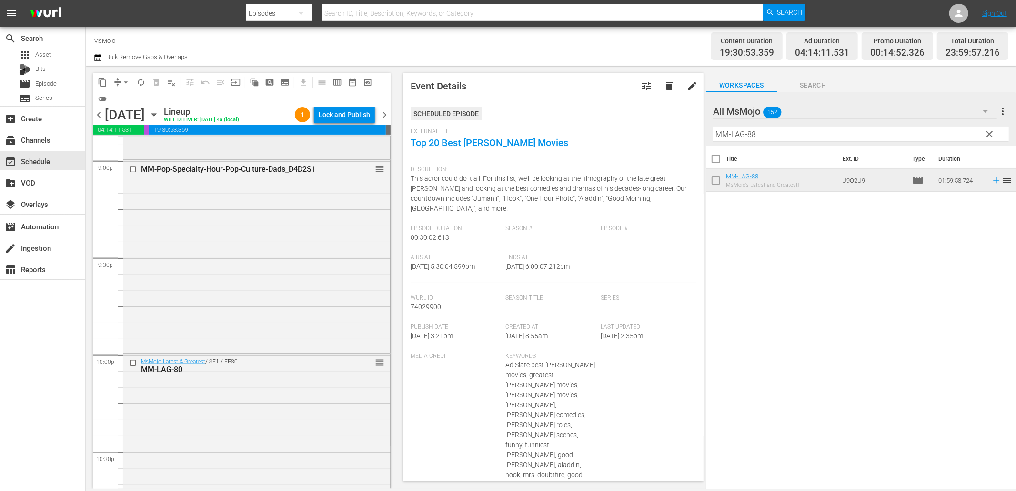
scroll to position [4119, 0]
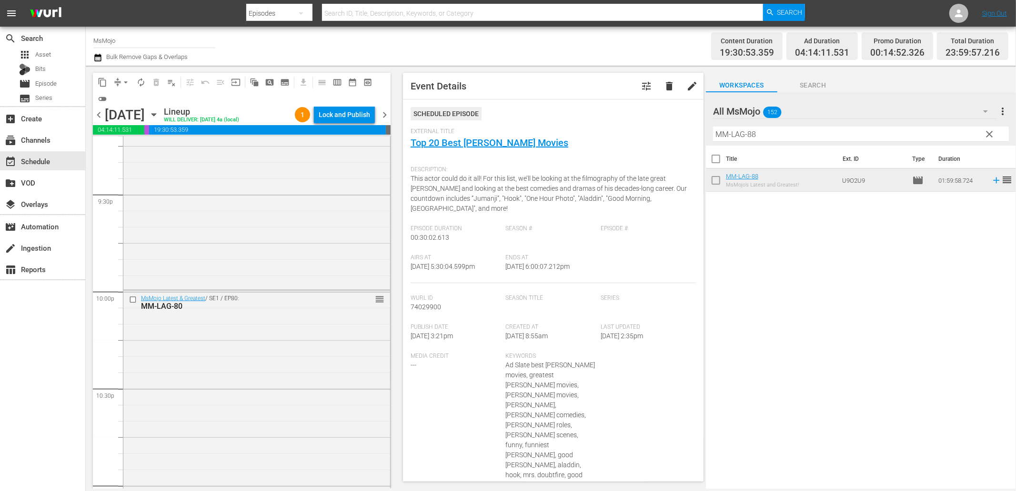
click at [244, 340] on div "MsMojo Latest & Greatest / SE1 / EP80: MM-LAG-80 reorder" at bounding box center [256, 484] width 267 height 387
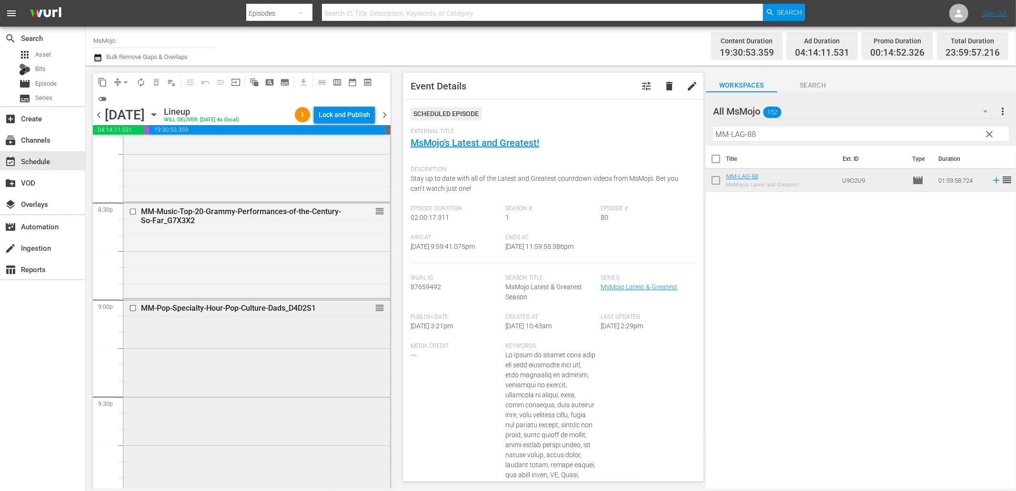
scroll to position [3907, 0]
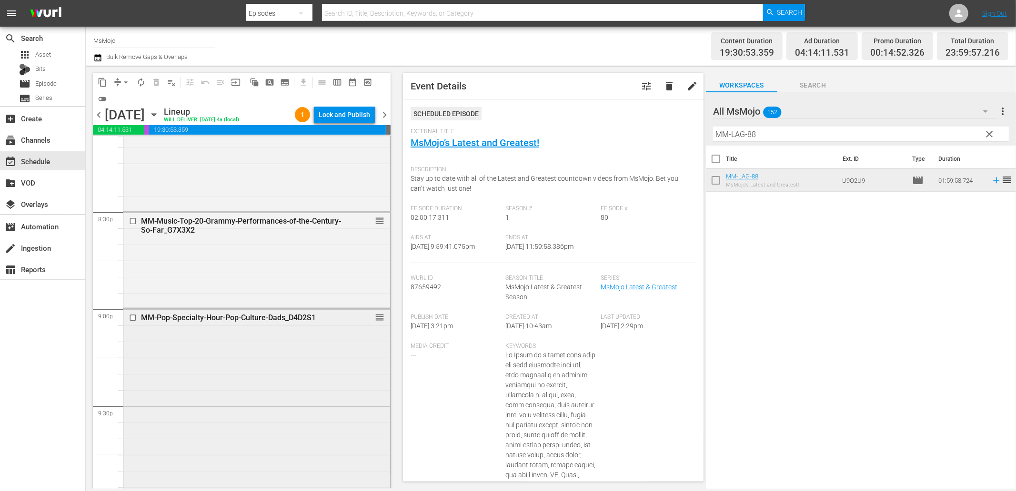
click at [226, 325] on div "MM-Pop-Specialty-Hour-Pop-Culture-Dads_D4D2S1 reorder" at bounding box center [256, 318] width 267 height 18
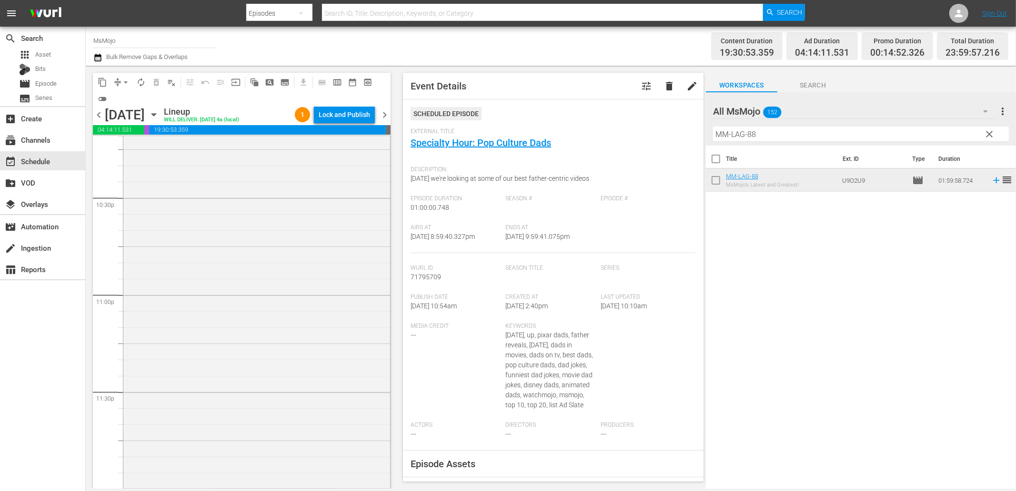
scroll to position [4275, 0]
click at [252, 346] on div "MsMojo Latest & Greatest / SE1 / EP80: MM-LAG-80 reorder" at bounding box center [256, 328] width 267 height 387
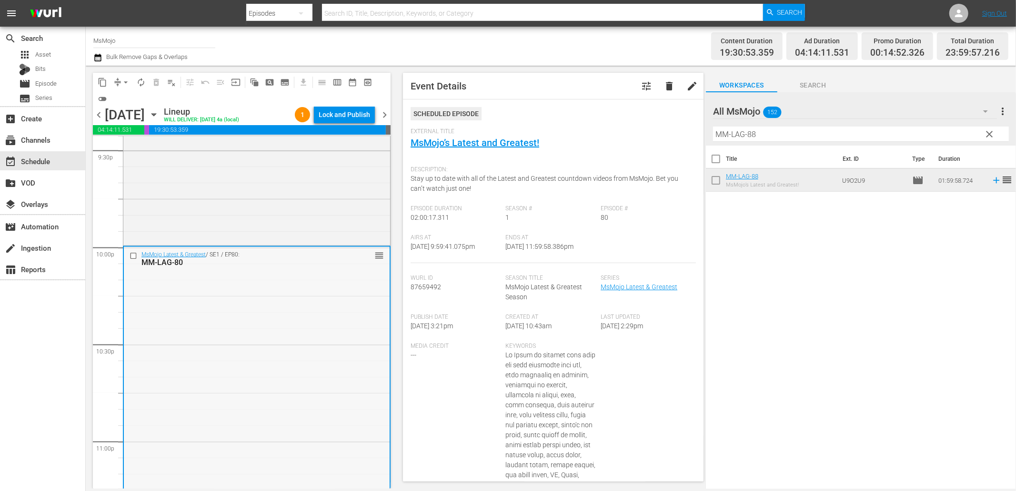
scroll to position [4134, 0]
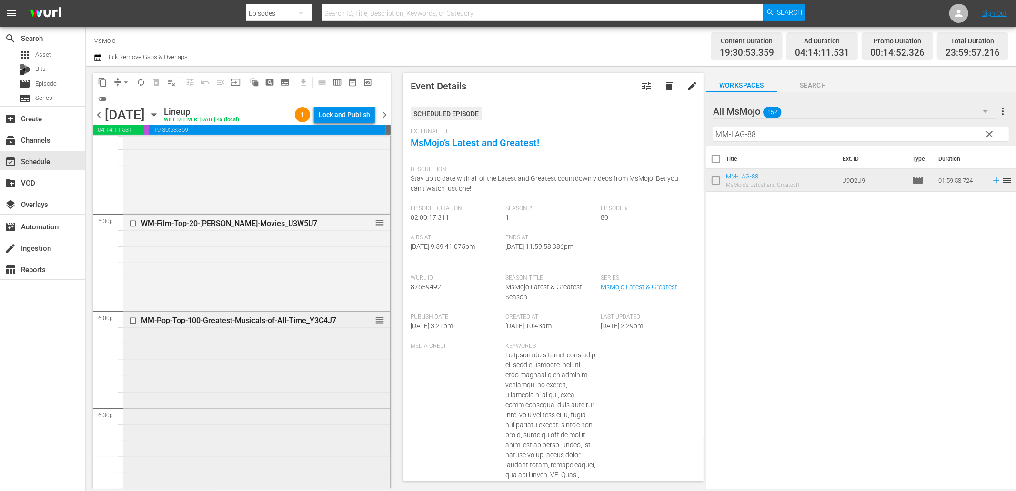
click at [215, 416] on div "MM-Pop-Top-100-Greatest-Musicals-of-All-Time_Y3C4J7 reorder" at bounding box center [256, 456] width 267 height 288
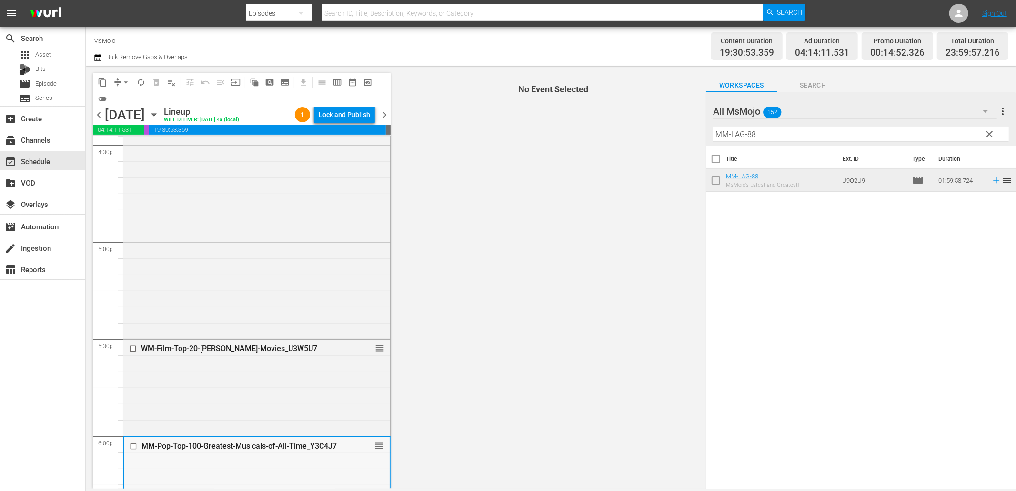
scroll to position [3111, 0]
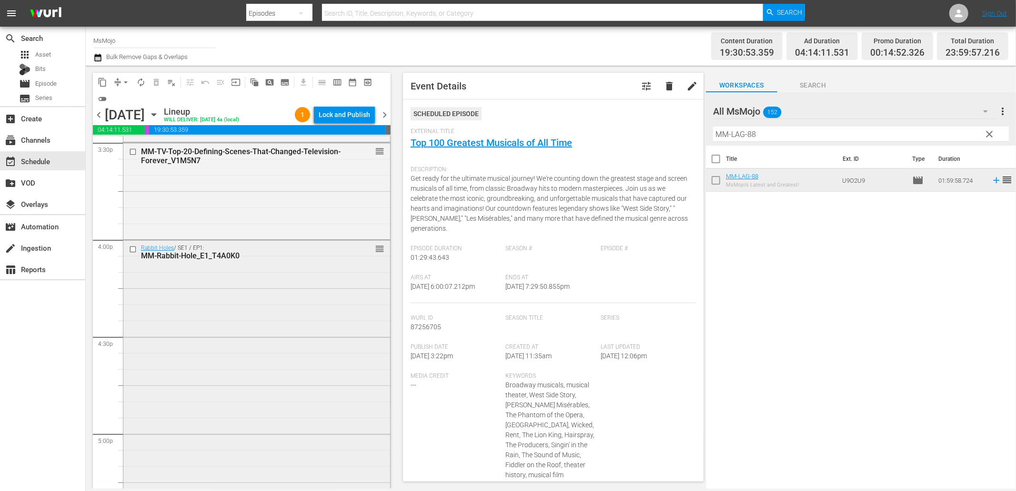
click at [236, 404] on div "Rabbit Holes / SE1 / EP1: MM-Rabbit-Hole_E1_T4A0K0 reorder" at bounding box center [256, 384] width 267 height 289
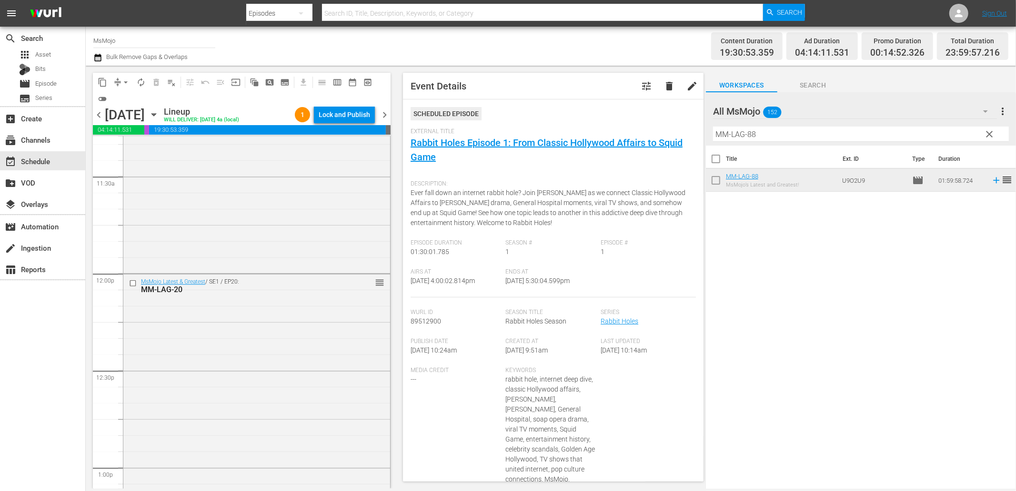
scroll to position [2194, 0]
click at [197, 369] on div "MsMojo Latest & Greatest / SE1 / EP20: MM-LAG-20 reorder" at bounding box center [256, 467] width 267 height 385
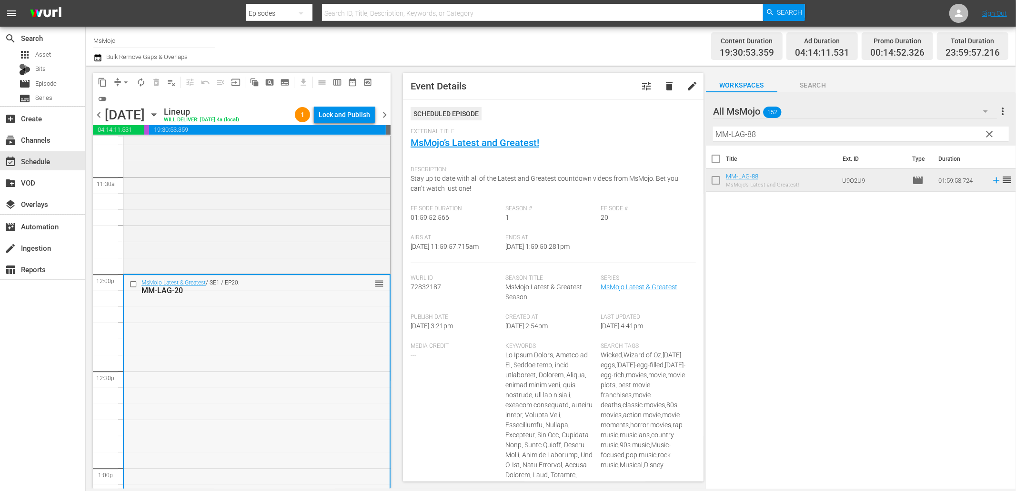
click at [130, 282] on input "checkbox" at bounding box center [135, 284] width 10 height 8
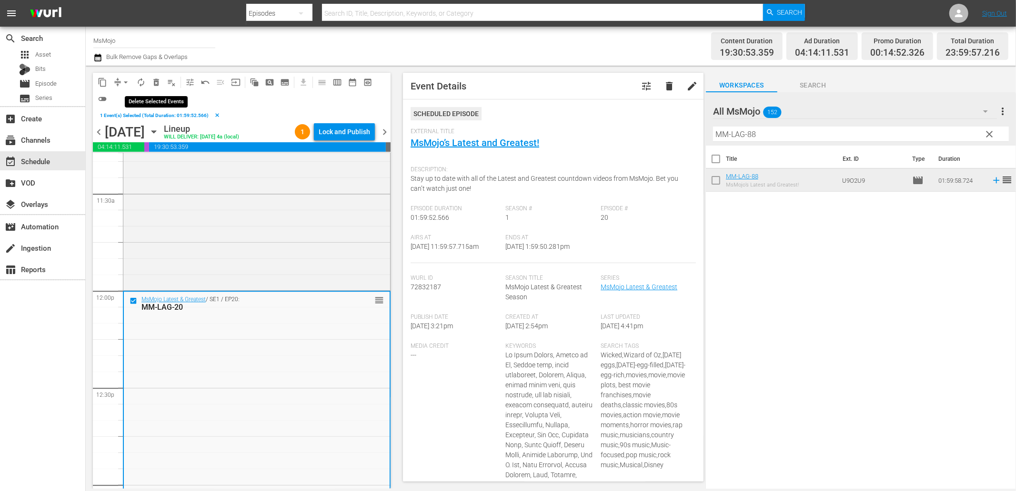
click at [157, 81] on span "delete_forever_outlined" at bounding box center [156, 83] width 10 height 10
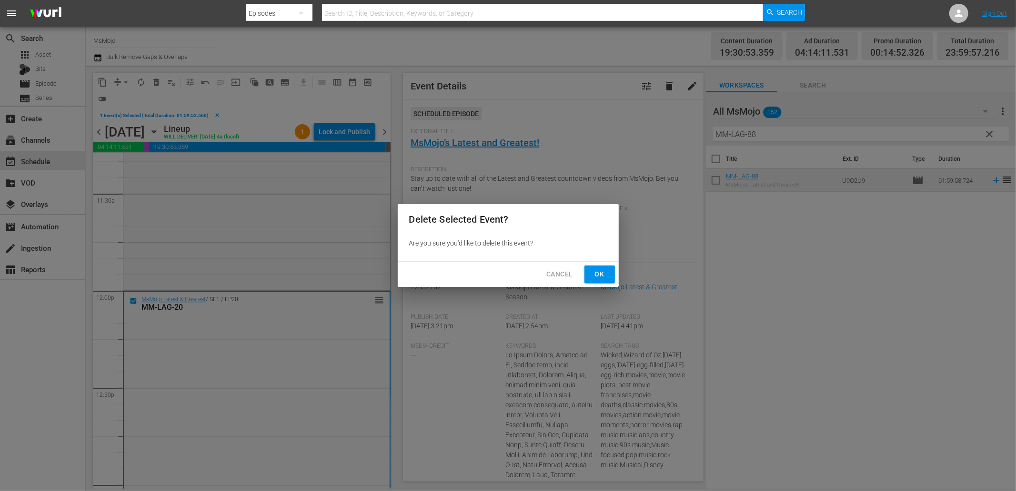
click at [601, 273] on span "Ok" at bounding box center [599, 275] width 15 height 12
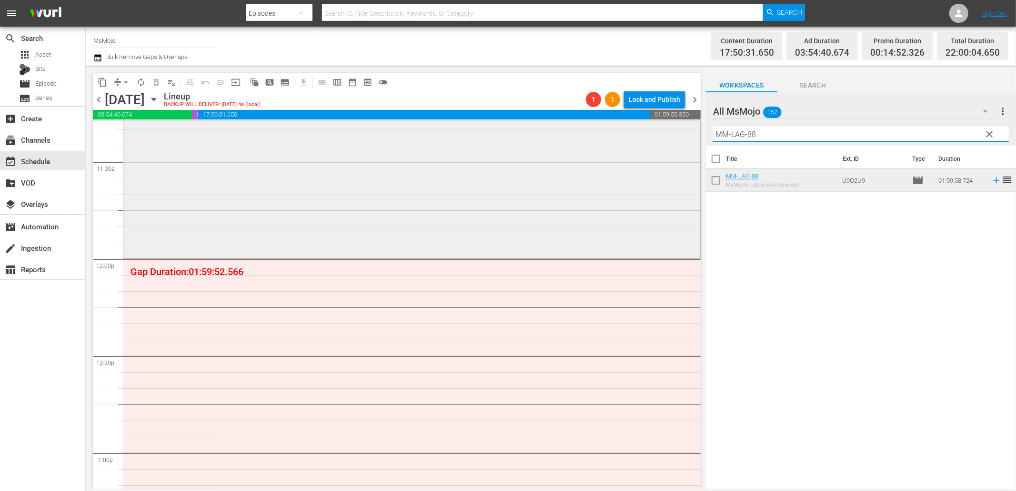
drag, startPoint x: 765, startPoint y: 134, endPoint x: 669, endPoint y: 134, distance: 96.2
click at [669, 134] on div "content_copy compress arrow_drop_down autorenew_outlined delete_forever_outline…" at bounding box center [551, 277] width 930 height 423
paste input "90 (Friends)"
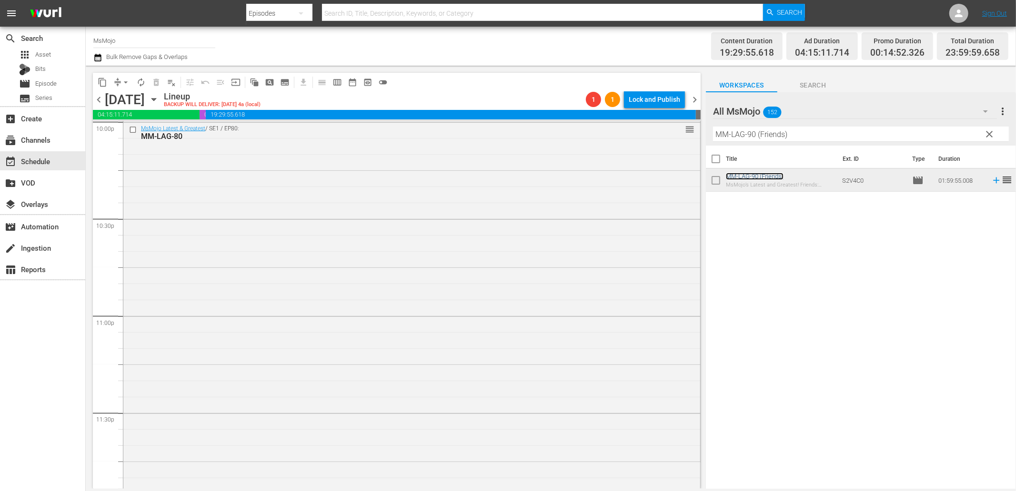
scroll to position [4295, 0]
click at [379, 341] on div "MsMojo Latest & Greatest / SE1 / EP80: MM-LAG-80 reorder" at bounding box center [411, 293] width 577 height 387
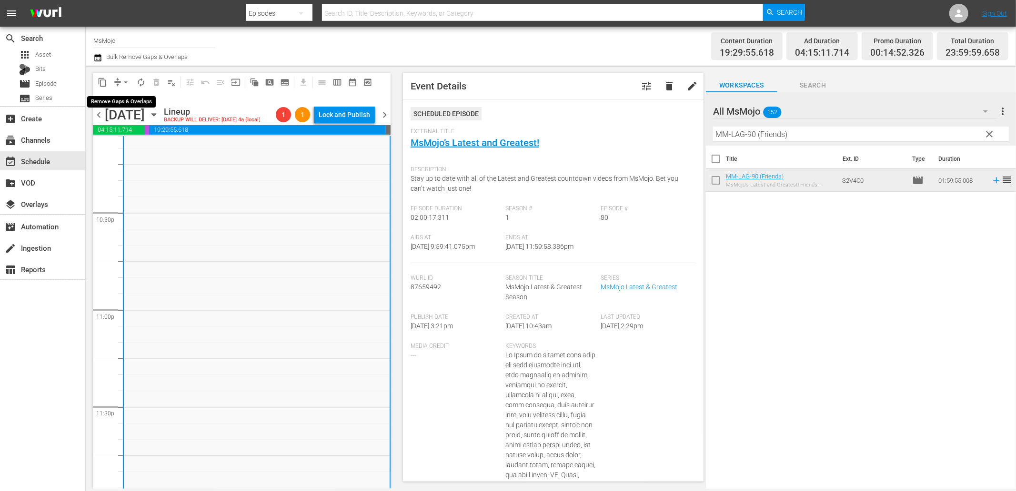
click at [125, 80] on span "arrow_drop_down" at bounding box center [126, 83] width 10 height 10
click at [157, 134] on li "Align to End of Previous Day" at bounding box center [126, 133] width 100 height 16
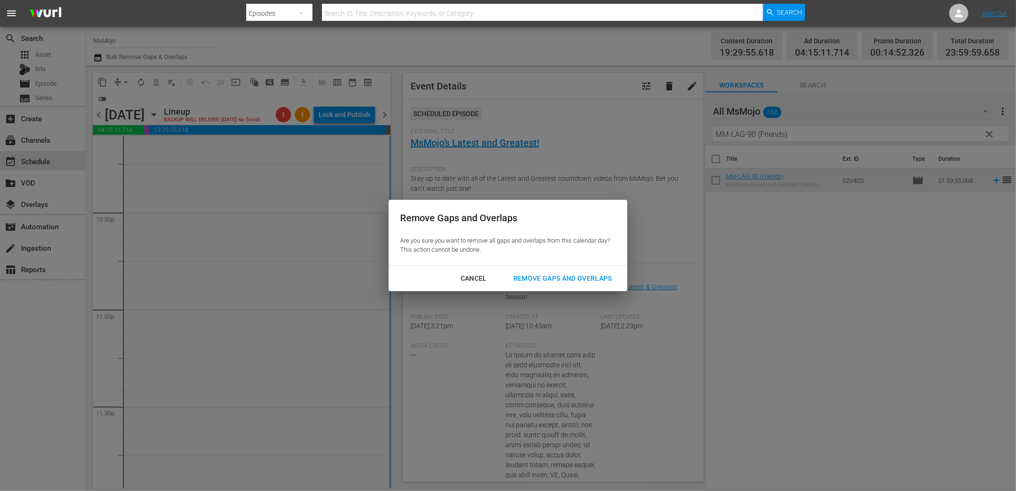
click at [534, 274] on div "Remove Gaps and Overlaps" at bounding box center [563, 279] width 114 height 12
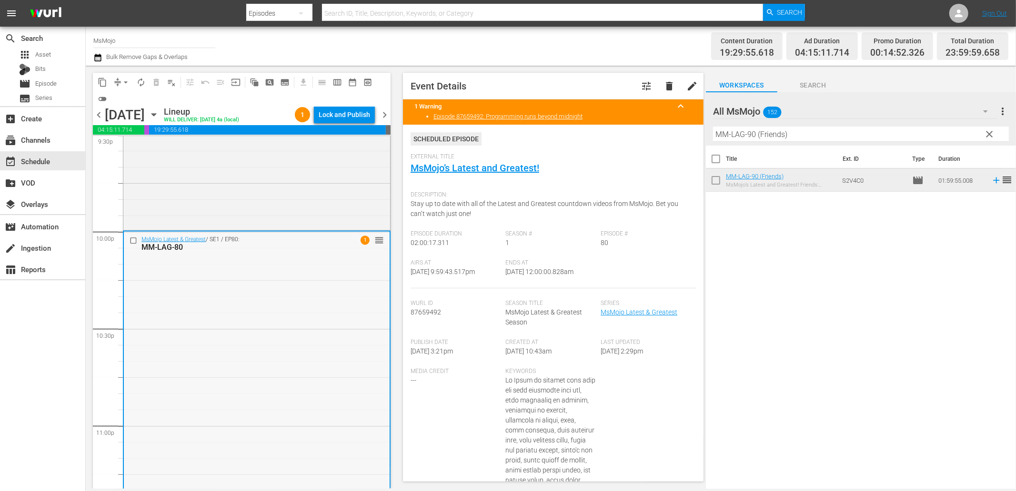
scroll to position [4119, 0]
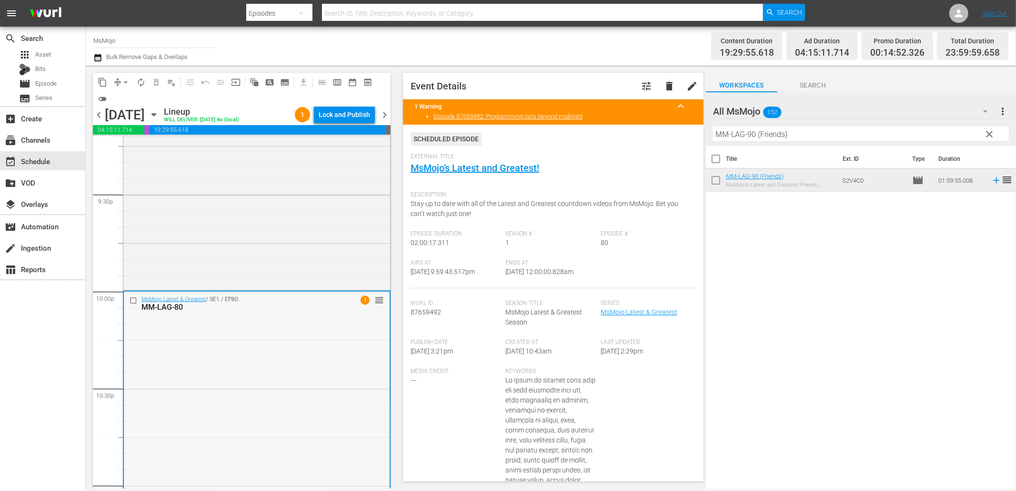
click at [255, 344] on div "MsMojo Latest & Greatest / SE1 / EP80: MM-LAG-80 1 reorder" at bounding box center [257, 485] width 266 height 387
drag, startPoint x: 572, startPoint y: 271, endPoint x: 539, endPoint y: 278, distance: 33.5
click at [539, 278] on div "Ends At 9/26/25 @ 12:00:00.828am" at bounding box center [553, 274] width 95 height 29
copy span "12:00:00.828am"
click at [342, 108] on div "Lock and Publish" at bounding box center [344, 114] width 51 height 17
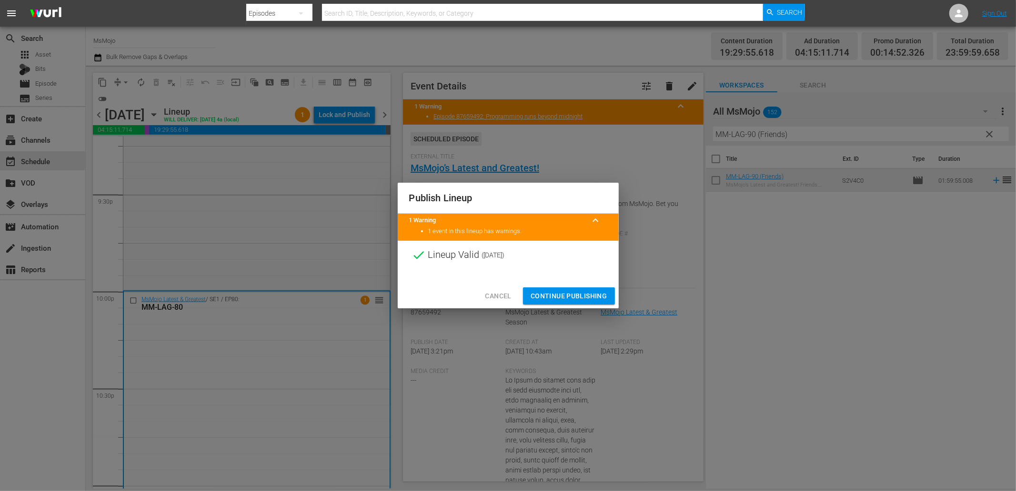
click at [560, 291] on span "Continue Publishing" at bounding box center [568, 296] width 77 height 12
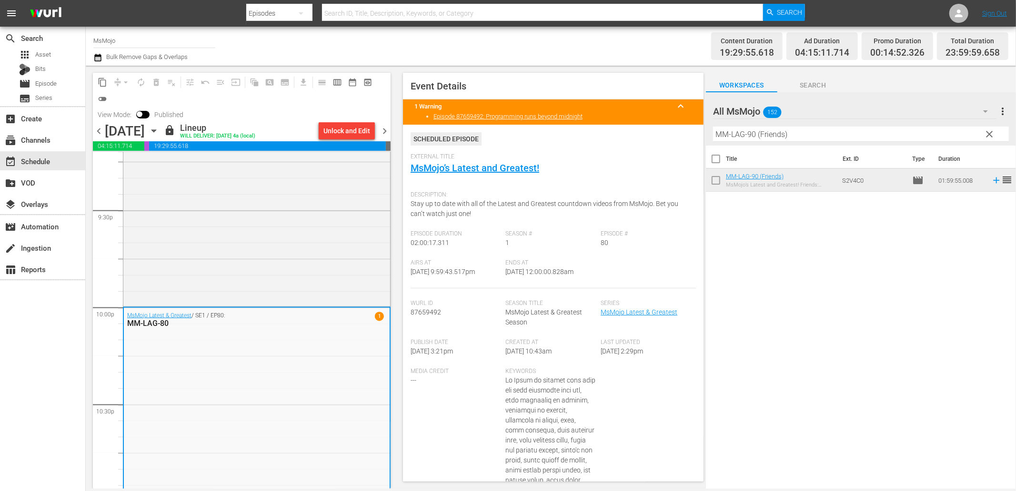
click at [383, 127] on span "chevron_right" at bounding box center [385, 131] width 12 height 12
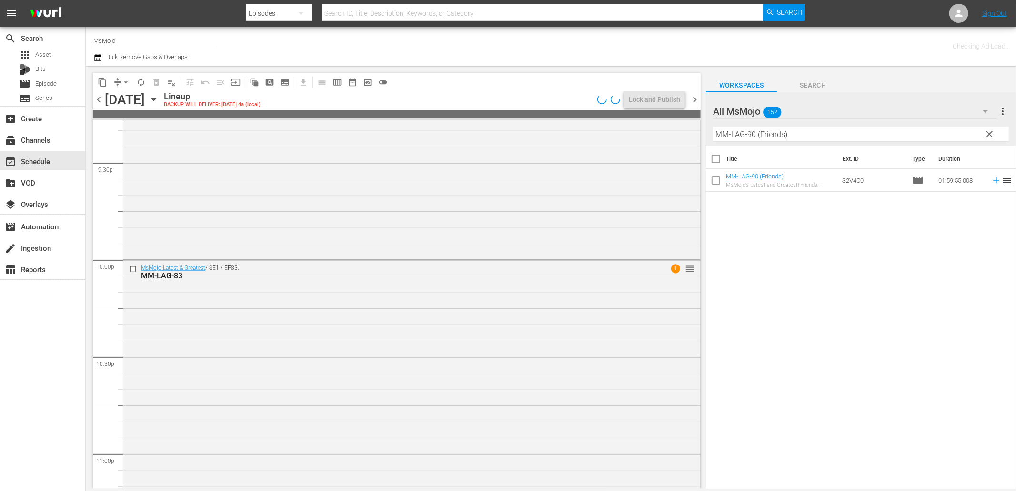
scroll to position [4119, 0]
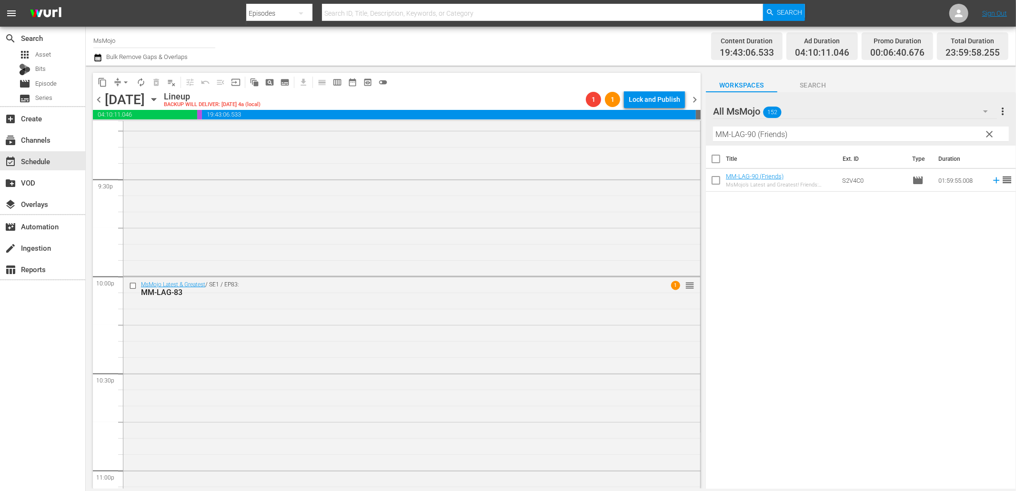
click at [697, 96] on span "chevron_right" at bounding box center [695, 100] width 12 height 12
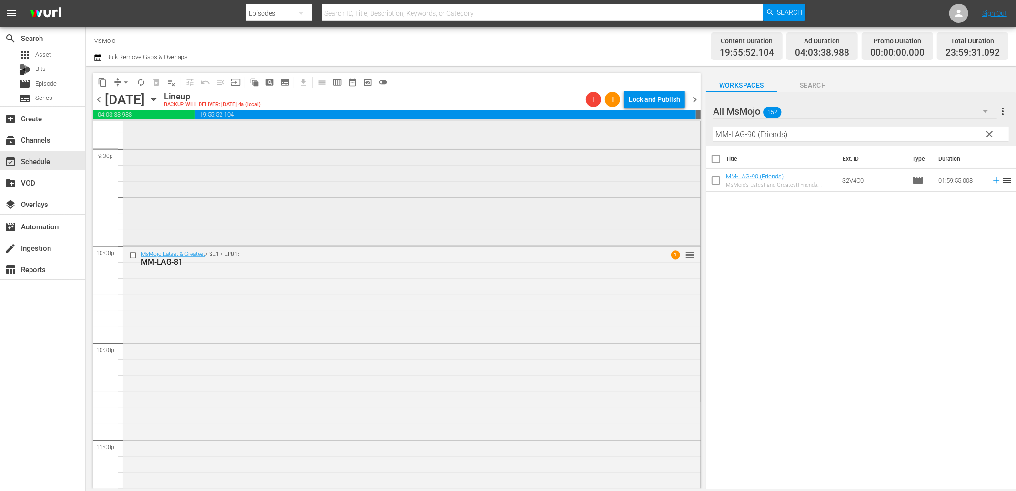
scroll to position [4295, 0]
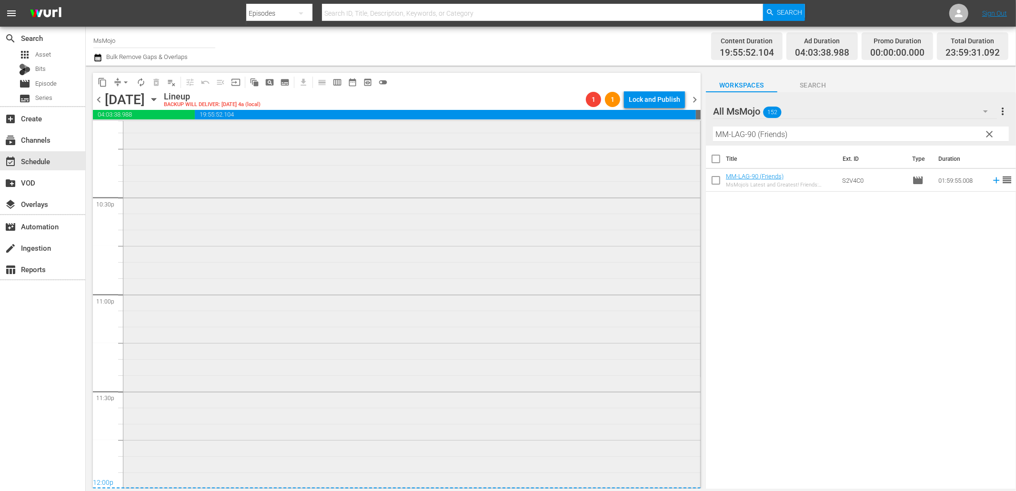
click at [250, 240] on div "MsMojo Latest & Greatest / SE1 / EP81: MM-LAG-81 1 reorder" at bounding box center [411, 294] width 577 height 386
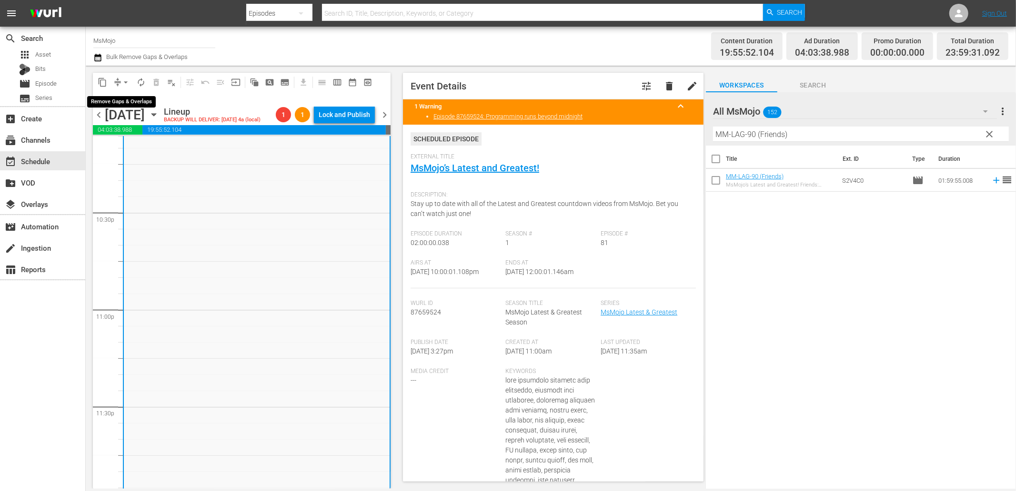
click at [121, 82] on span "arrow_drop_down" at bounding box center [126, 83] width 10 height 10
click at [149, 133] on li "Align to End of Previous Day" at bounding box center [126, 133] width 100 height 16
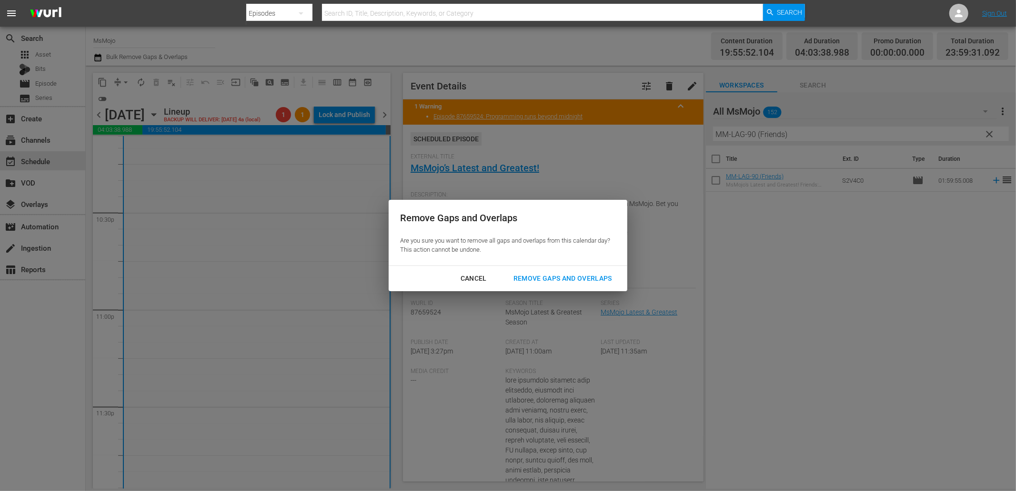
click at [555, 281] on div "Remove Gaps and Overlaps" at bounding box center [563, 279] width 114 height 12
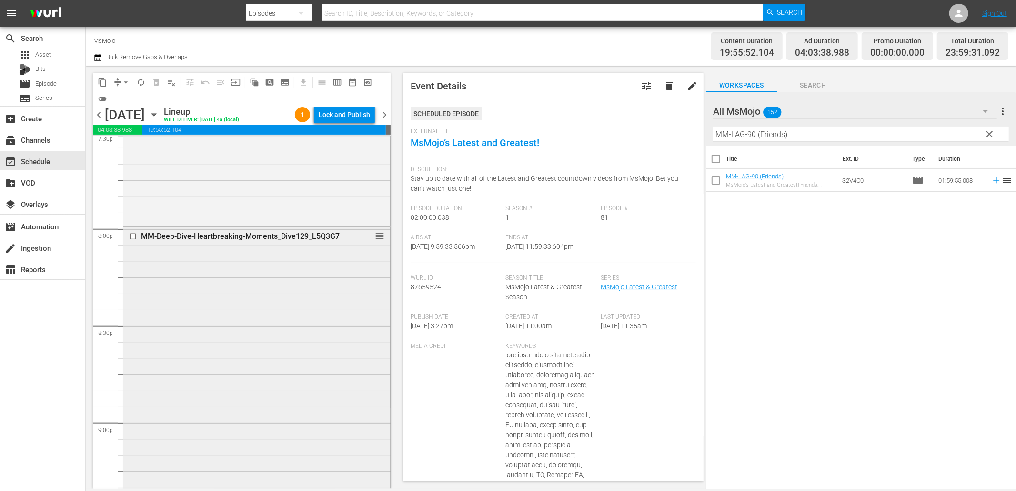
scroll to position [3696, 0]
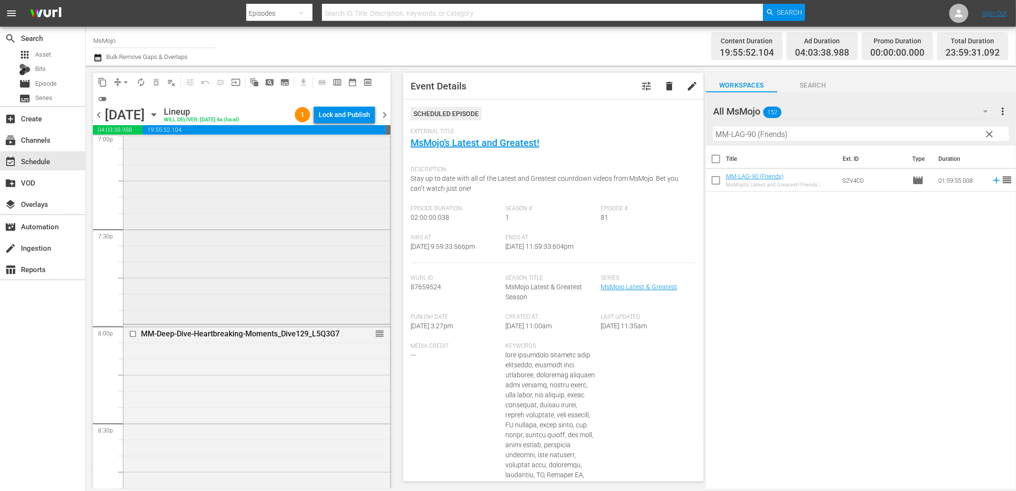
click at [250, 259] on div "MsMojo Latest & Greatest / SE1 / EP45: MM-LAG-45 reorder" at bounding box center [256, 129] width 267 height 385
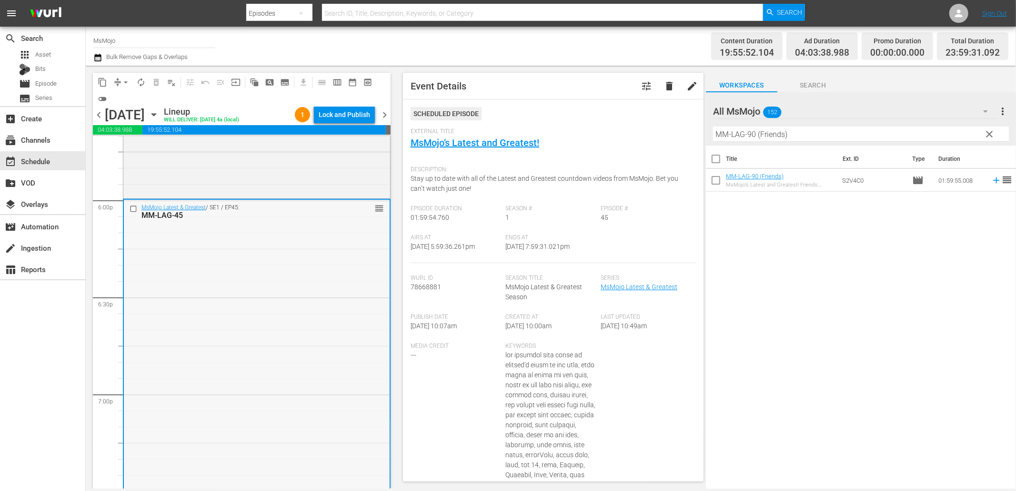
scroll to position [3413, 0]
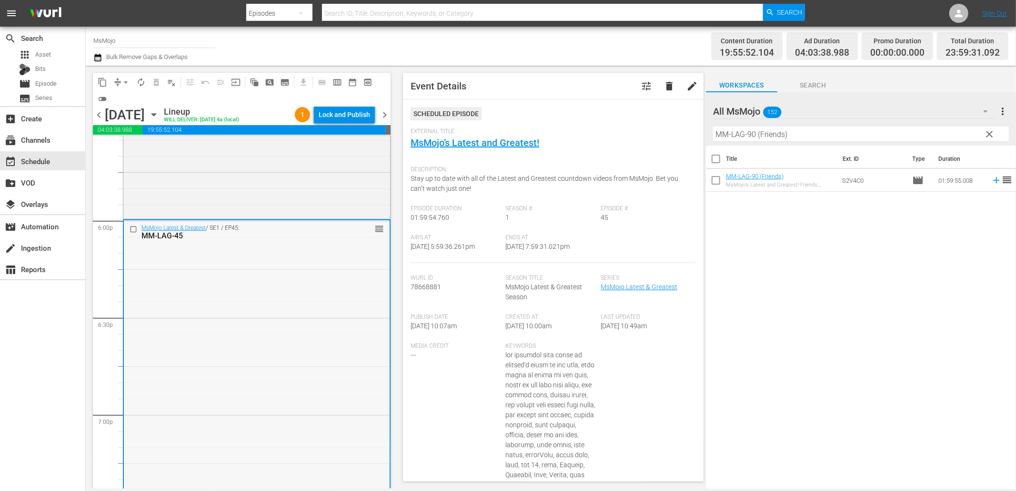
click at [131, 230] on input "checkbox" at bounding box center [135, 229] width 10 height 8
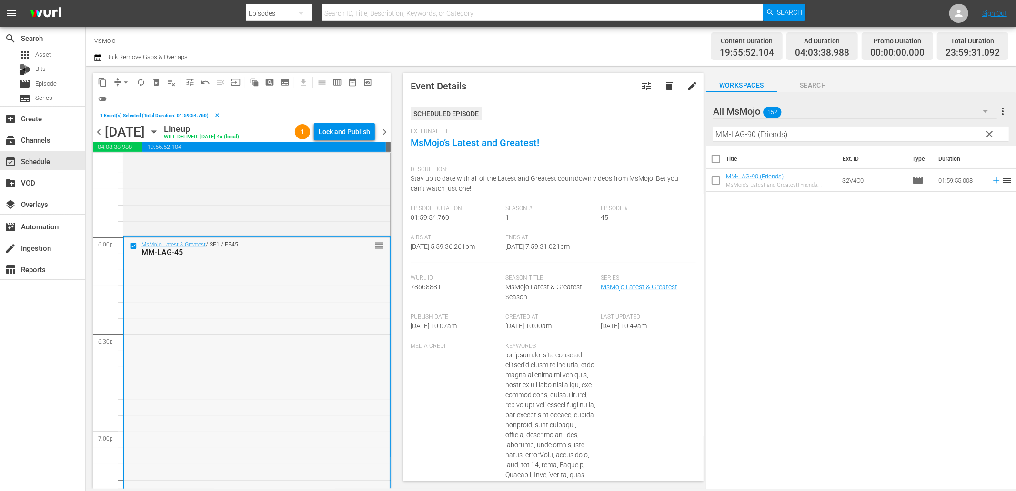
click at [234, 317] on div "MsMojo Latest & Greatest / SE1 / EP45: MM-LAG-45 reorder" at bounding box center [257, 429] width 266 height 385
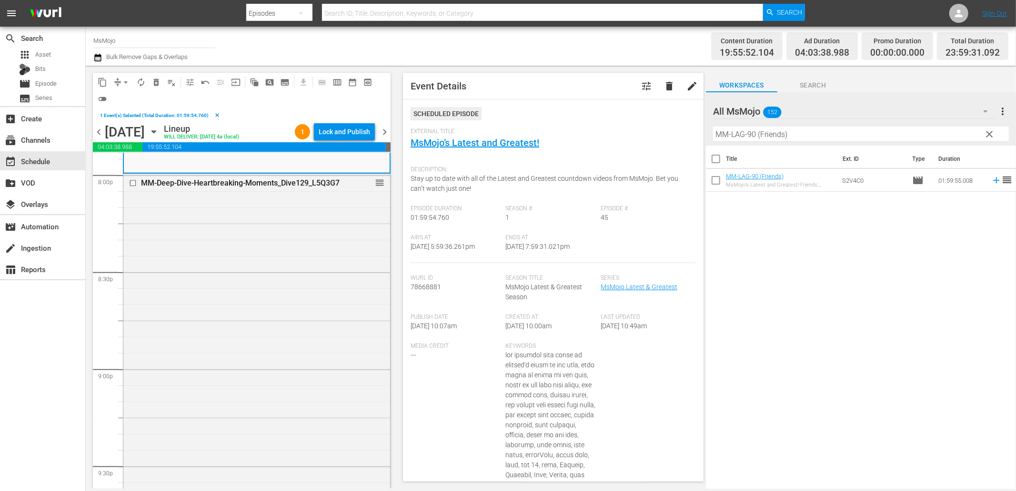
scroll to position [4327, 0]
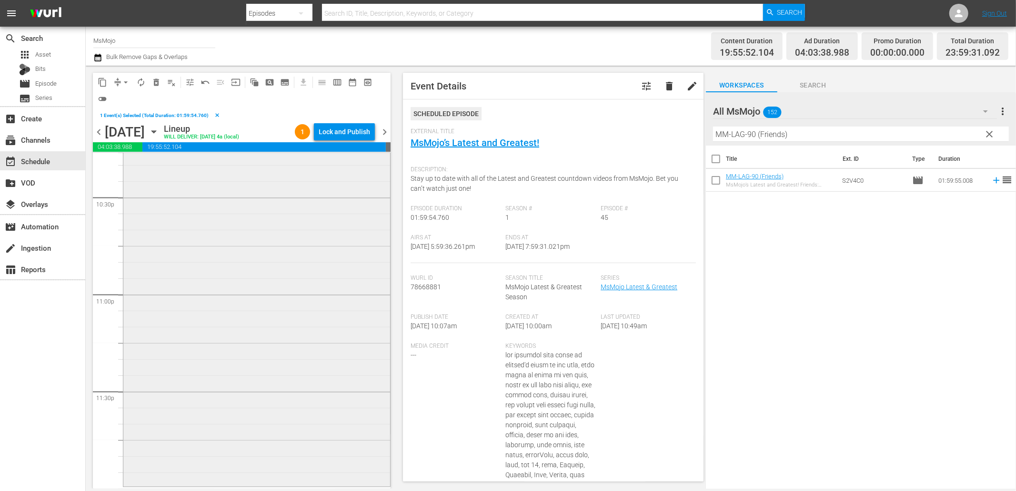
click at [318, 358] on div "MsMojo Latest & Greatest / SE1 / EP81: MM-LAG-81 reorder" at bounding box center [256, 293] width 267 height 386
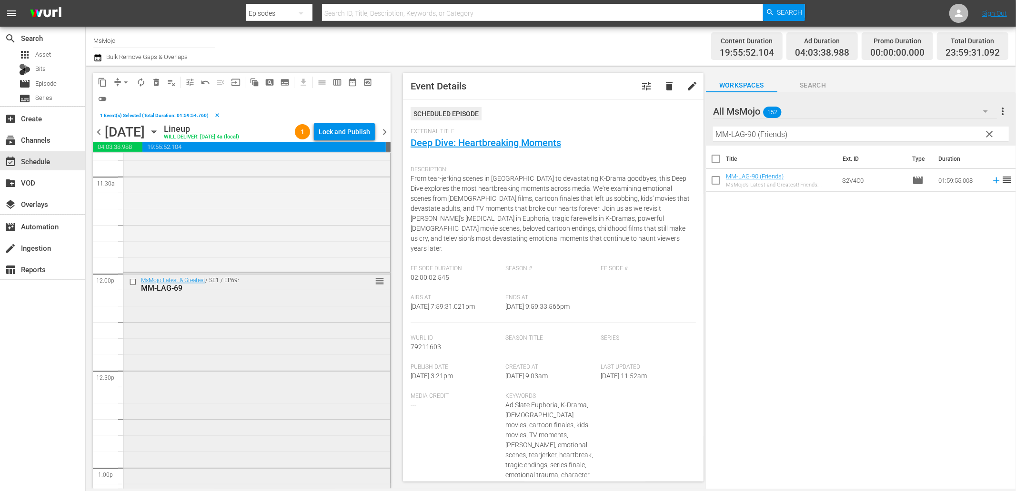
click at [223, 371] on div "MsMojo Latest & Greatest / SE1 / EP69: MM-LAG-69 reorder" at bounding box center [256, 466] width 267 height 387
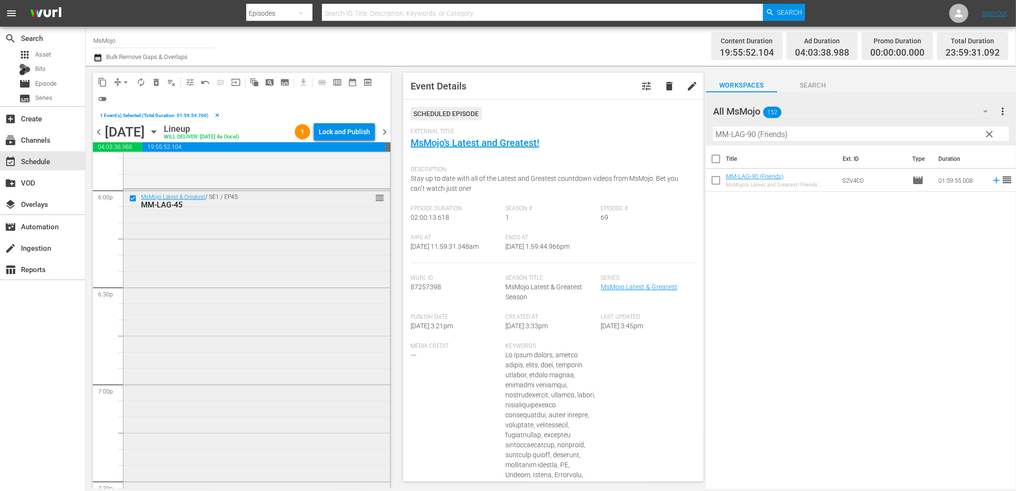
scroll to position [3445, 0]
click at [181, 281] on div "MsMojo Latest & Greatest / SE1 / EP45: MM-LAG-45 reorder" at bounding box center [256, 396] width 267 height 385
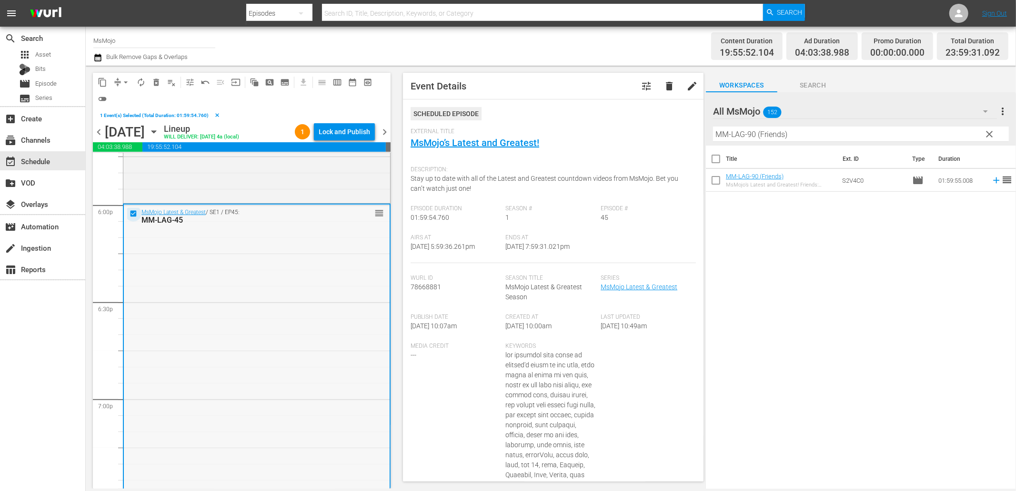
click at [131, 211] on input "checkbox" at bounding box center [135, 214] width 10 height 8
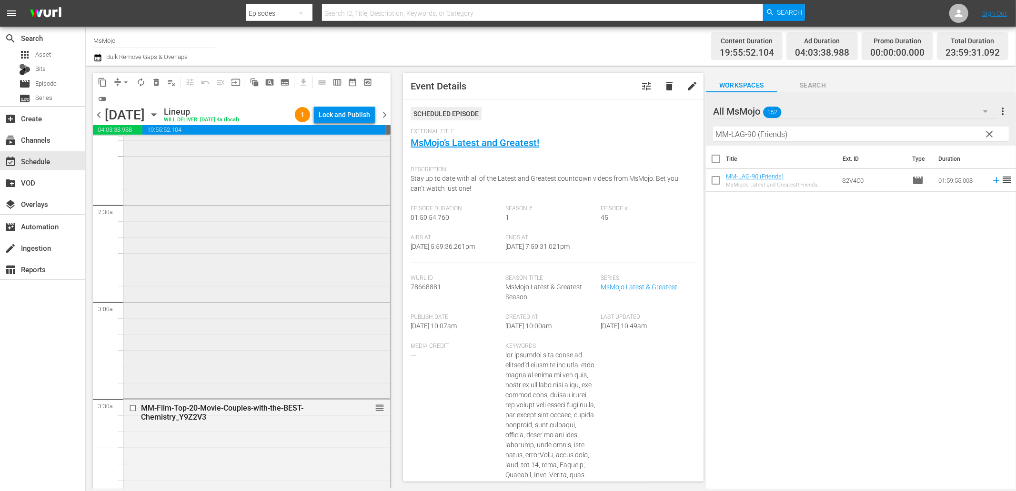
scroll to position [412, 0]
click at [254, 322] on div "Rabbit Holes / SE1 / EP1: MM-Rabbit-Hole_E1_T4A0K0 reorder" at bounding box center [256, 257] width 267 height 289
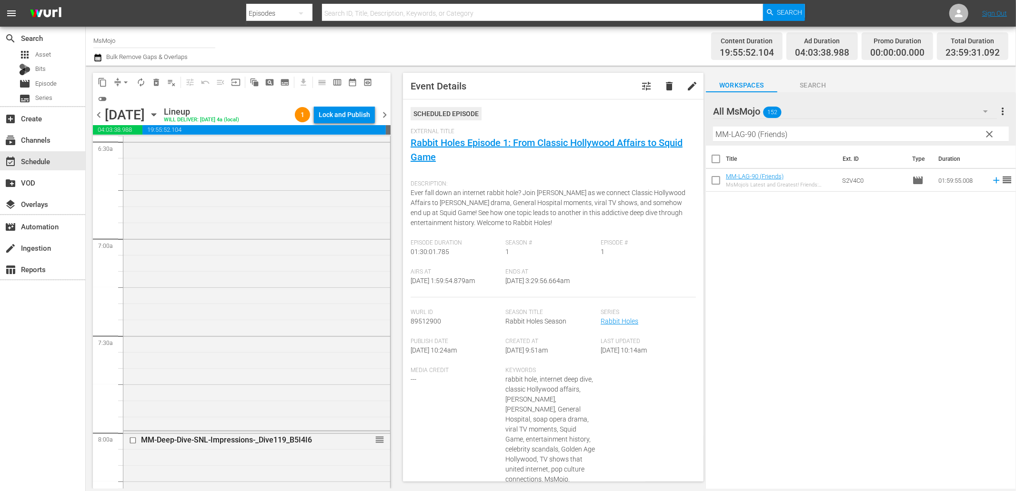
scroll to position [1259, 0]
click at [268, 356] on div "MsMojo Latest & Greatest / SE1 / EP55: MM-LAG-55 reorder" at bounding box center [256, 236] width 267 height 386
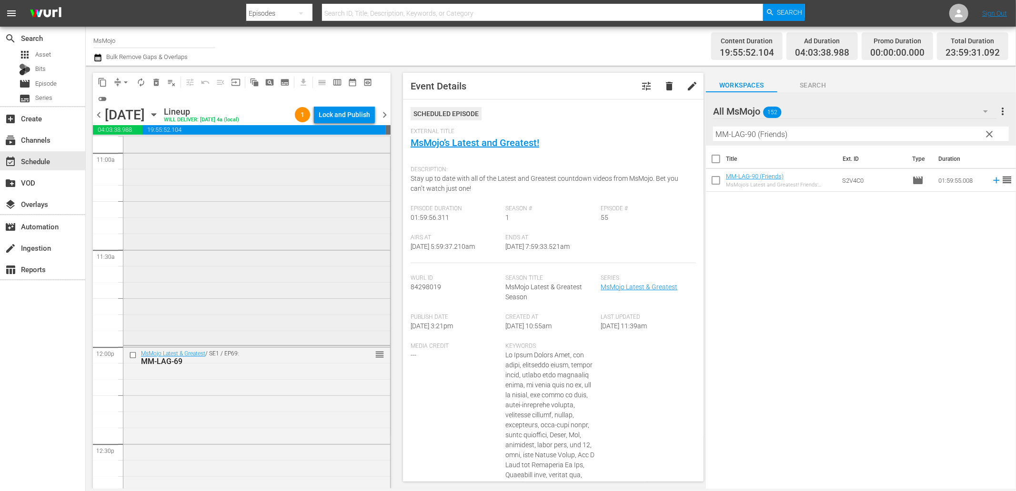
scroll to position [2140, 0]
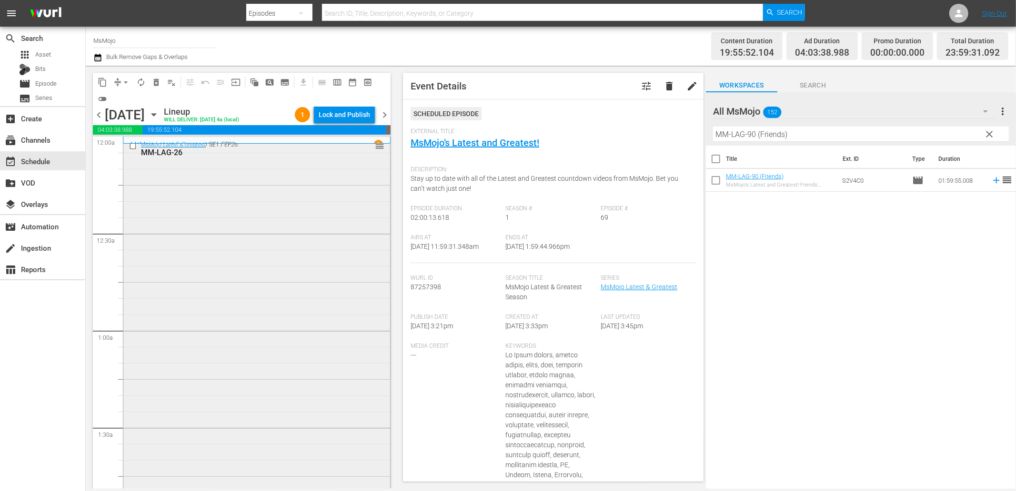
click at [175, 348] on div "MsMojo Latest & Greatest / SE1 / EP26: MM-LAG-26 reorder" at bounding box center [256, 329] width 267 height 385
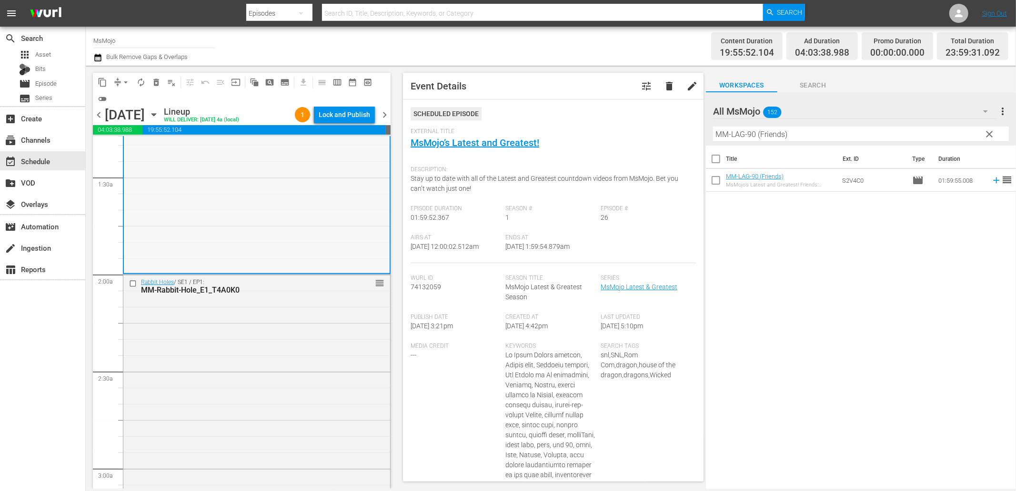
scroll to position [282, 0]
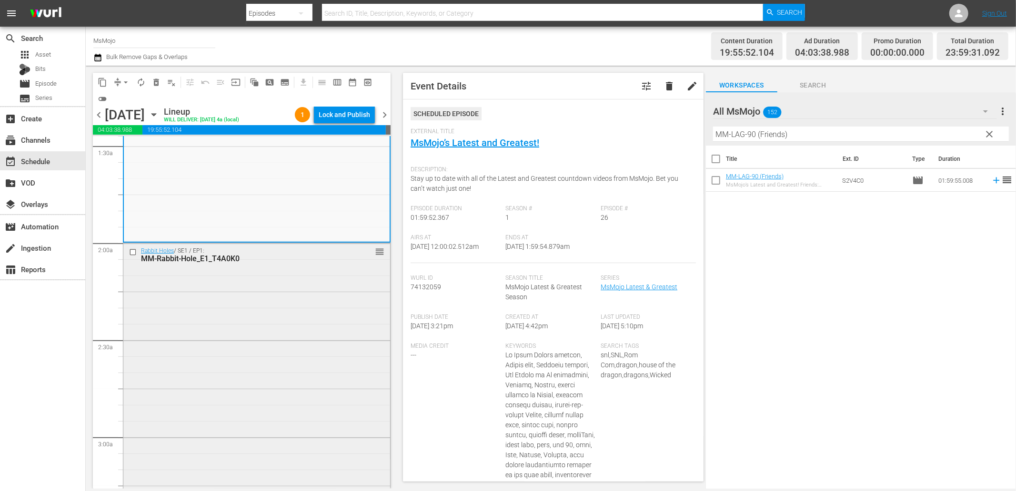
click at [172, 342] on div "Rabbit Holes / SE1 / EP1: MM-Rabbit-Hole_E1_T4A0K0 reorder" at bounding box center [256, 387] width 267 height 289
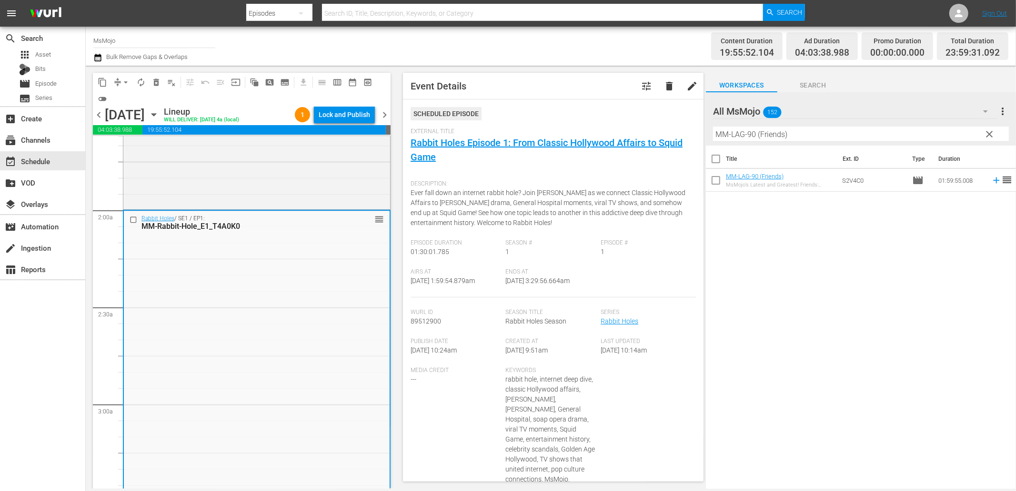
scroll to position [459, 0]
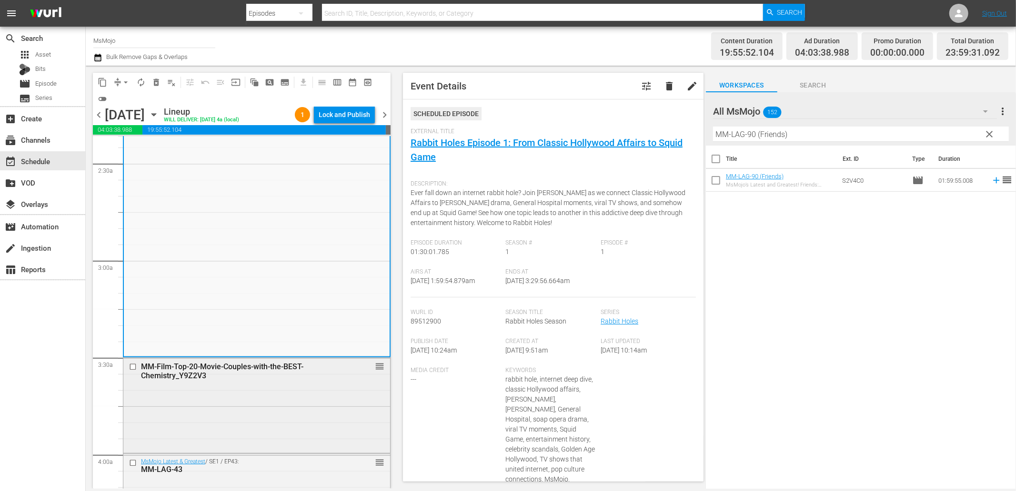
click at [205, 412] on div "MM-Film-Top-20-Movie-Couples-with-the-BEST-Chemistry_Y9Z2V3 reorder" at bounding box center [256, 404] width 267 height 93
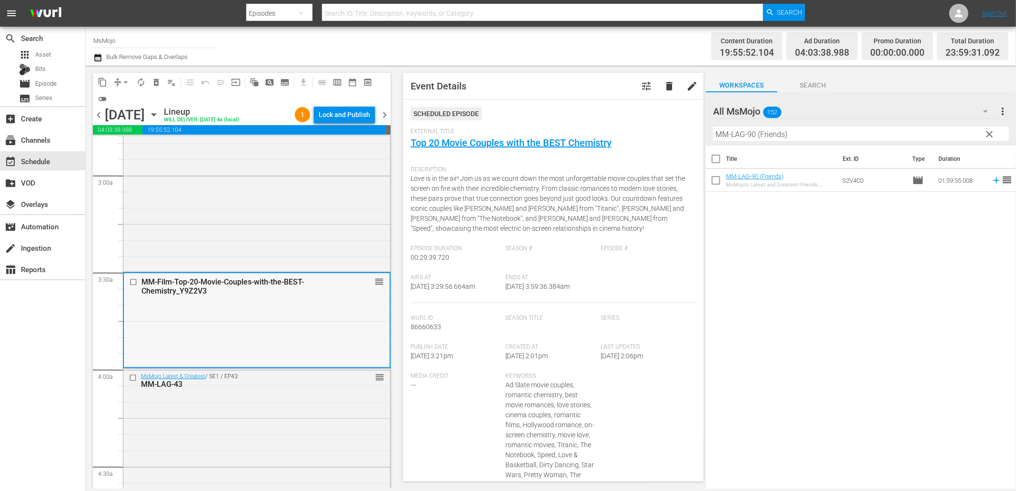
scroll to position [599, 0]
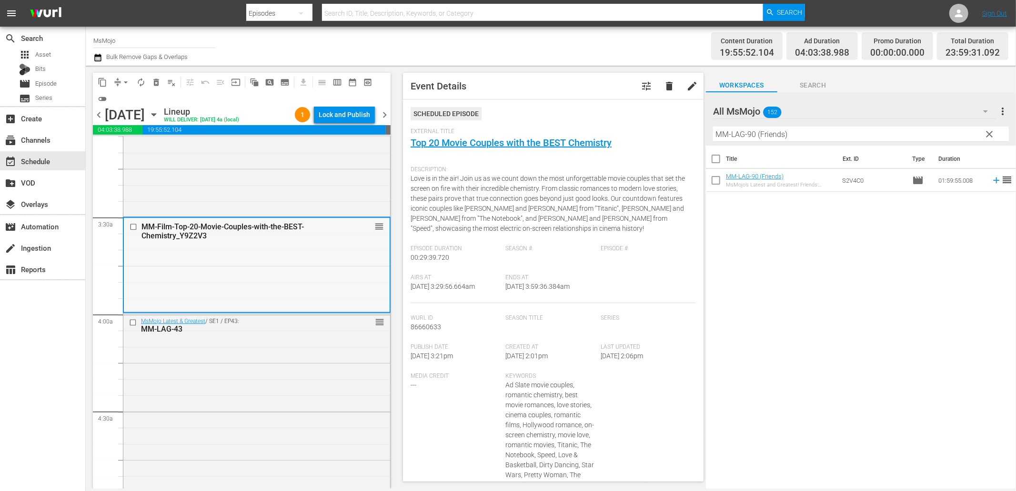
click at [209, 265] on div "MM-Film-Top-20-Movie-Couples-with-the-BEST-Chemistry_Y9Z2V3 reorder" at bounding box center [257, 264] width 266 height 93
click at [135, 229] on input "checkbox" at bounding box center [135, 227] width 10 height 8
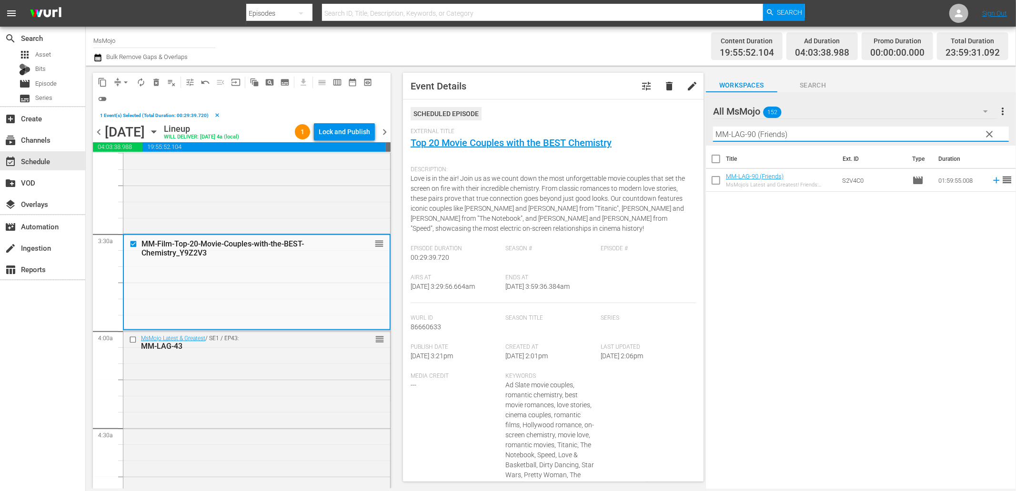
drag, startPoint x: 809, startPoint y: 137, endPoint x: 337, endPoint y: 59, distance: 478.2
click at [363, 64] on div "Channel Title MsMojo Bulk Remove Gaps & Overlaps Content Duration 19:55:52.104 …" at bounding box center [551, 258] width 930 height 462
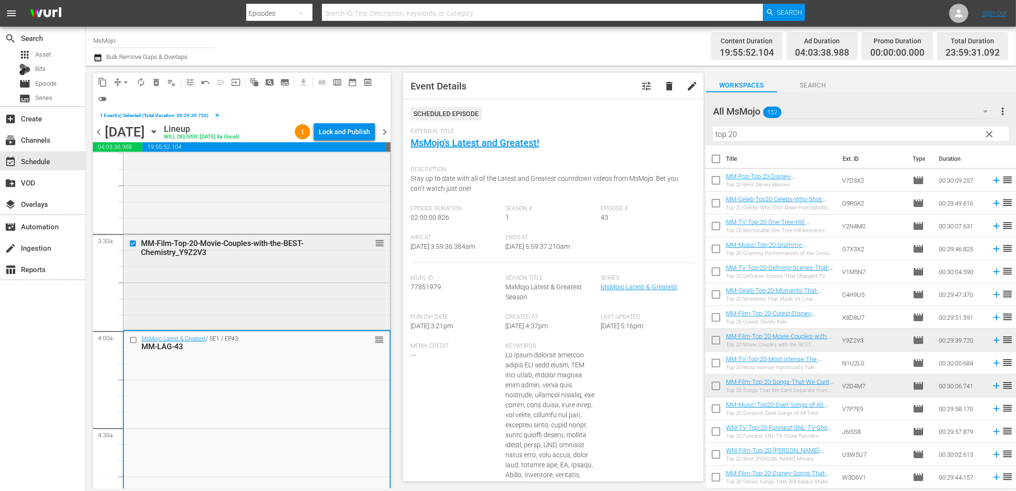
click at [264, 284] on div "MM-Film-Top-20-Movie-Couples-with-the-BEST-Chemistry_Y9Z2V3 reorder" at bounding box center [256, 281] width 267 height 93
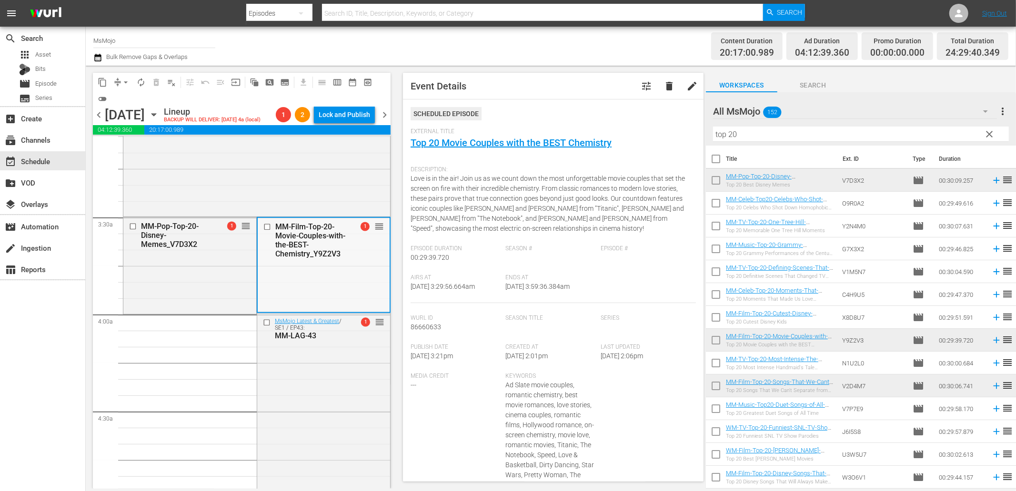
click at [263, 231] on input "checkbox" at bounding box center [268, 227] width 10 height 8
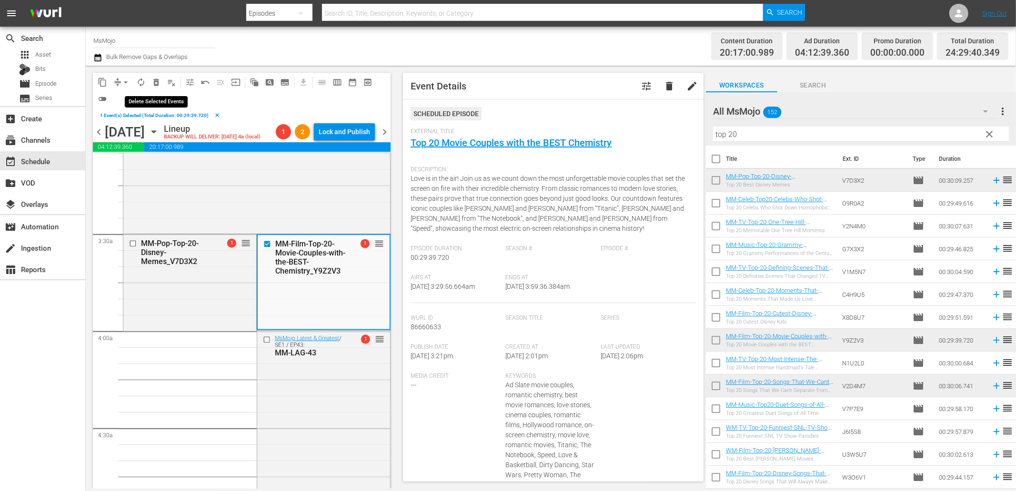
click at [153, 82] on span "delete_forever_outlined" at bounding box center [156, 83] width 10 height 10
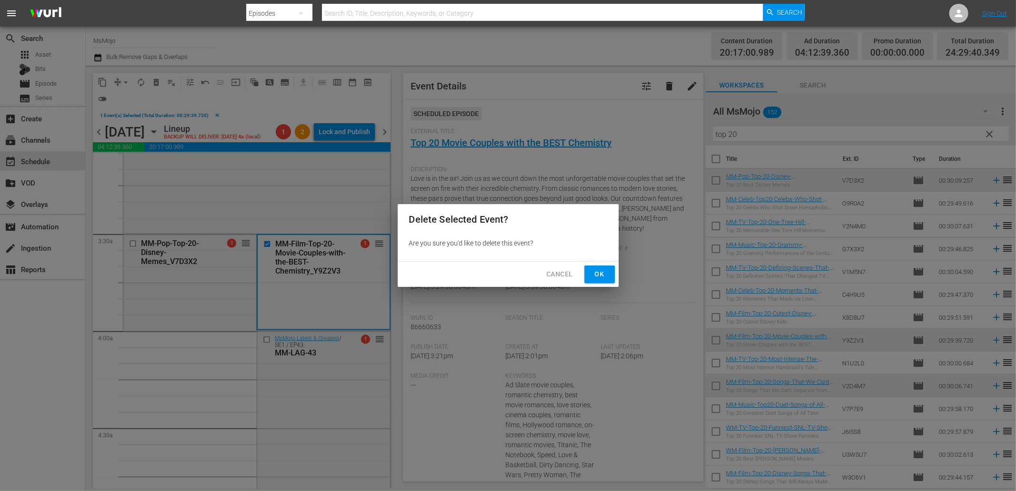
click at [603, 277] on span "Ok" at bounding box center [599, 275] width 15 height 12
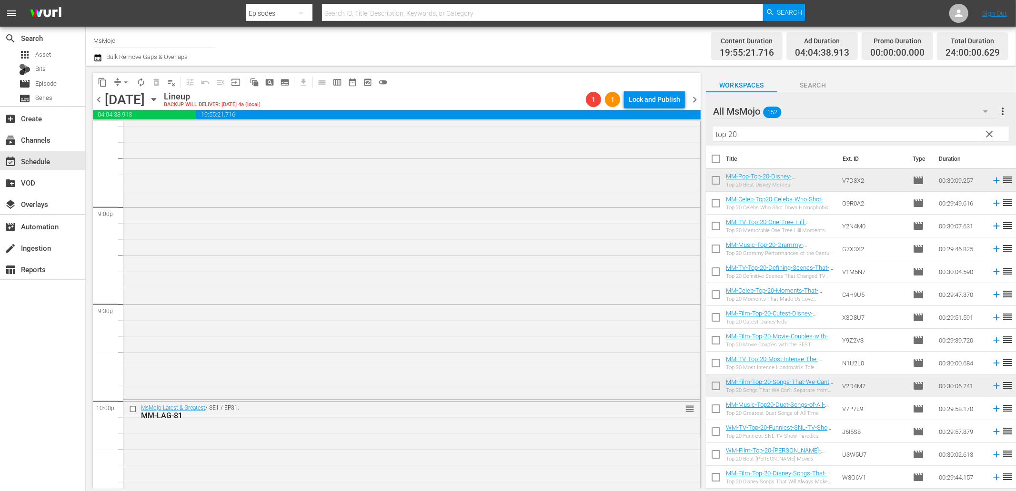
scroll to position [4295, 0]
click at [346, 389] on div "MsMojo Latest & Greatest / SE1 / EP81: MM-LAG-81 reorder" at bounding box center [411, 293] width 577 height 386
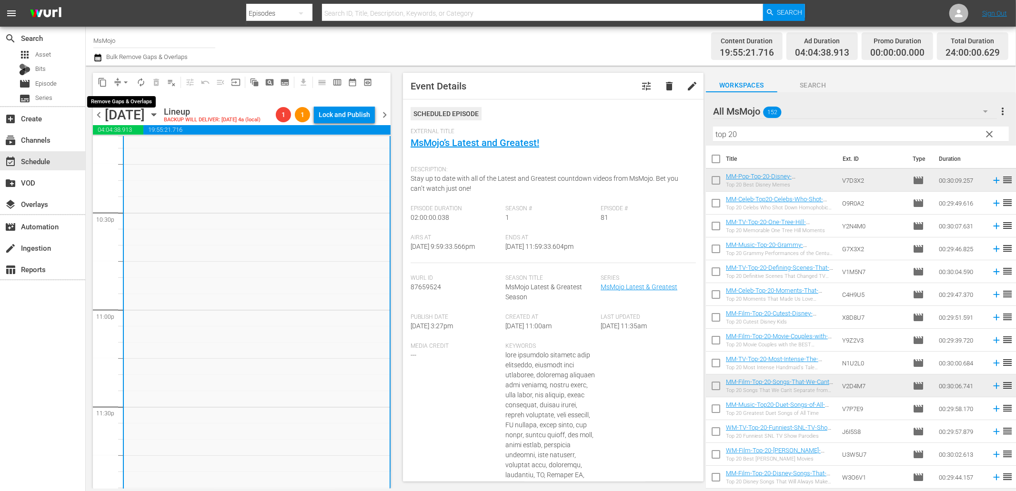
click at [124, 76] on button "arrow_drop_down" at bounding box center [125, 82] width 15 height 15
click at [150, 135] on li "Align to End of Previous Day" at bounding box center [126, 133] width 100 height 16
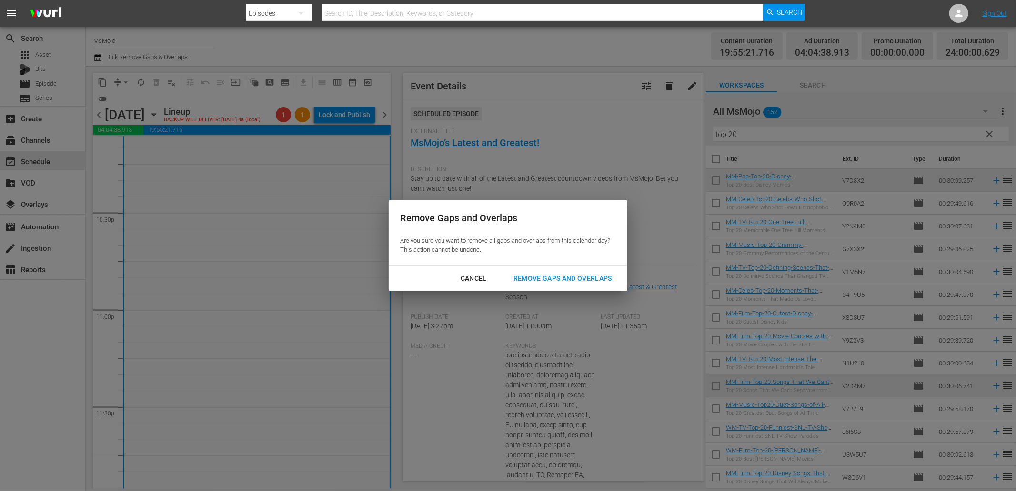
click at [549, 270] on button "Remove Gaps and Overlaps" at bounding box center [562, 279] width 121 height 18
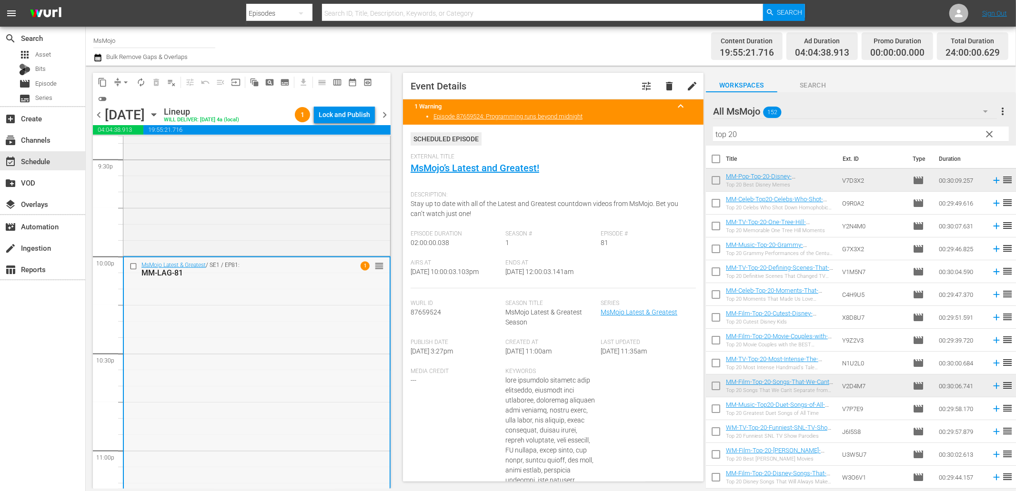
scroll to position [4154, 0]
click at [218, 319] on div "MsMojo Latest & Greatest / SE1 / EP81: MM-LAG-81 1 reorder" at bounding box center [257, 451] width 266 height 386
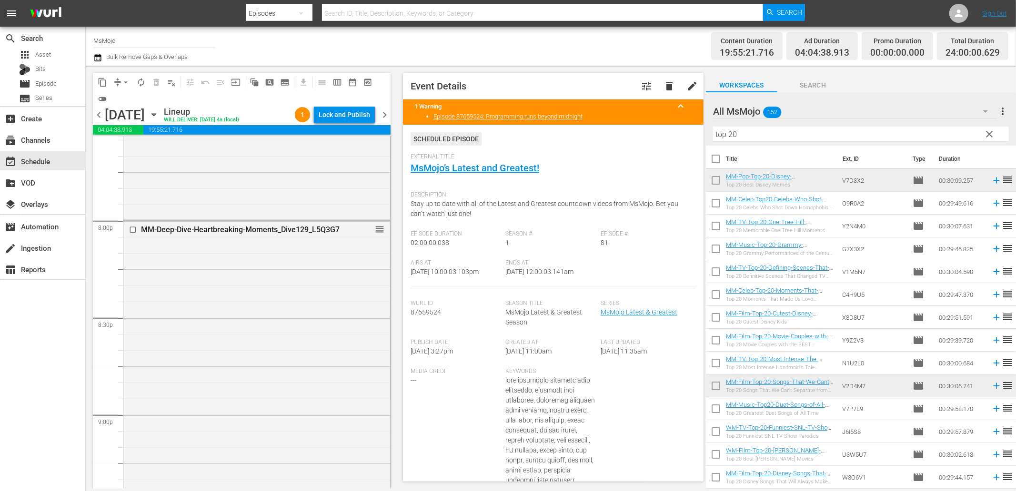
click at [230, 353] on div "MM-Deep-Dive-Heartbreaking-Moments_Dive129_L5Q3G7 reorder" at bounding box center [256, 414] width 267 height 386
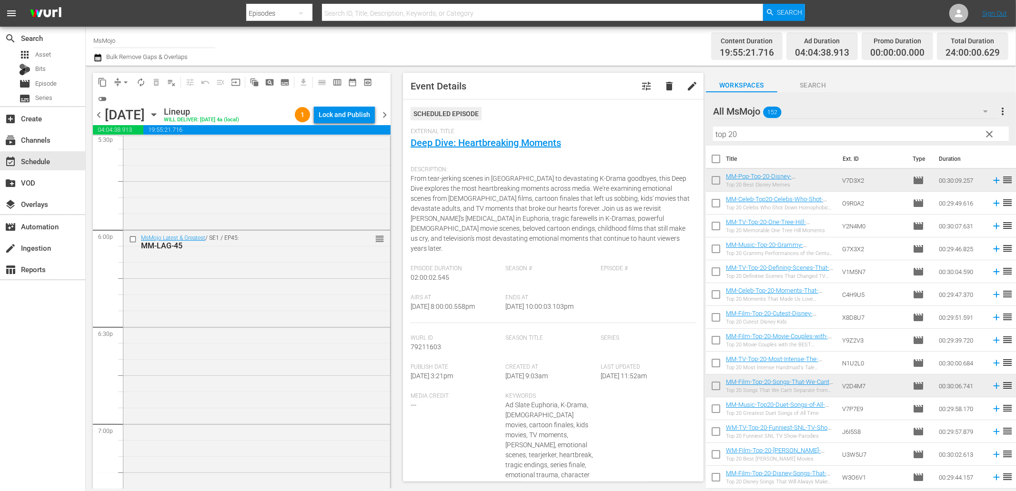
scroll to position [3378, 0]
click at [229, 354] on div "MsMojo Latest & Greatest / SE1 / EP45: MM-LAG-45 reorder" at bounding box center [256, 448] width 267 height 385
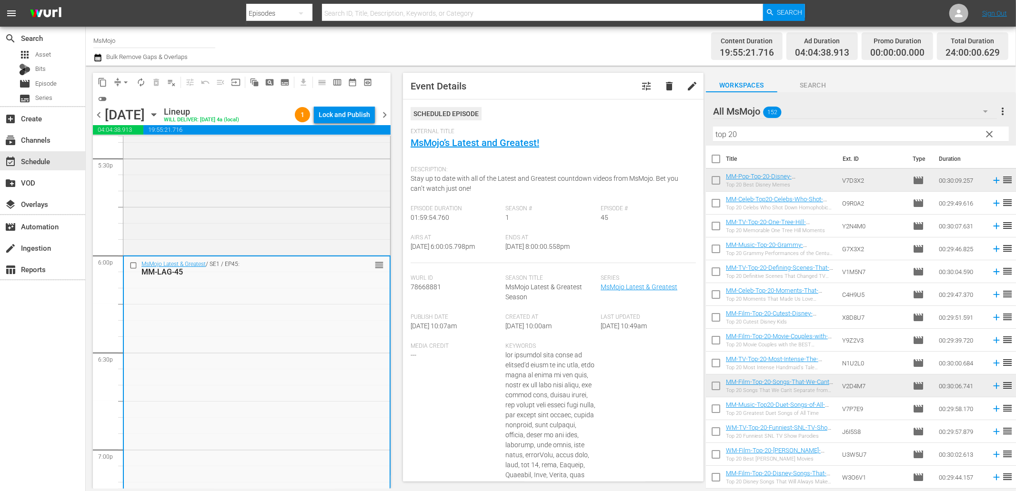
click at [128, 265] on div at bounding box center [134, 265] width 14 height 11
click at [130, 267] on input "checkbox" at bounding box center [135, 266] width 10 height 8
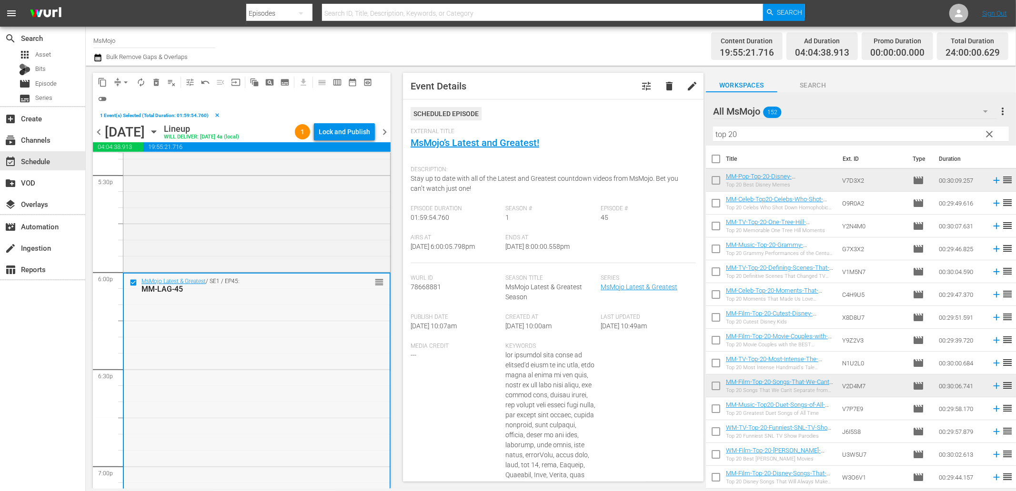
click at [256, 340] on div "MsMojo Latest & Greatest / SE1 / EP45: MM-LAG-45 reorder" at bounding box center [257, 466] width 266 height 385
click at [241, 335] on div "MsMojo Latest & Greatest / SE1 / EP45: MM-LAG-45 reorder" at bounding box center [257, 466] width 266 height 385
paste input "MM-LAG-54"
drag, startPoint x: 705, startPoint y: 138, endPoint x: 651, endPoint y: 146, distance: 53.9
click at [655, 145] on div "content_copy compress arrow_drop_down autorenew_outlined delete_forever_outline…" at bounding box center [551, 277] width 930 height 423
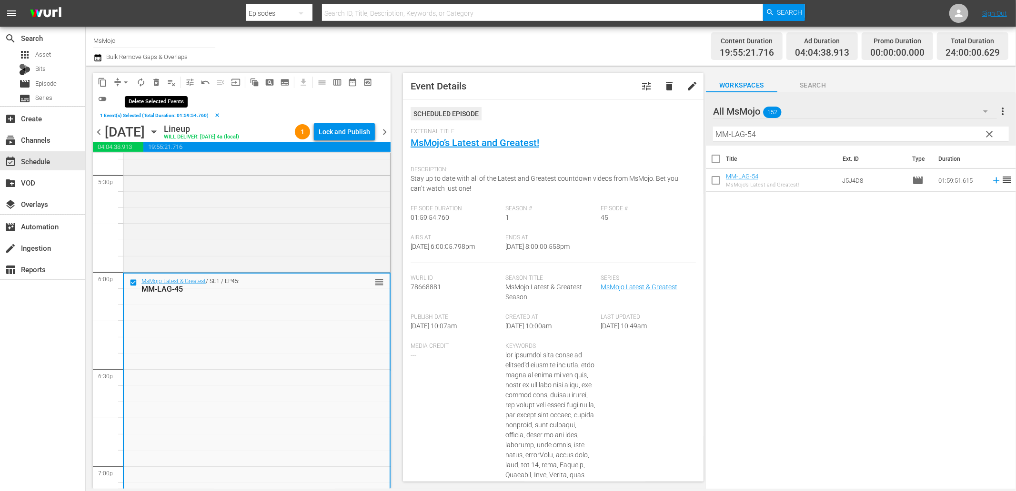
click at [157, 86] on span "delete_forever_outlined" at bounding box center [156, 83] width 10 height 10
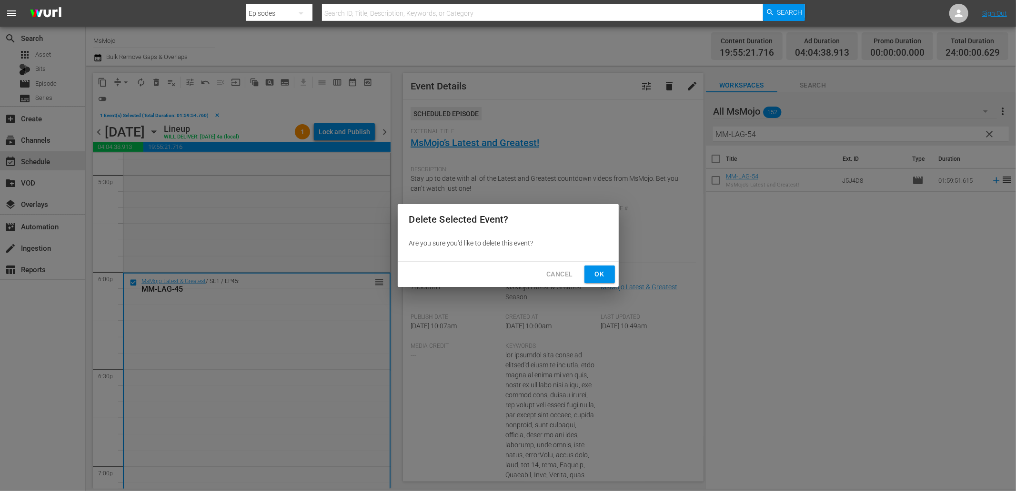
click at [596, 274] on span "Ok" at bounding box center [599, 275] width 15 height 12
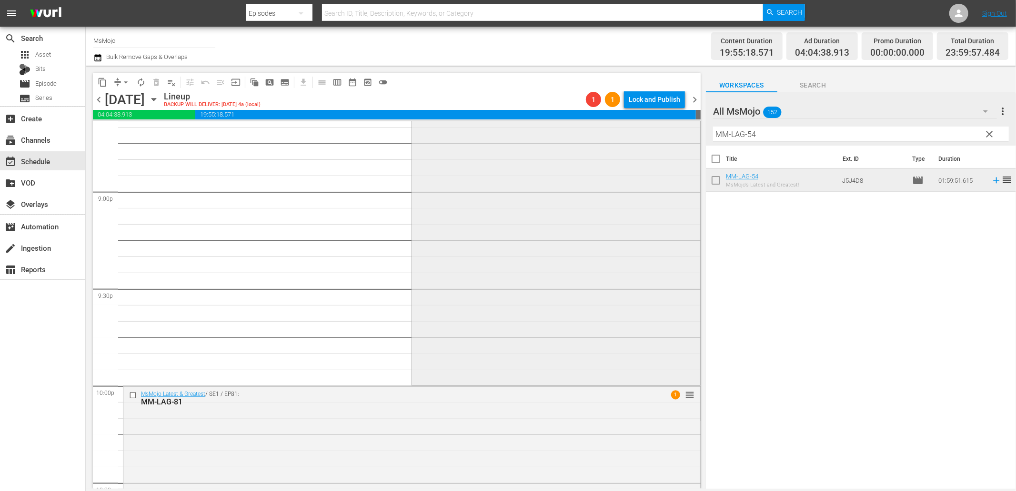
scroll to position [4013, 0]
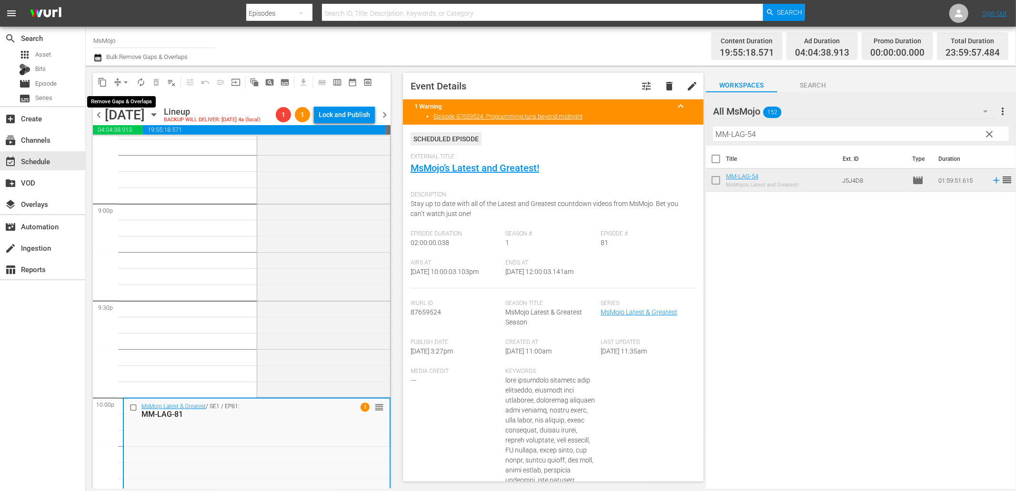
click at [125, 79] on span "arrow_drop_down" at bounding box center [126, 83] width 10 height 10
click at [154, 134] on li "Align to End of Previous Day" at bounding box center [126, 133] width 100 height 16
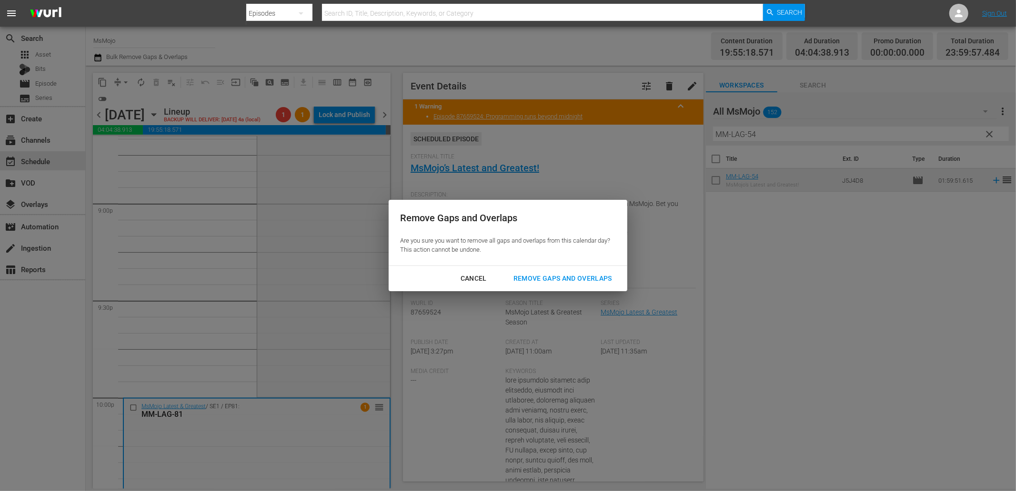
click at [537, 282] on div "Remove Gaps and Overlaps" at bounding box center [563, 279] width 114 height 12
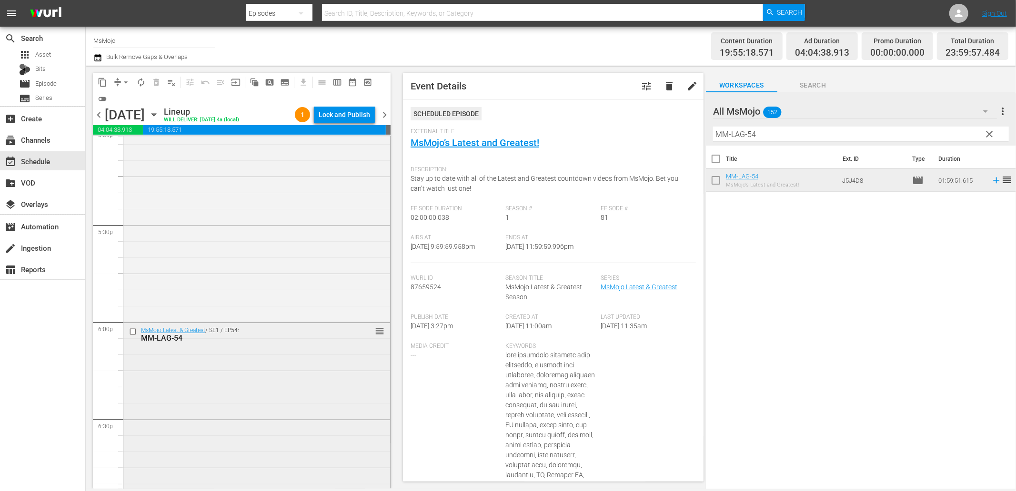
scroll to position [3307, 0]
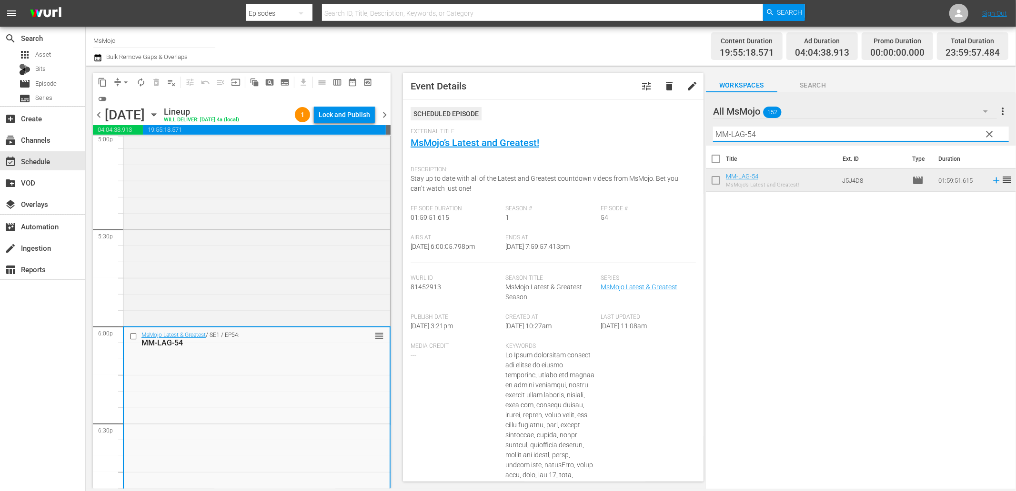
click at [713, 136] on input "MM-LAG-54" at bounding box center [861, 134] width 296 height 15
paste input "26"
drag, startPoint x: 752, startPoint y: 138, endPoint x: 681, endPoint y: 135, distance: 71.5
click at [681, 135] on div "content_copy compress arrow_drop_down autorenew_outlined delete_forever_outline…" at bounding box center [551, 277] width 930 height 423
paste input "0"
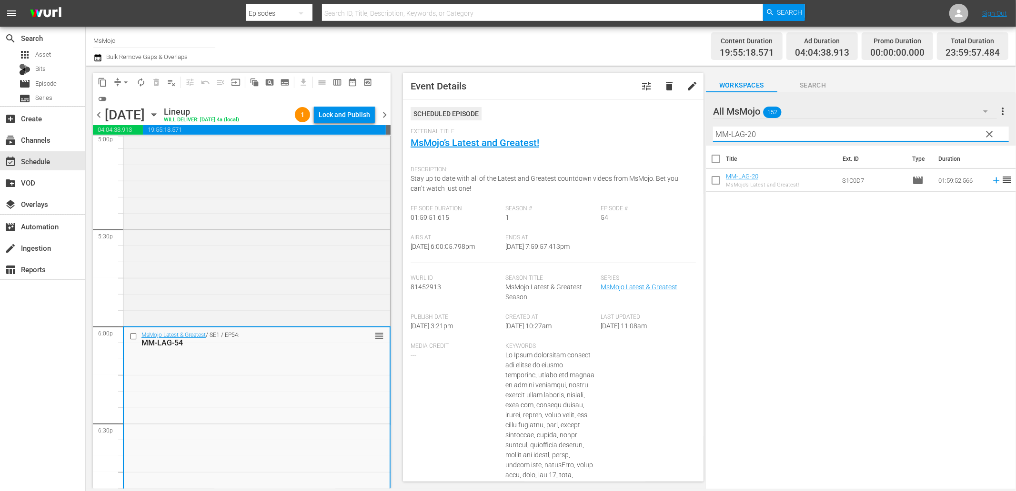
type input "MM-LAG-20"
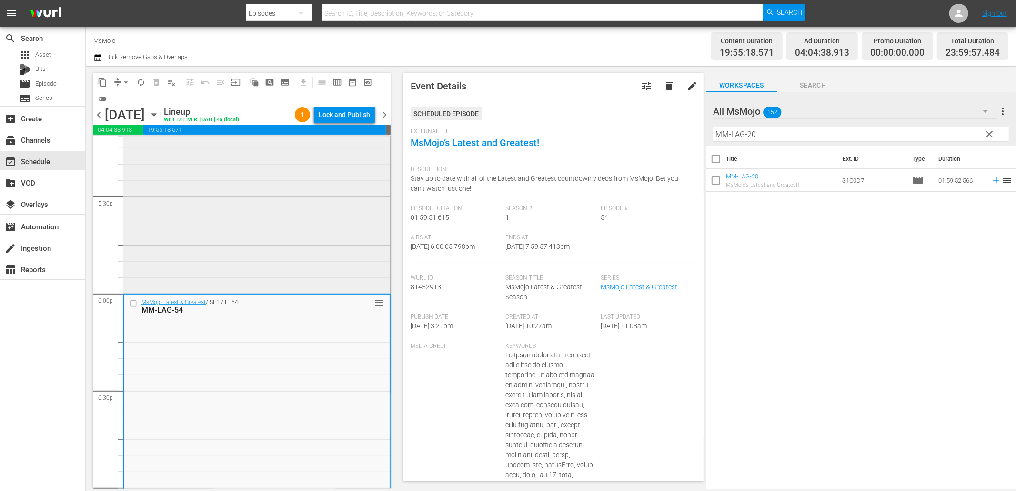
scroll to position [3484, 0]
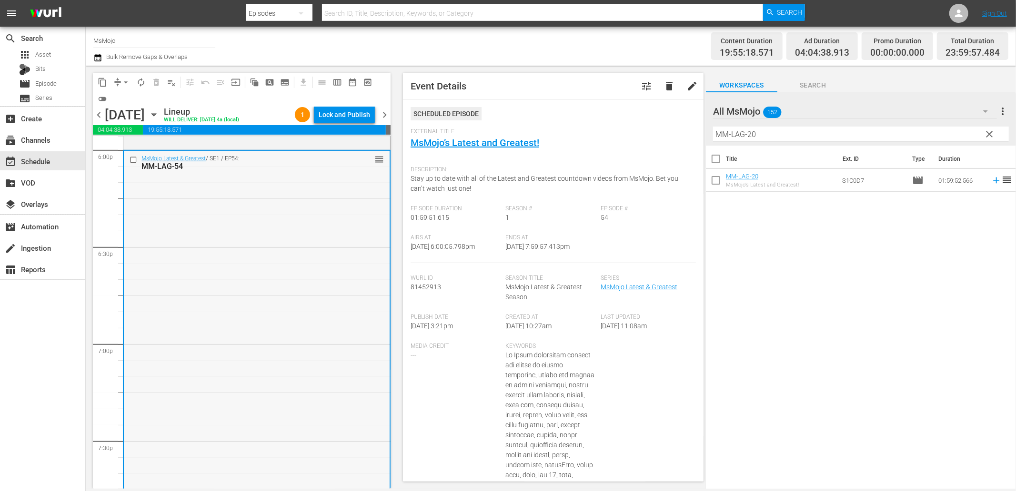
click at [127, 160] on div at bounding box center [134, 159] width 14 height 11
click at [136, 159] on input "checkbox" at bounding box center [135, 160] width 10 height 8
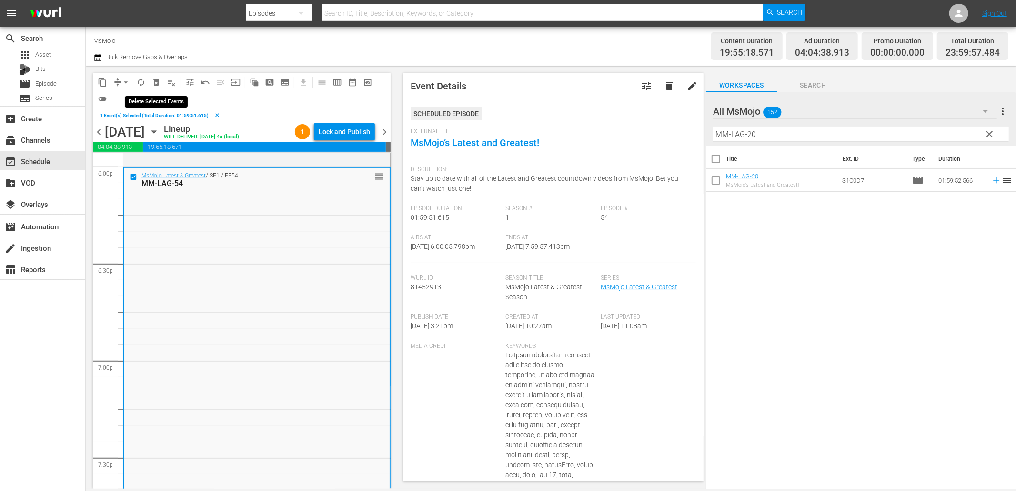
click at [151, 78] on span "delete_forever_outlined" at bounding box center [156, 83] width 10 height 10
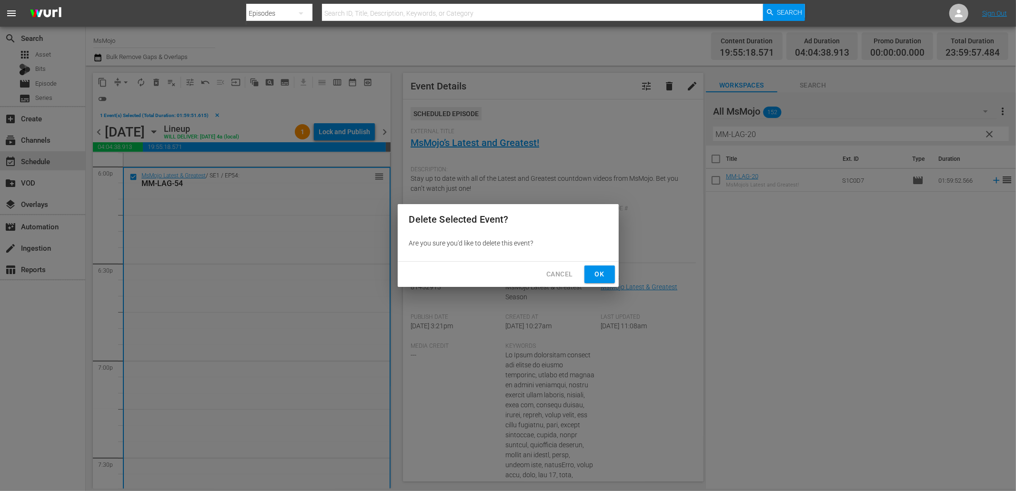
click at [592, 269] on span "Ok" at bounding box center [599, 275] width 15 height 12
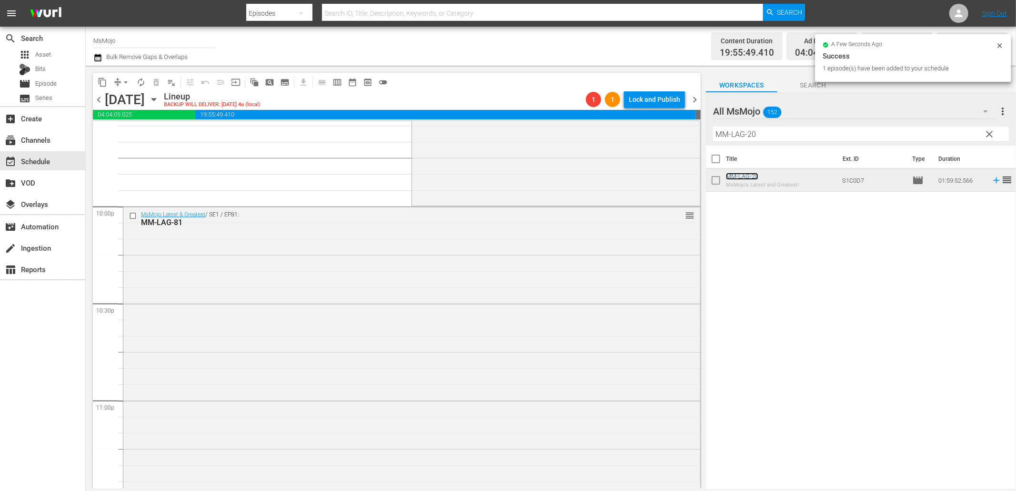
scroll to position [4295, 0]
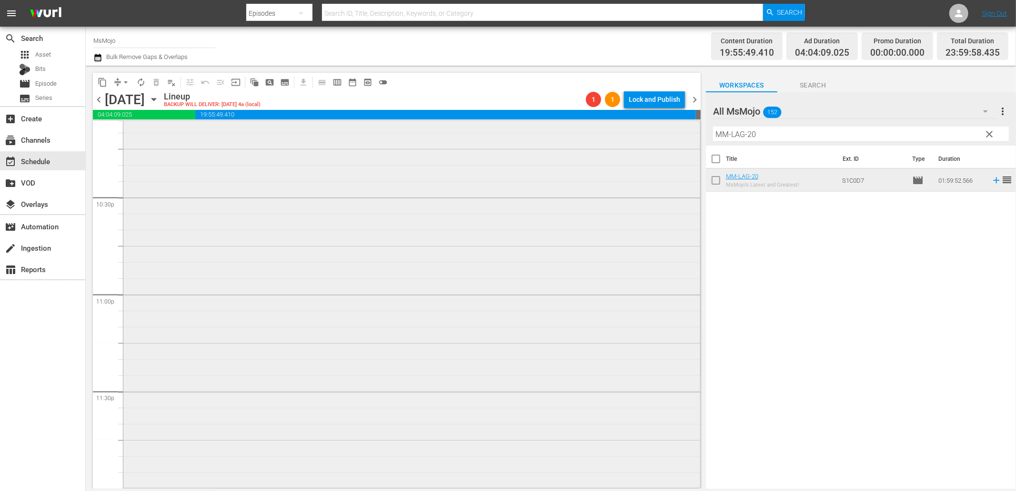
click at [349, 282] on div "MsMojo Latest & Greatest / SE1 / EP81: MM-LAG-81 reorder" at bounding box center [411, 294] width 577 height 386
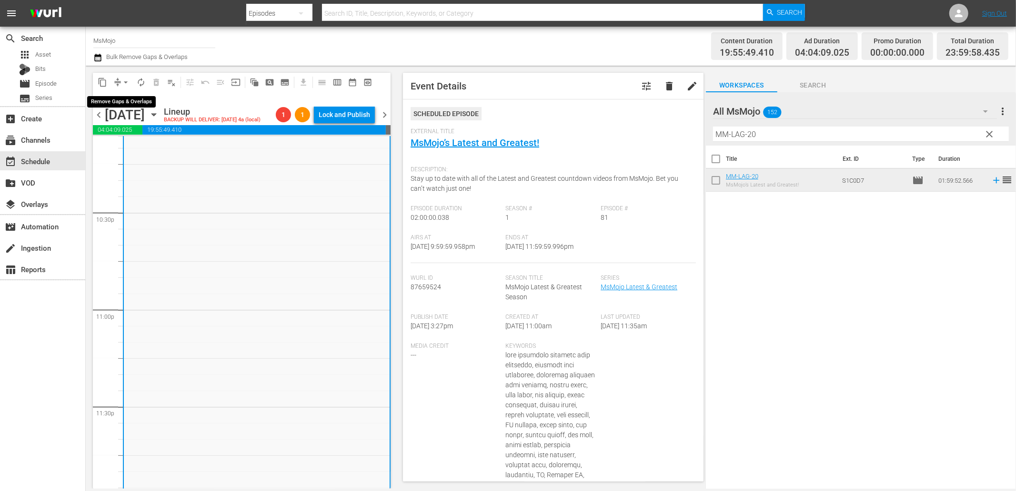
click at [124, 81] on span "arrow_drop_down" at bounding box center [126, 83] width 10 height 10
click at [136, 132] on li "Align to End of Previous Day" at bounding box center [126, 133] width 100 height 16
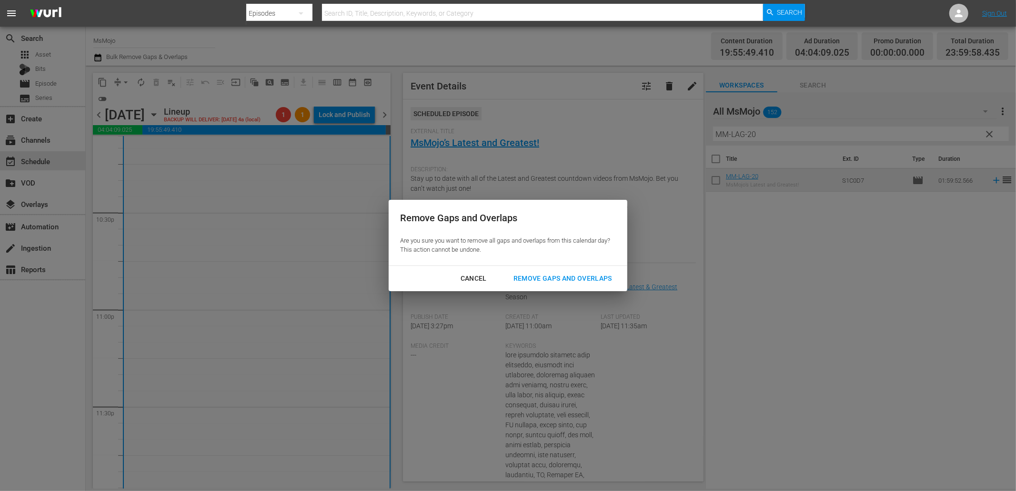
click at [549, 278] on div "Remove Gaps and Overlaps" at bounding box center [563, 279] width 114 height 12
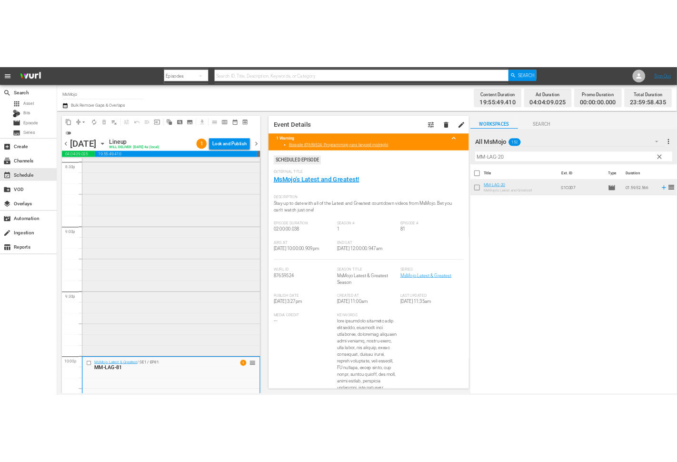
scroll to position [4310, 0]
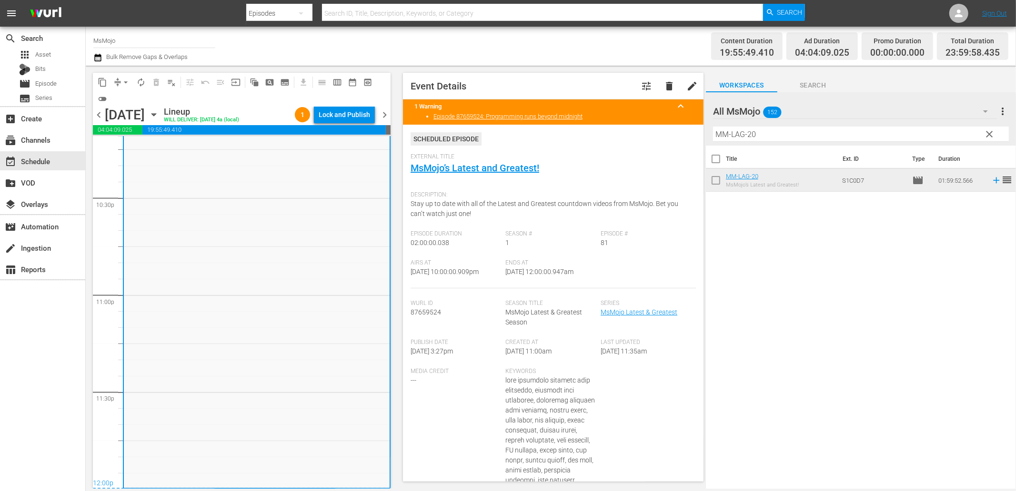
drag, startPoint x: 590, startPoint y: 273, endPoint x: 541, endPoint y: 278, distance: 49.3
click at [541, 278] on div "Ends At 9/28/25 @ 12:00:00.947am" at bounding box center [553, 274] width 95 height 29
copy span "12:00:00.947am"
click at [350, 120] on div "Lock and Publish" at bounding box center [344, 114] width 51 height 17
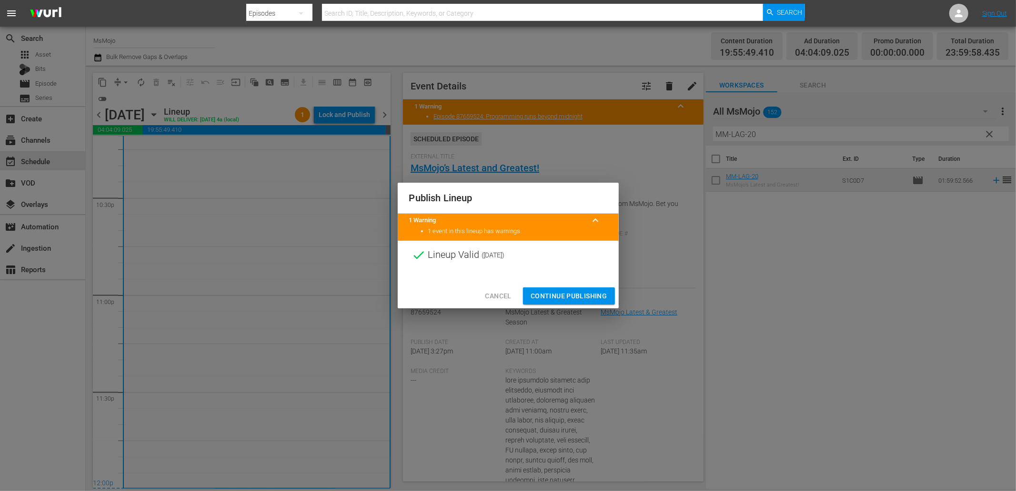
click at [553, 295] on span "Continue Publishing" at bounding box center [568, 296] width 77 height 12
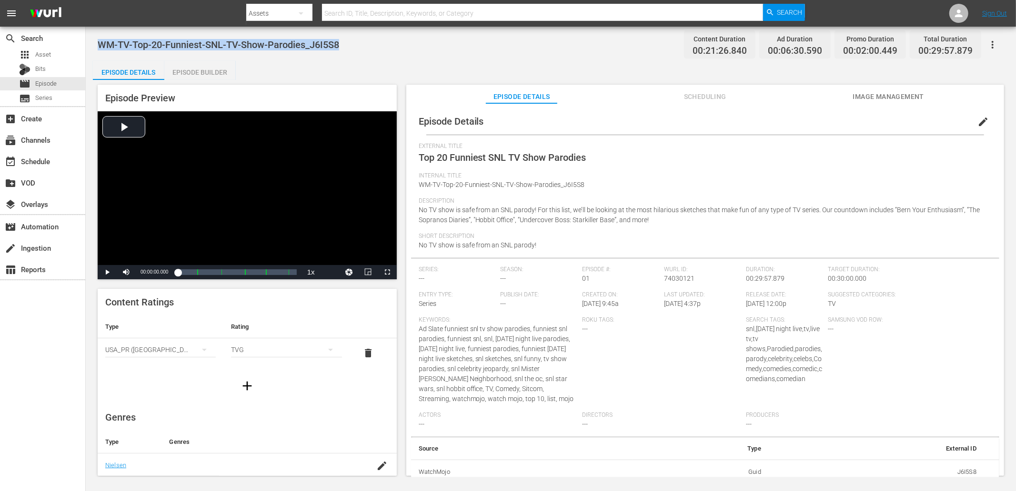
drag, startPoint x: 343, startPoint y: 46, endPoint x: 99, endPoint y: 47, distance: 243.8
click at [99, 47] on div "WM-TV-Top-20-Funniest-SNL-TV-Show-Parodies_J6I5S8 Content Duration 00:21:26.840…" at bounding box center [551, 44] width 906 height 21
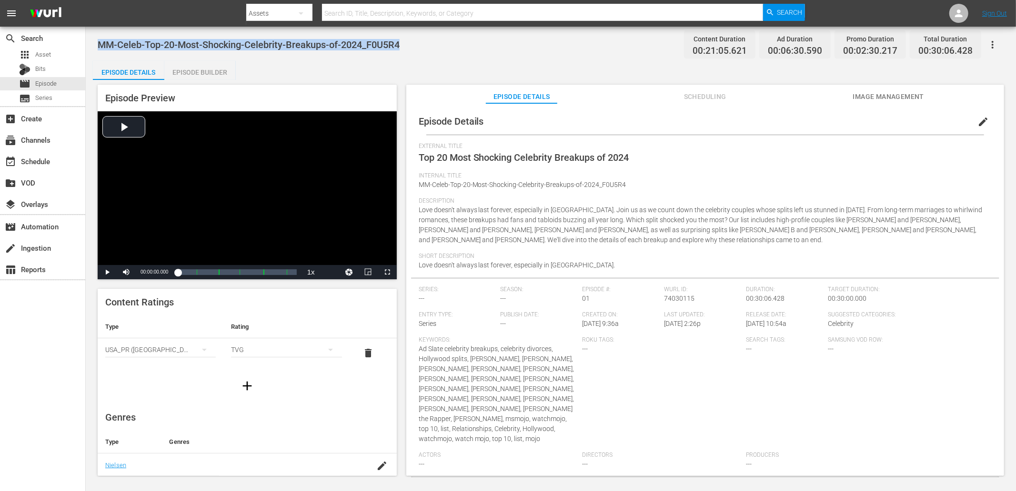
drag, startPoint x: 380, startPoint y: 40, endPoint x: 97, endPoint y: 36, distance: 282.9
click at [97, 36] on div "MM-Celeb-Top-20-Most-Shocking-Celebrity-Breakups-of-2024_F0U5R4 Content Duratio…" at bounding box center [551, 252] width 930 height 451
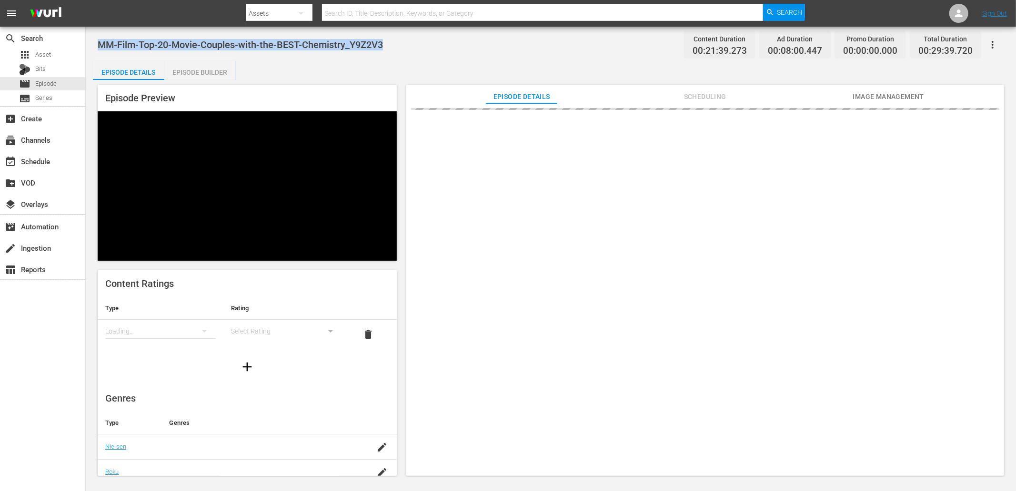
drag, startPoint x: 343, startPoint y: 45, endPoint x: 96, endPoint y: 45, distance: 246.7
click at [92, 44] on div "MM-Film-Top-20-Movie-Couples-with-the-BEST-Chemistry_Y9Z2V3 Content Duration 00…" at bounding box center [551, 252] width 930 height 451
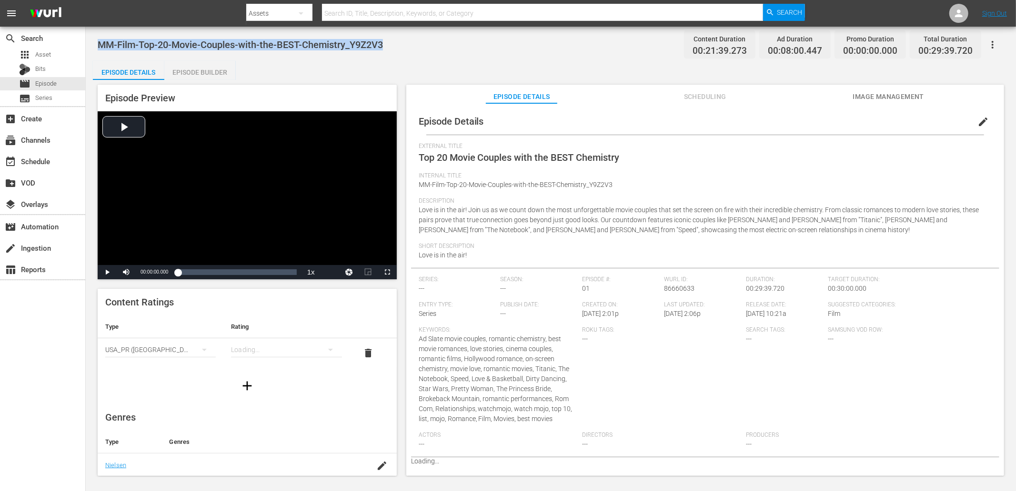
copy span "MM-Film-Top-20-Movie-Couples-with-the-BEST-Chemistry_Y9Z2V3"
click at [353, 100] on div "Episode Preview Video Player is loading. Play Video Play Mute Current Time 00:0…" at bounding box center [247, 182] width 299 height 195
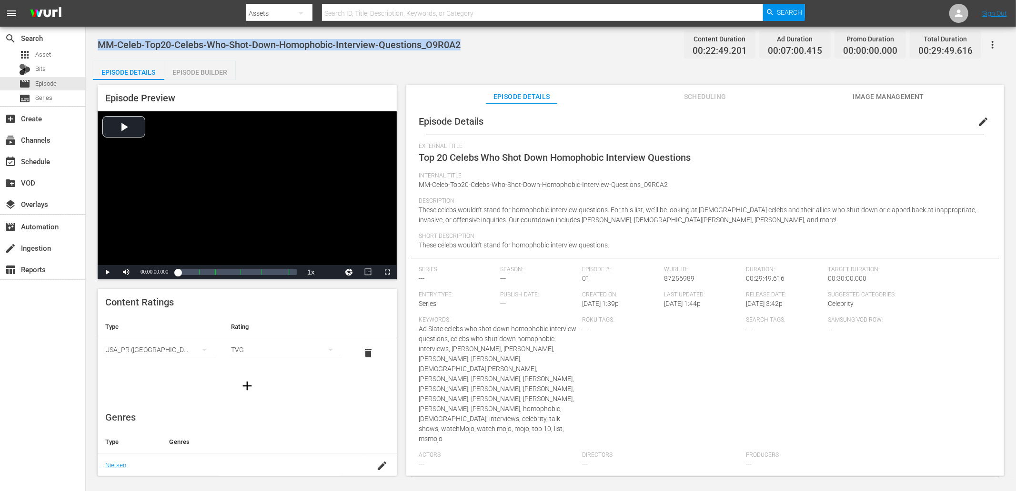
drag, startPoint x: 465, startPoint y: 45, endPoint x: 99, endPoint y: 50, distance: 366.2
click at [99, 50] on div "MM-Celeb-Top20-Celebs-Who-Shot-Down-Homophobic-Interview-Questions_O9R0A2 Conte…" at bounding box center [551, 44] width 906 height 21
copy span "MM-Celeb-Top20-Celebs-Who-Shot-Down-Homophobic-Interview-Questions_O9R0A2"
